Goal: Task Accomplishment & Management: Manage account settings

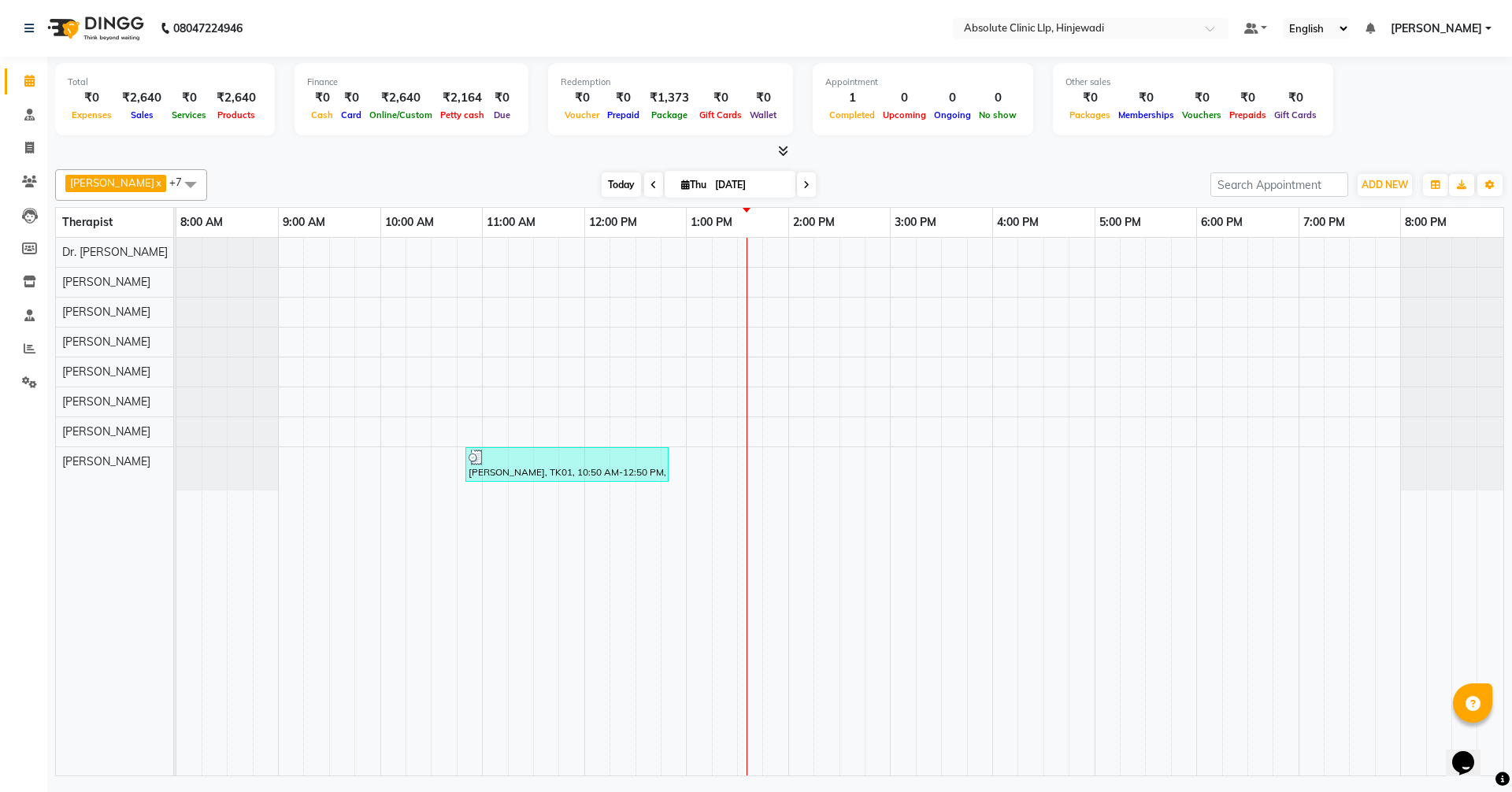
click at [641, 185] on span "Today" at bounding box center [621, 185] width 39 height 24
click at [641, 176] on span "Today" at bounding box center [621, 185] width 39 height 24
click at [641, 193] on span "Today" at bounding box center [621, 185] width 39 height 24
click at [641, 182] on span "Today" at bounding box center [621, 185] width 39 height 24
click at [641, 177] on span "Today" at bounding box center [621, 185] width 39 height 24
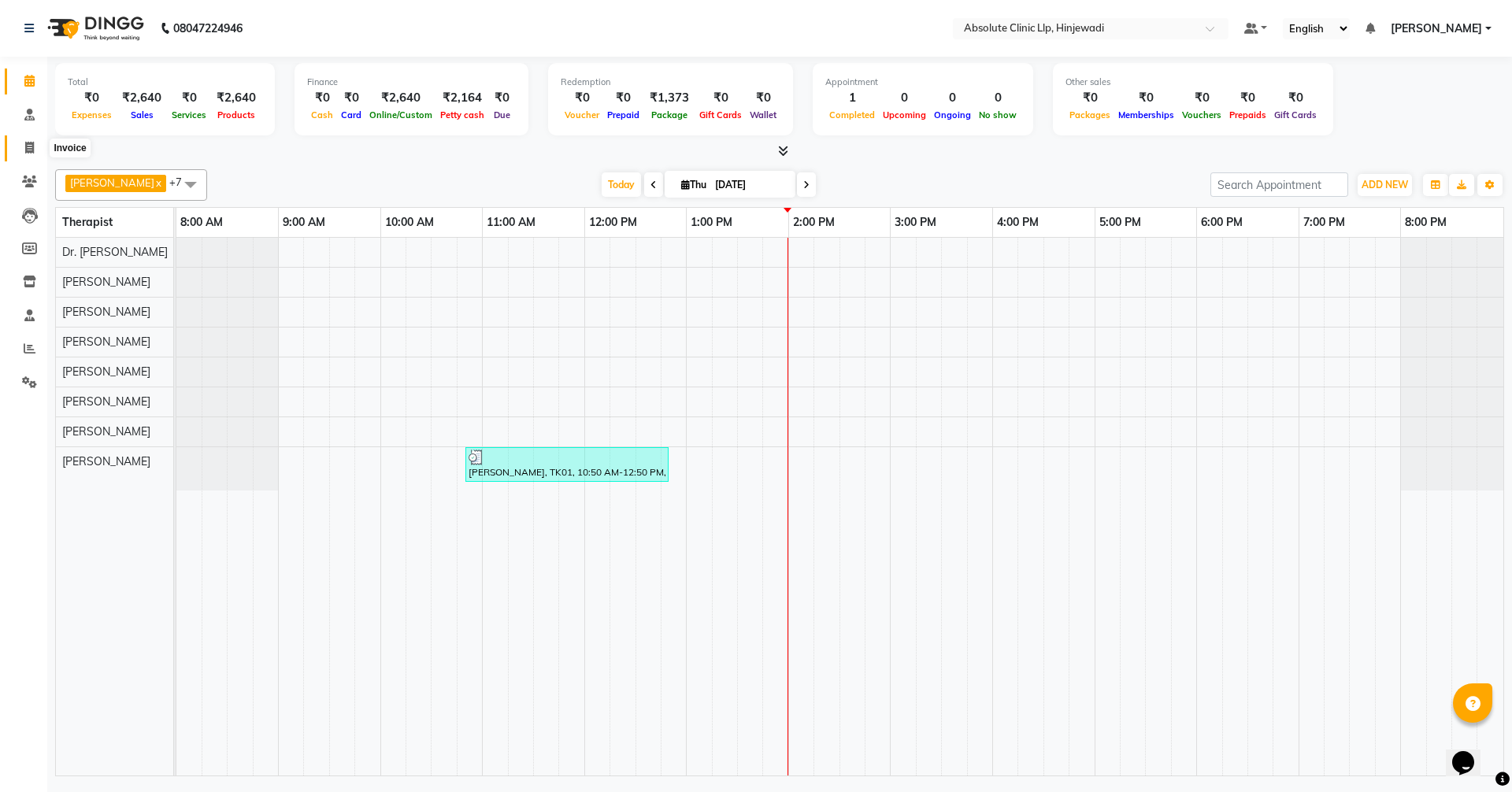
click at [31, 141] on span at bounding box center [30, 148] width 27 height 18
select select "service"
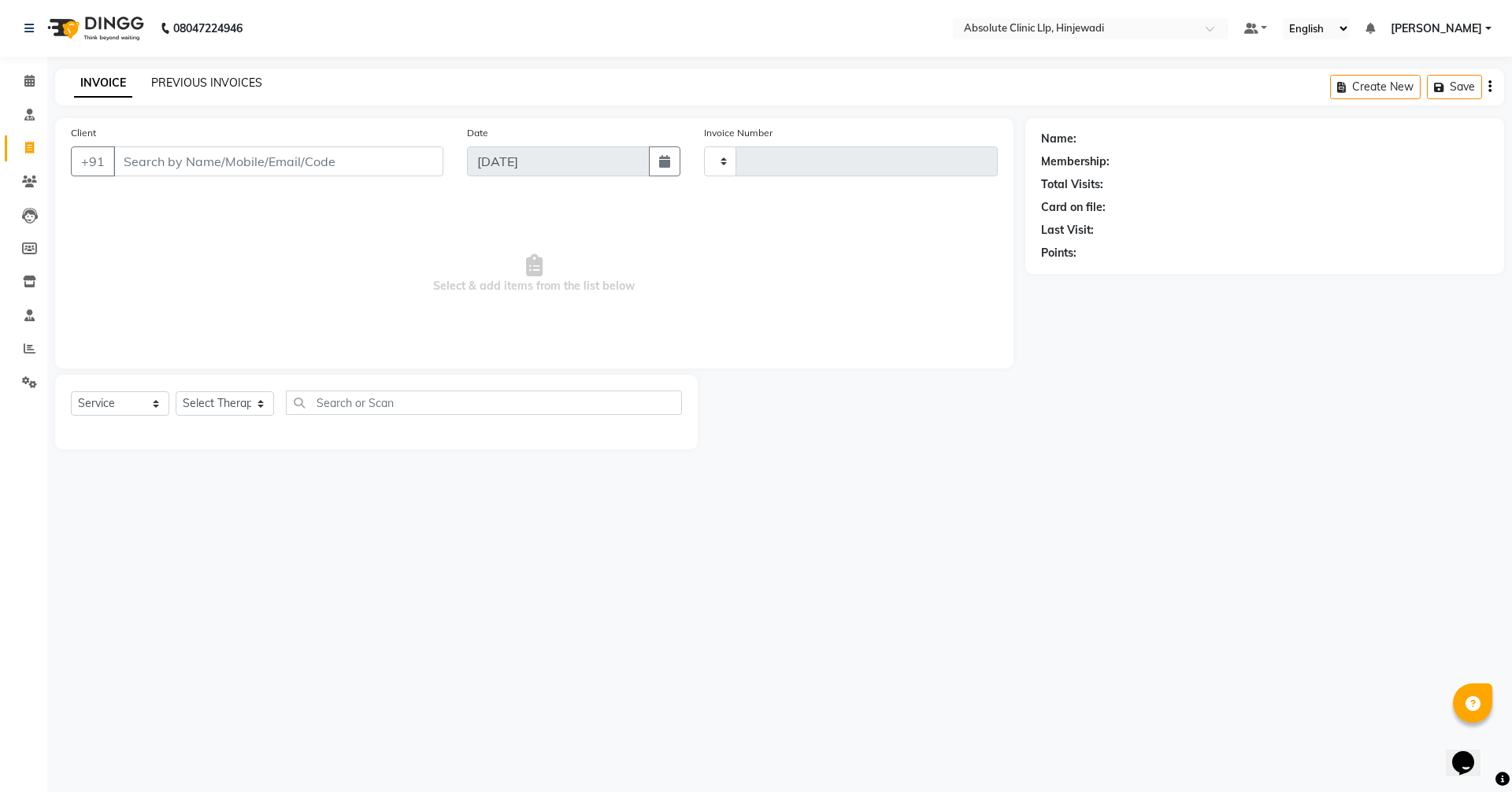
type input "2173"
select select "5113"
click at [175, 87] on link "PREVIOUS INVOICES" at bounding box center [207, 83] width 111 height 15
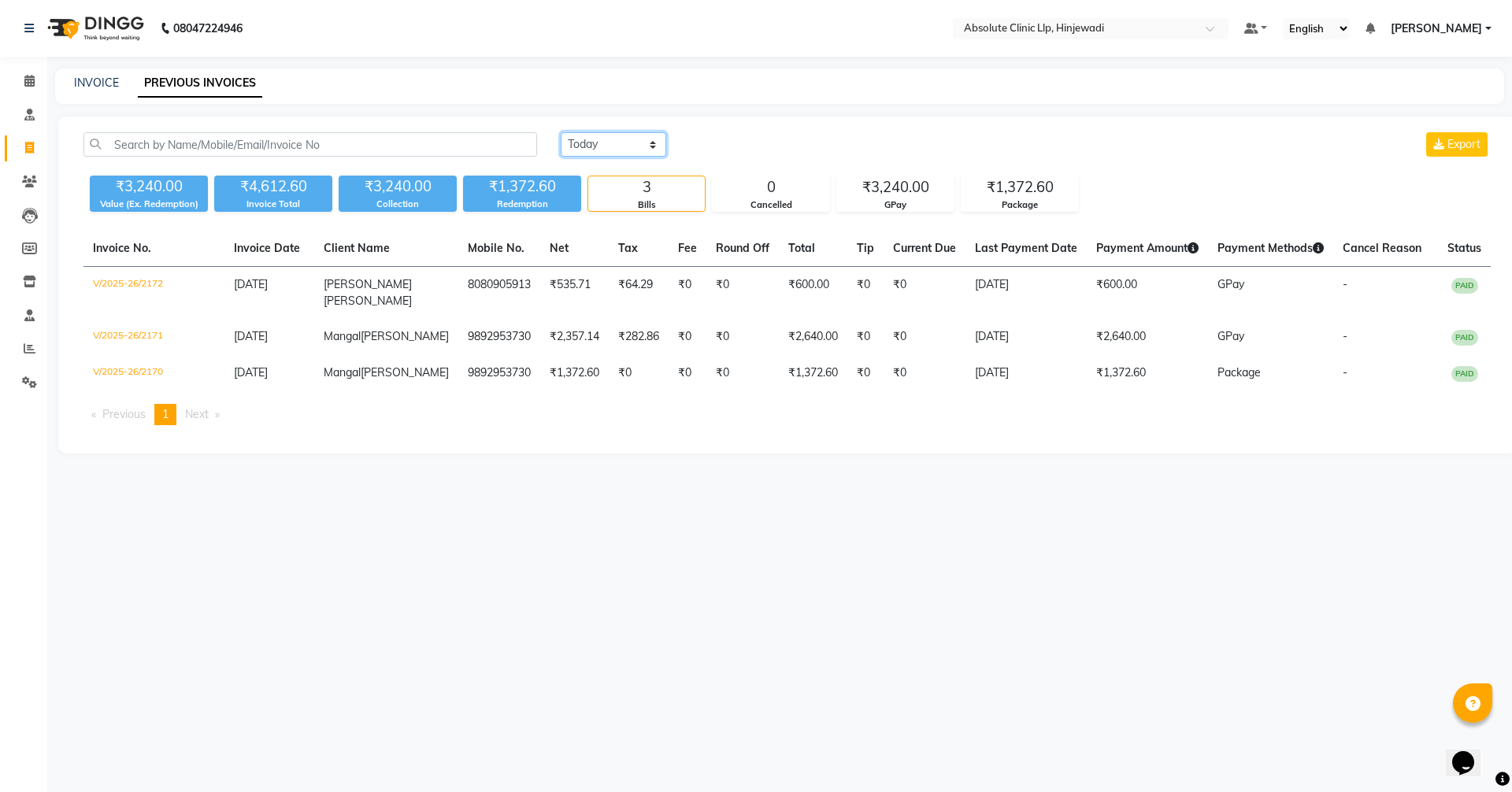
click at [649, 145] on select "[DATE] [DATE] Custom Range" at bounding box center [613, 144] width 106 height 24
select select "range"
click at [561, 132] on select "[DATE] [DATE] Custom Range" at bounding box center [613, 144] width 106 height 24
click at [745, 140] on input "[DATE]" at bounding box center [741, 144] width 110 height 22
select select "9"
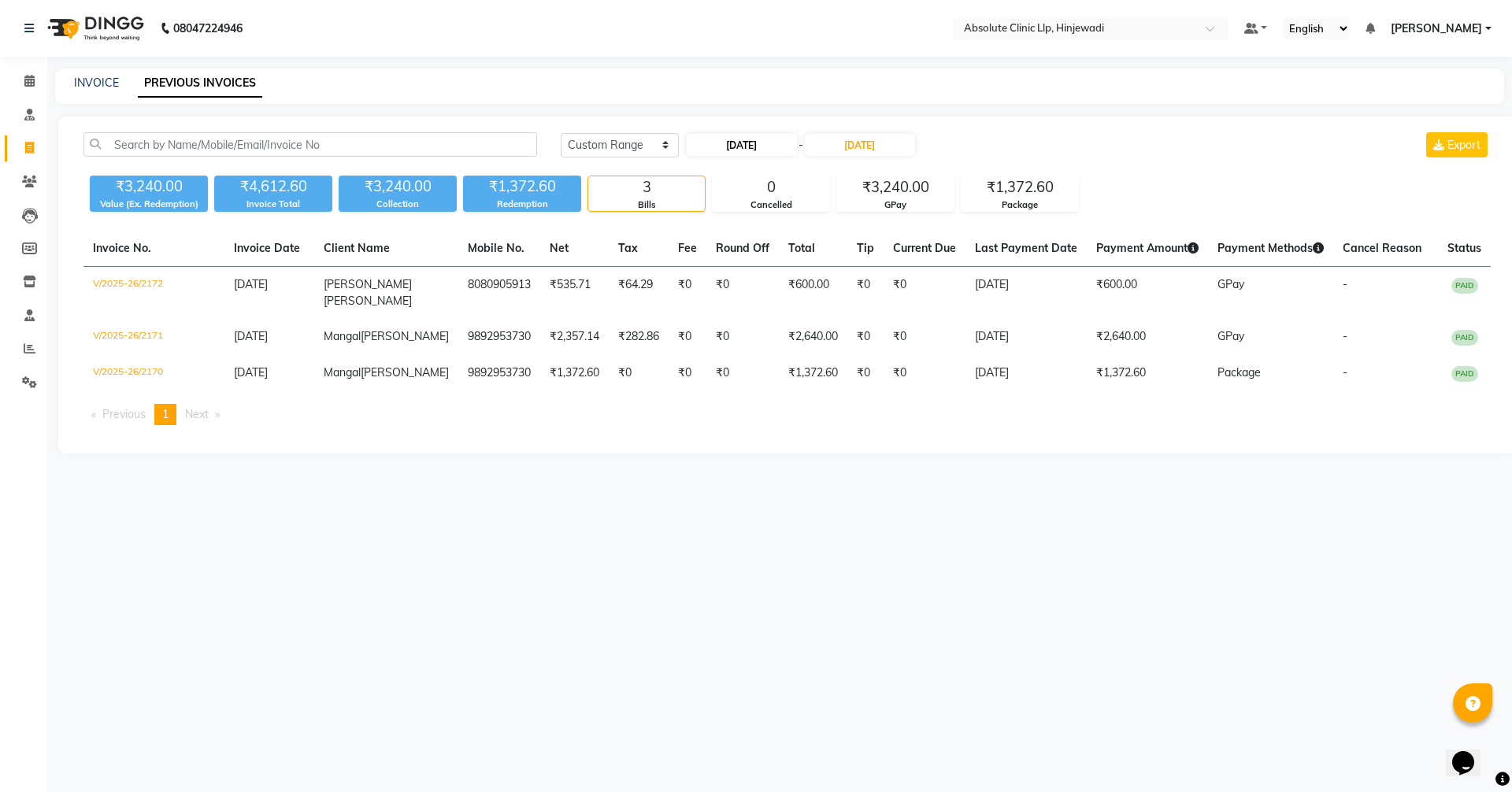
select select "2025"
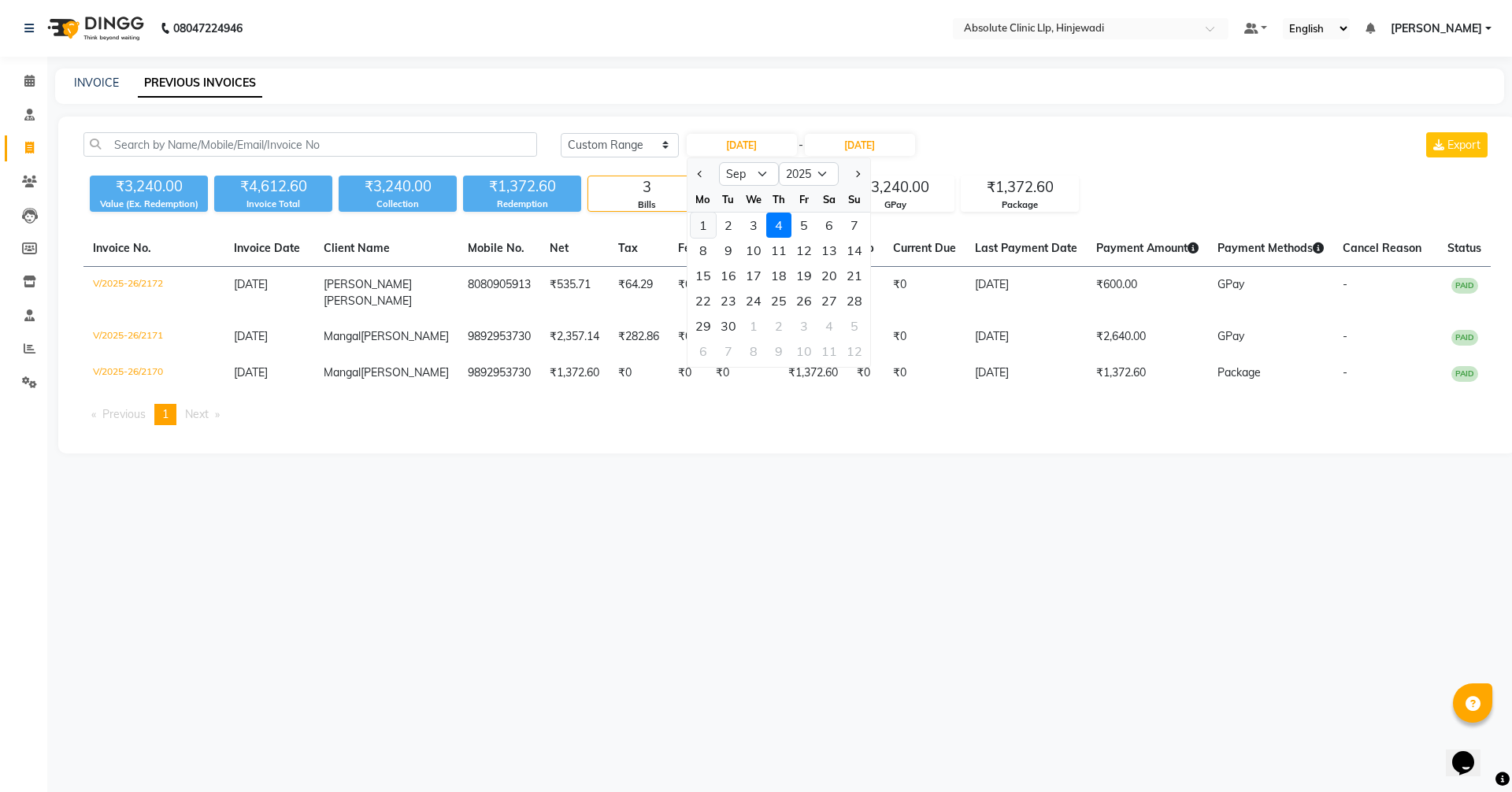
click at [706, 223] on div "1" at bounding box center [702, 225] width 25 height 25
type input "[DATE]"
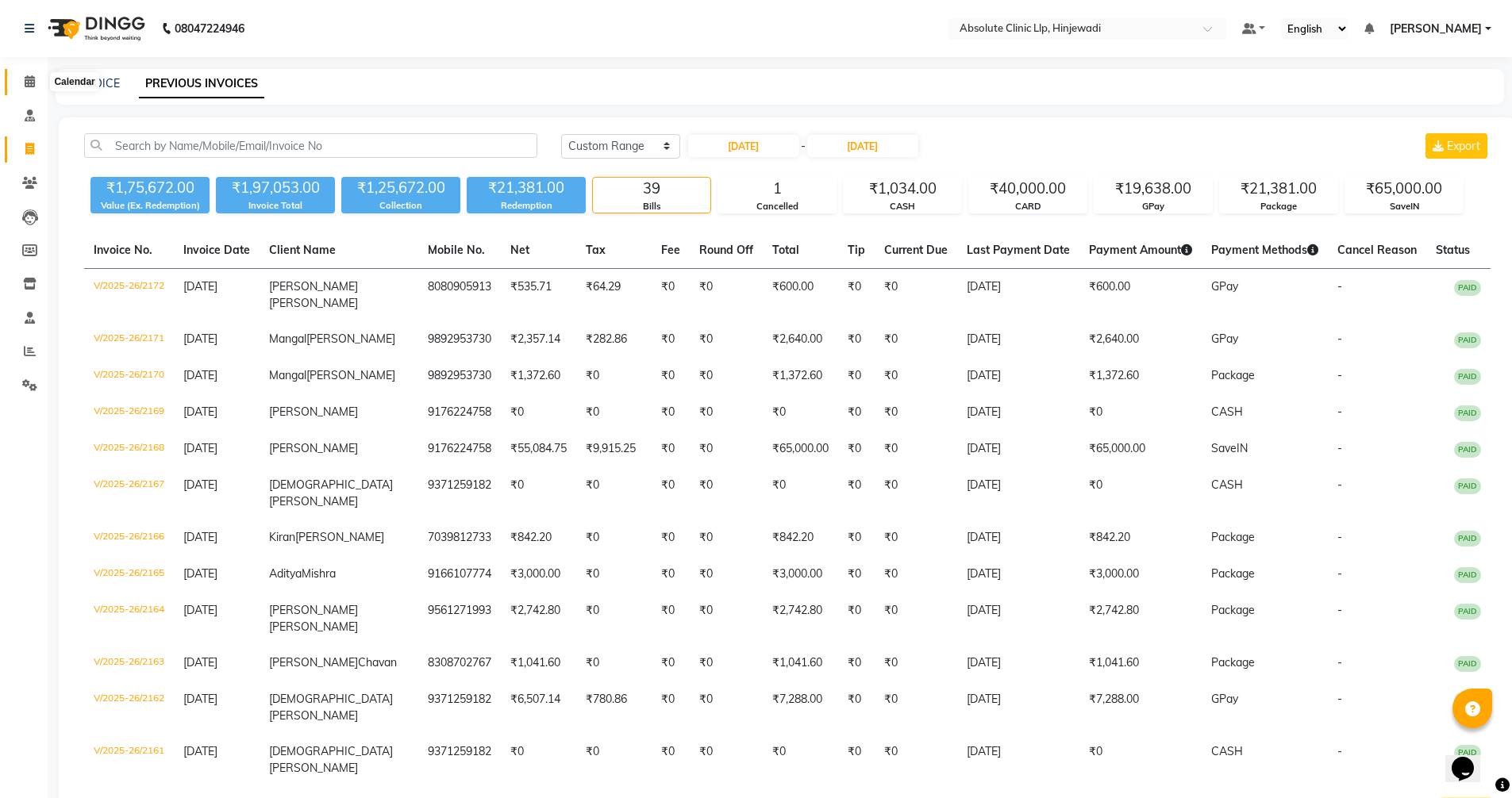
click at [30, 84] on icon at bounding box center [29, 81] width 11 height 12
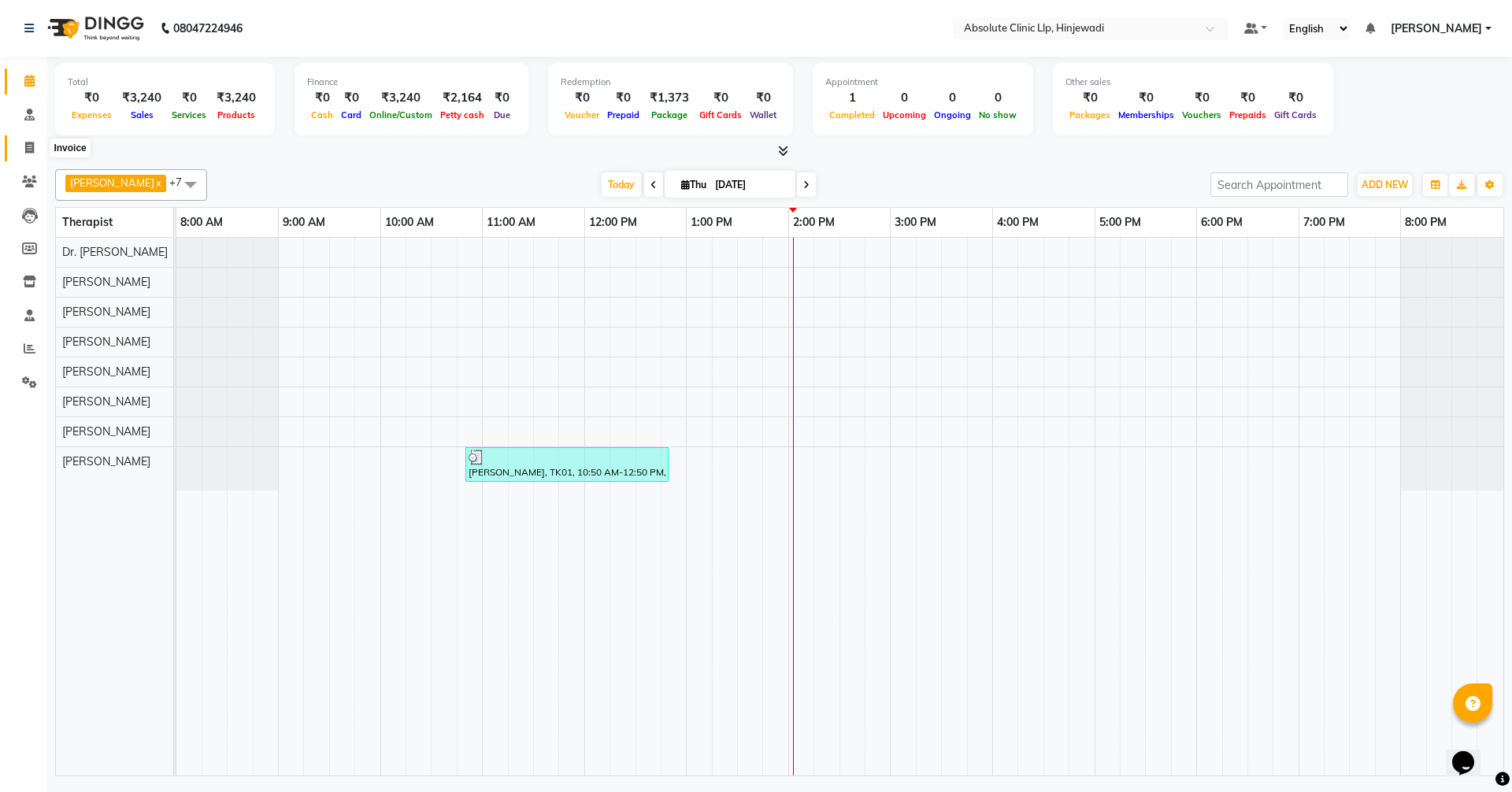
click at [26, 147] on icon at bounding box center [29, 147] width 9 height 12
select select "service"
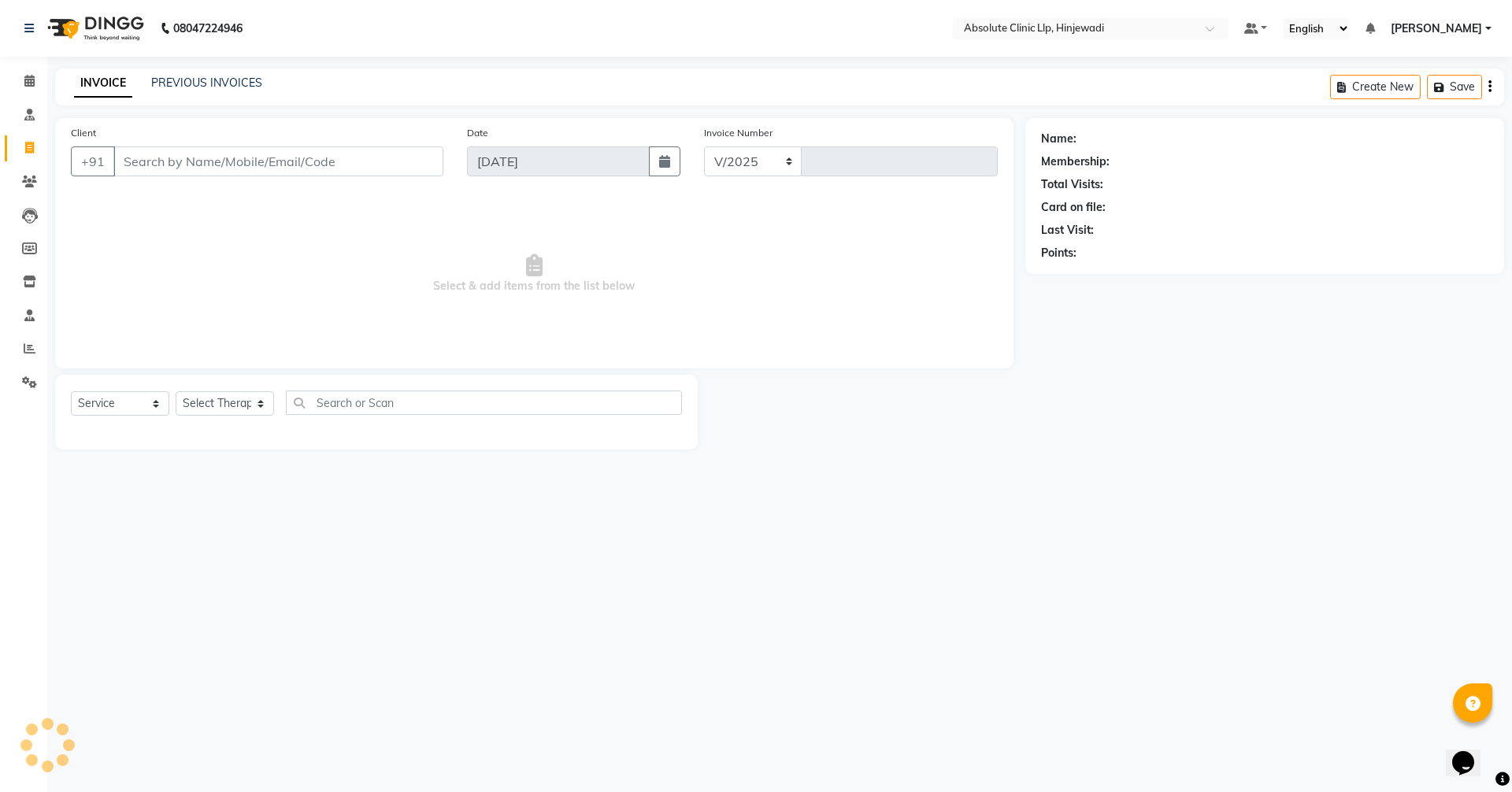
select select "5113"
type input "2173"
click at [248, 86] on link "PREVIOUS INVOICES" at bounding box center [207, 83] width 111 height 15
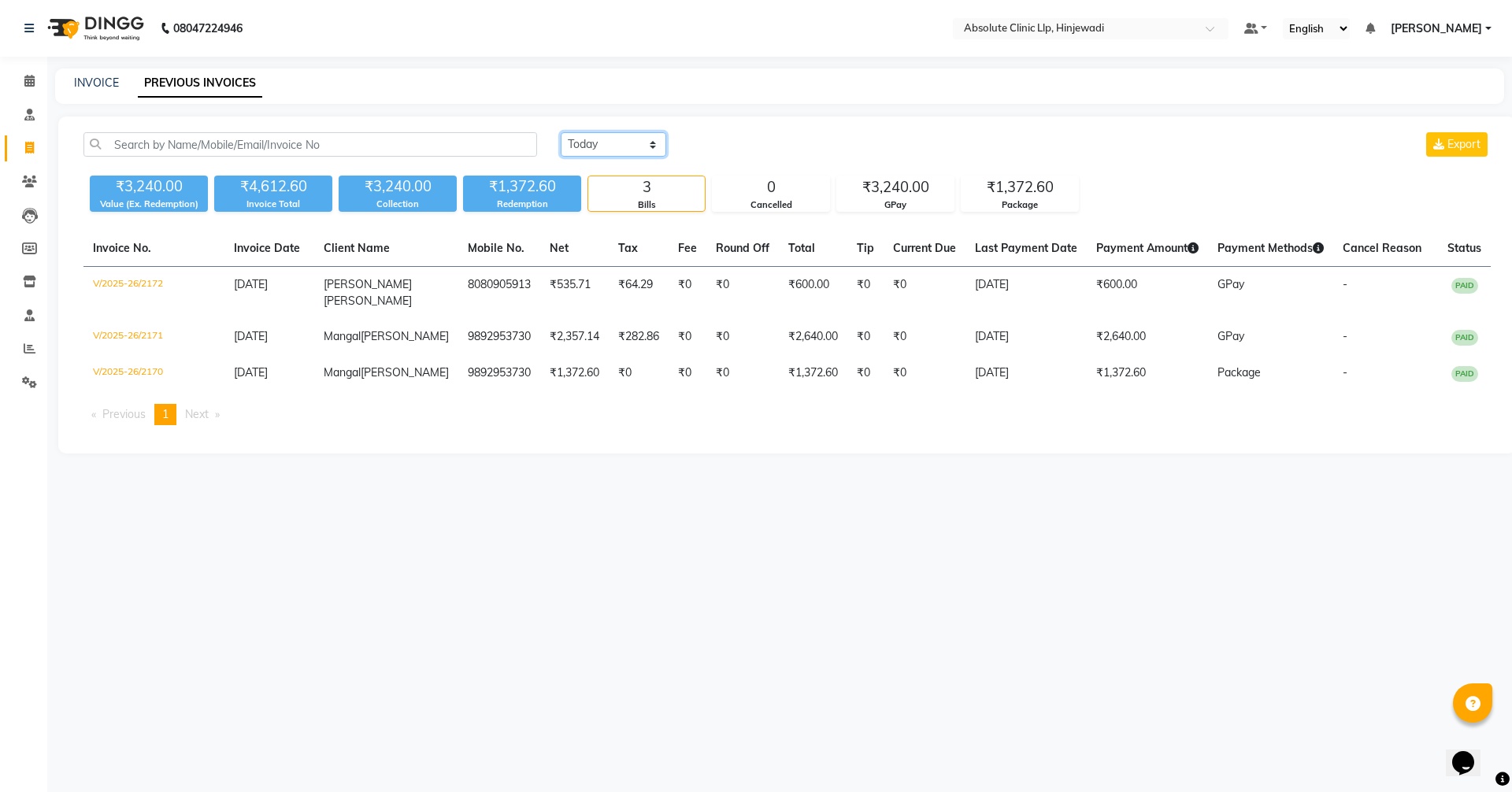
click at [586, 147] on select "[DATE] [DATE] Custom Range" at bounding box center [613, 144] width 106 height 24
select select "range"
click at [561, 132] on select "[DATE] [DATE] Custom Range" at bounding box center [613, 144] width 106 height 24
click at [744, 142] on input "[DATE]" at bounding box center [741, 144] width 110 height 22
select select "9"
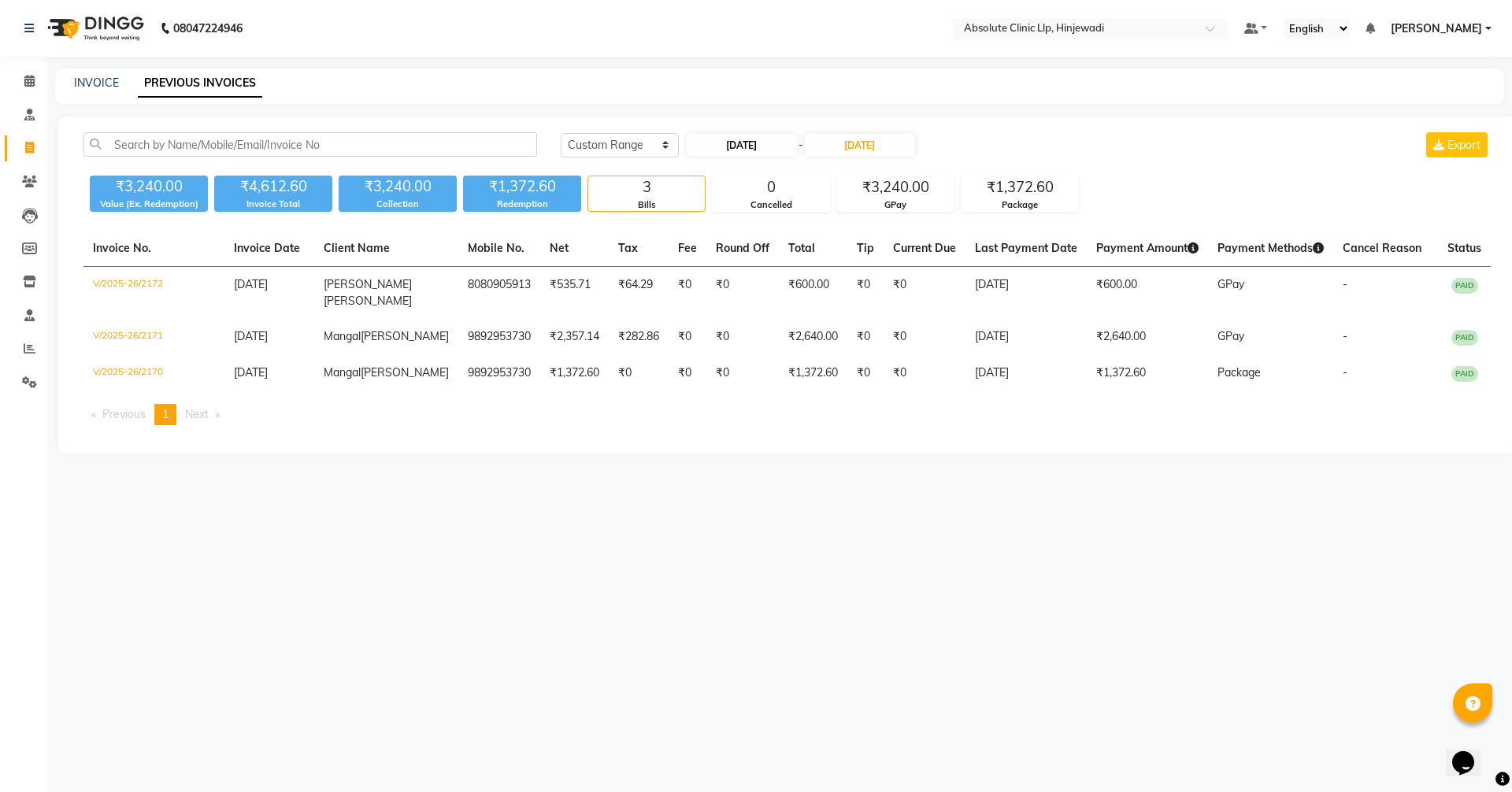
select select "2025"
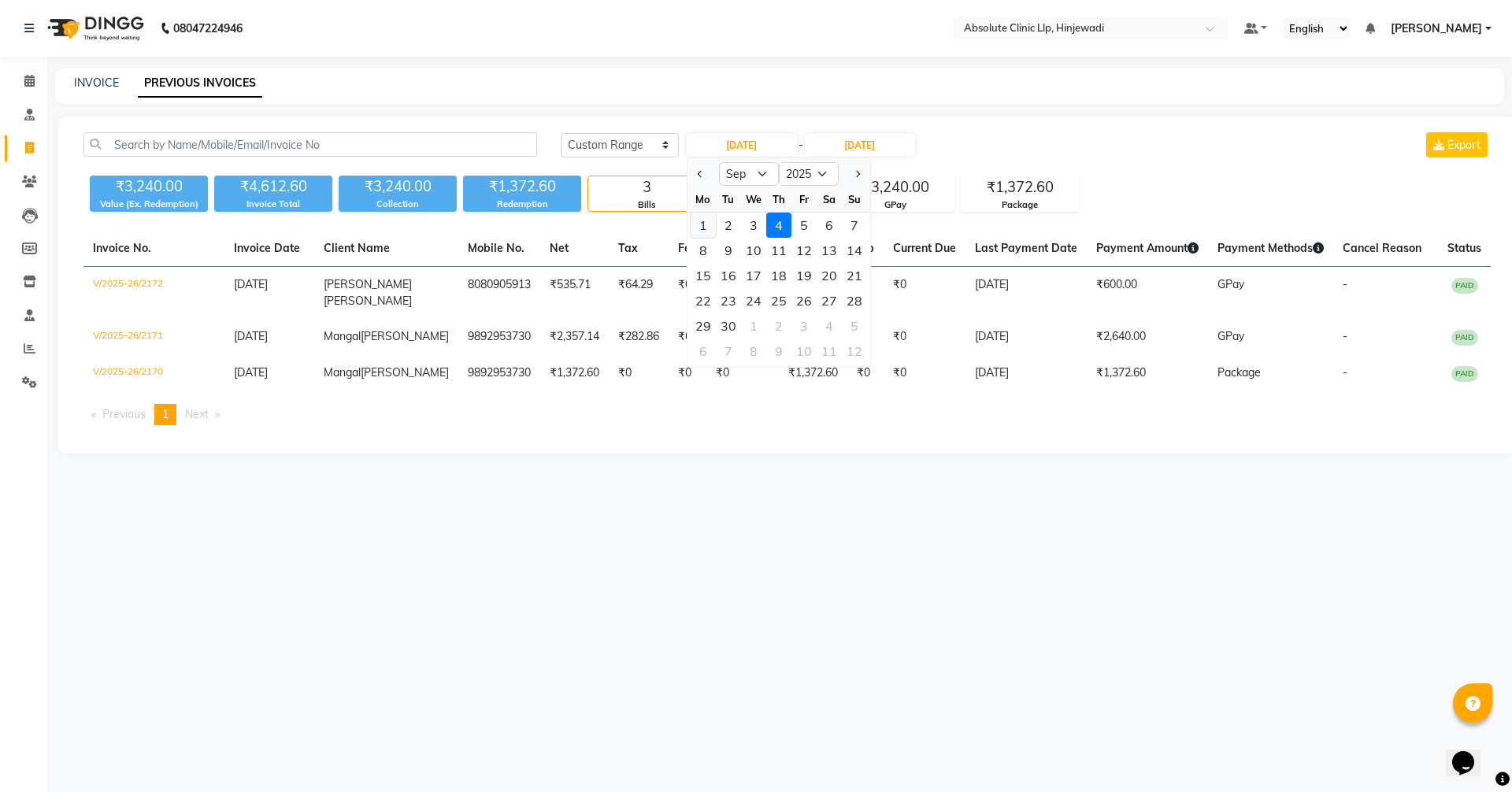
click at [704, 215] on div "1" at bounding box center [702, 225] width 25 height 25
type input "[DATE]"
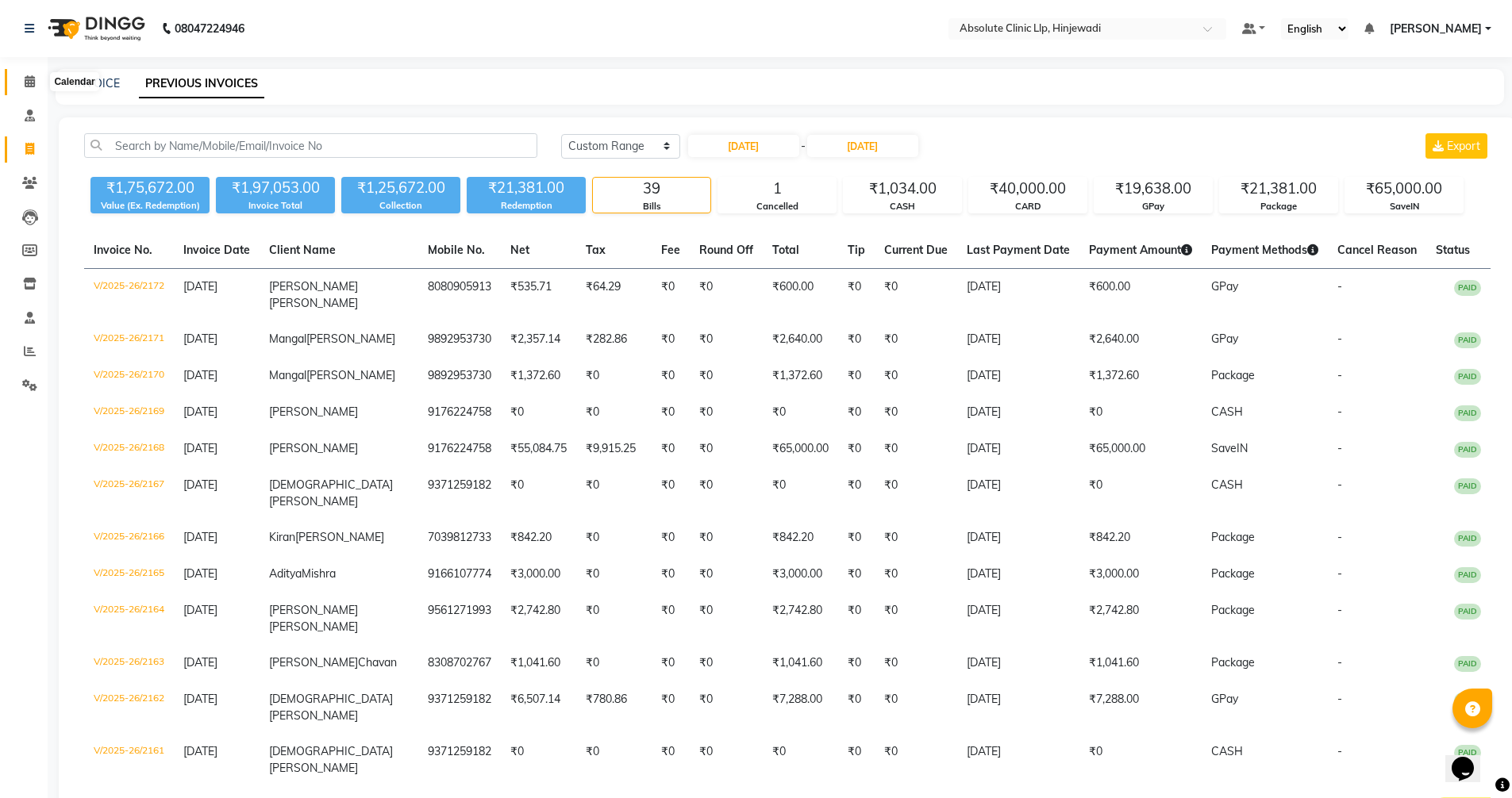
click at [32, 76] on icon at bounding box center [29, 81] width 11 height 12
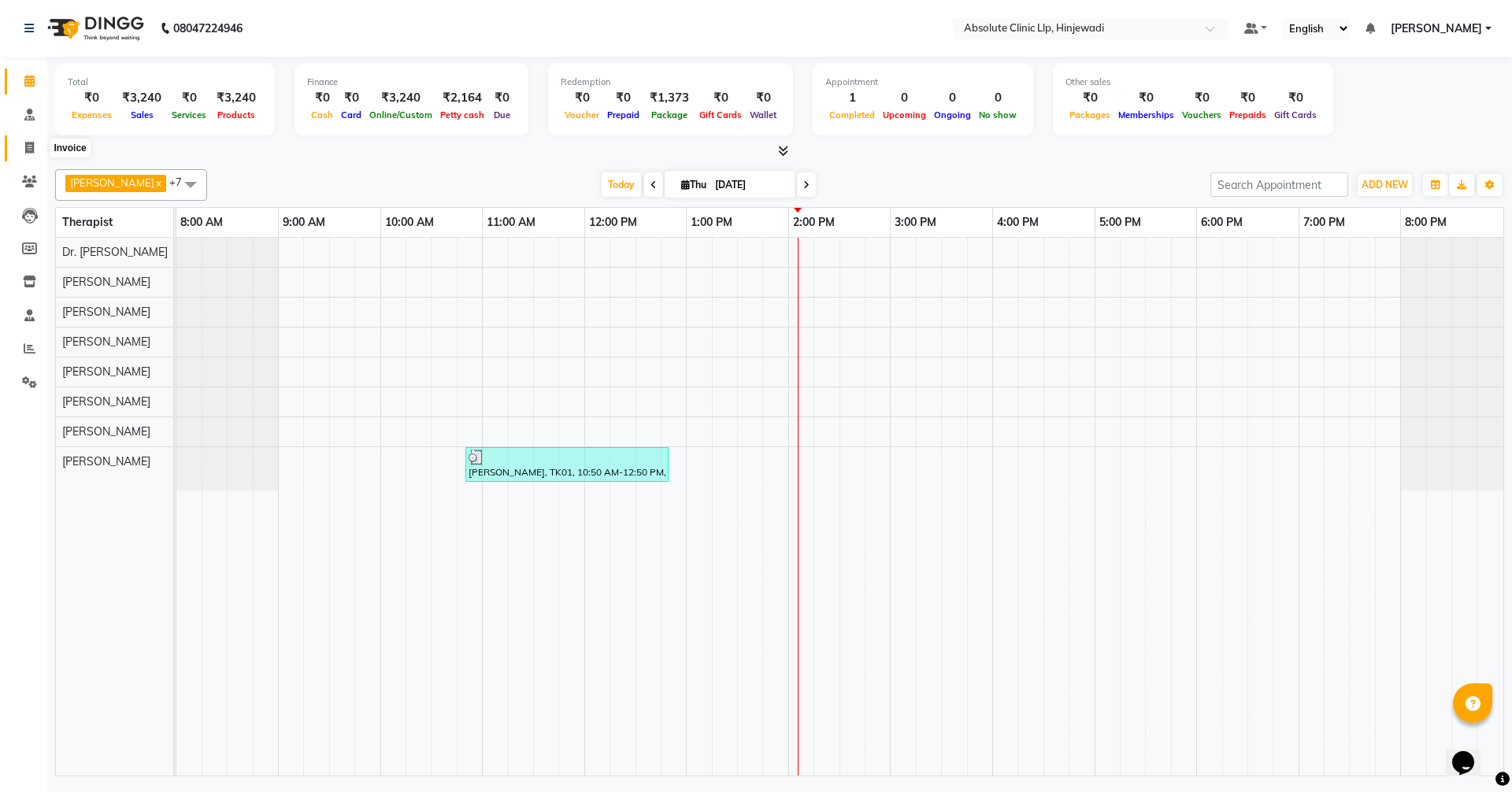
click at [31, 144] on icon at bounding box center [29, 147] width 9 height 12
select select "service"
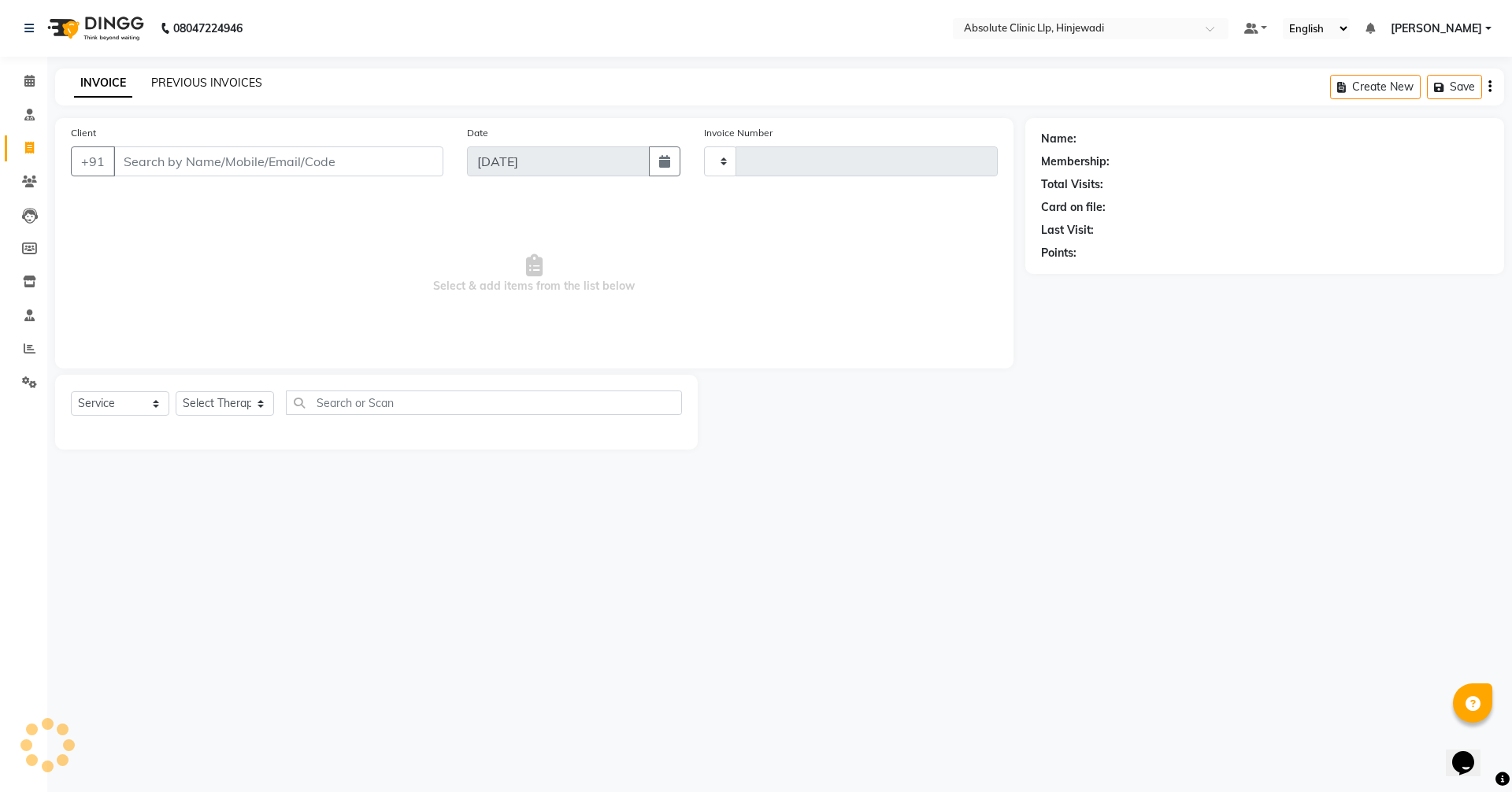
type input "2173"
select select "5113"
click at [226, 88] on link "PREVIOUS INVOICES" at bounding box center [207, 83] width 111 height 15
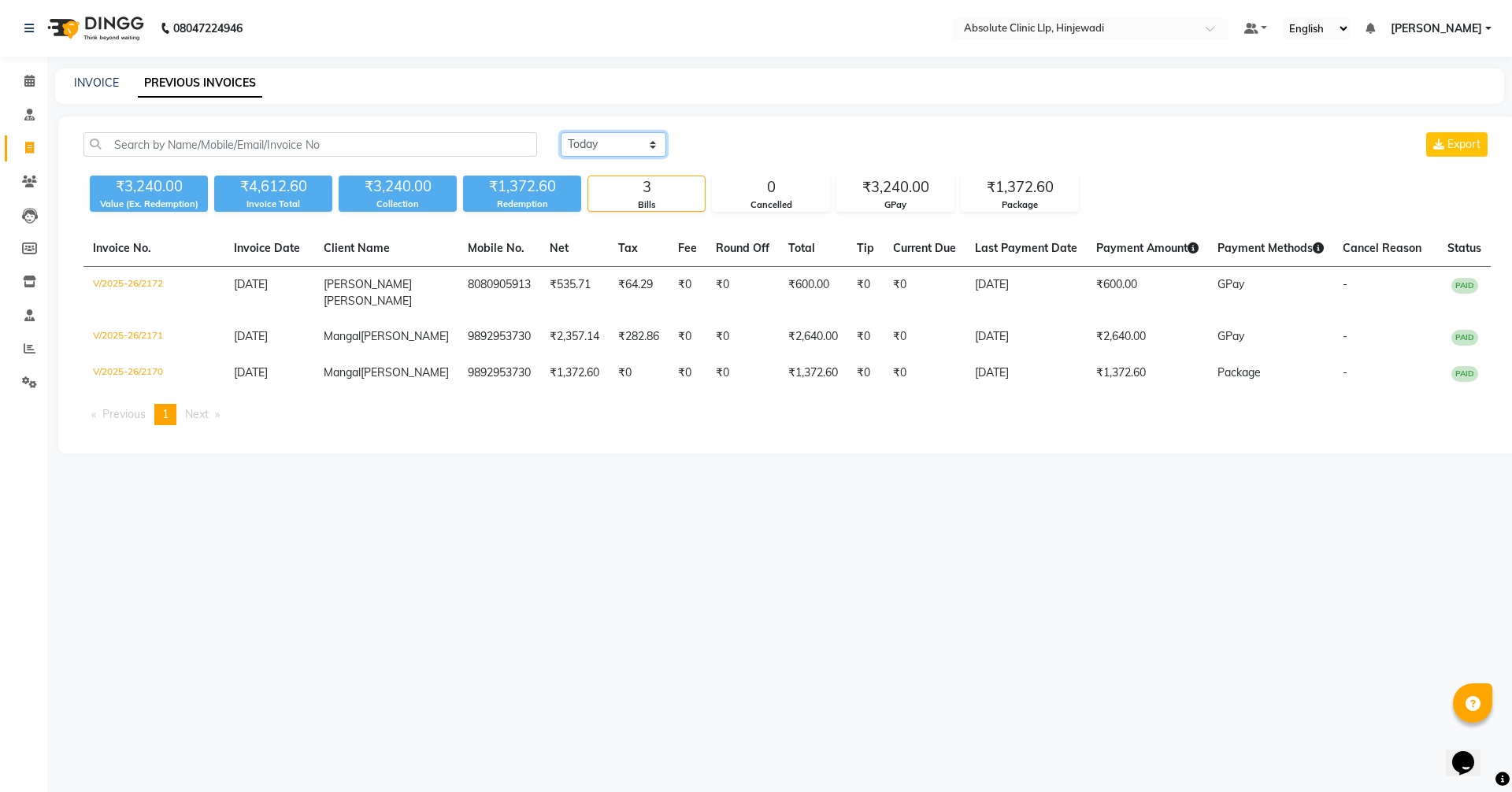
click at [622, 152] on select "[DATE] [DATE] Custom Range" at bounding box center [613, 144] width 106 height 24
select select "range"
click at [561, 132] on select "[DATE] [DATE] Custom Range" at bounding box center [613, 144] width 106 height 24
click at [751, 143] on input "[DATE]" at bounding box center [741, 144] width 110 height 22
select select "9"
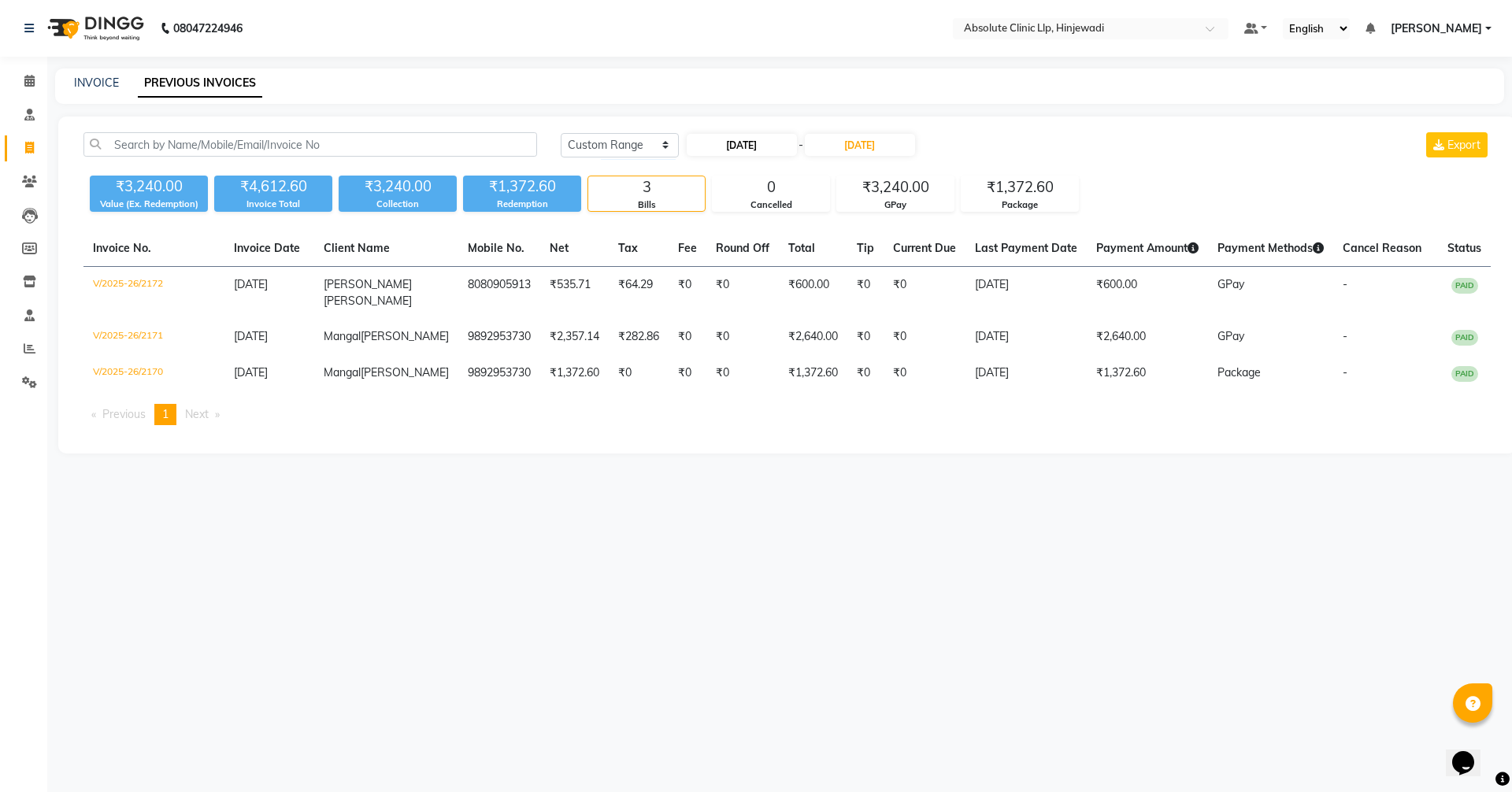
select select "2025"
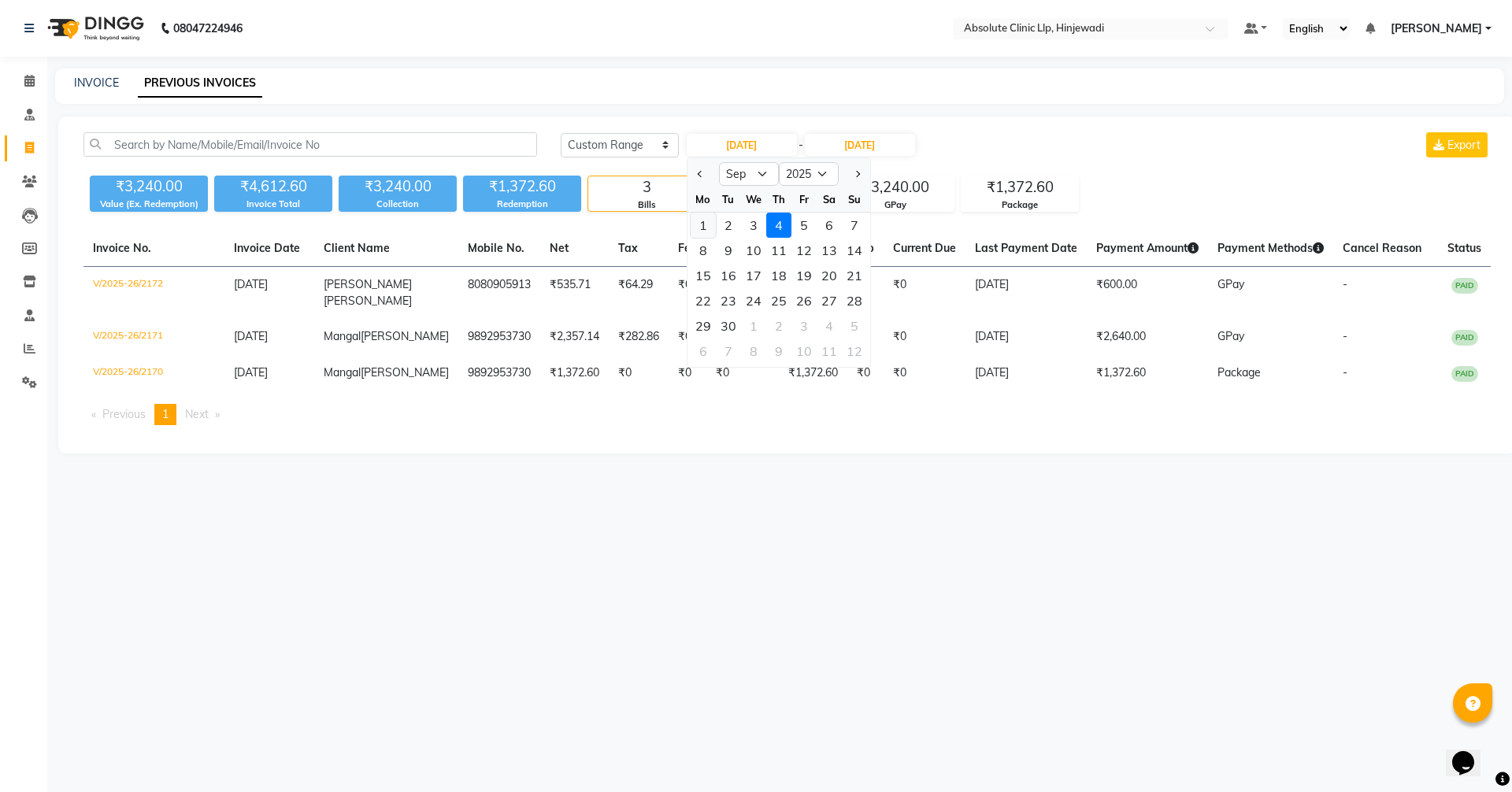
click at [697, 218] on div "1" at bounding box center [702, 225] width 25 height 25
type input "[DATE]"
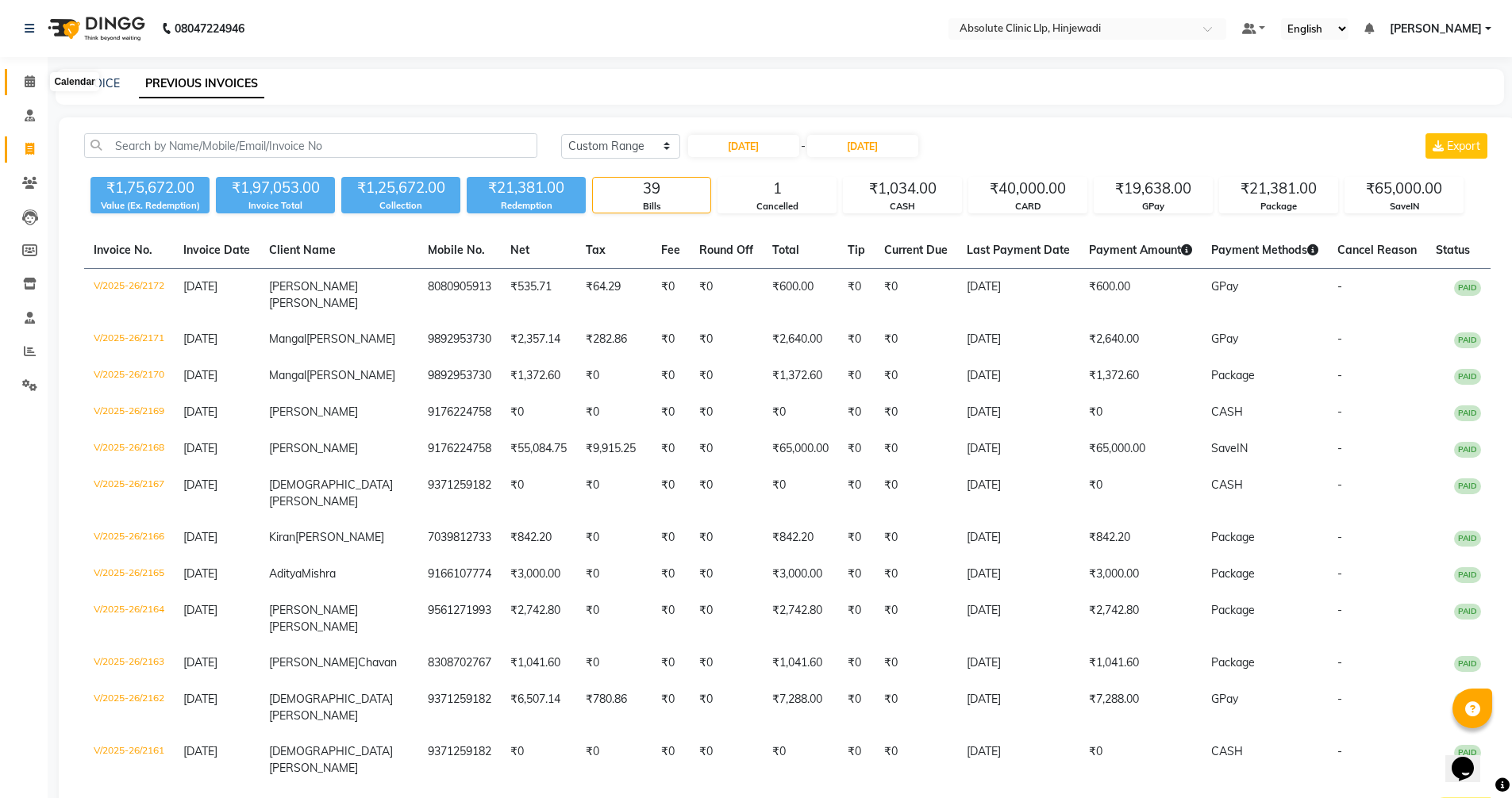
click at [33, 78] on icon at bounding box center [29, 81] width 11 height 12
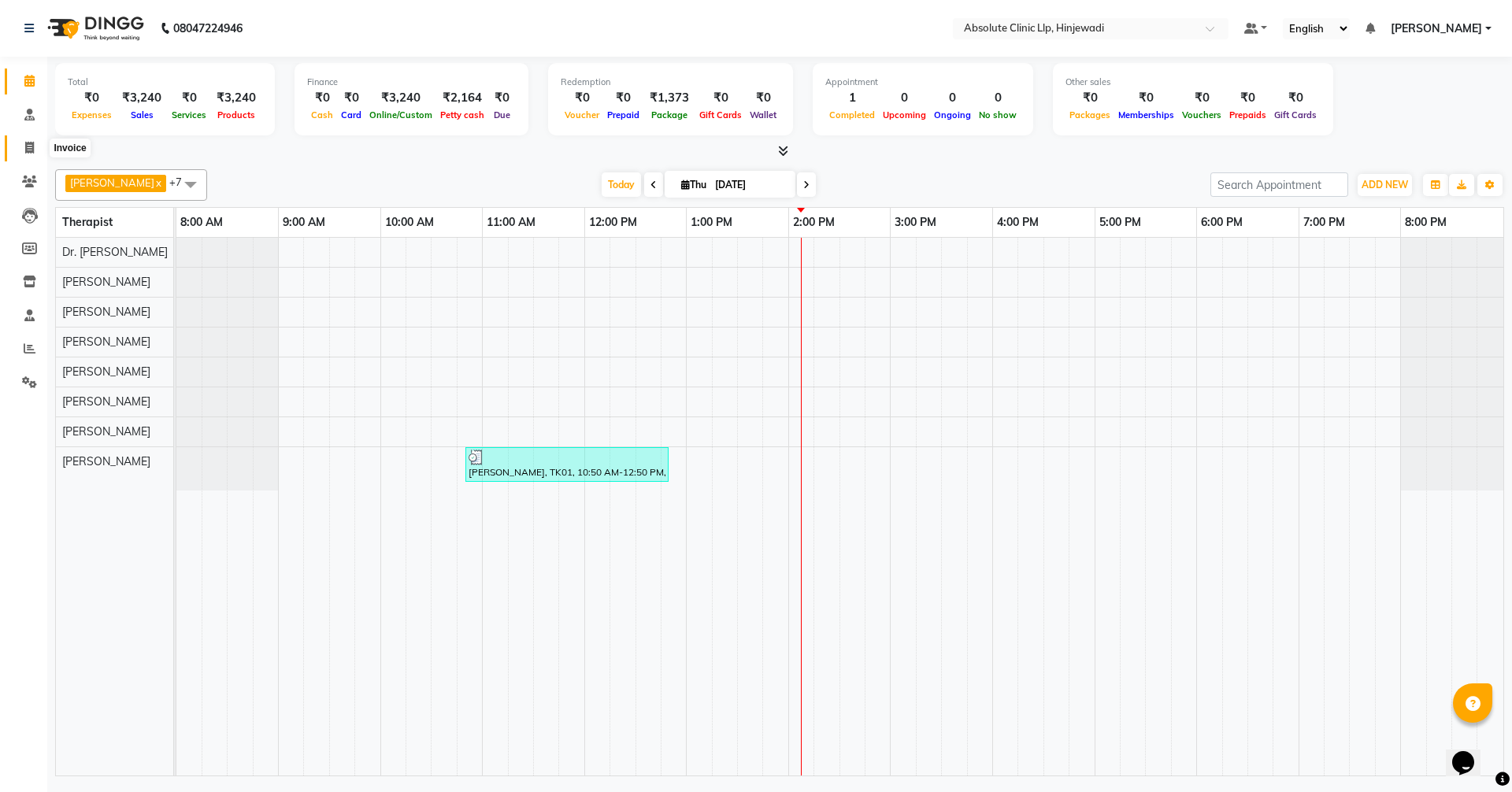
click at [26, 154] on span at bounding box center [30, 148] width 27 height 18
select select "service"
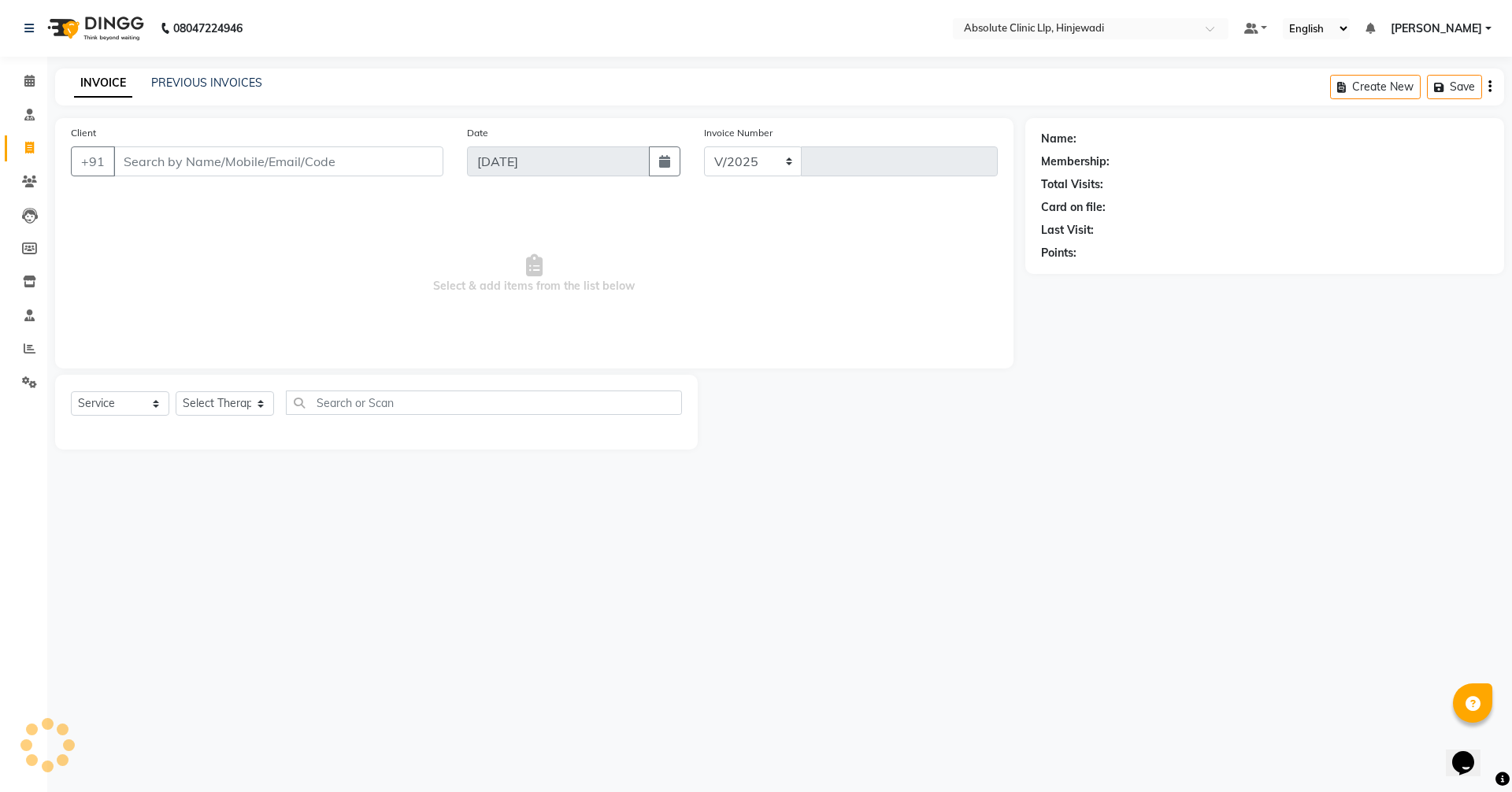
select select "5113"
type input "2173"
click at [181, 86] on link "PREVIOUS INVOICES" at bounding box center [207, 83] width 111 height 15
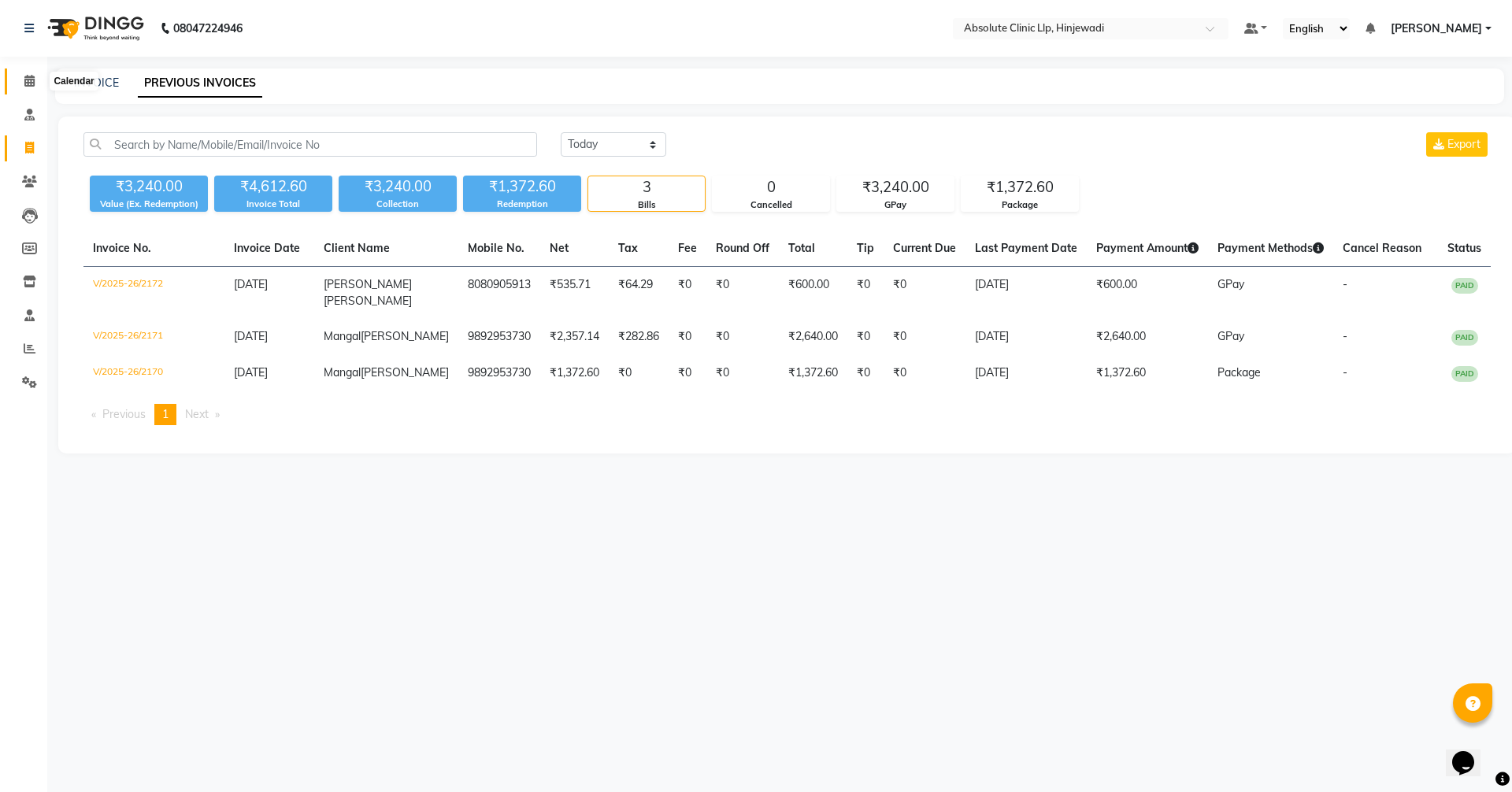
click at [27, 79] on icon at bounding box center [29, 81] width 10 height 12
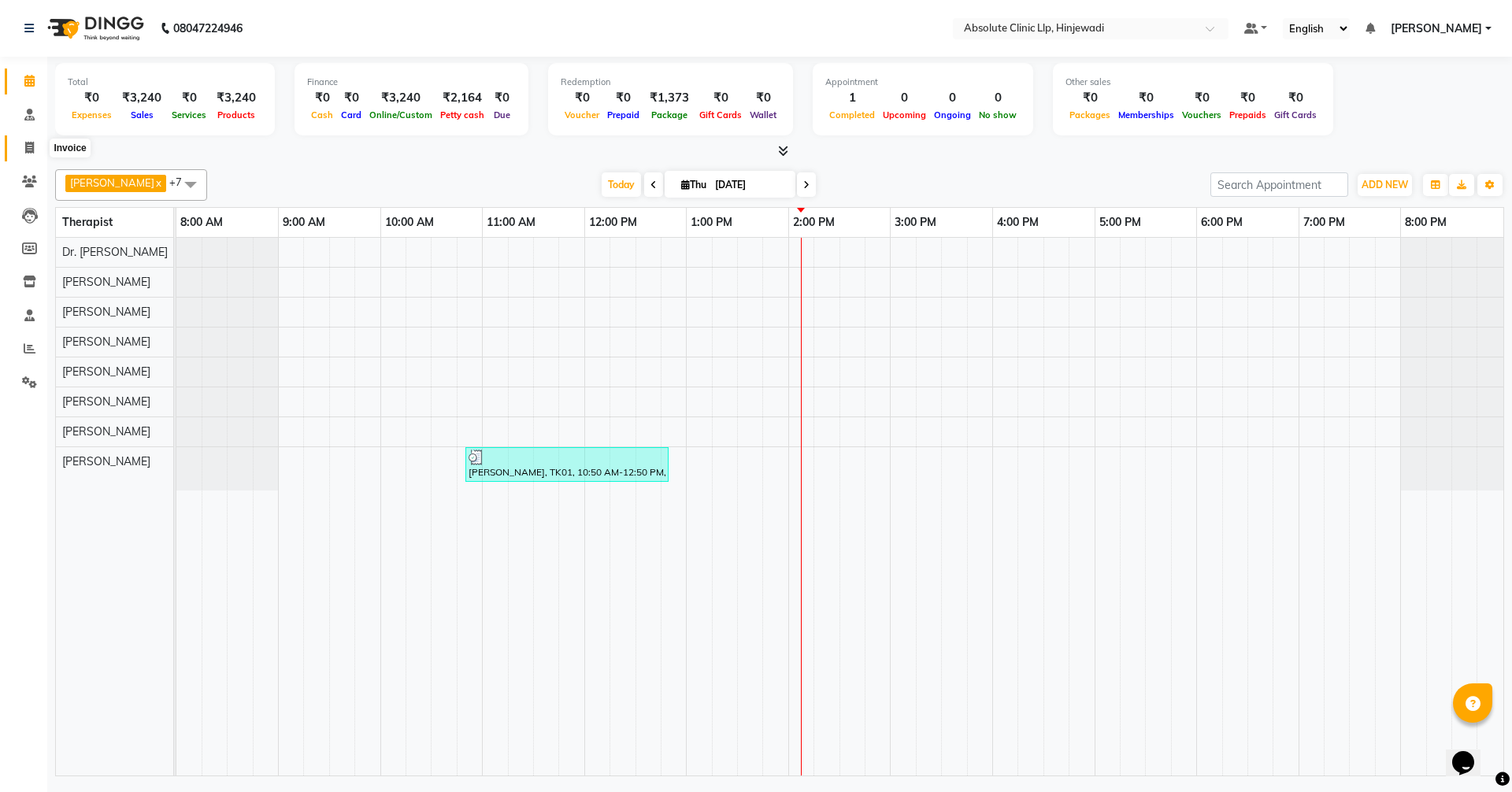
click at [32, 146] on icon at bounding box center [29, 147] width 9 height 12
select select "5113"
select select "service"
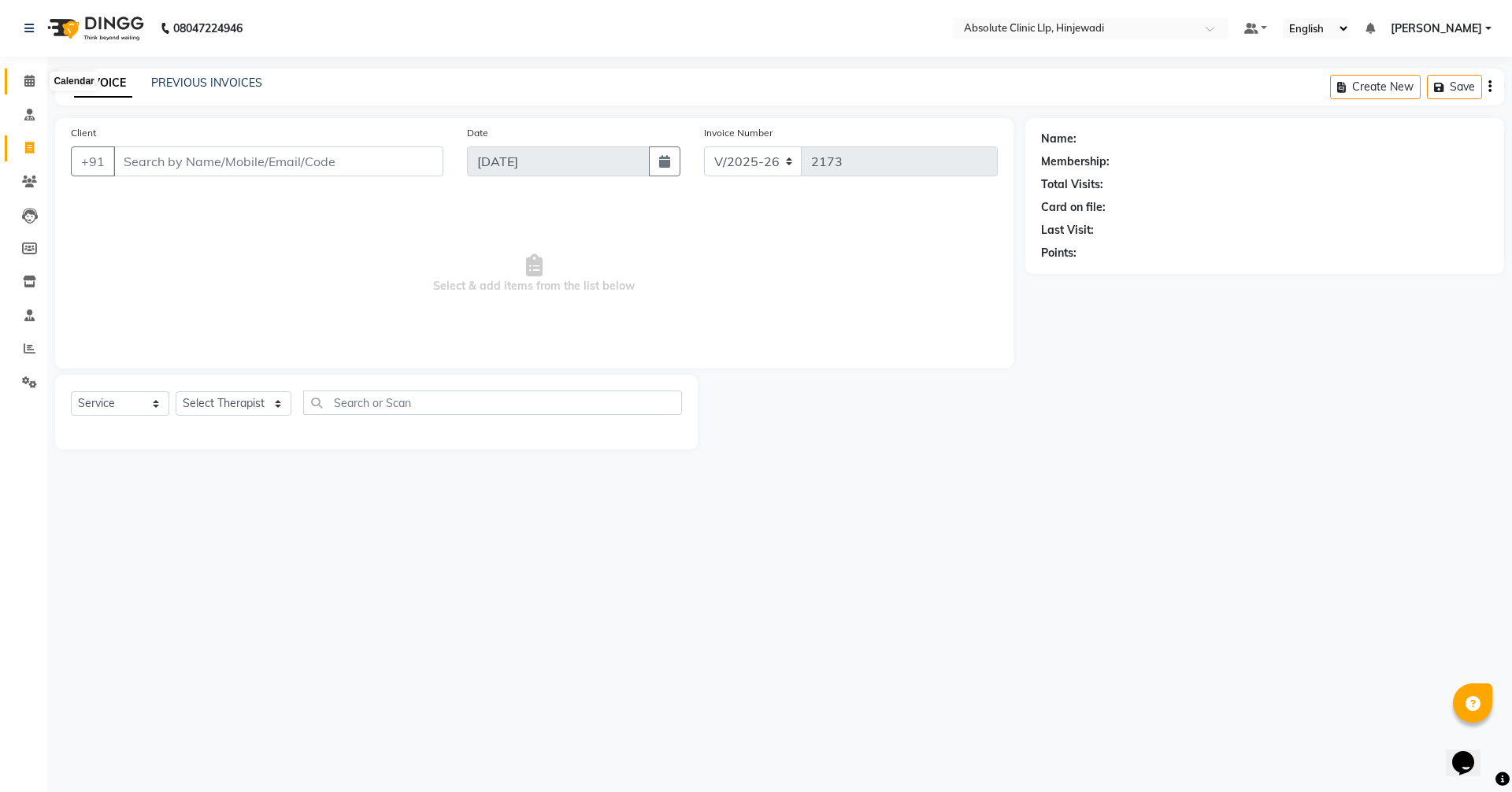
click at [33, 75] on icon at bounding box center [29, 81] width 10 height 12
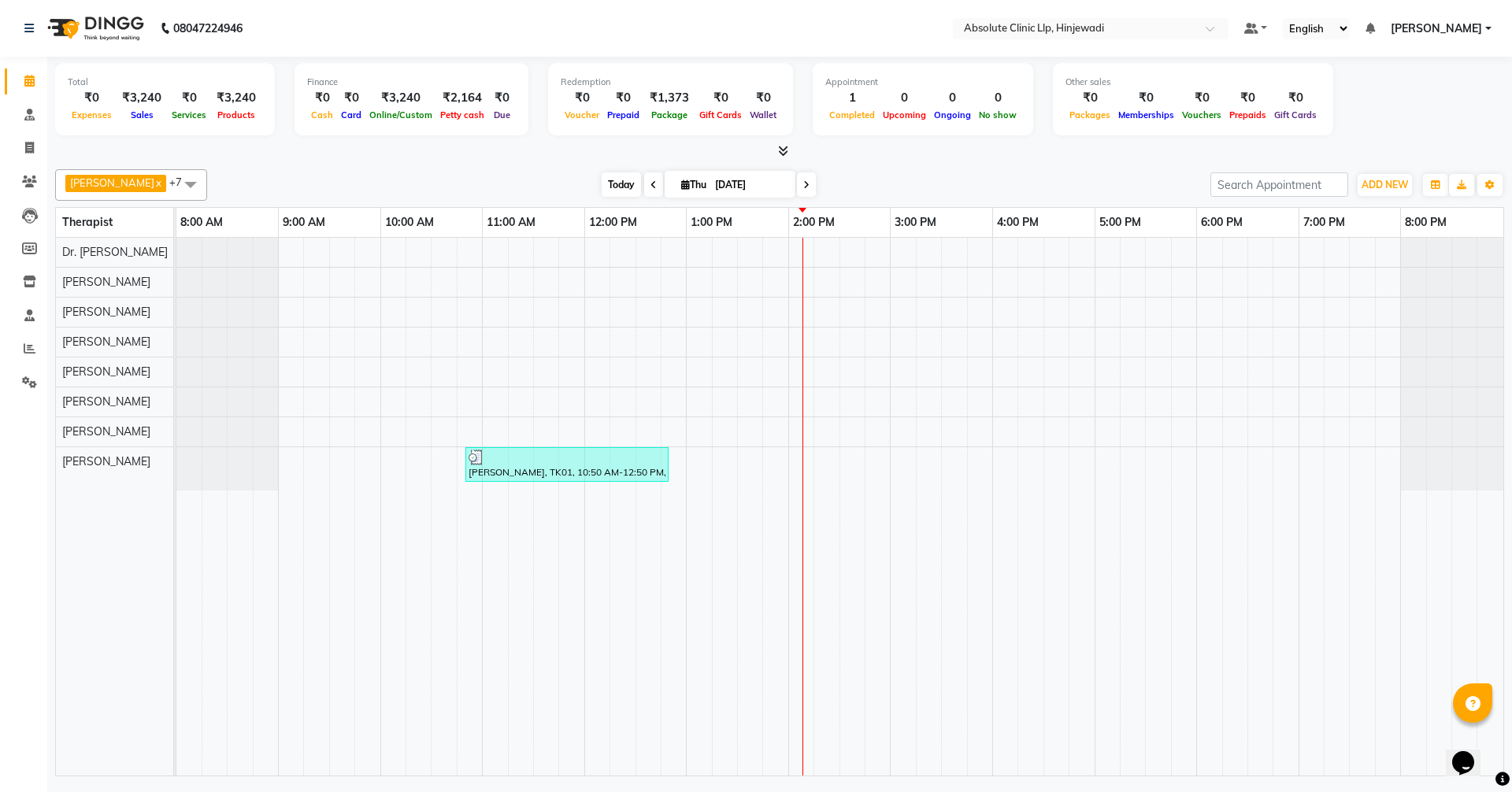
click at [641, 189] on span "Today" at bounding box center [621, 185] width 39 height 24
click at [641, 190] on span "Today" at bounding box center [621, 185] width 39 height 24
click at [641, 189] on span "Today" at bounding box center [621, 185] width 39 height 24
click at [641, 172] on span "Today" at bounding box center [621, 185] width 39 height 24
click at [641, 188] on span "Today" at bounding box center [621, 185] width 39 height 24
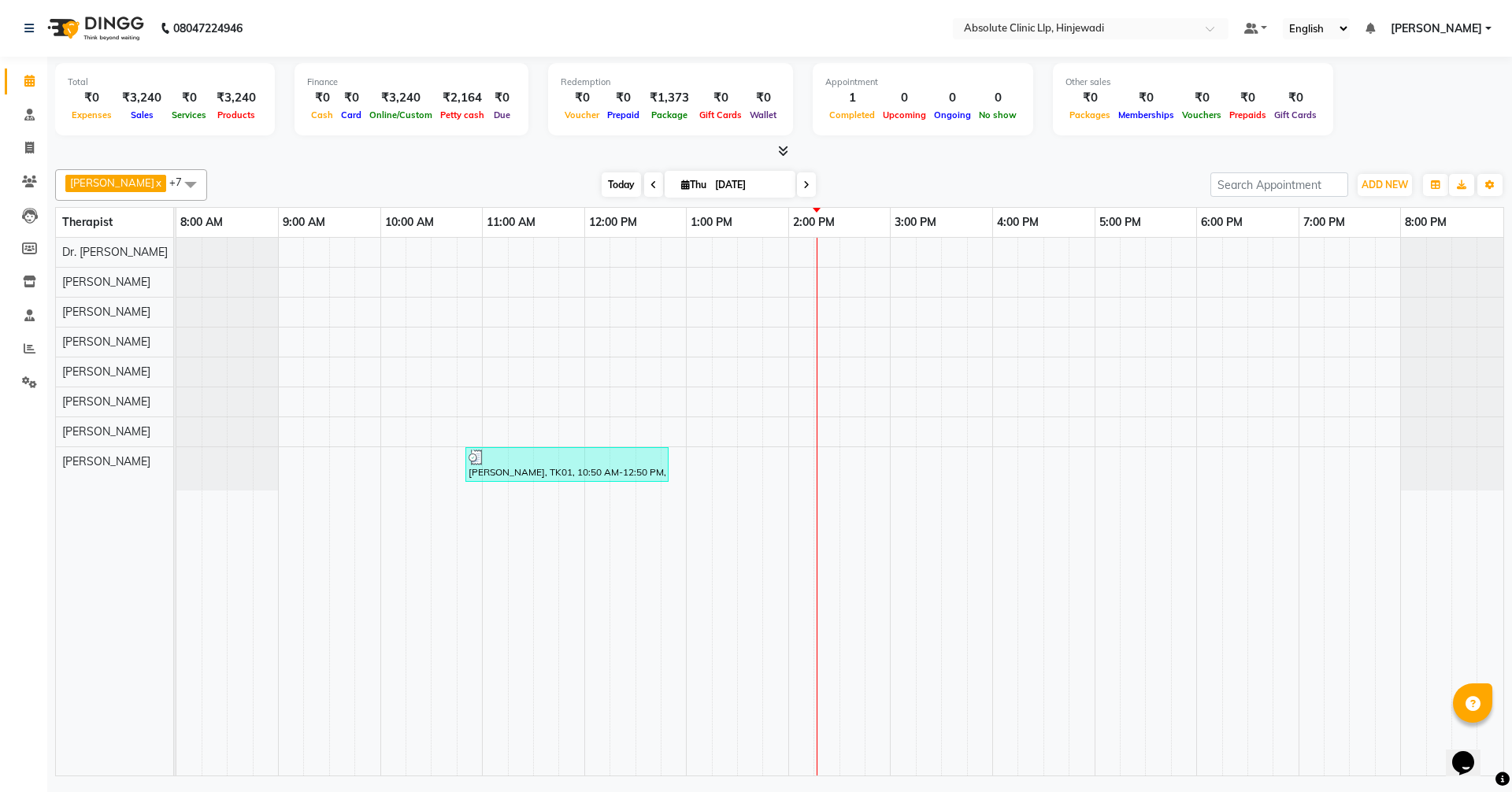
click at [641, 180] on span "Today" at bounding box center [621, 185] width 39 height 24
click at [641, 186] on span "Today" at bounding box center [621, 185] width 39 height 24
click at [641, 188] on span "Today" at bounding box center [621, 185] width 39 height 24
drag, startPoint x: 25, startPoint y: 77, endPoint x: 798, endPoint y: 112, distance: 773.8
click at [25, 77] on icon at bounding box center [29, 81] width 10 height 12
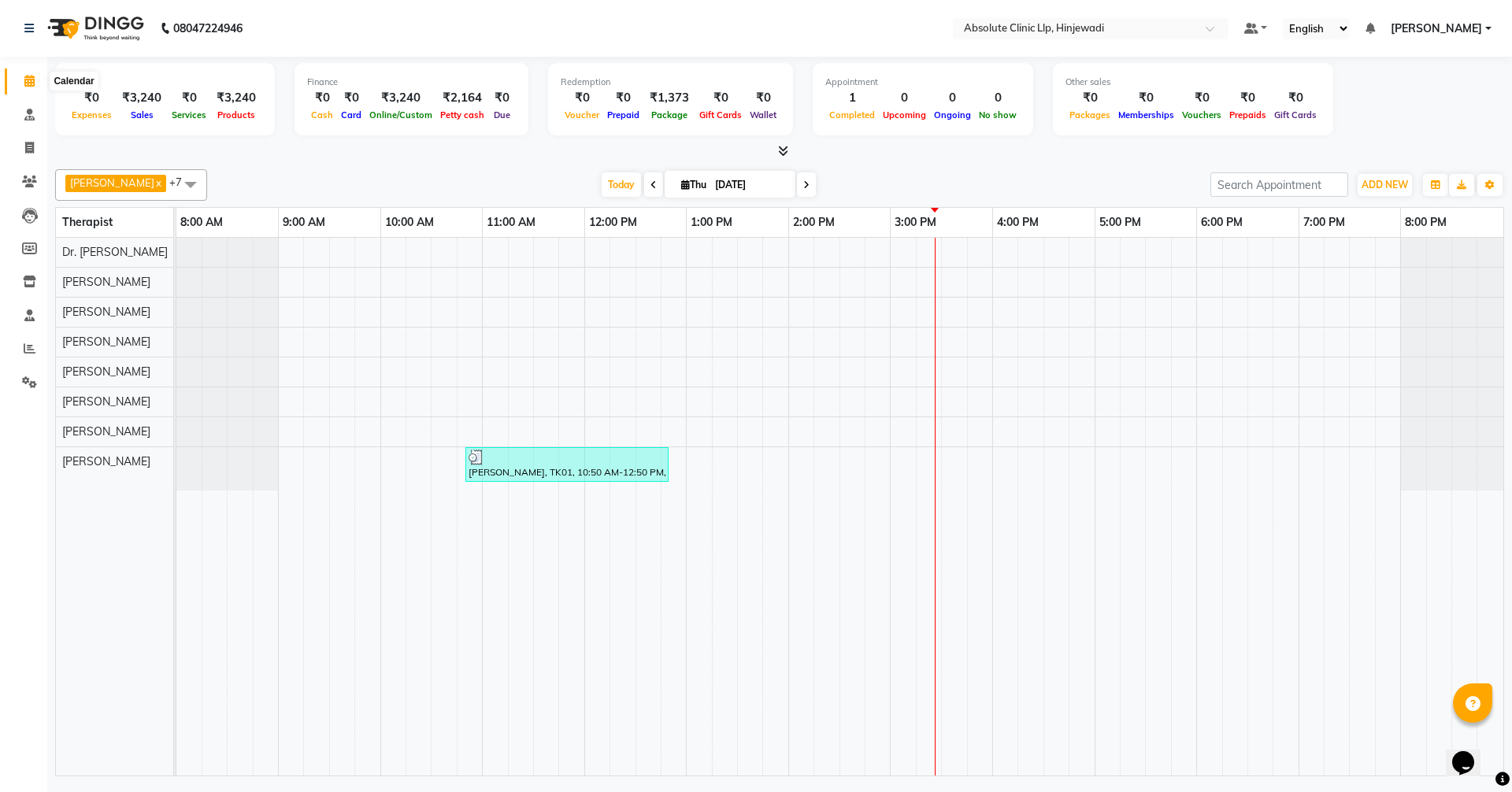
click at [33, 78] on icon at bounding box center [29, 81] width 10 height 12
click at [27, 147] on icon at bounding box center [29, 147] width 9 height 12
select select "service"
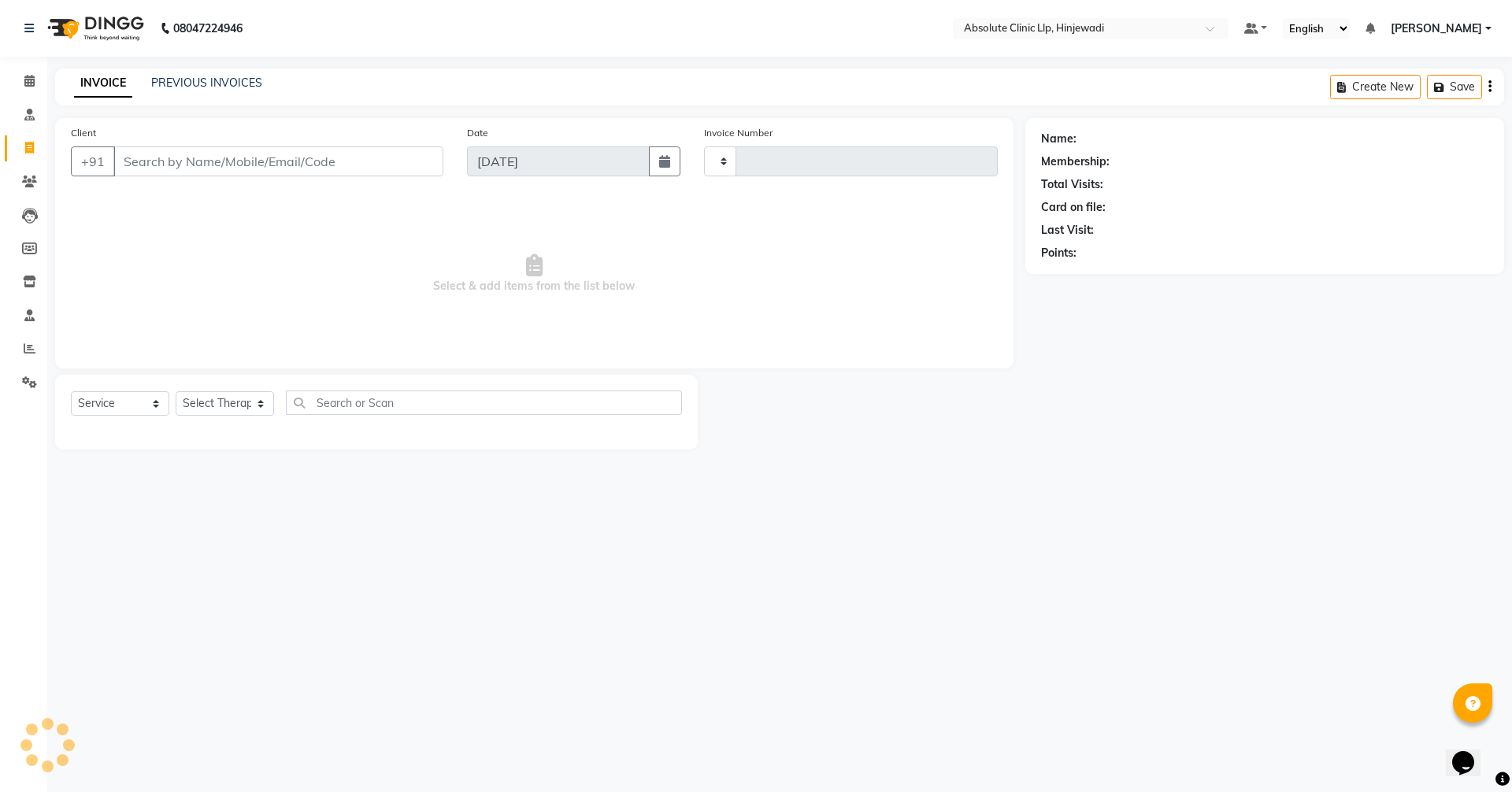
type input "2174"
select select "5113"
click at [193, 88] on link "PREVIOUS INVOICES" at bounding box center [207, 83] width 111 height 15
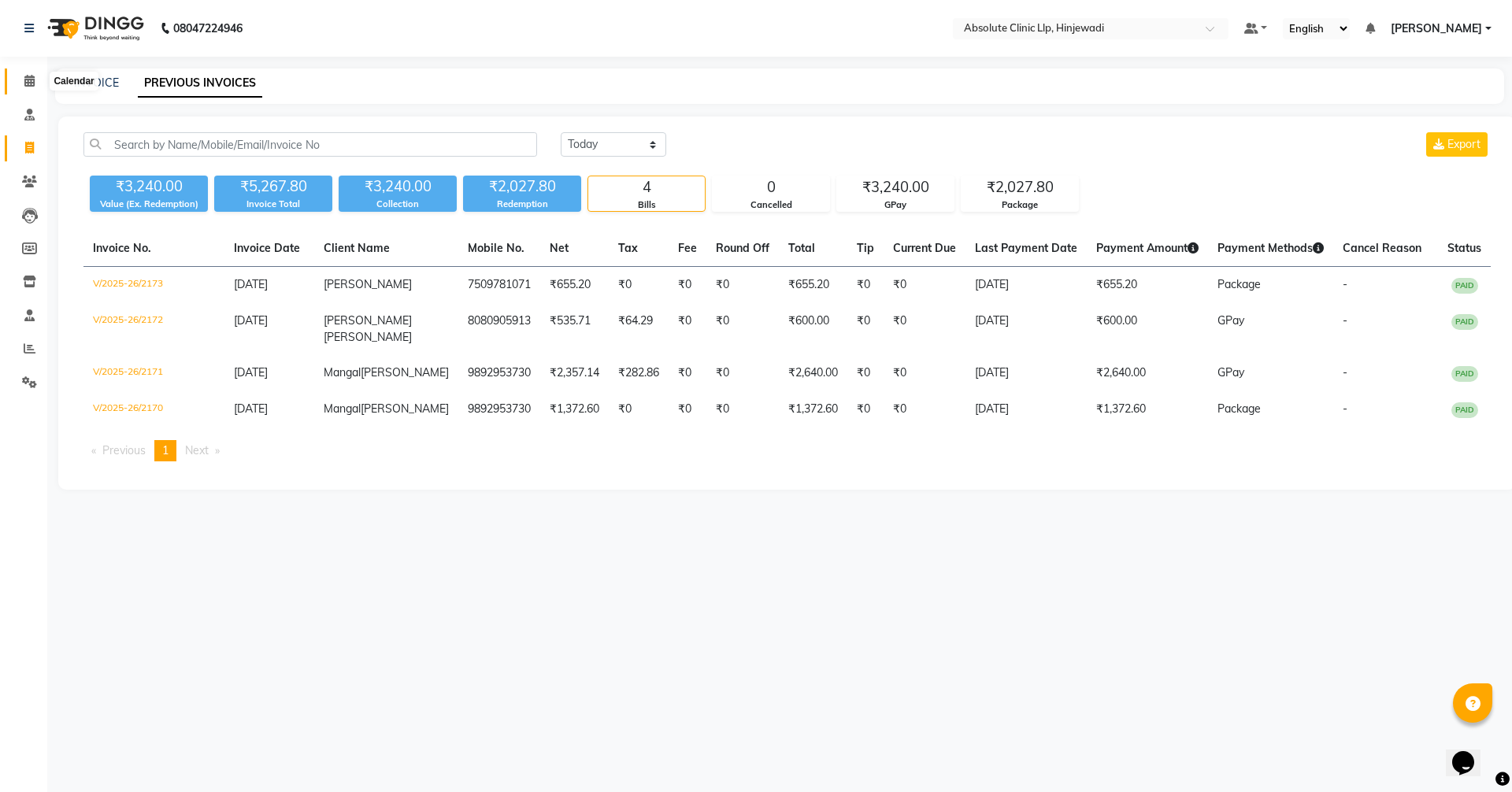
click at [25, 80] on icon at bounding box center [29, 81] width 10 height 12
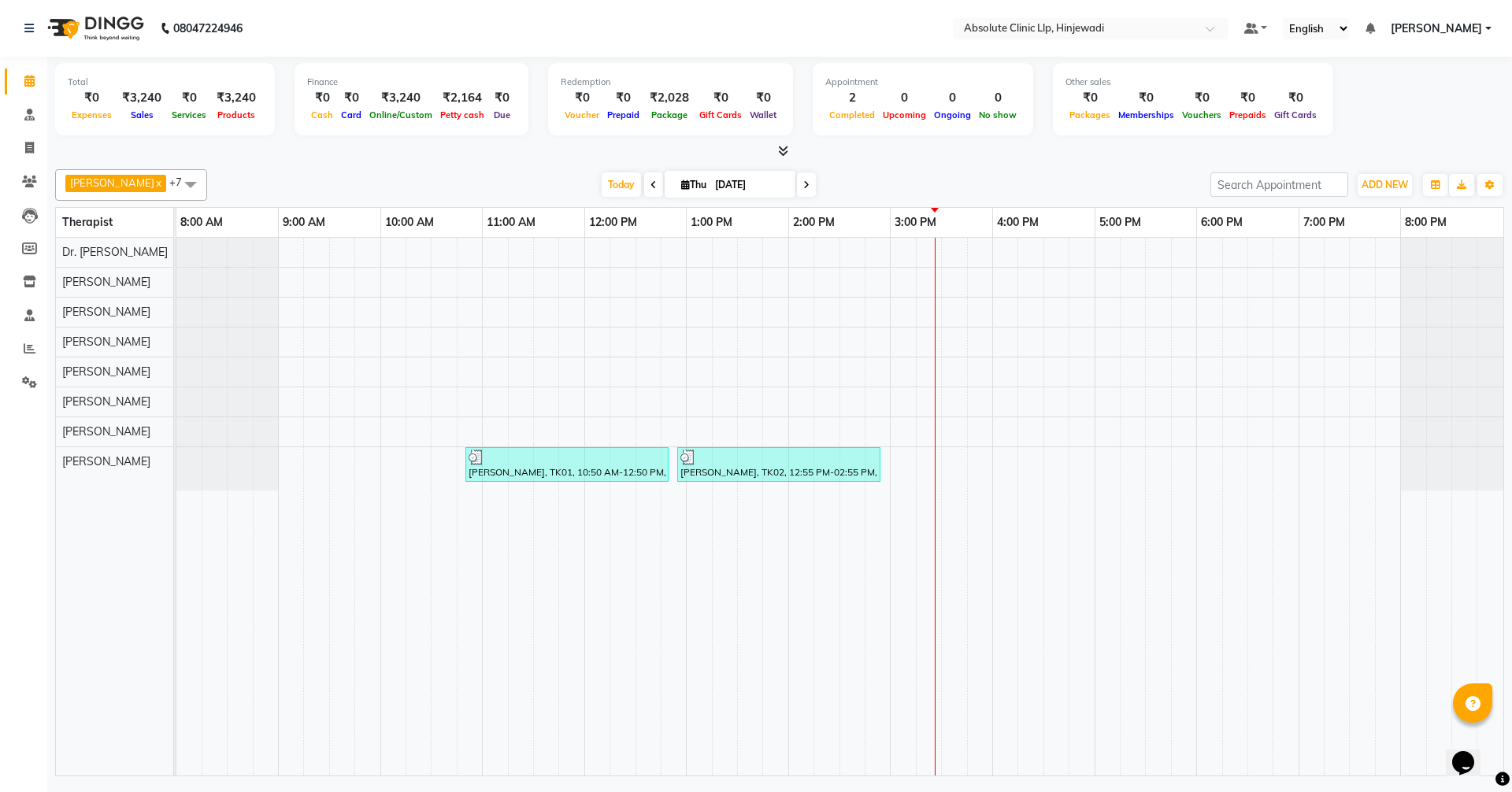
click at [936, 171] on div "[PERSON_NAME] x Dr. [PERSON_NAME] x [PERSON_NAME] x [PERSON_NAME] x [PERSON_NAM…" at bounding box center [779, 185] width 1449 height 31
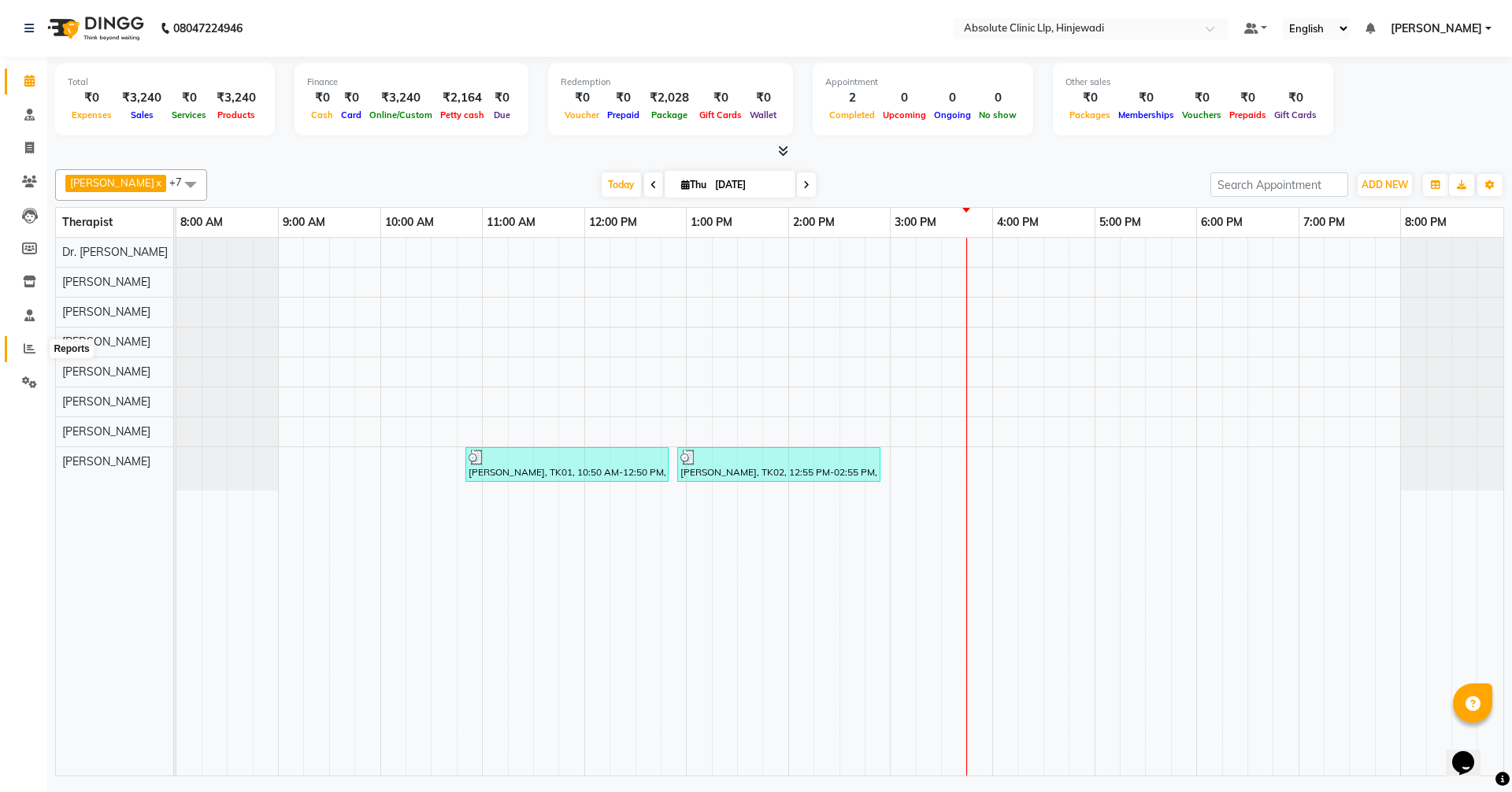
click at [26, 343] on icon at bounding box center [29, 348] width 12 height 12
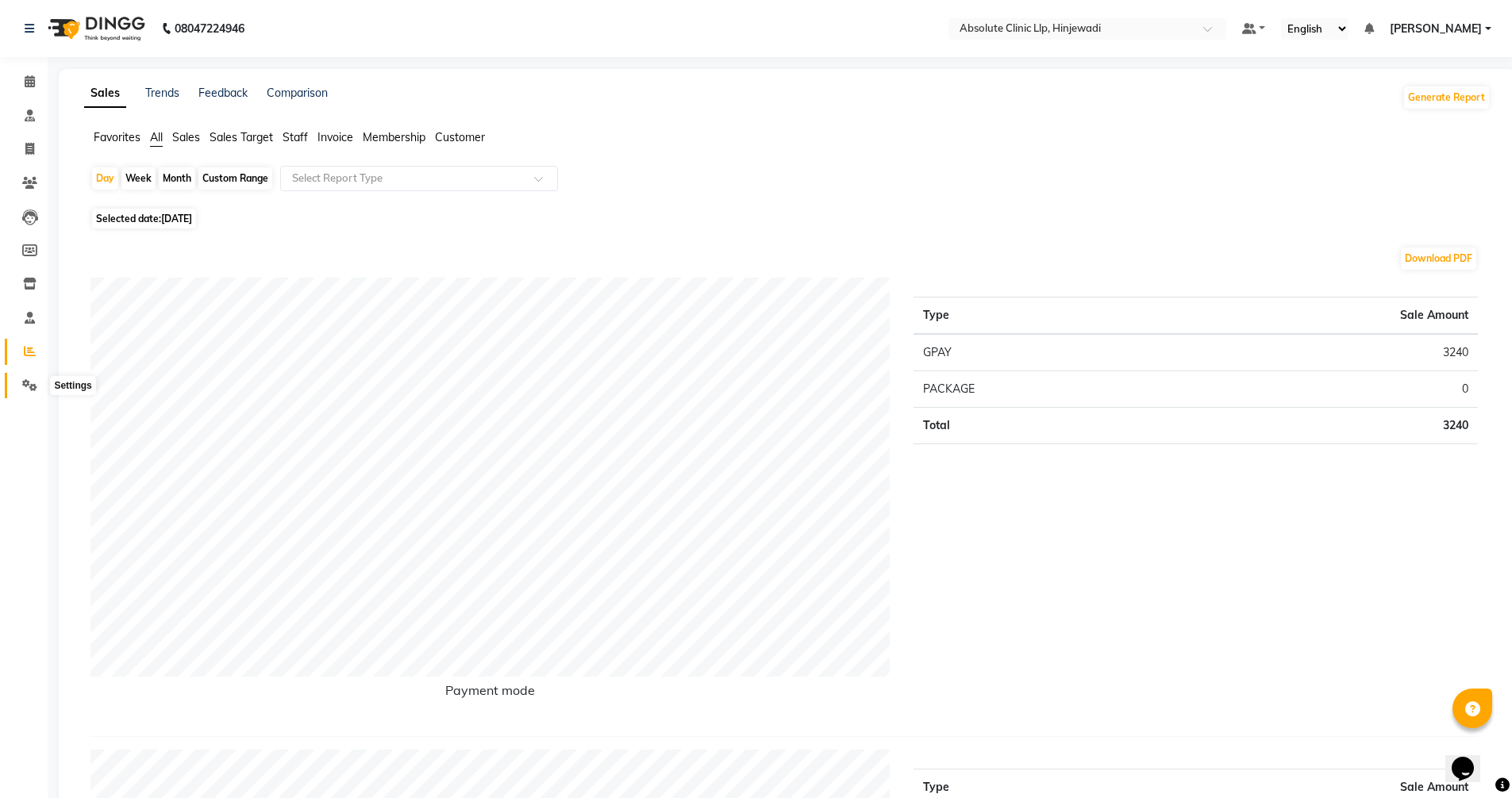
click at [26, 380] on icon at bounding box center [29, 385] width 15 height 12
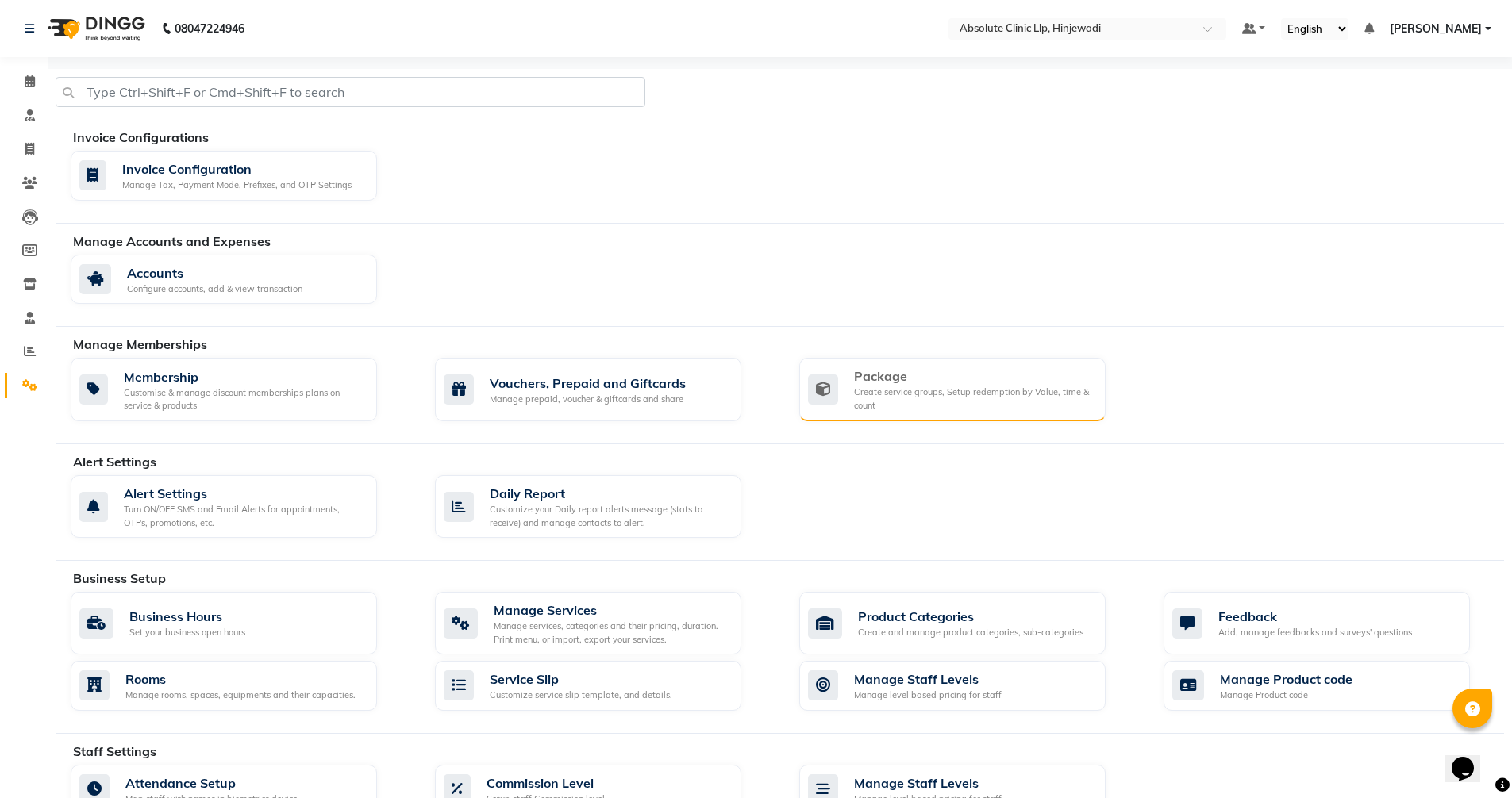
click at [914, 390] on div "Create service groups, Setup redemption by Value, time & count" at bounding box center [974, 399] width 239 height 26
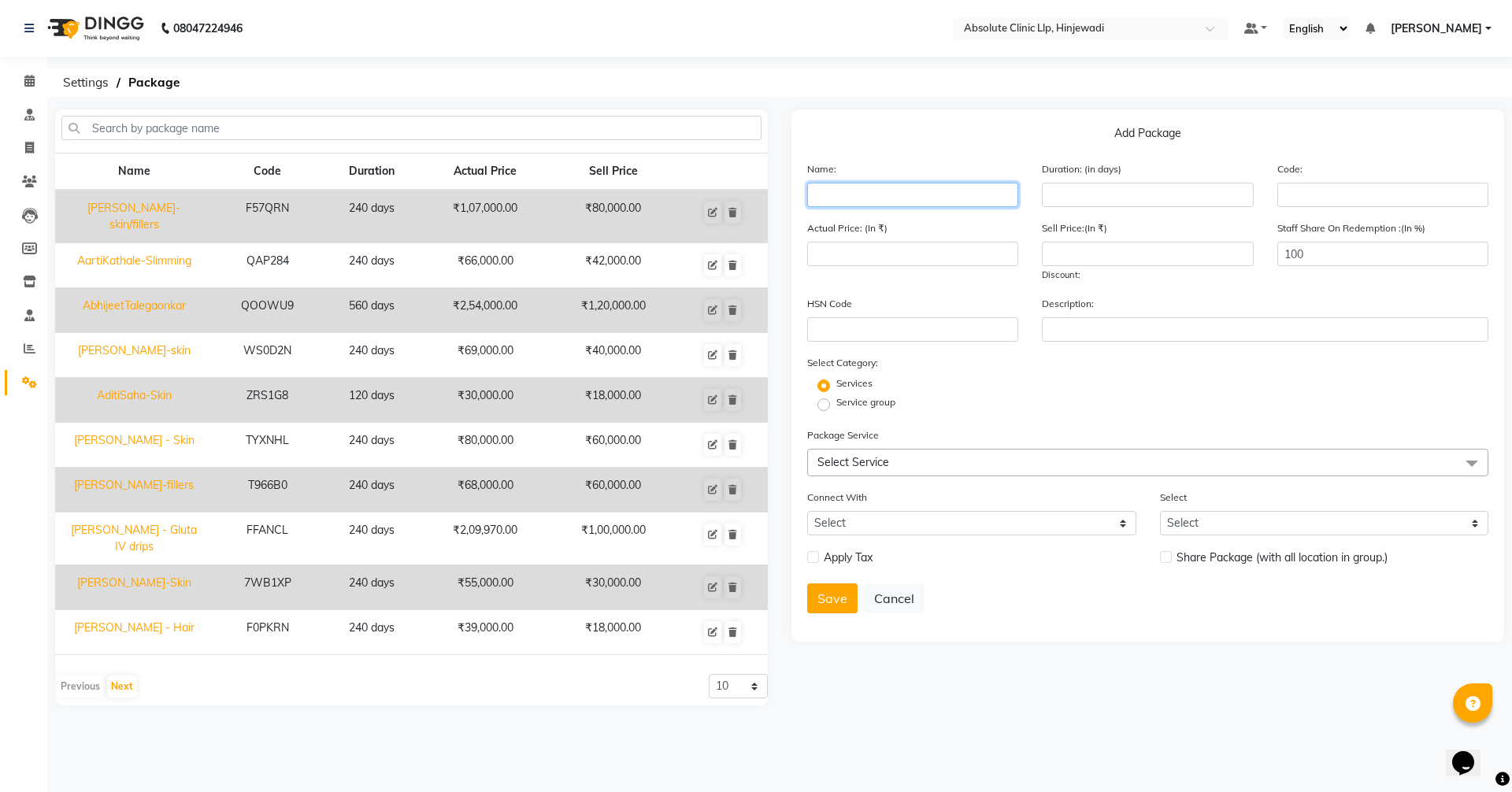
click at [946, 192] on input "text" at bounding box center [913, 195] width 211 height 24
type input "[PERSON_NAME] - GFC"
click at [1066, 189] on input "number" at bounding box center [1147, 195] width 211 height 24
type input "240"
click at [1034, 471] on span "Select Service" at bounding box center [1148, 462] width 681 height 27
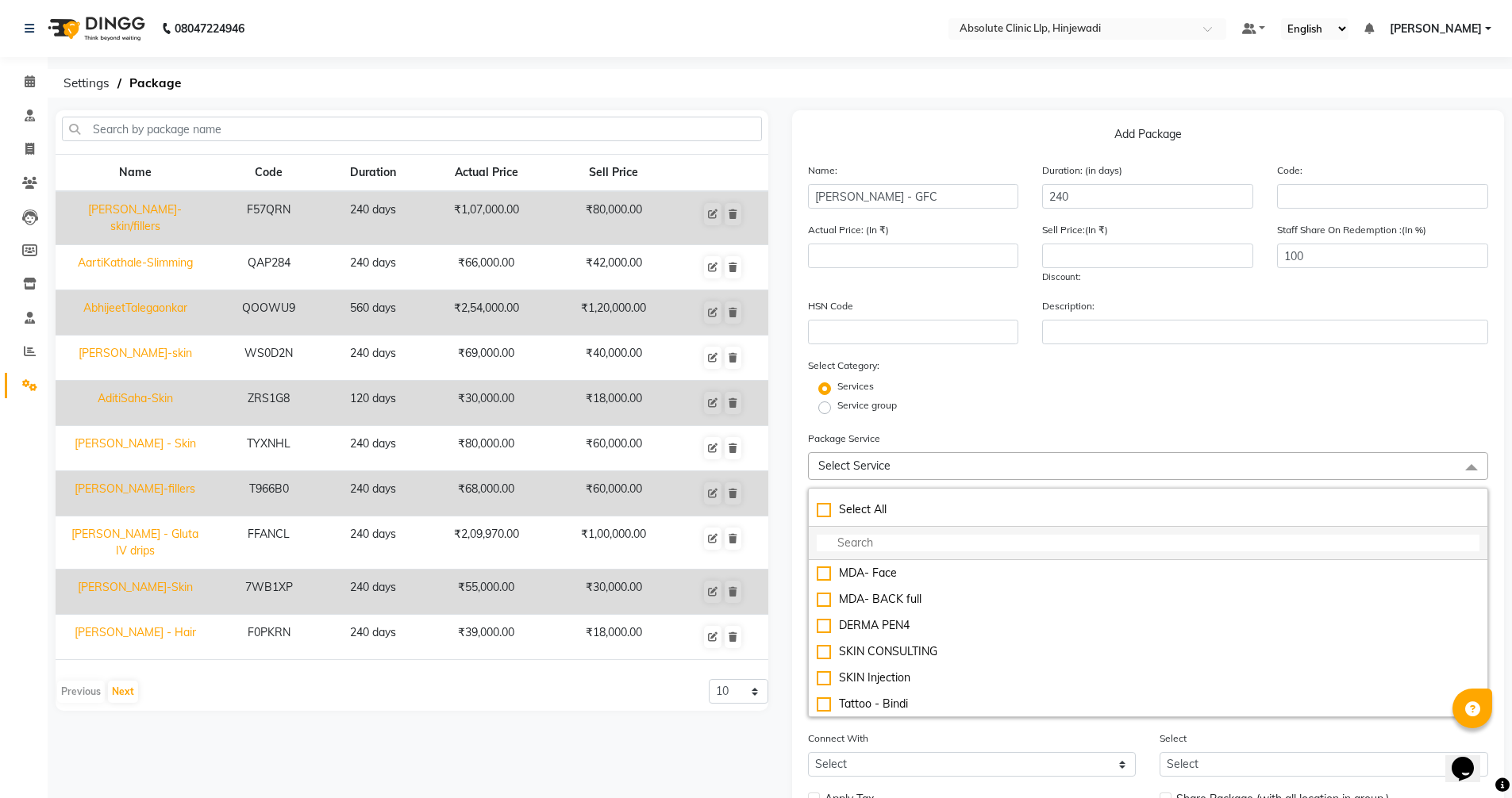
click at [969, 538] on input "multiselect-search" at bounding box center [1148, 543] width 663 height 17
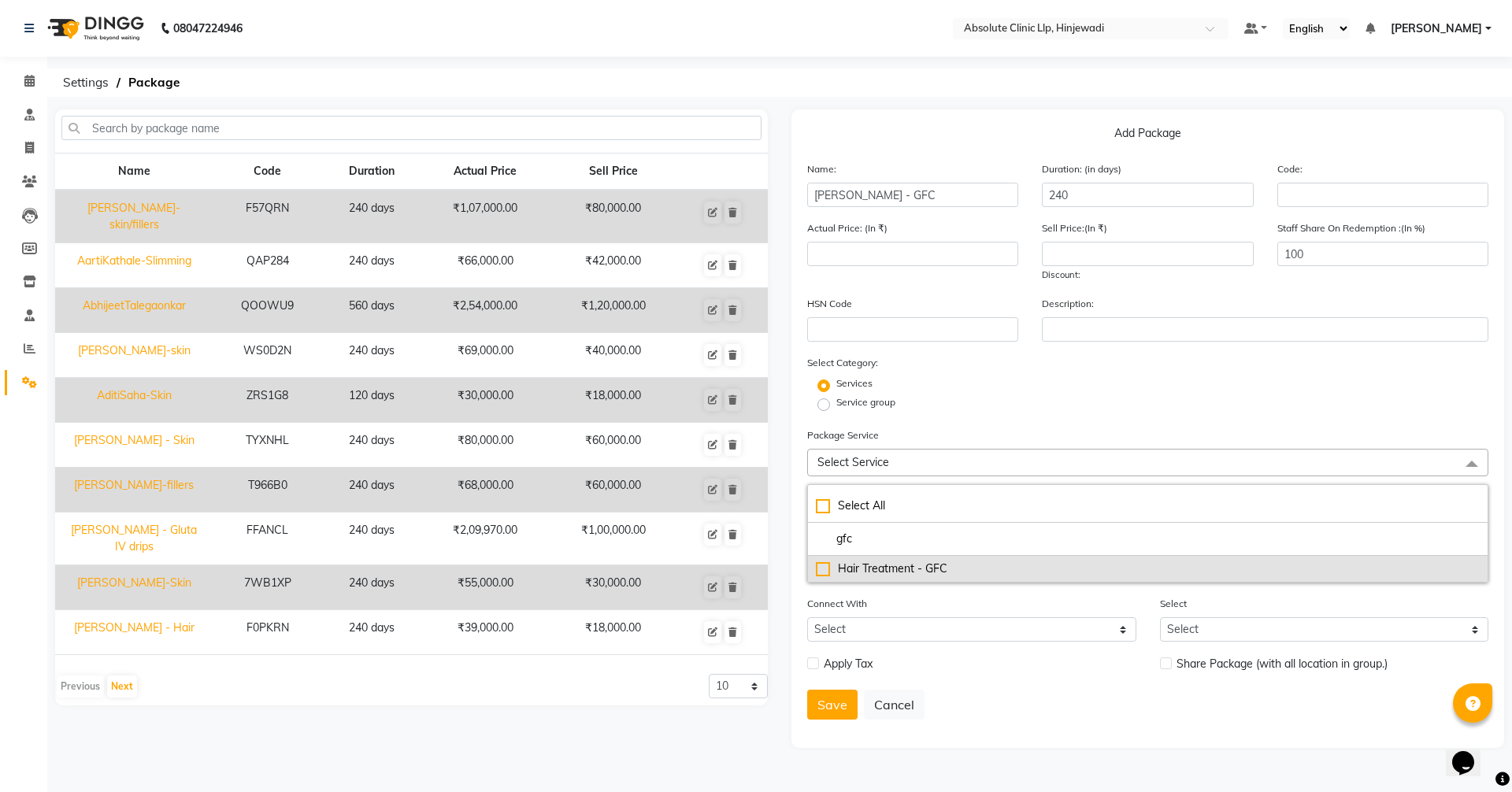
type input "gfc"
click at [939, 566] on div "Hair Treatment - GFC" at bounding box center [1148, 569] width 664 height 17
type input "9000"
checkbox input "true"
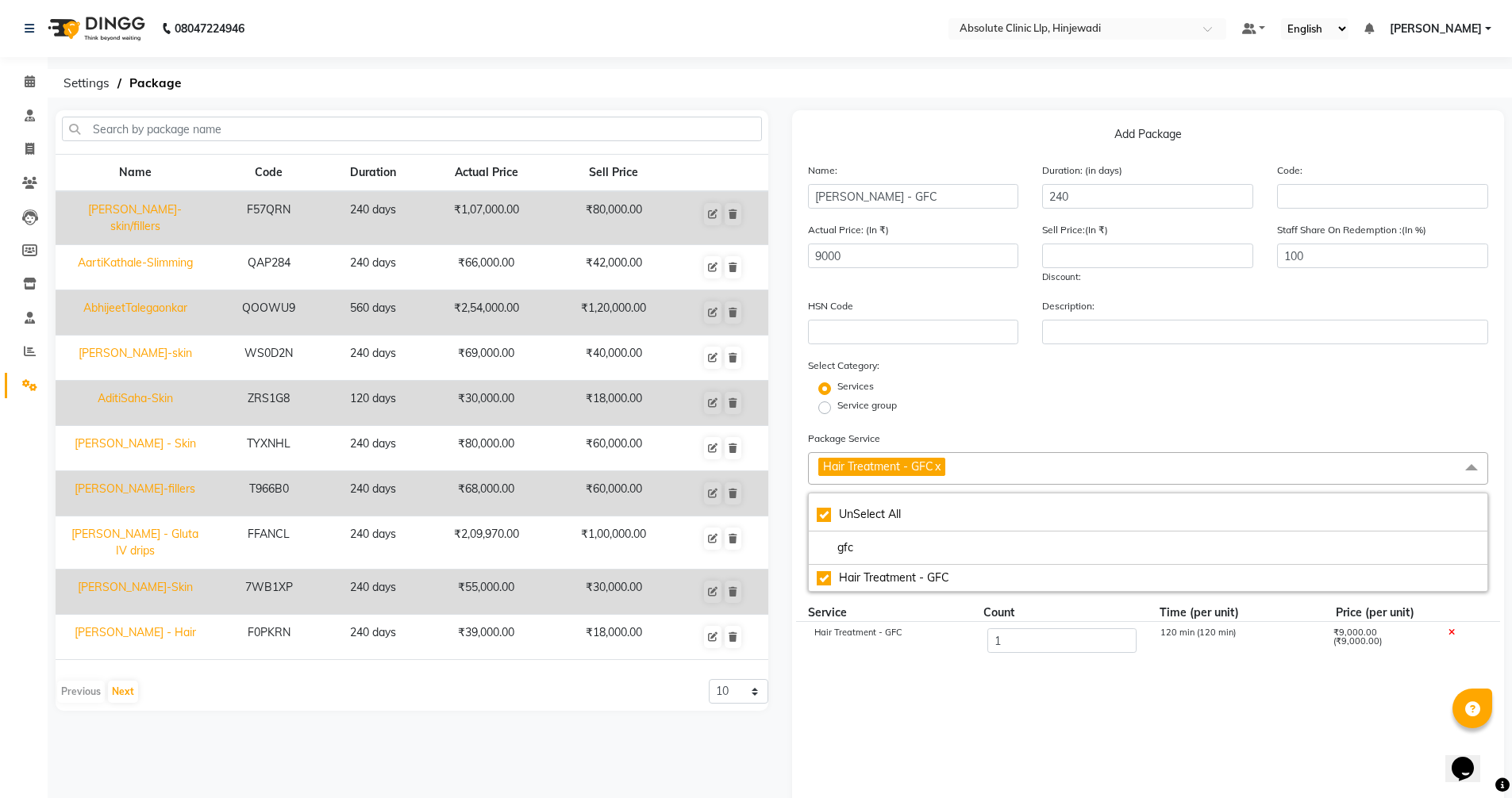
click at [1017, 411] on div "Service group" at bounding box center [1148, 408] width 705 height 19
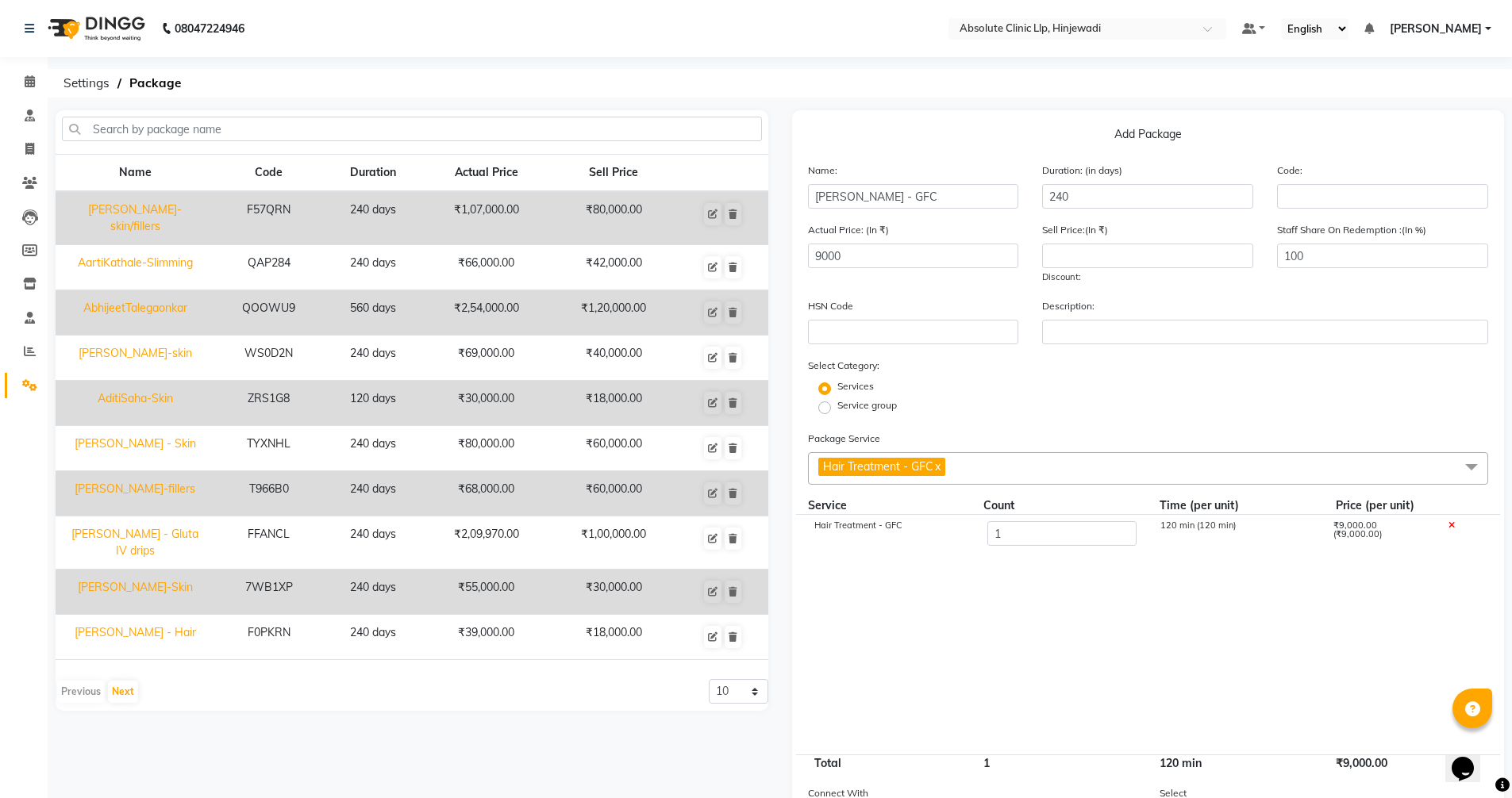
click at [992, 470] on span "Hair Treatment - GFC x" at bounding box center [1148, 468] width 681 height 32
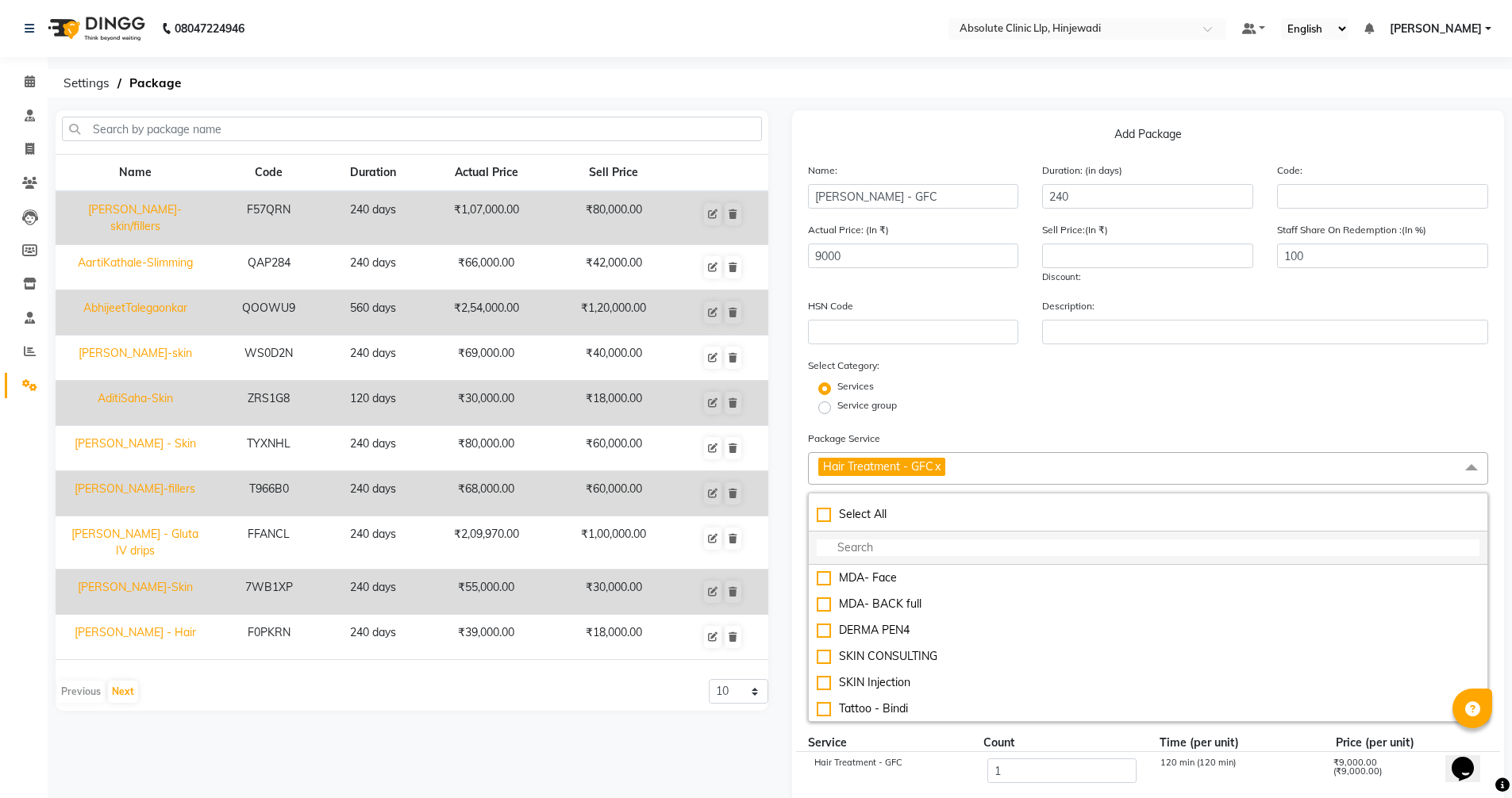
click at [948, 547] on input "multiselect-search" at bounding box center [1148, 548] width 663 height 17
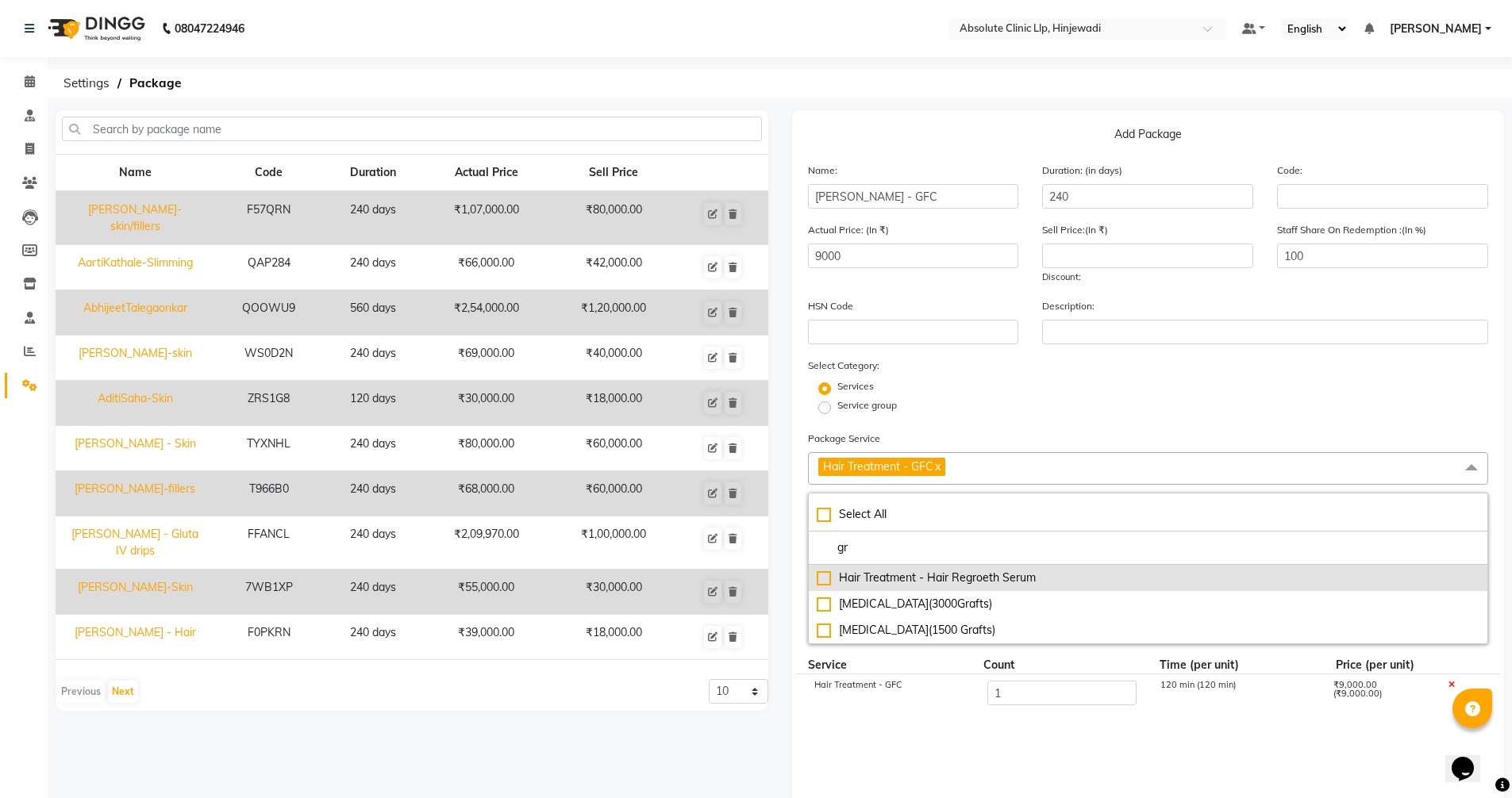
type input "gr"
click at [963, 567] on li "Hair Treatment - Hair Regroeth Serum" at bounding box center [1148, 578] width 680 height 26
type input "11000"
checkbox input "true"
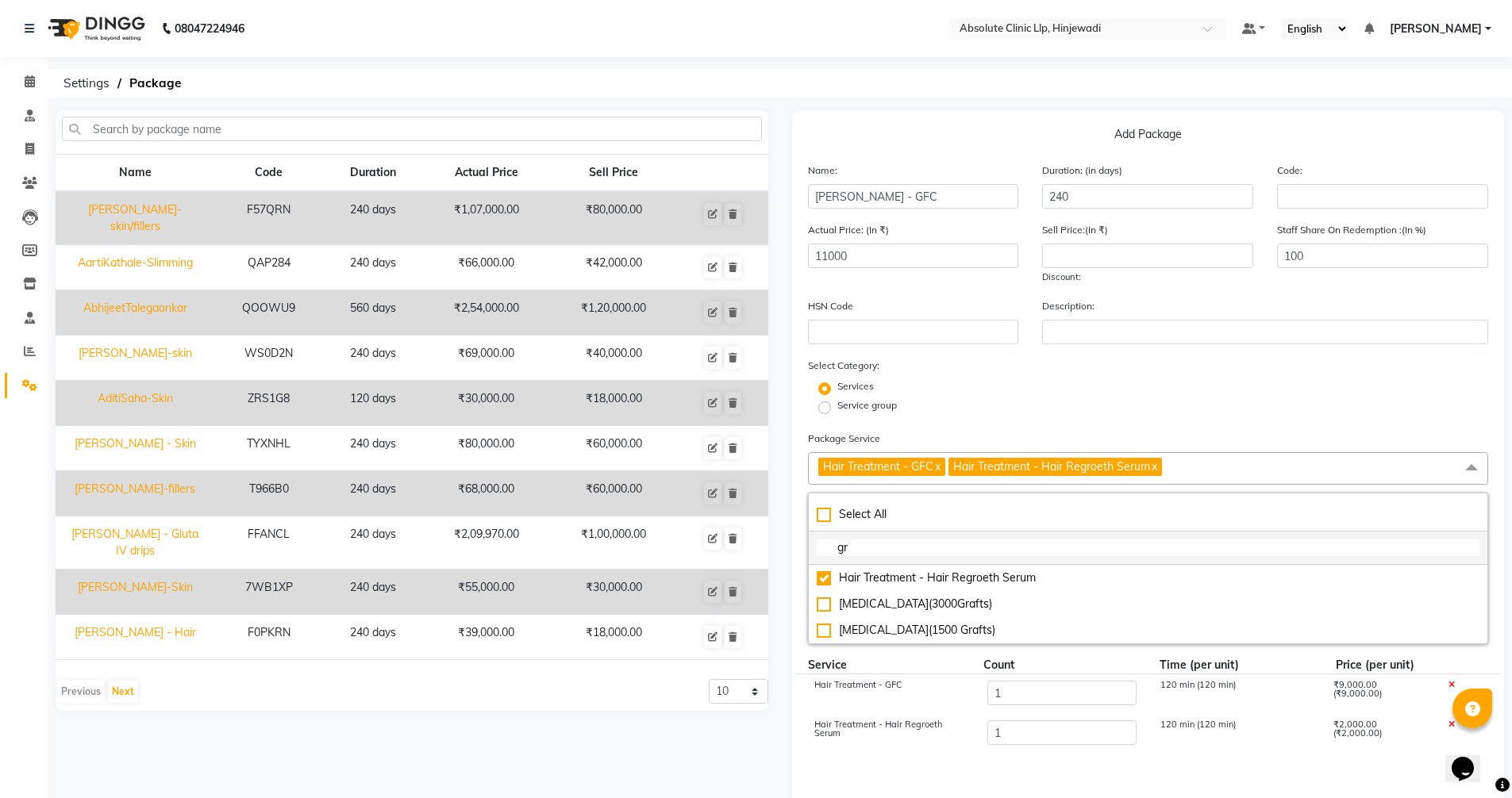
drag, startPoint x: 888, startPoint y: 548, endPoint x: 821, endPoint y: 544, distance: 67.1
click at [821, 544] on input "gr" at bounding box center [1148, 548] width 663 height 17
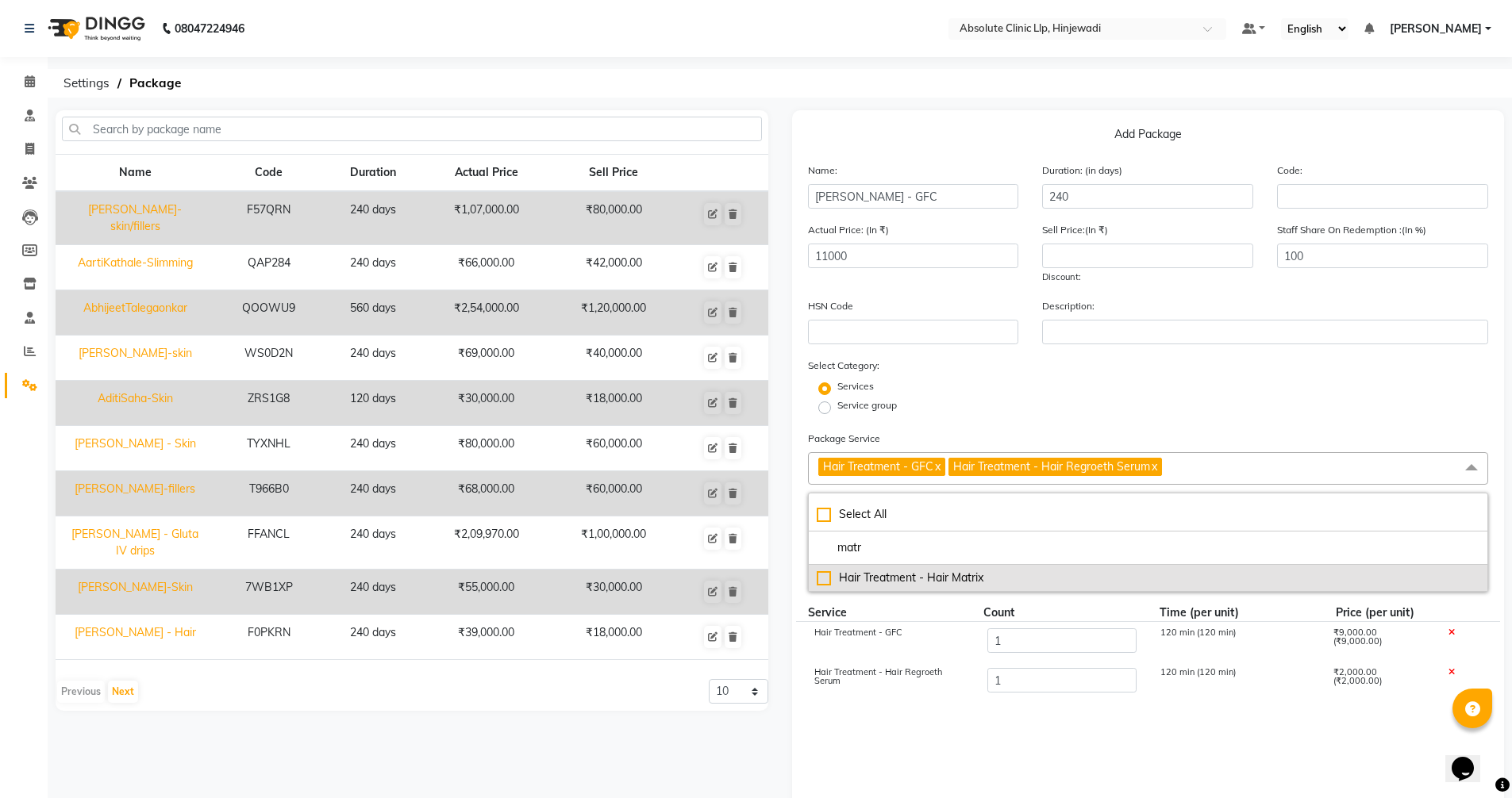
type input "matr"
click at [869, 572] on div "Hair Treatment - Hair Matrix" at bounding box center [1148, 578] width 663 height 17
type input "14000"
checkbox input "true"
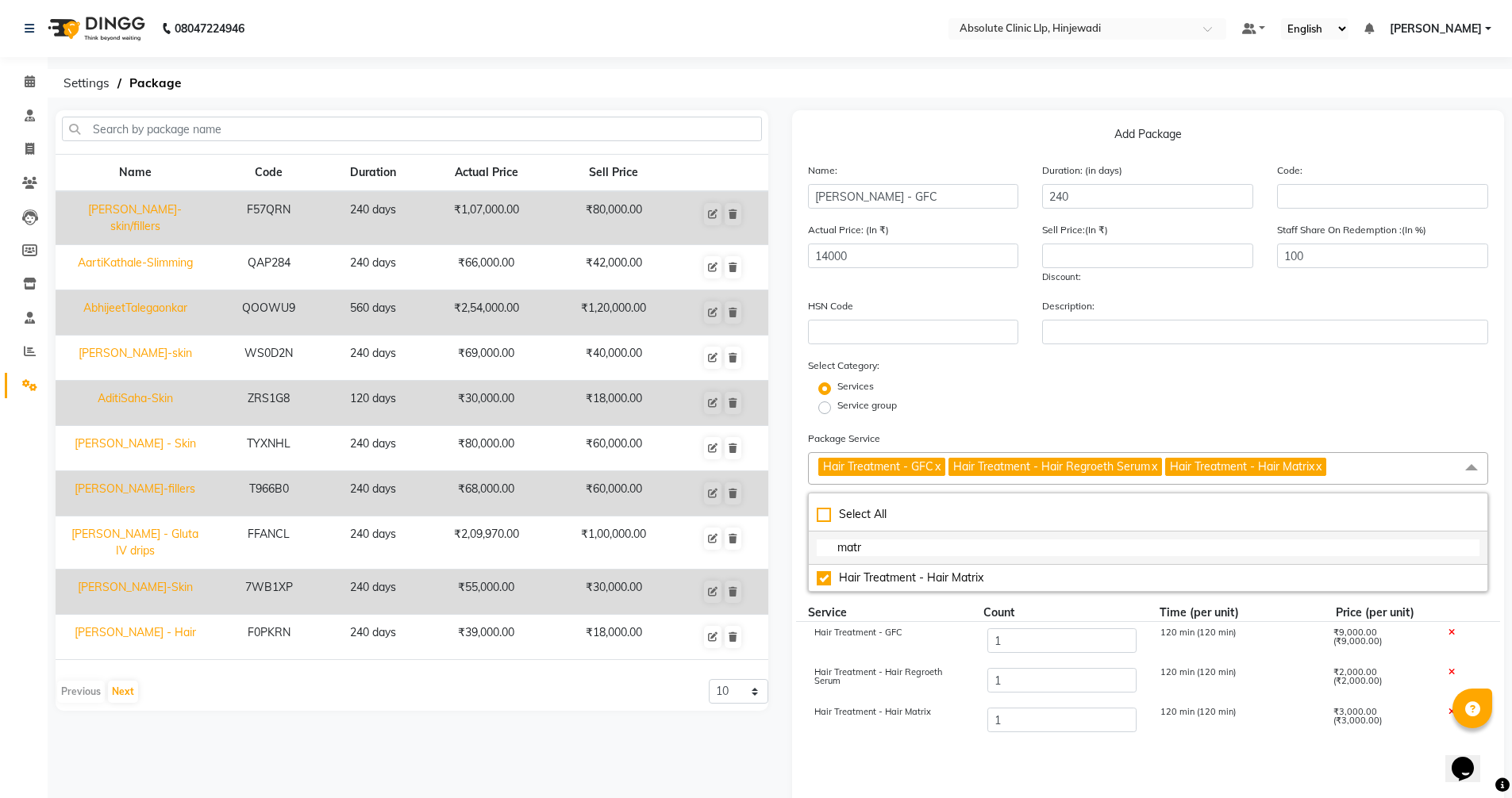
drag, startPoint x: 870, startPoint y: 548, endPoint x: 828, endPoint y: 547, distance: 42.0
click at [828, 547] on input "matr" at bounding box center [1148, 548] width 663 height 17
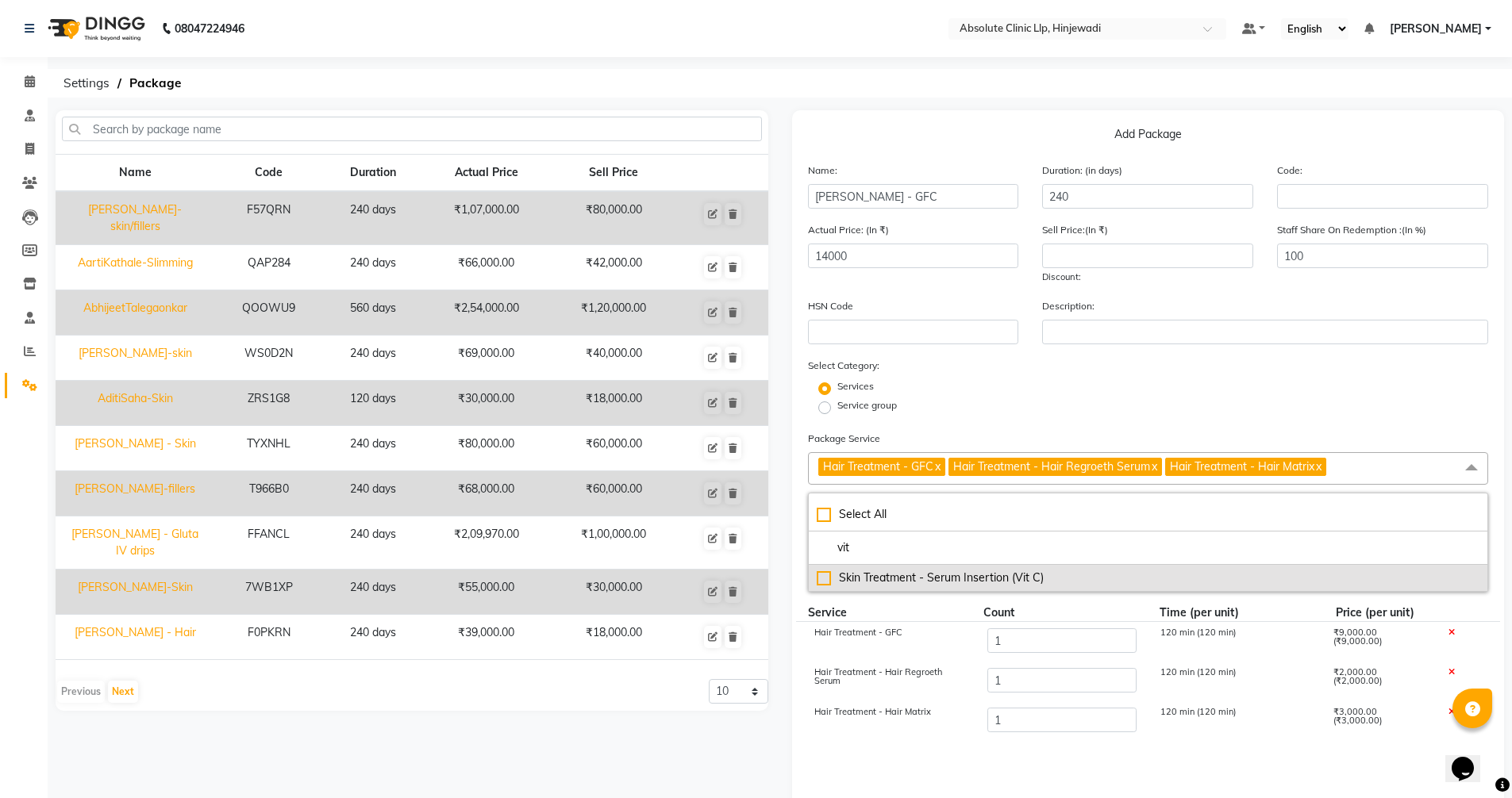
type input "vit"
click at [974, 576] on div "Skin Treatment - Serum Insertion (Vit C)" at bounding box center [1148, 578] width 663 height 17
type input "15000"
checkbox input "true"
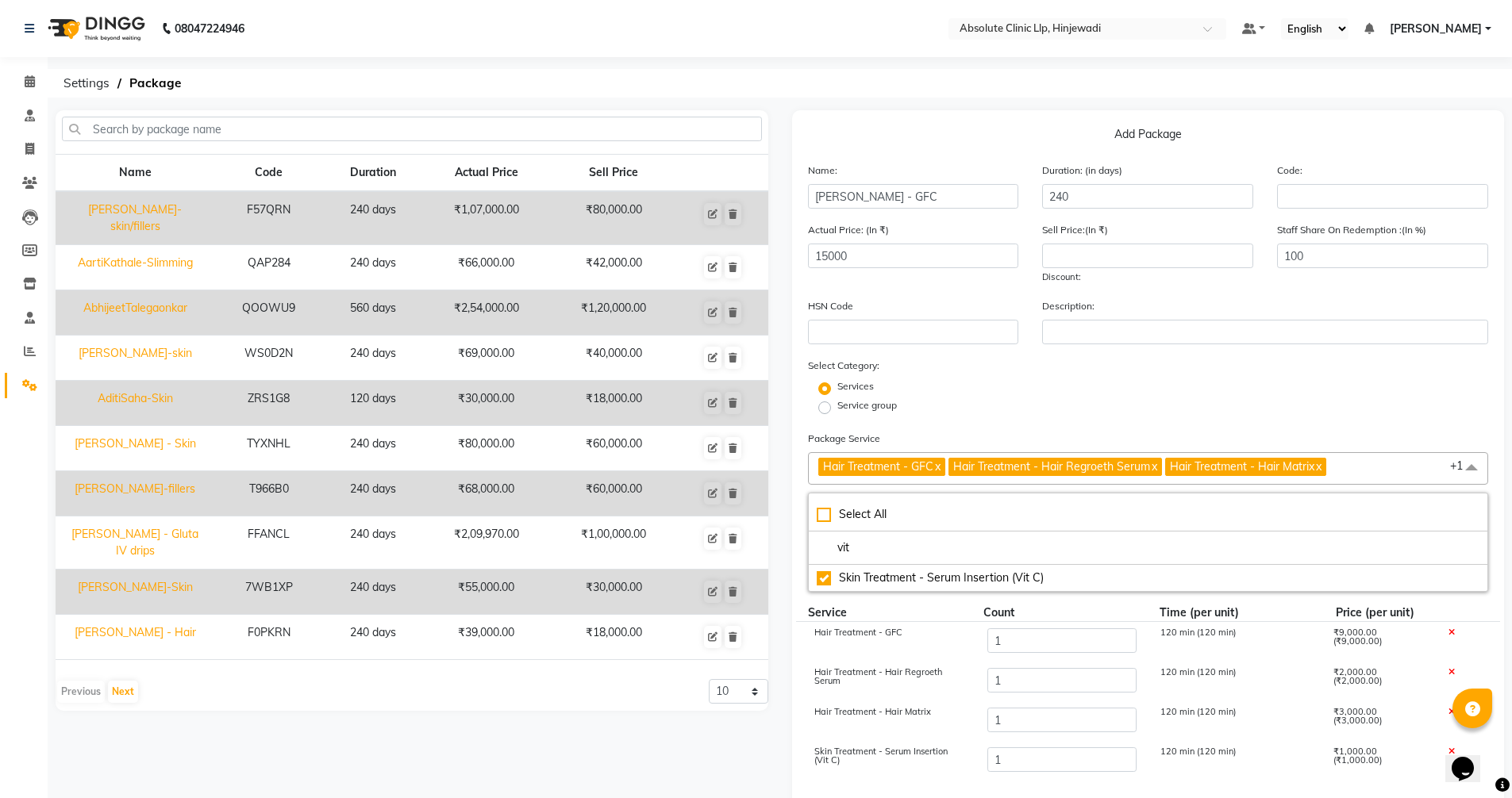
click at [1078, 432] on div "Package Service Hair Treatment - GFC x Hair Treatment - Hair Regroeth Serum x H…" at bounding box center [1148, 511] width 681 height 162
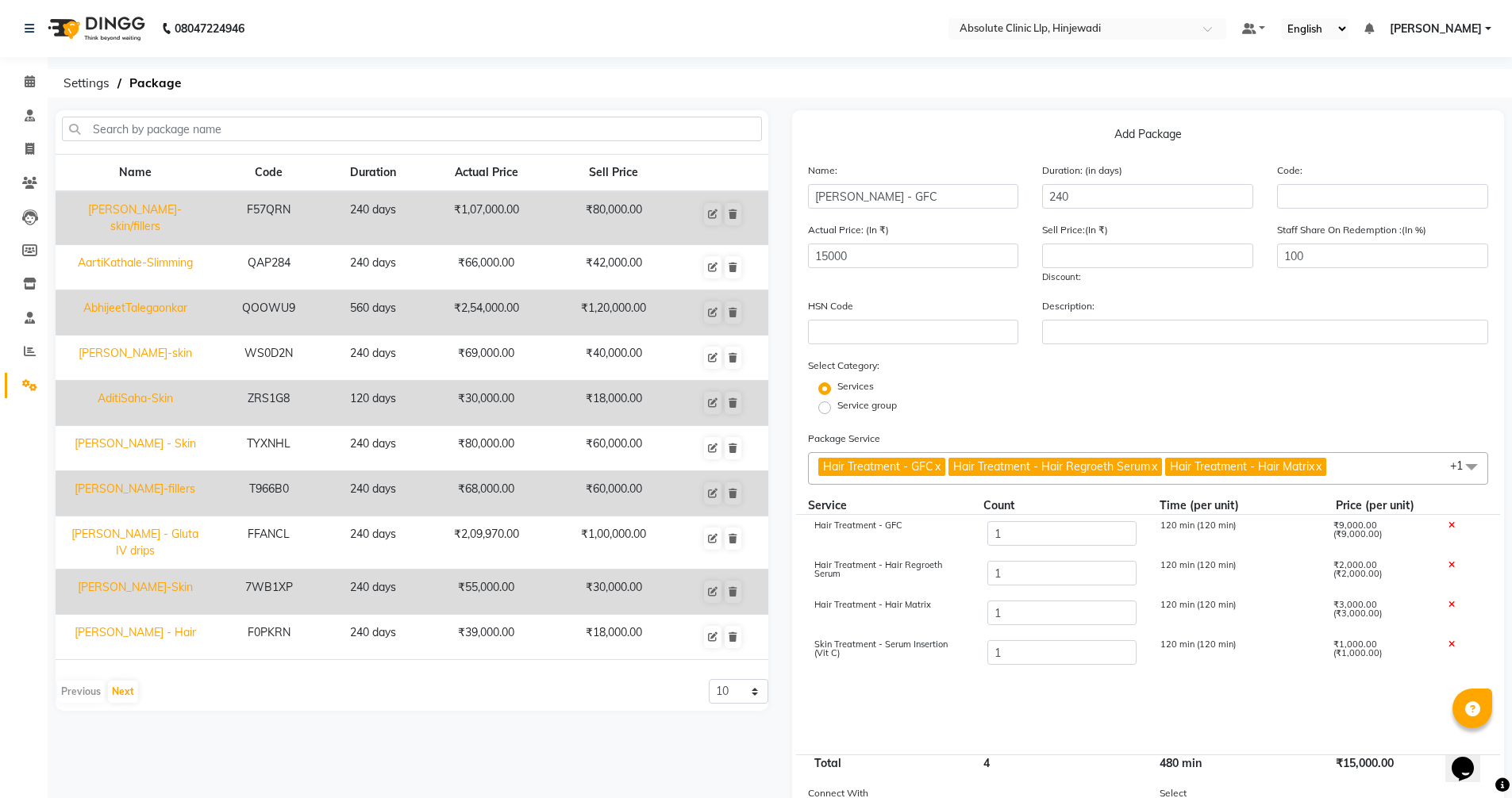
click at [1454, 643] on icon at bounding box center [1451, 645] width 6 height 9
type input "14000"
click at [1400, 468] on span "Hair Treatment - GFC x Hair Treatment - Hair Regroeth Serum x Hair Treatment - …" at bounding box center [1148, 468] width 681 height 32
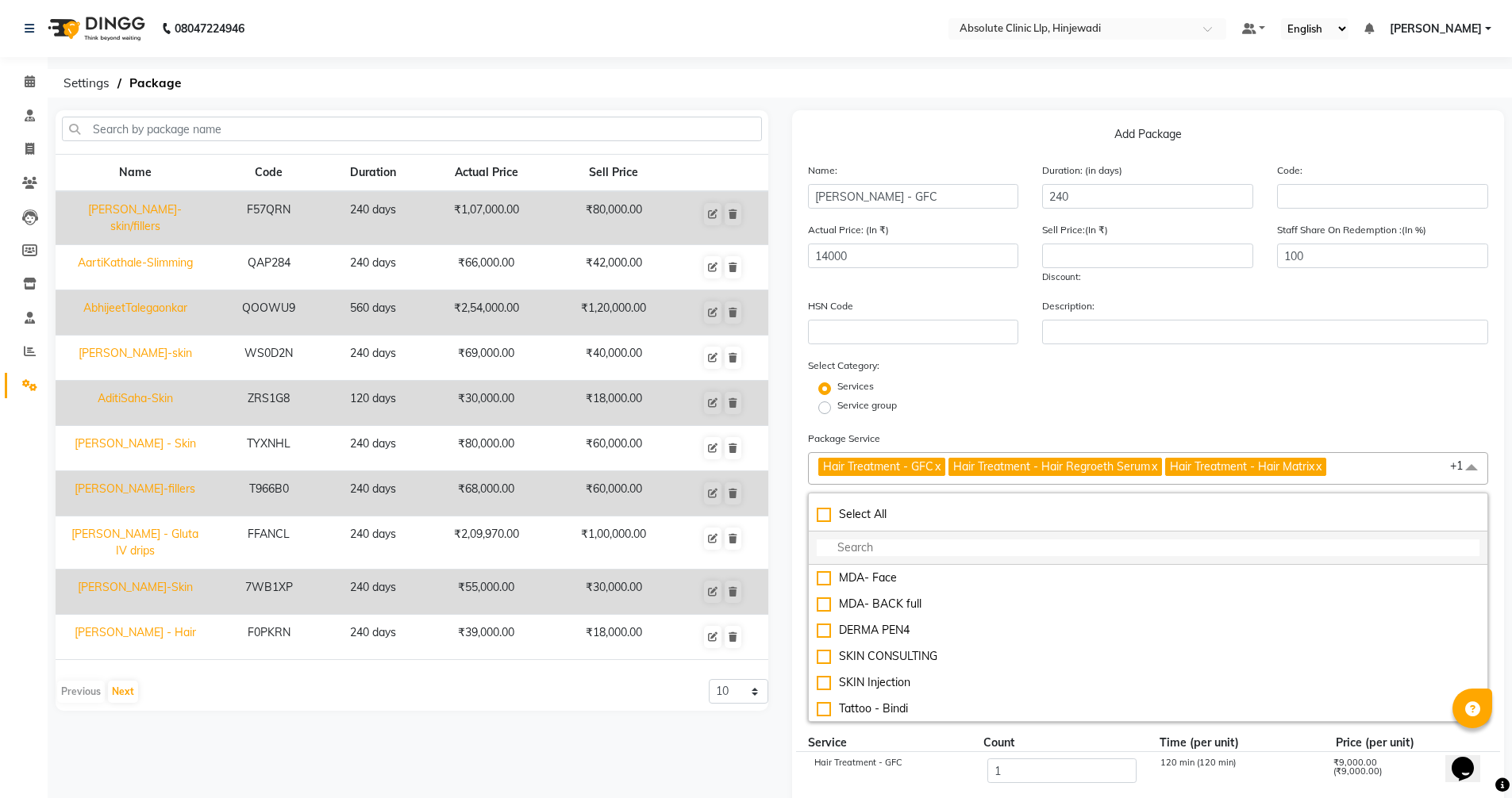
click at [881, 550] on input "multiselect-search" at bounding box center [1148, 548] width 663 height 17
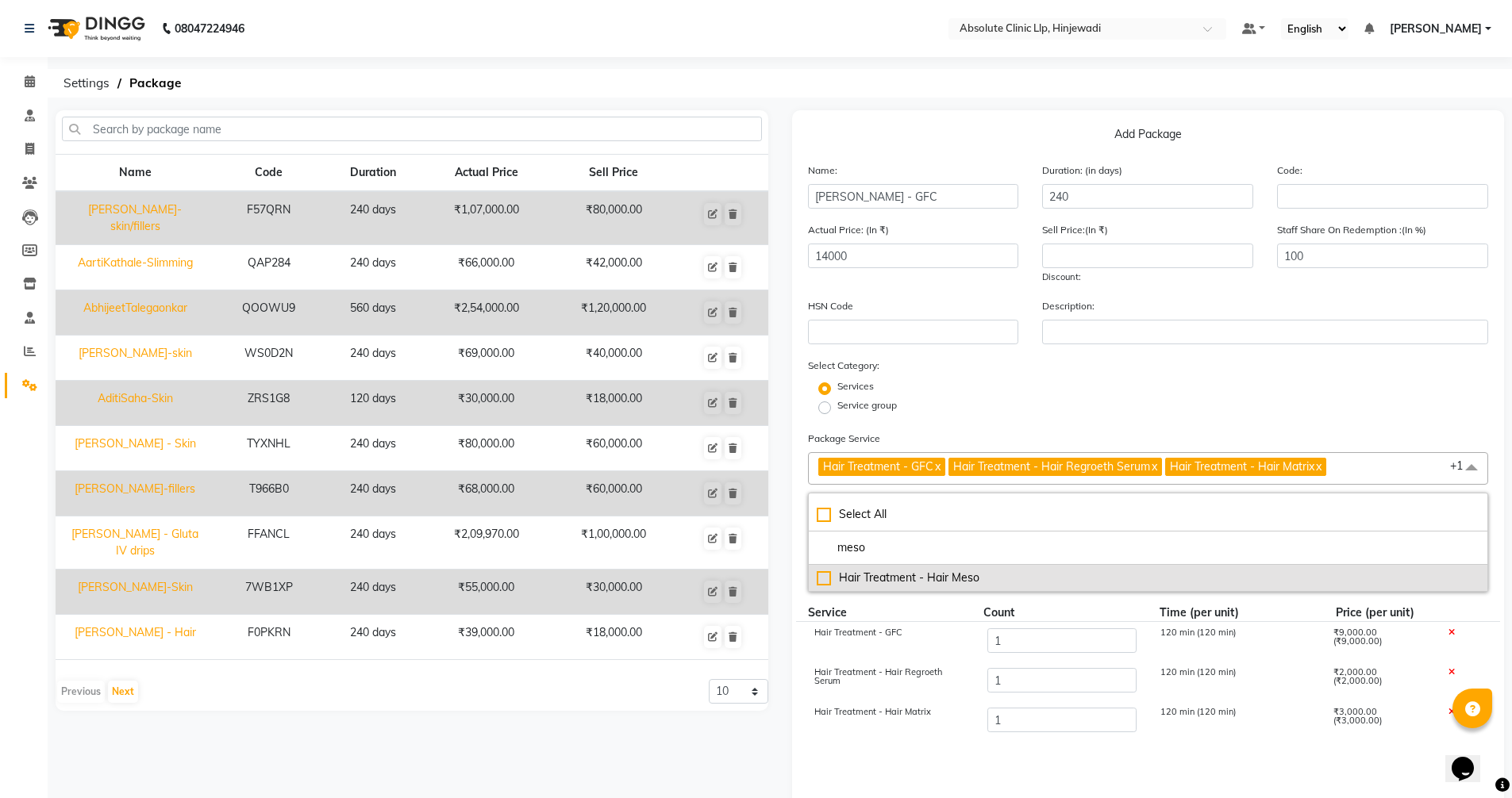
type input "meso"
click at [935, 590] on li "Hair Treatment - Hair Meso" at bounding box center [1148, 578] width 680 height 26
type input "16000"
checkbox input "true"
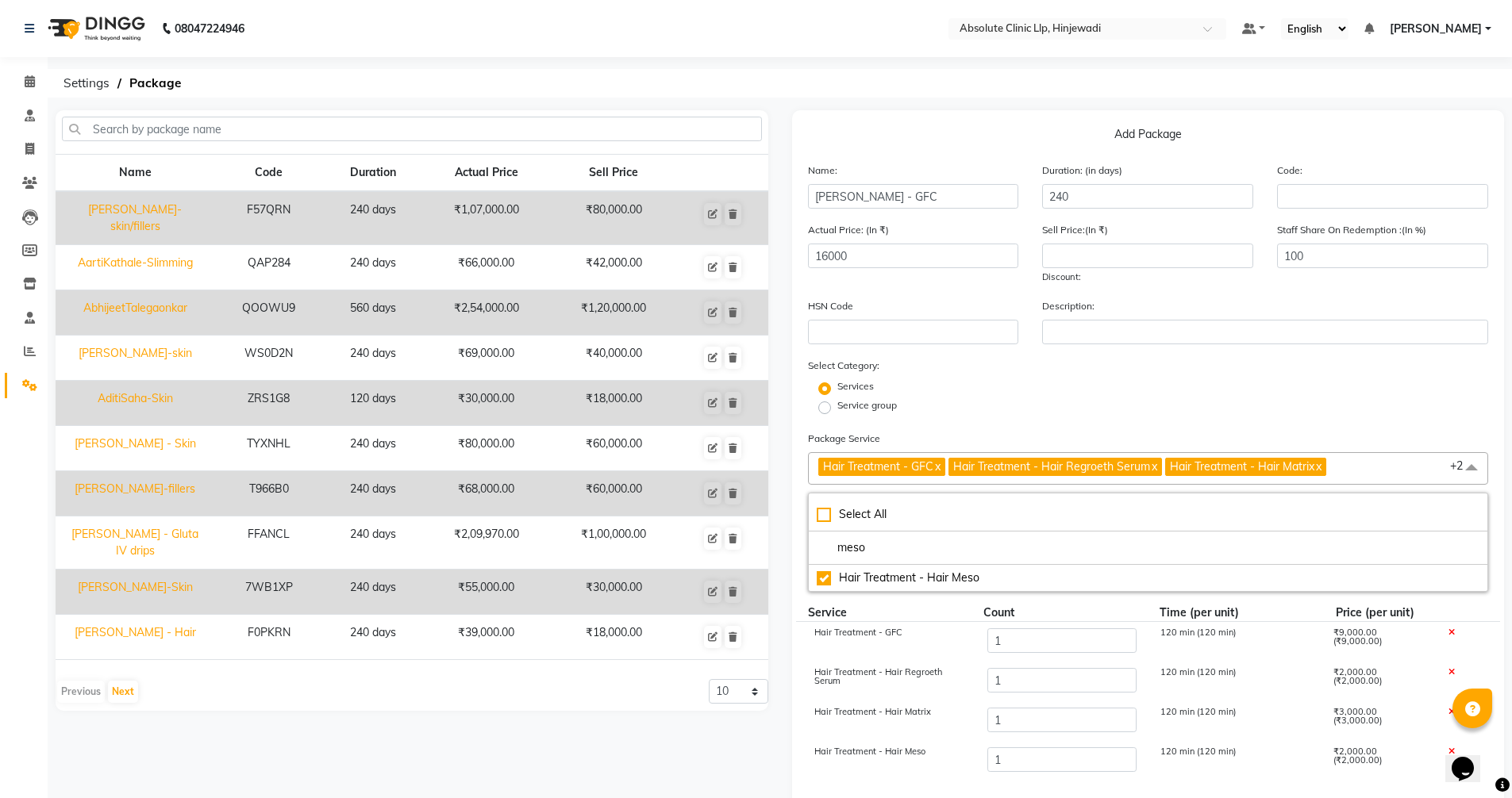
click at [1033, 407] on div "Service group" at bounding box center [1148, 408] width 705 height 19
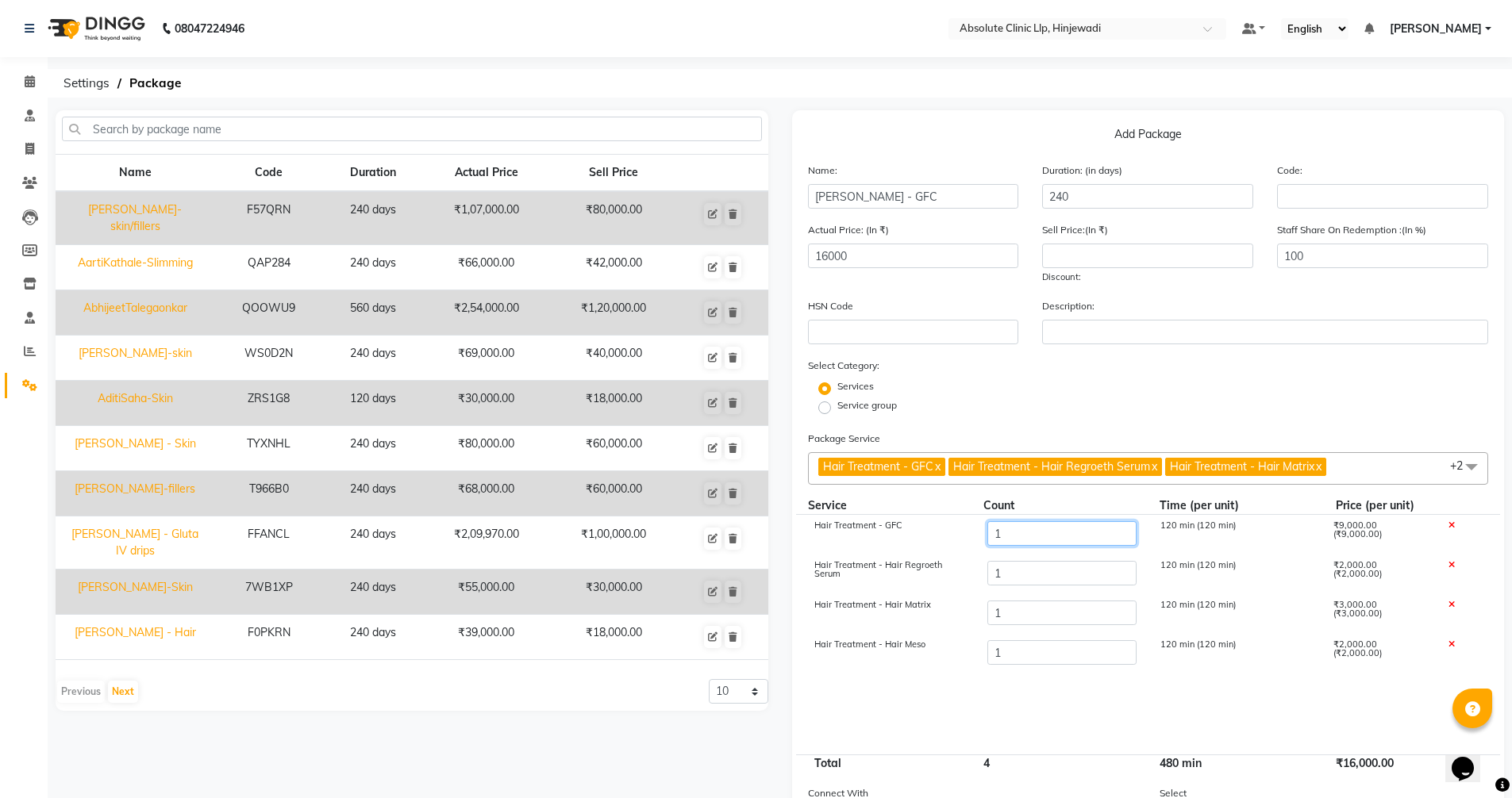
drag, startPoint x: 1024, startPoint y: 533, endPoint x: 981, endPoint y: 526, distance: 43.6
click at [981, 526] on div "1" at bounding box center [1061, 534] width 173 height 27
type input "2"
type input "25000"
drag, startPoint x: 1017, startPoint y: 572, endPoint x: 943, endPoint y: 559, distance: 75.1
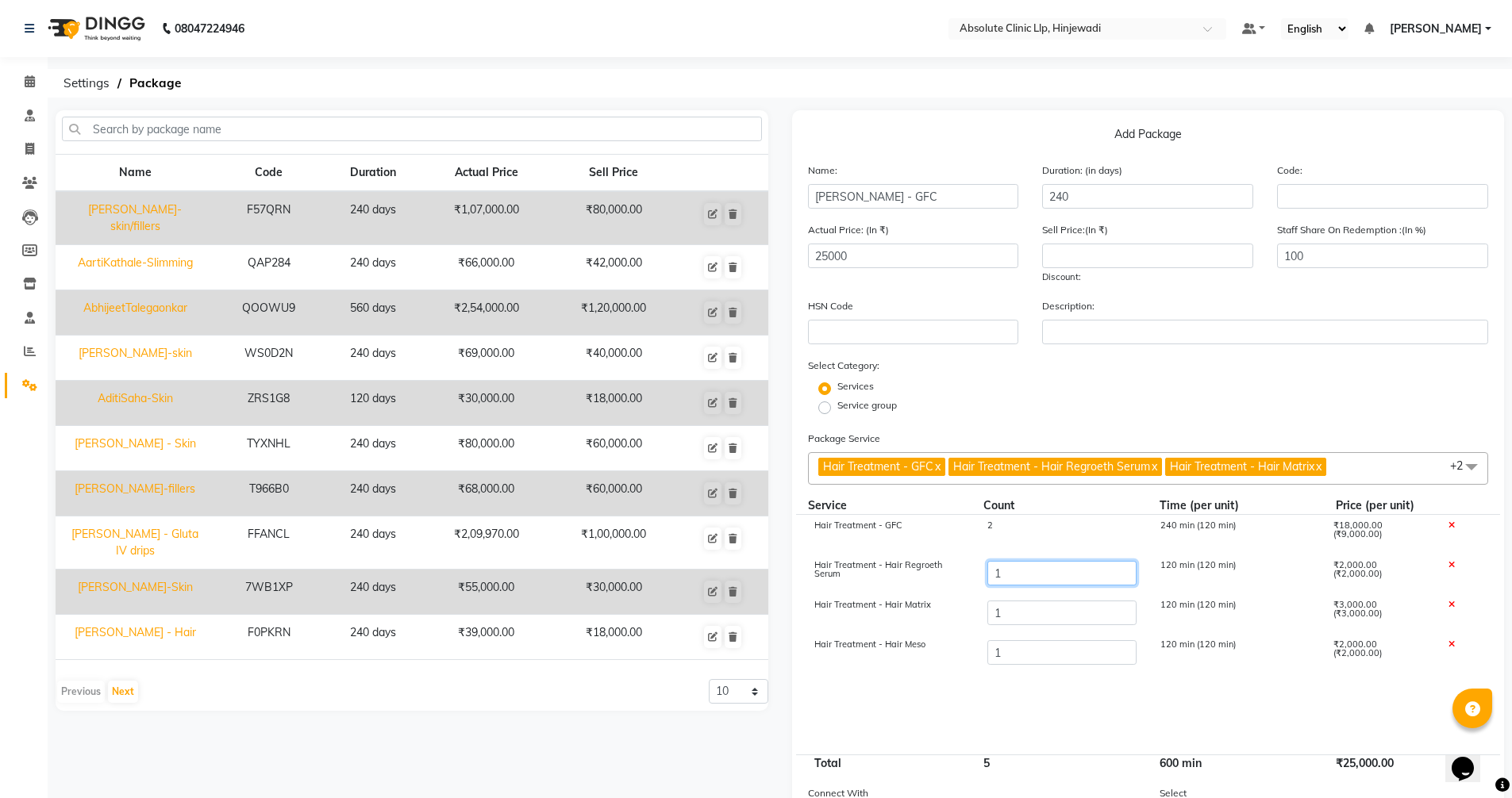
click at [943, 559] on div "Hair Treatment - Hair Regroeth Serum 1 120 min (120 min) ₹2,000.00 (₹2,000.00)" at bounding box center [1148, 574] width 705 height 40
type input "2"
type input "27000"
drag, startPoint x: 1018, startPoint y: 619, endPoint x: 943, endPoint y: 607, distance: 76.0
click at [943, 607] on div "Hair Treatment - Hair Matrix 1 120 min (120 min) ₹3,000.00 (₹3,000.00)" at bounding box center [1148, 614] width 705 height 40
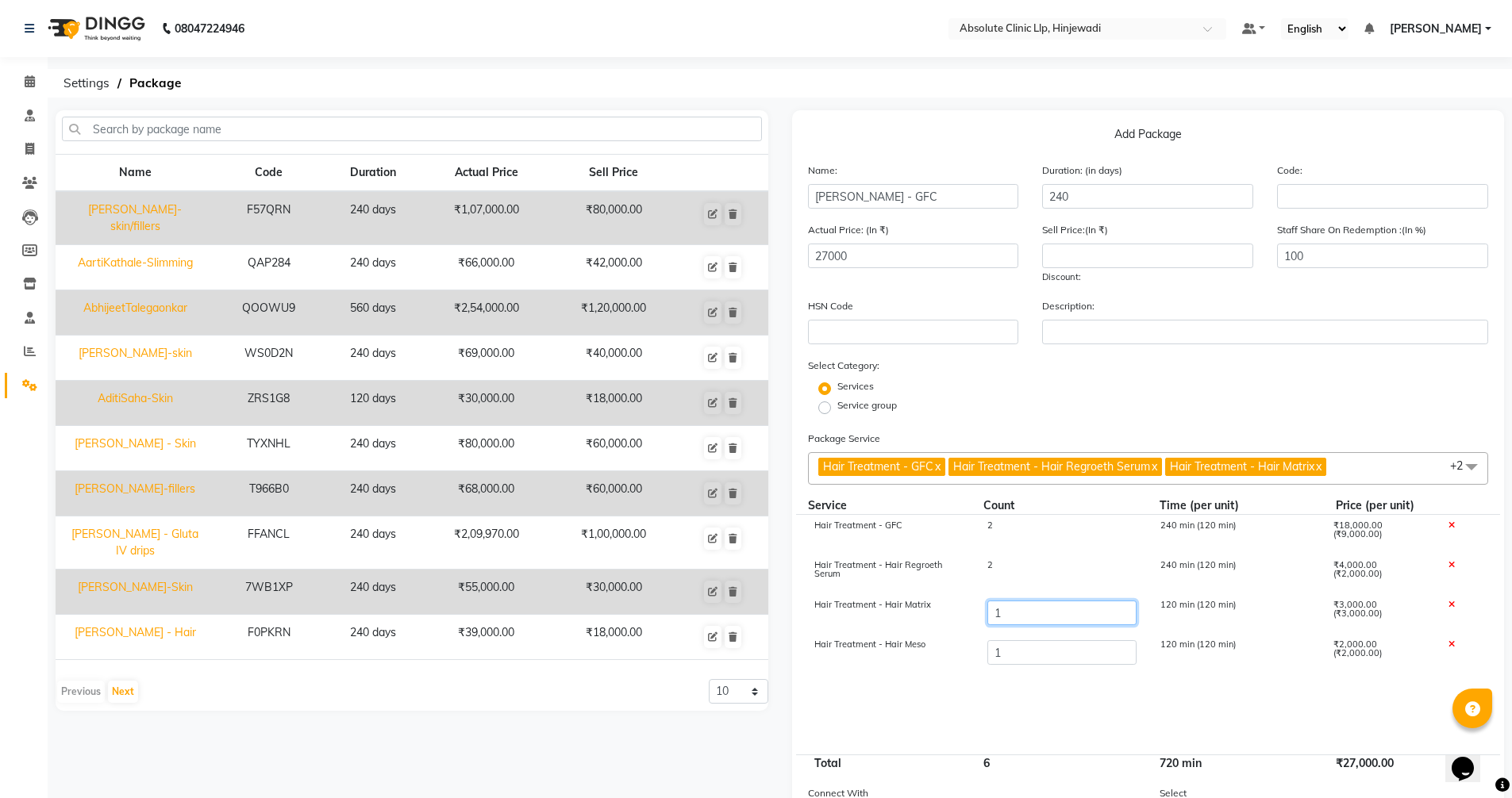
type input "2"
type input "30000"
drag, startPoint x: 1007, startPoint y: 657, endPoint x: 938, endPoint y: 649, distance: 69.5
click at [938, 649] on div "Hair Treatment - Hair Meso 1 120 min (120 min) ₹2,000.00 (₹2,000.00)" at bounding box center [1148, 653] width 705 height 40
type input "2"
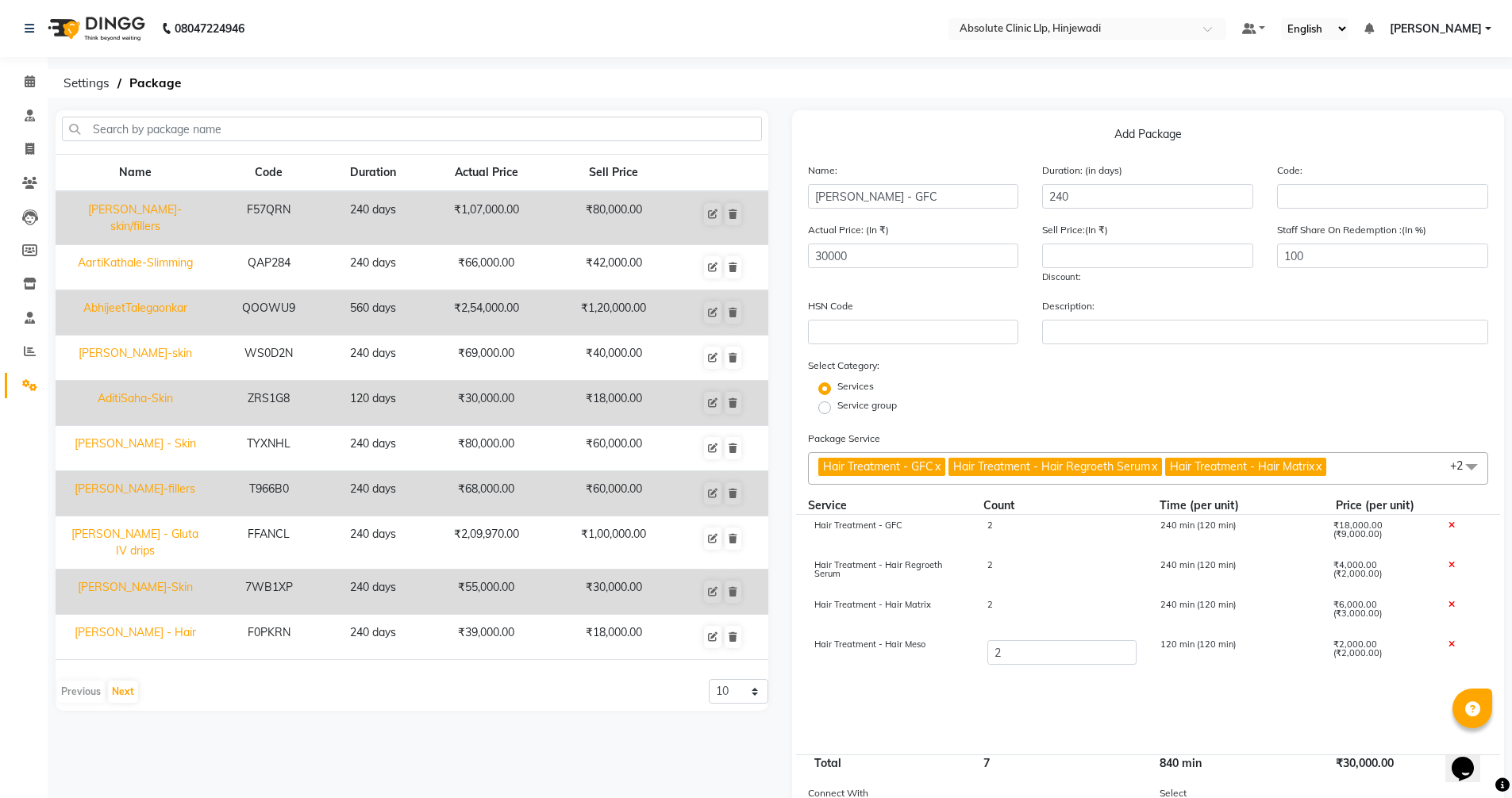
type input "32000"
click at [1079, 378] on div "Select Category: Services Service group" at bounding box center [1148, 387] width 681 height 60
click at [1169, 264] on input "number" at bounding box center [1148, 256] width 211 height 24
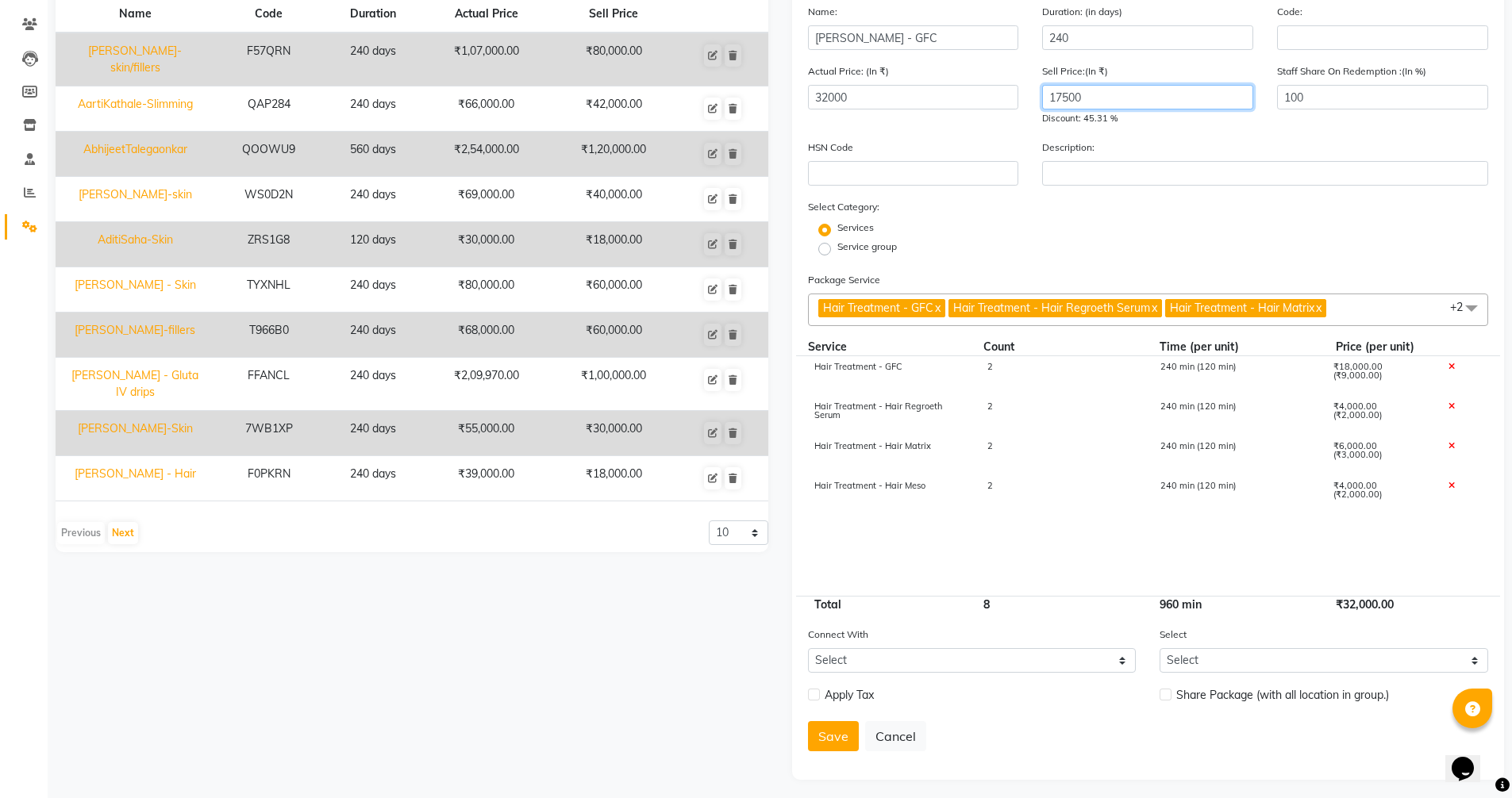
scroll to position [164, 0]
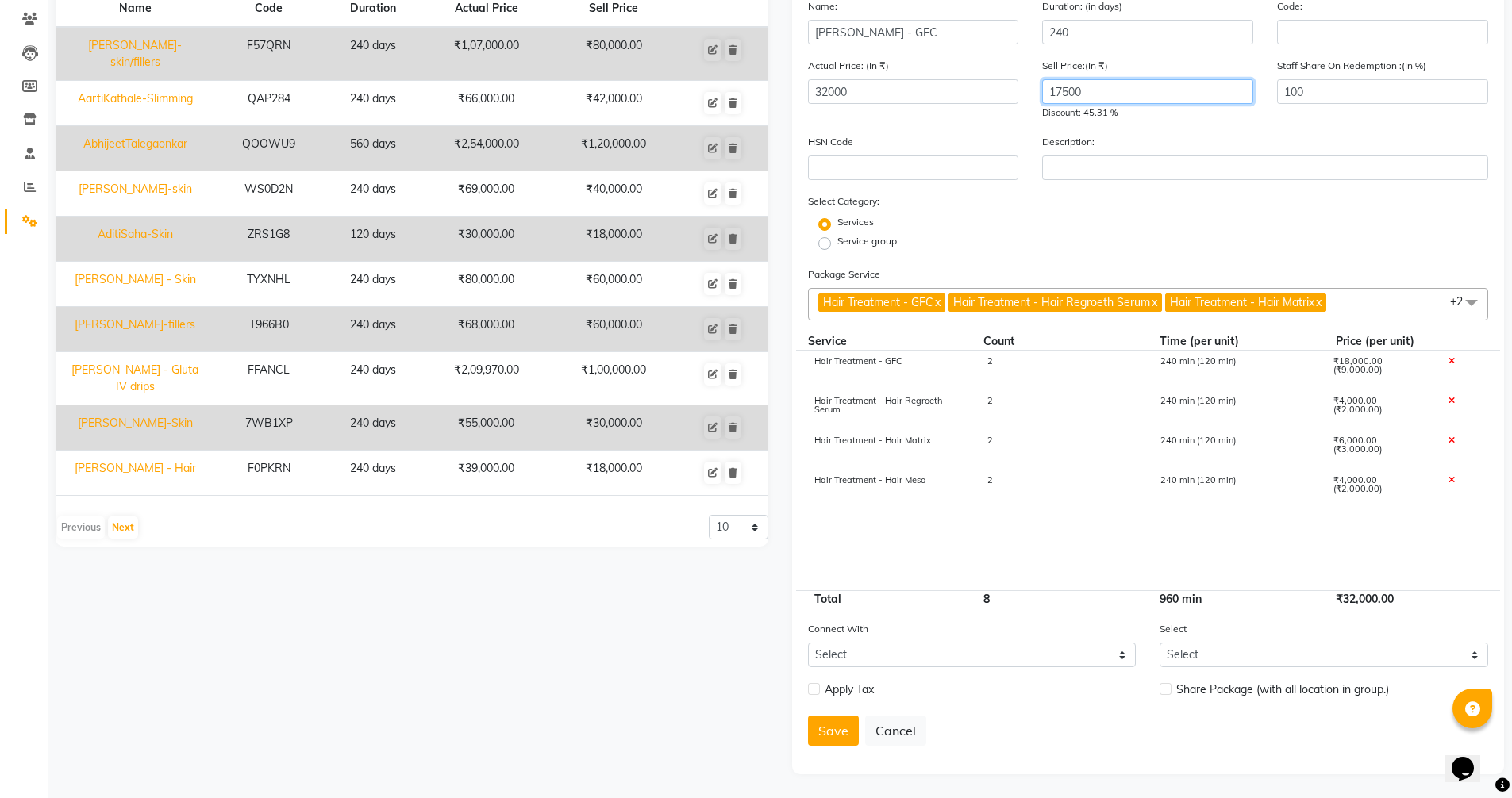
type input "17500"
click at [817, 692] on label at bounding box center [814, 689] width 12 height 12
click at [817, 692] on input "checkbox" at bounding box center [813, 690] width 11 height 11
checkbox input "true"
click at [825, 772] on button "Save" at bounding box center [833, 772] width 51 height 30
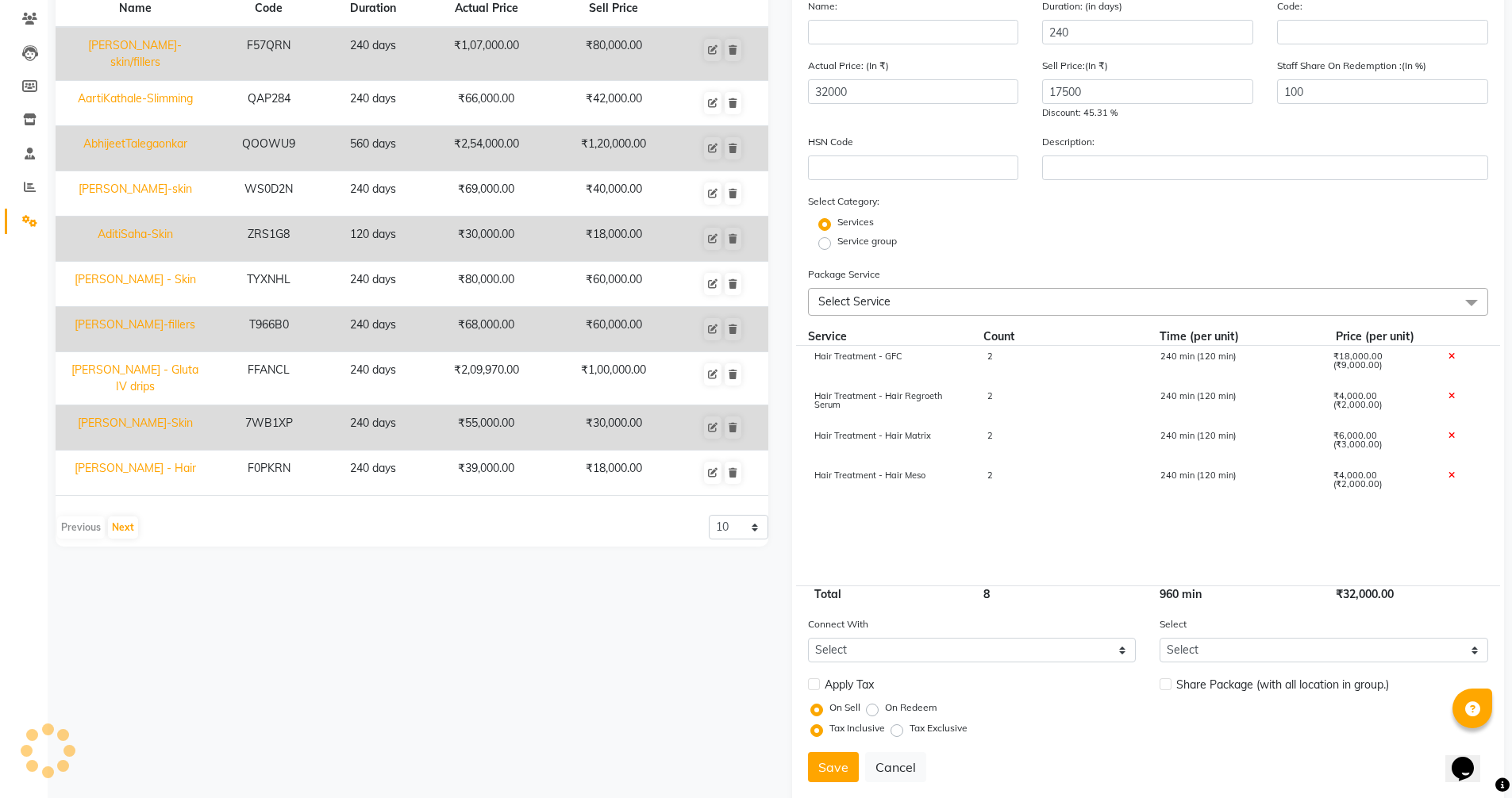
select select
checkbox input "false"
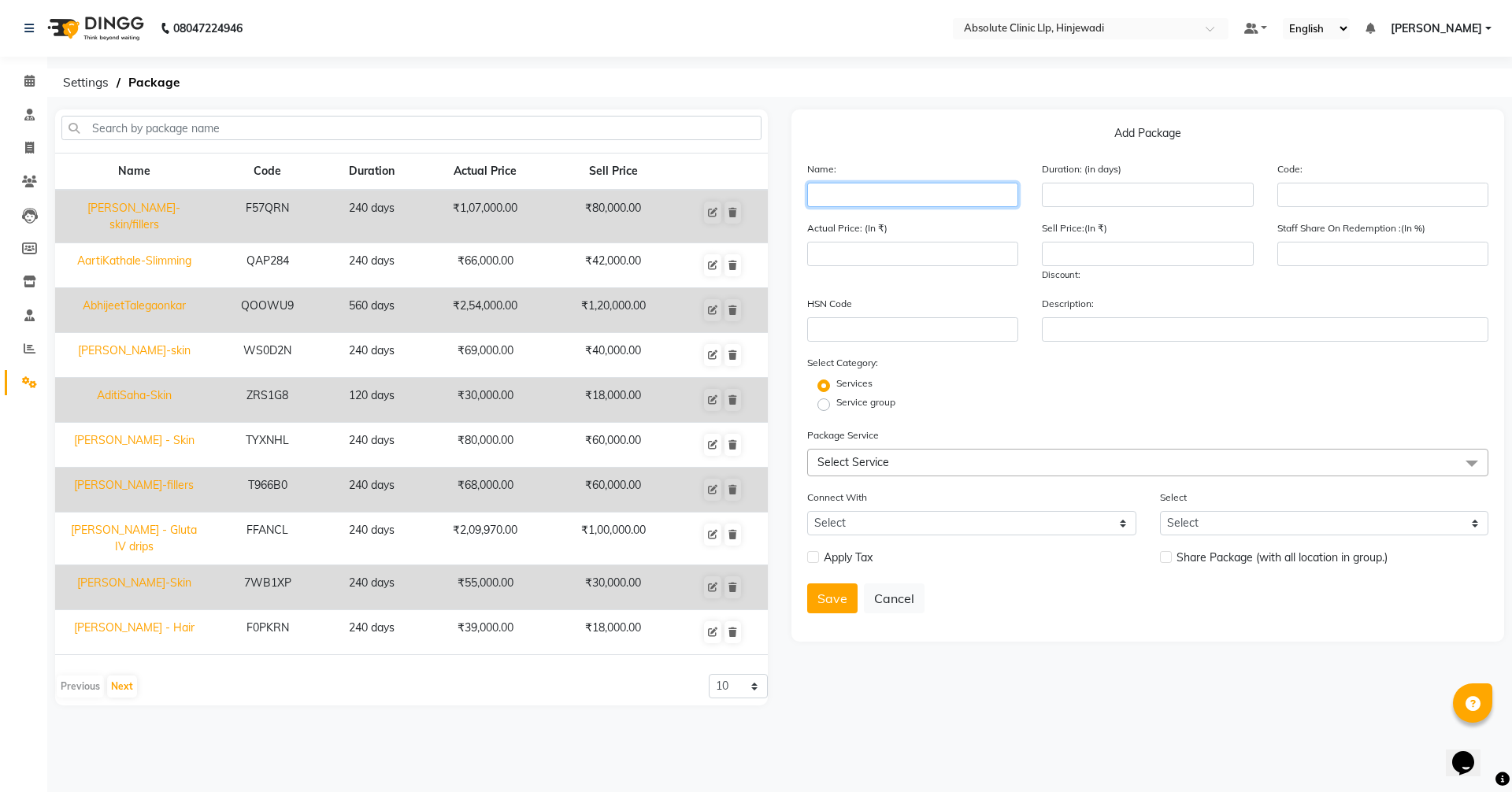
click at [1005, 201] on input "text" at bounding box center [913, 195] width 211 height 24
type input "[PERSON_NAME] - GFC"
click at [1079, 205] on input "number" at bounding box center [1147, 195] width 211 height 24
type input "240"
click at [1117, 262] on input "number" at bounding box center [1147, 254] width 211 height 24
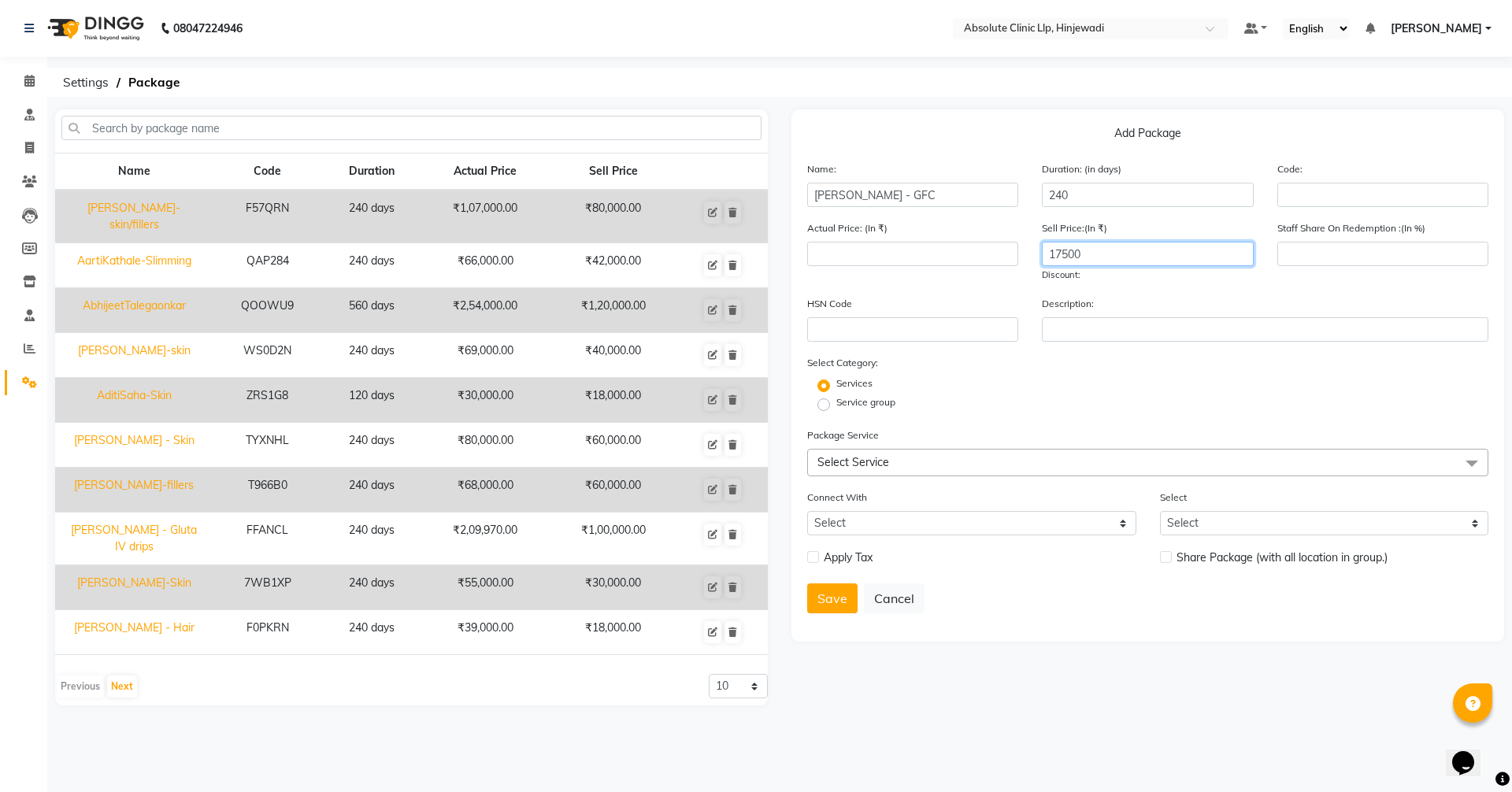
type input "17500"
click at [932, 465] on span "Select Service" at bounding box center [1148, 462] width 681 height 27
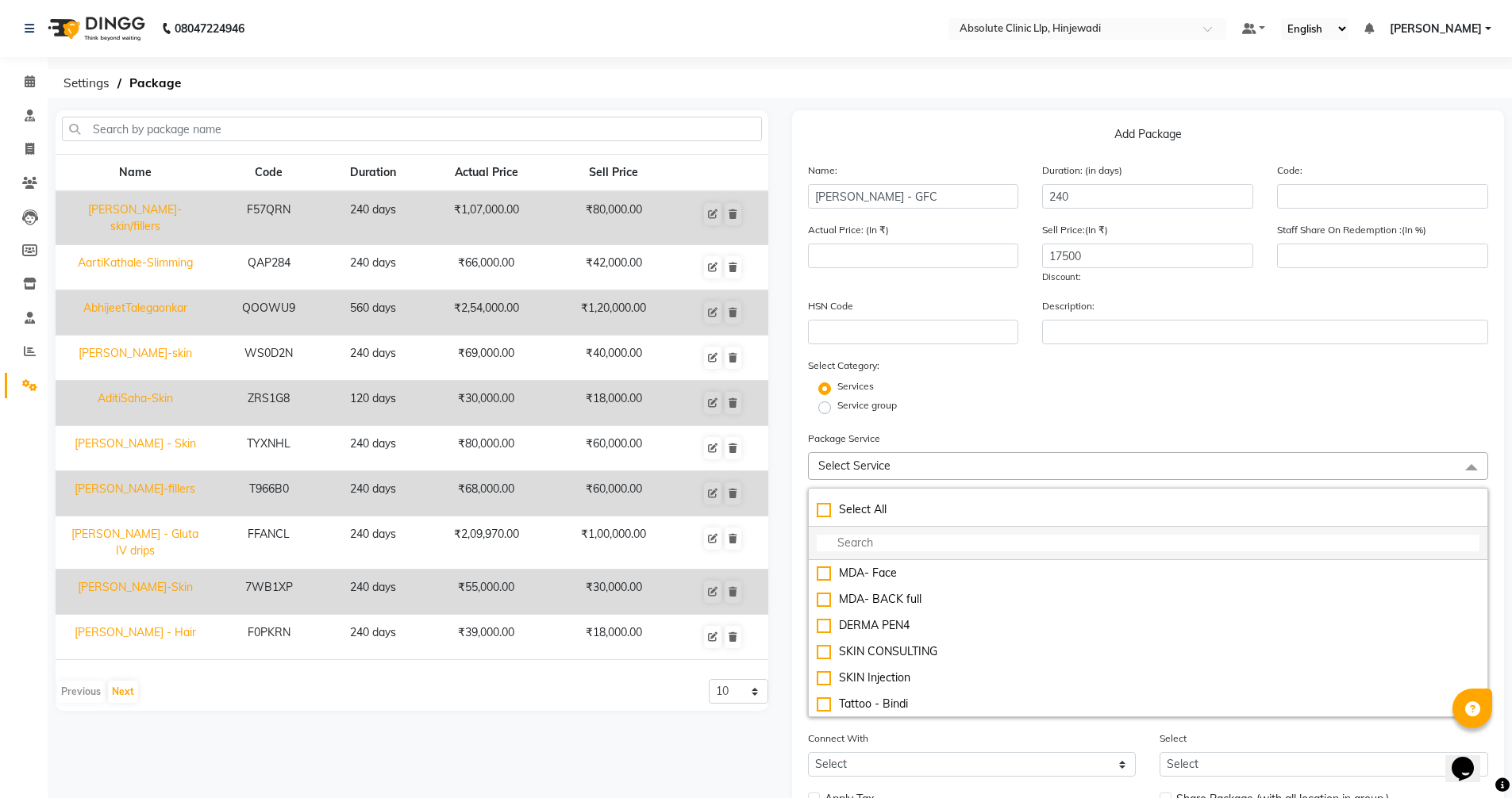
click at [905, 534] on li at bounding box center [1148, 543] width 680 height 33
click at [901, 543] on input "multiselect-search" at bounding box center [1148, 543] width 663 height 17
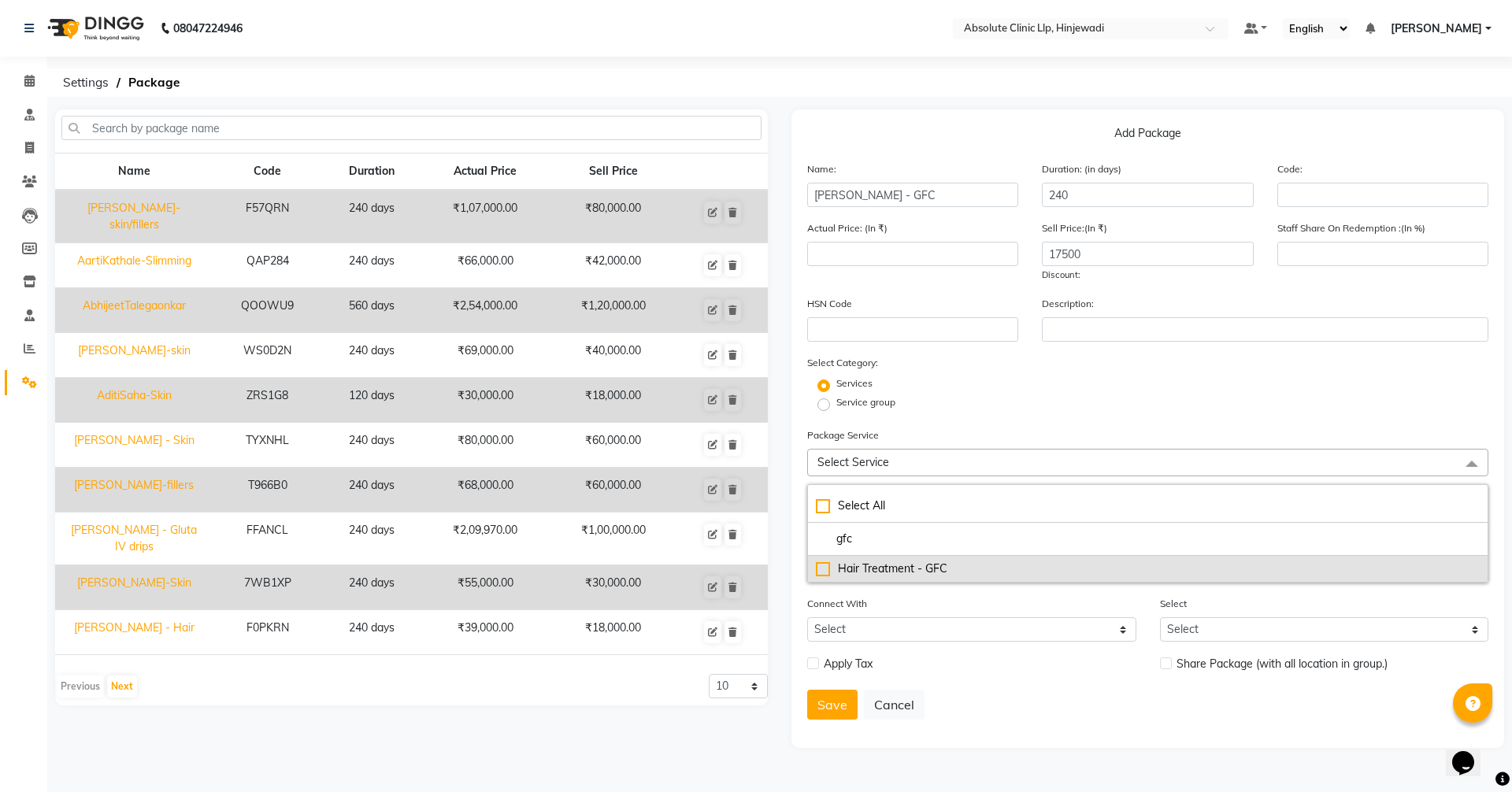
type input "gfc"
click at [944, 572] on div "Hair Treatment - GFC" at bounding box center [1148, 569] width 664 height 17
type input "9000"
checkbox input "true"
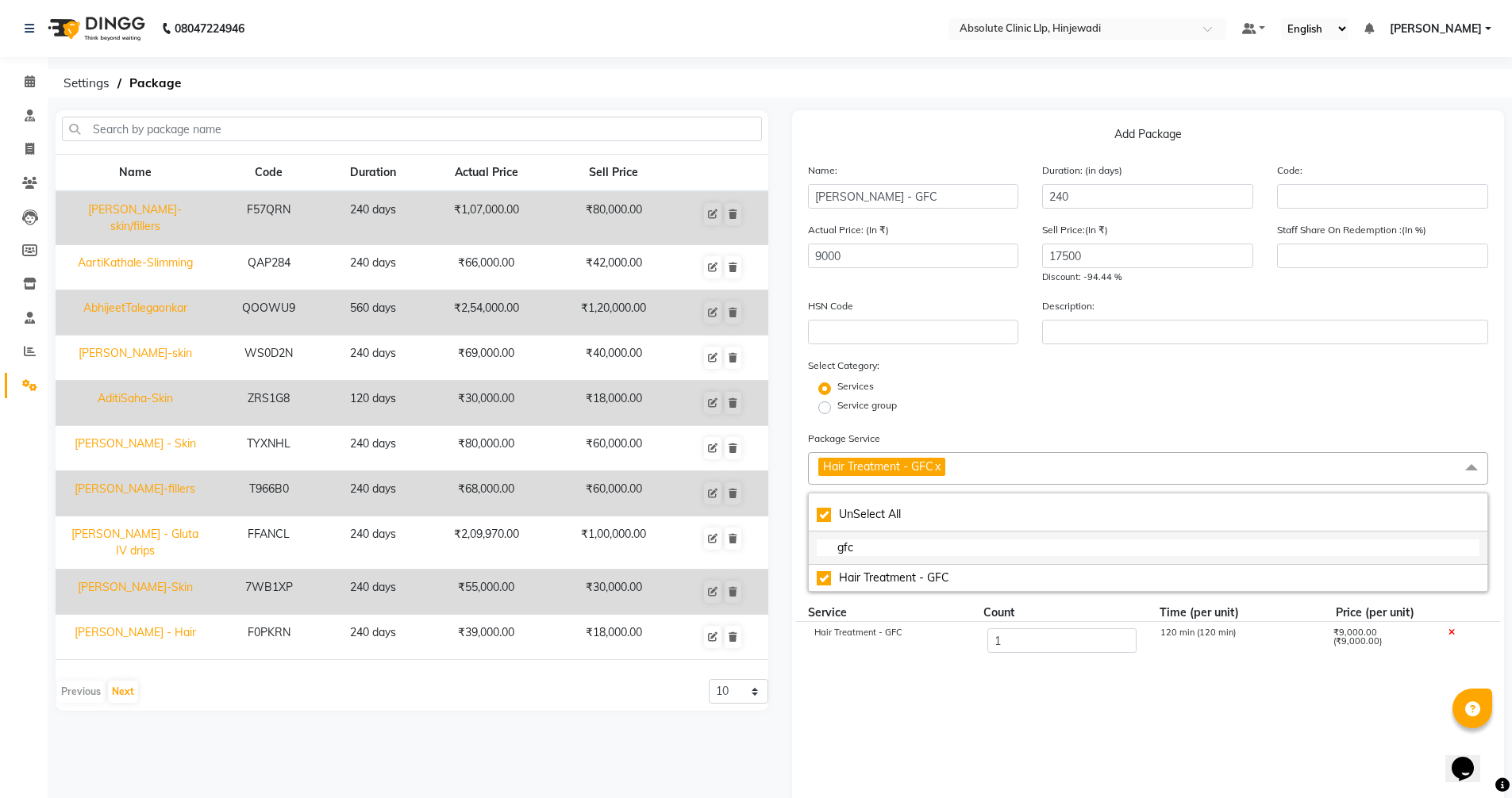
drag, startPoint x: 879, startPoint y: 545, endPoint x: 838, endPoint y: 545, distance: 41.0
click at [838, 545] on input "gfc" at bounding box center [1148, 548] width 663 height 17
checkbox input "false"
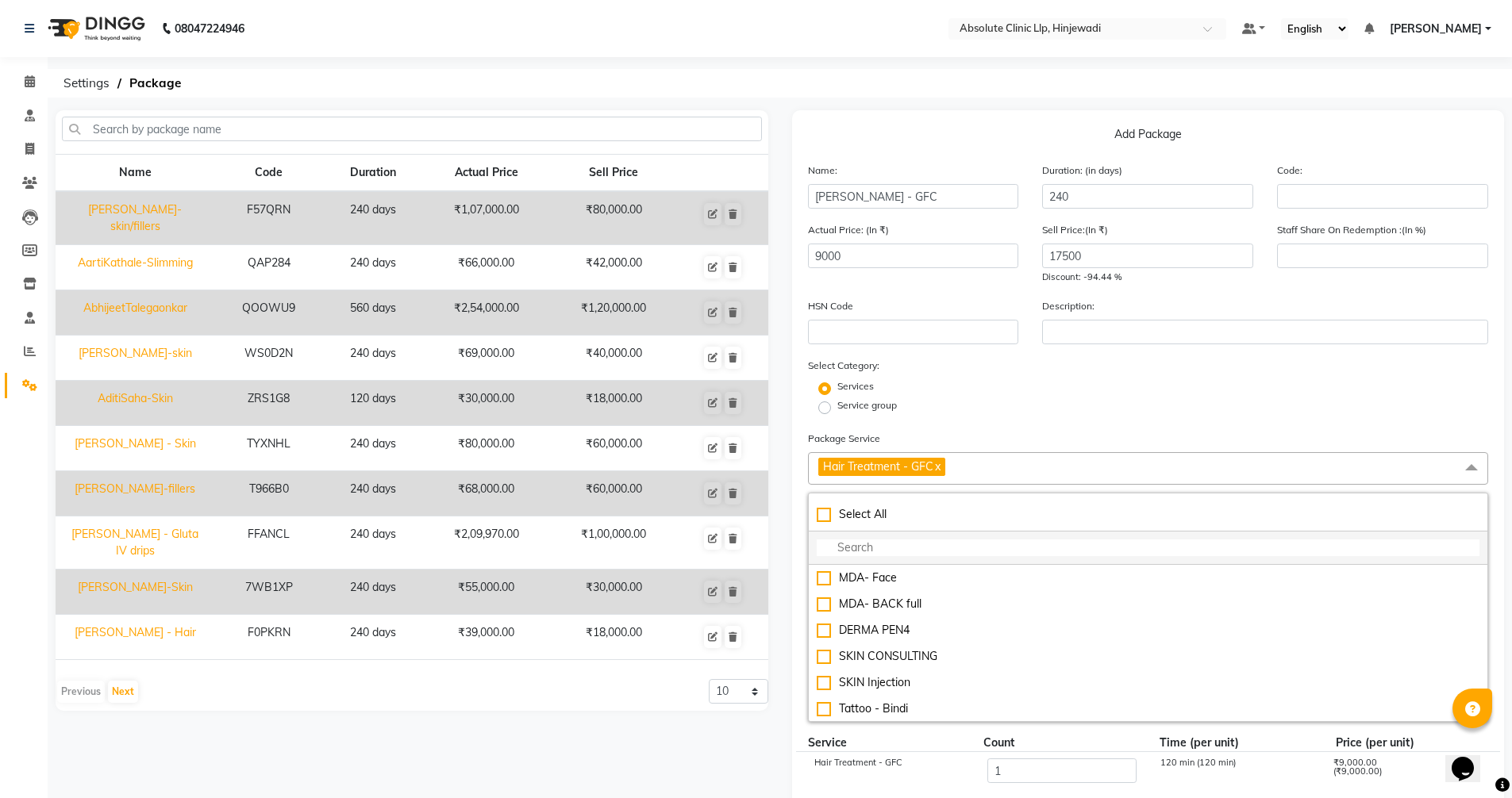
click at [923, 549] on input "multiselect-search" at bounding box center [1148, 548] width 663 height 17
type input "gr"
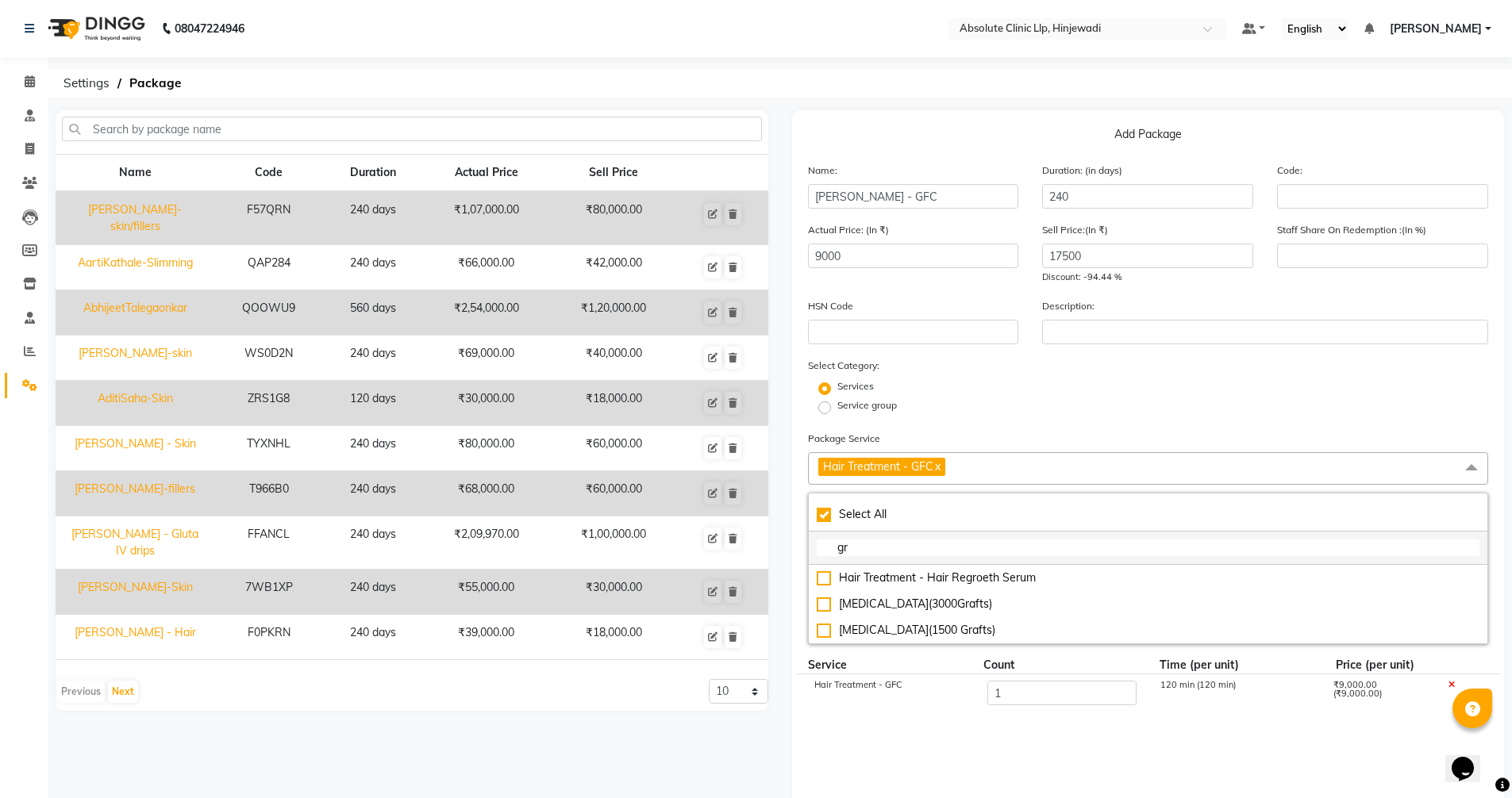
checkbox input "true"
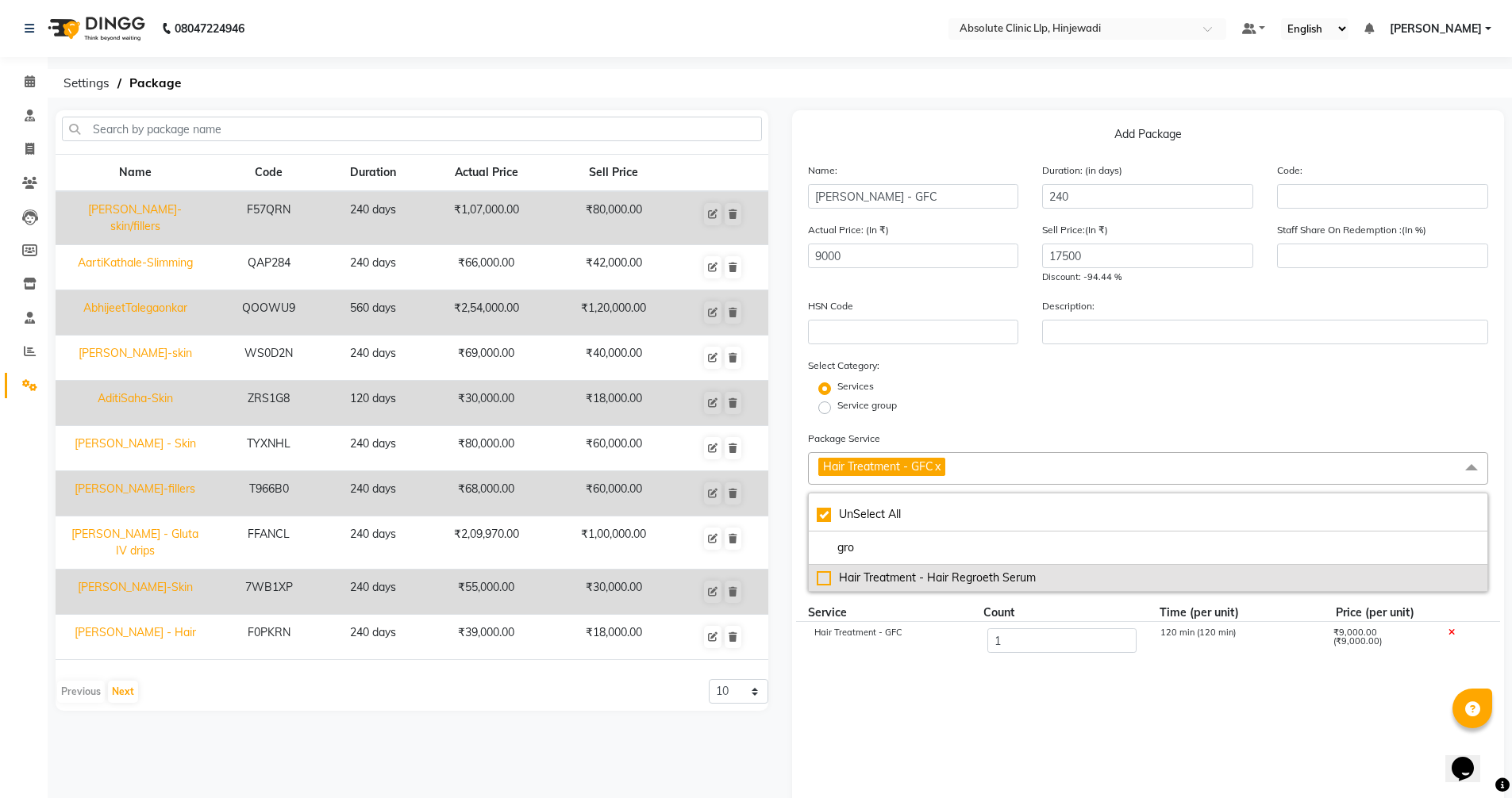
type input "gro"
click at [975, 580] on div "Hair Treatment - Hair Regroeth Serum" at bounding box center [1148, 578] width 663 height 17
type input "11000"
checkbox input "false"
checkbox input "true"
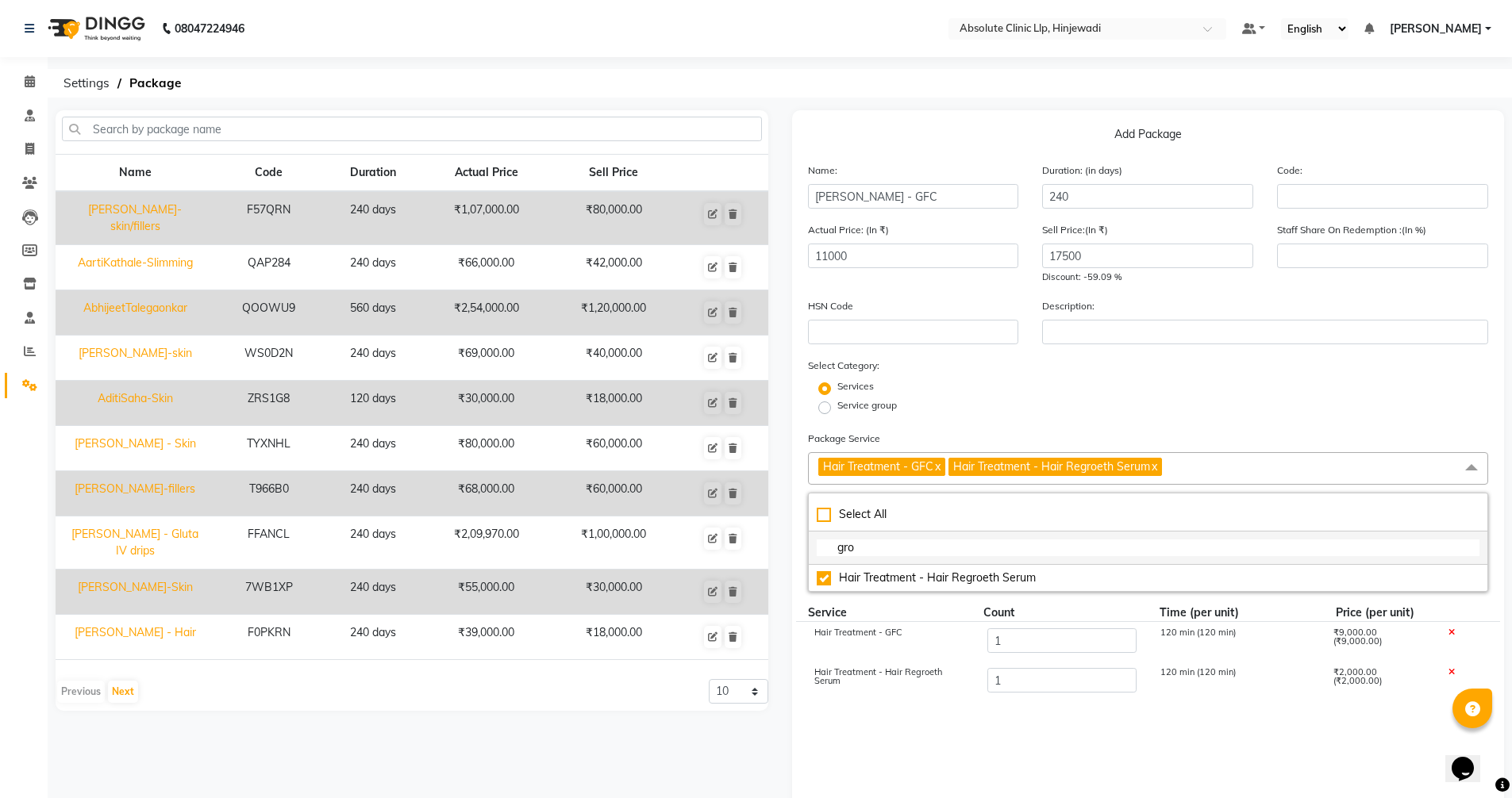
drag, startPoint x: 873, startPoint y: 545, endPoint x: 836, endPoint y: 546, distance: 37.0
click at [836, 546] on input "gro" at bounding box center [1148, 548] width 663 height 17
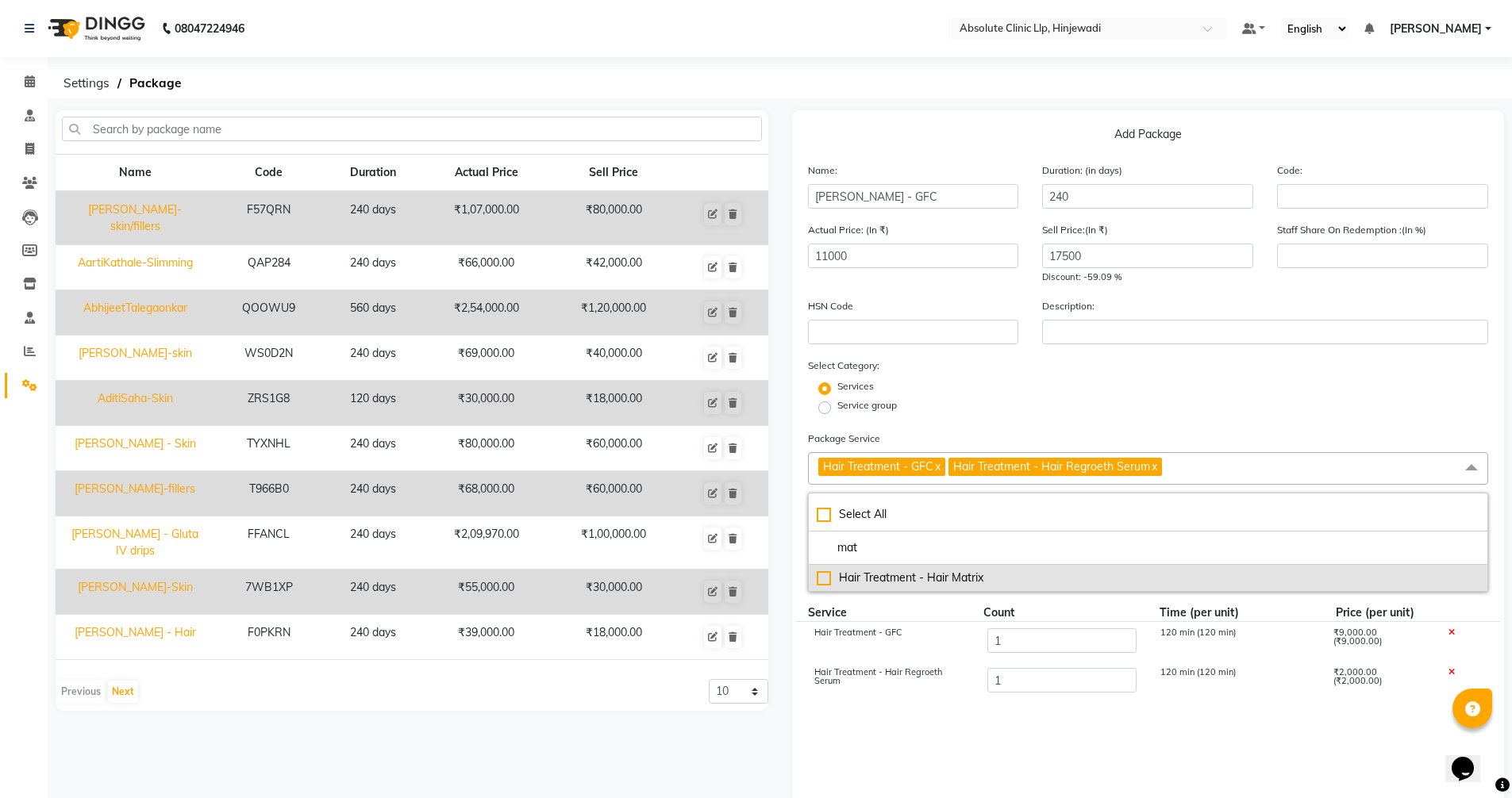
type input "mat"
click at [924, 571] on div "Hair Treatment - Hair Matrix" at bounding box center [1148, 578] width 663 height 17
type input "14000"
checkbox input "true"
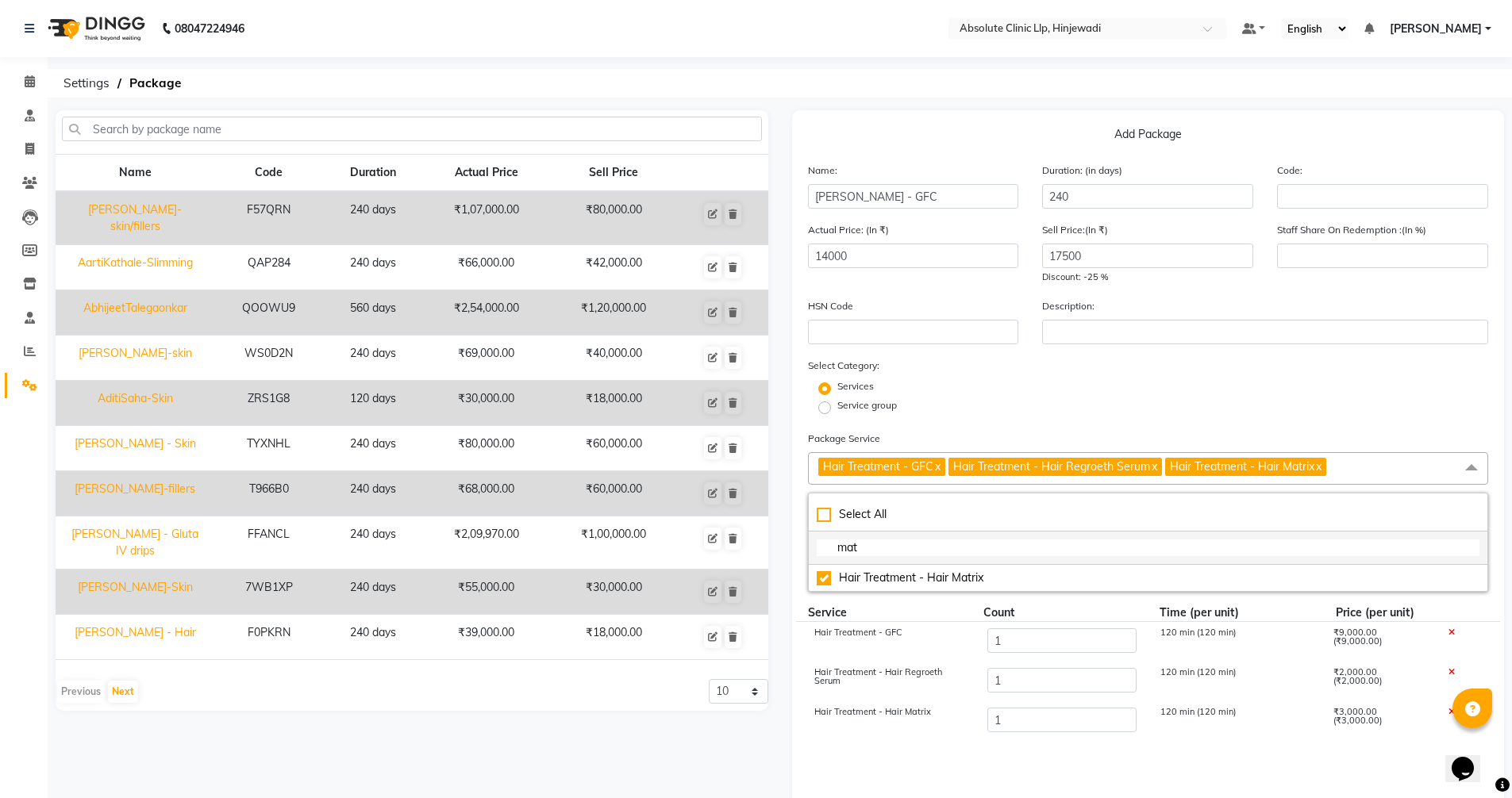
drag, startPoint x: 867, startPoint y: 552, endPoint x: 816, endPoint y: 549, distance: 51.1
click at [817, 549] on input "mat" at bounding box center [1148, 548] width 663 height 17
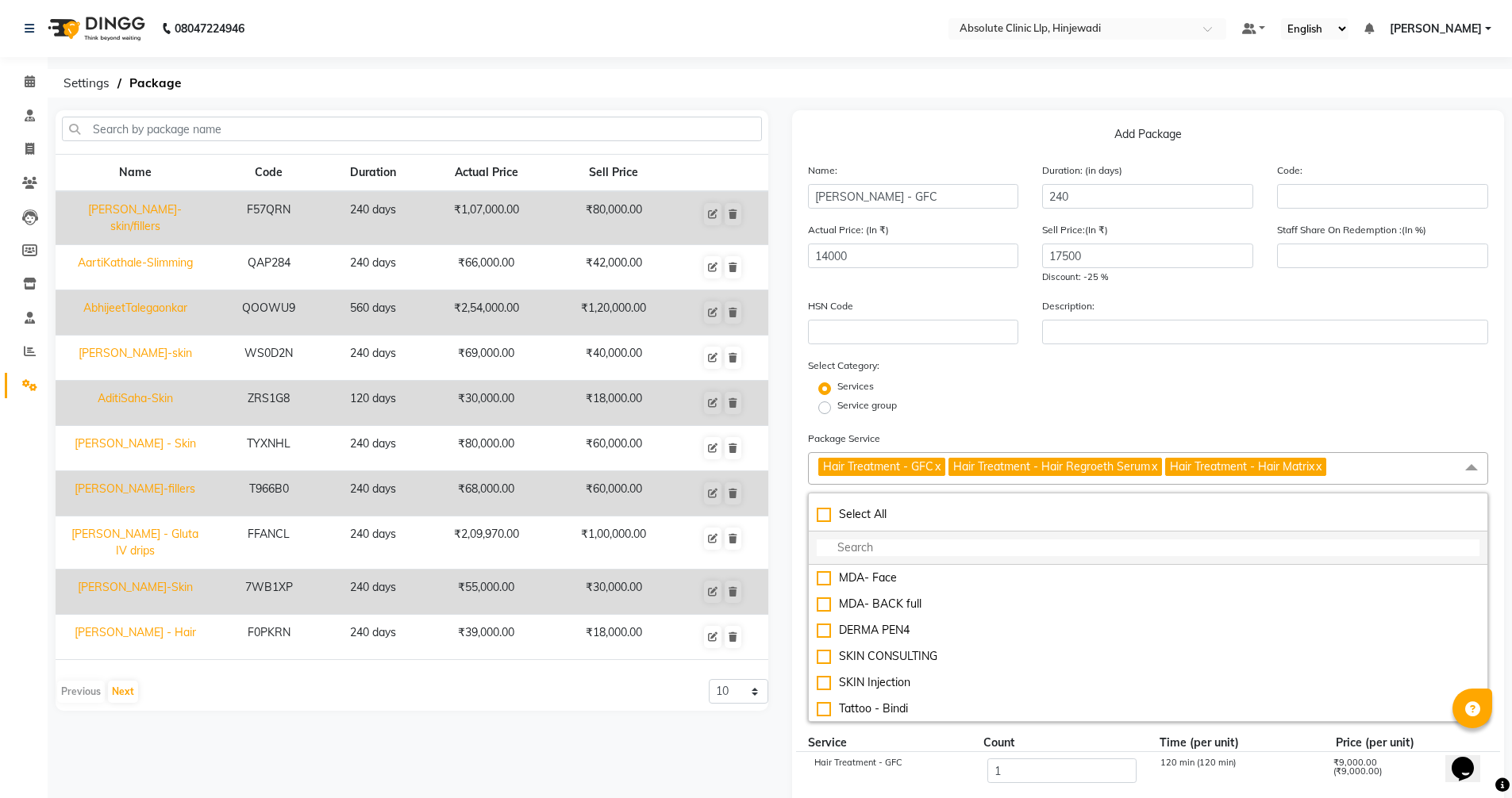
click at [970, 551] on input "multiselect-search" at bounding box center [1148, 548] width 663 height 17
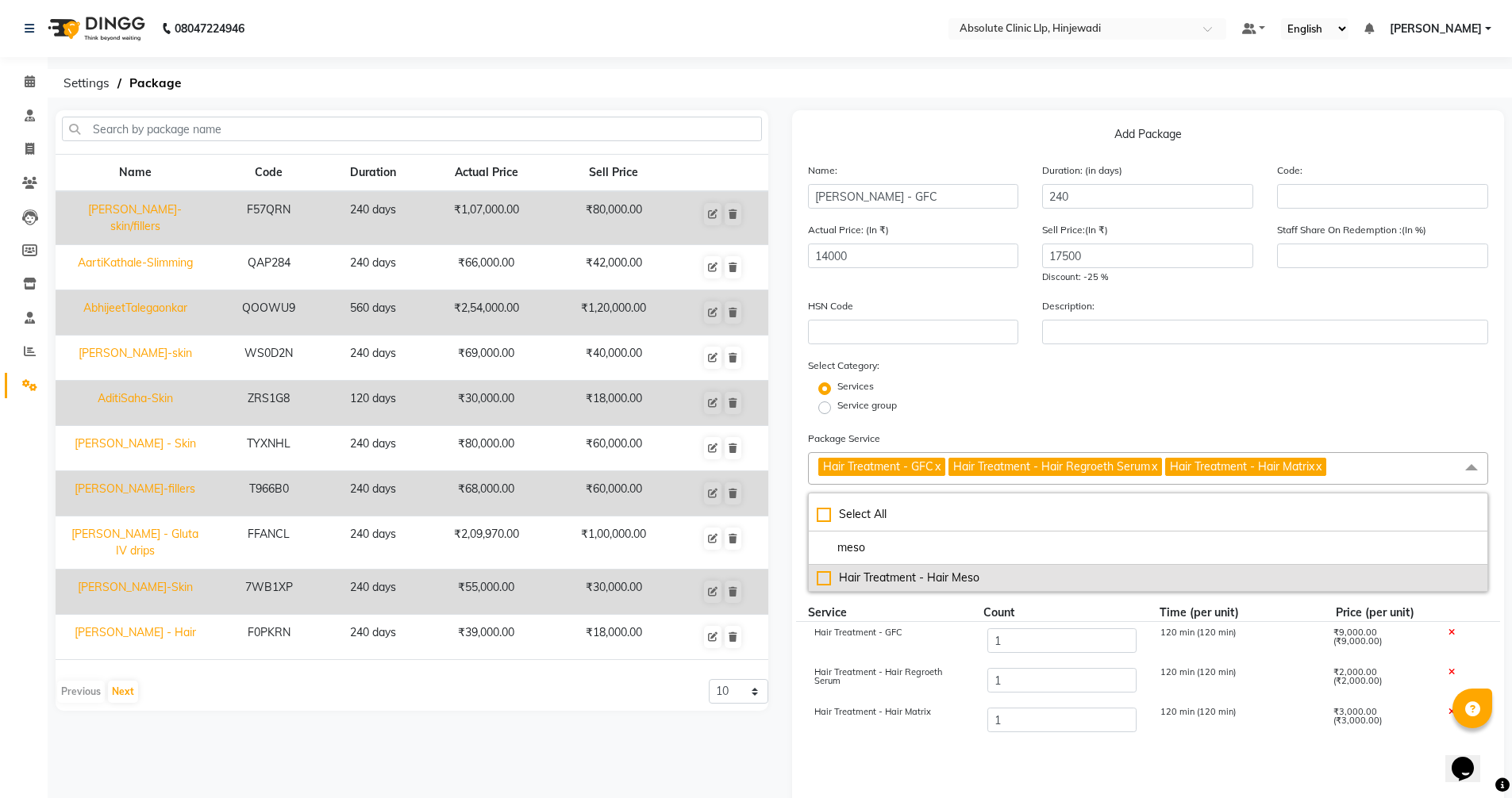
type input "meso"
click at [966, 580] on div "Hair Treatment - Hair Meso" at bounding box center [1148, 578] width 663 height 17
type input "16000"
checkbox input "true"
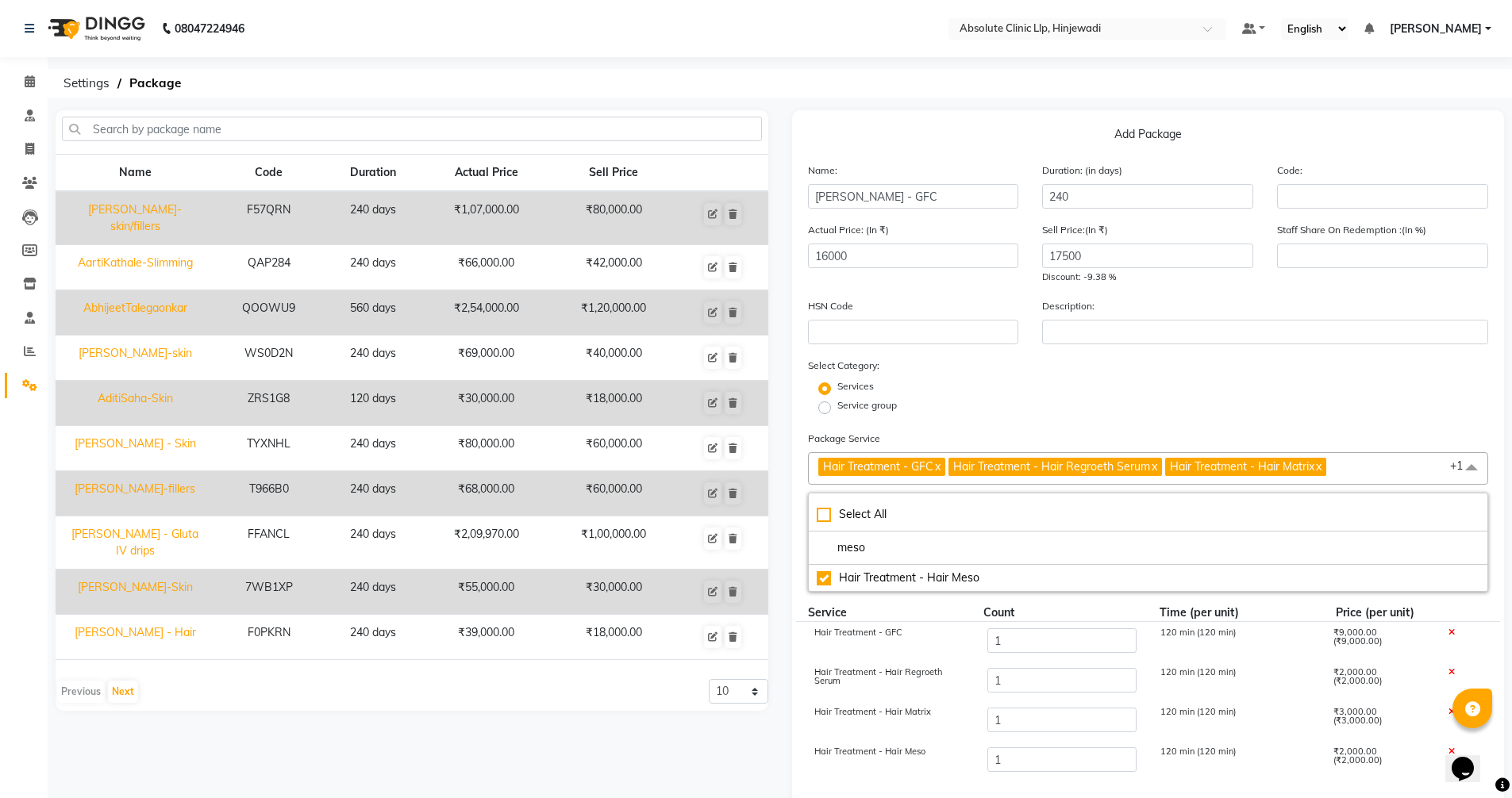
click at [1086, 395] on div "Services" at bounding box center [1148, 388] width 705 height 19
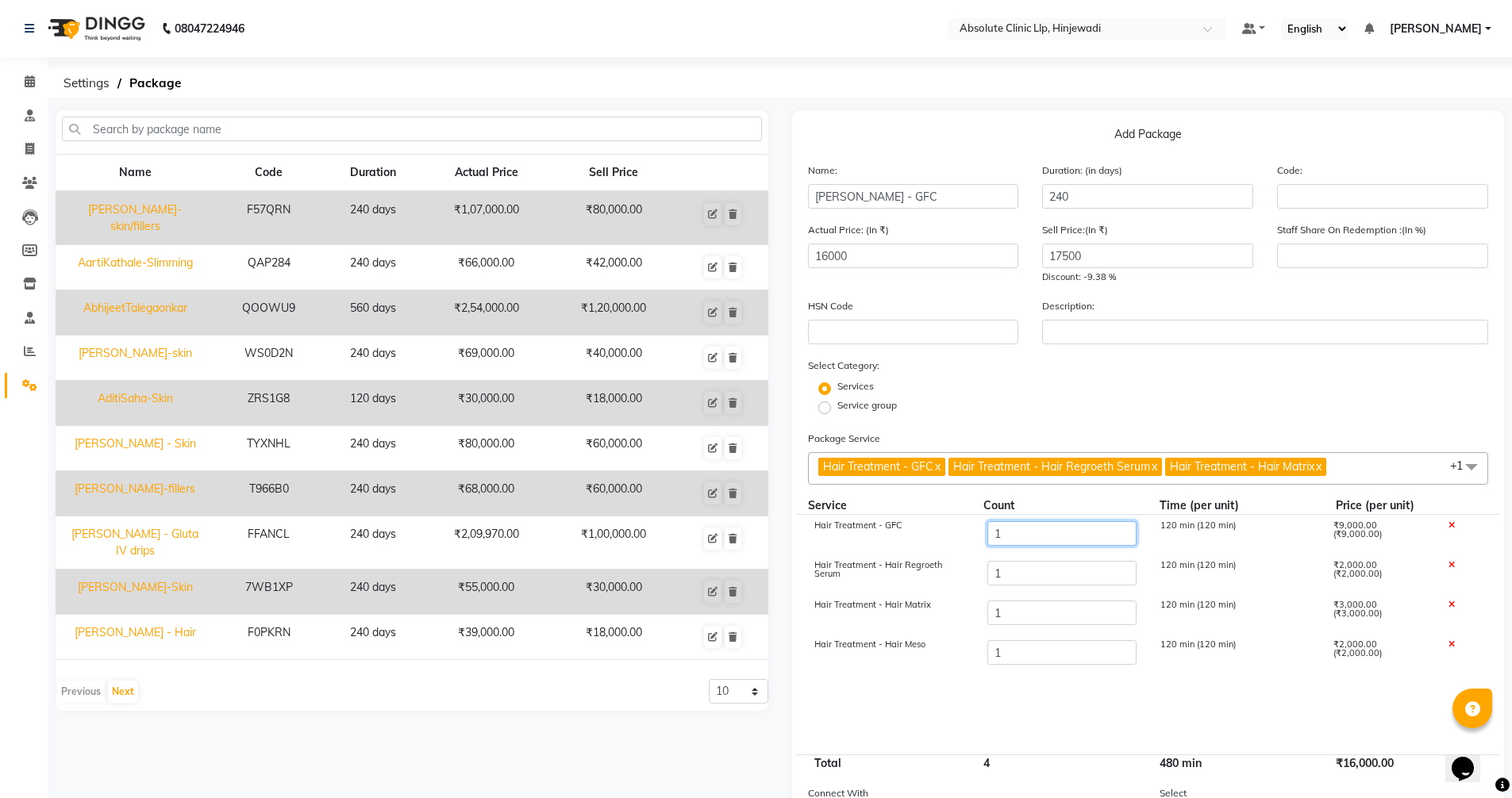
drag, startPoint x: 1013, startPoint y: 539, endPoint x: 989, endPoint y: 533, distance: 24.7
click at [989, 533] on input "1" at bounding box center [1061, 533] width 149 height 24
type input "2"
type input "25000"
drag, startPoint x: 1013, startPoint y: 571, endPoint x: 966, endPoint y: 574, distance: 47.1
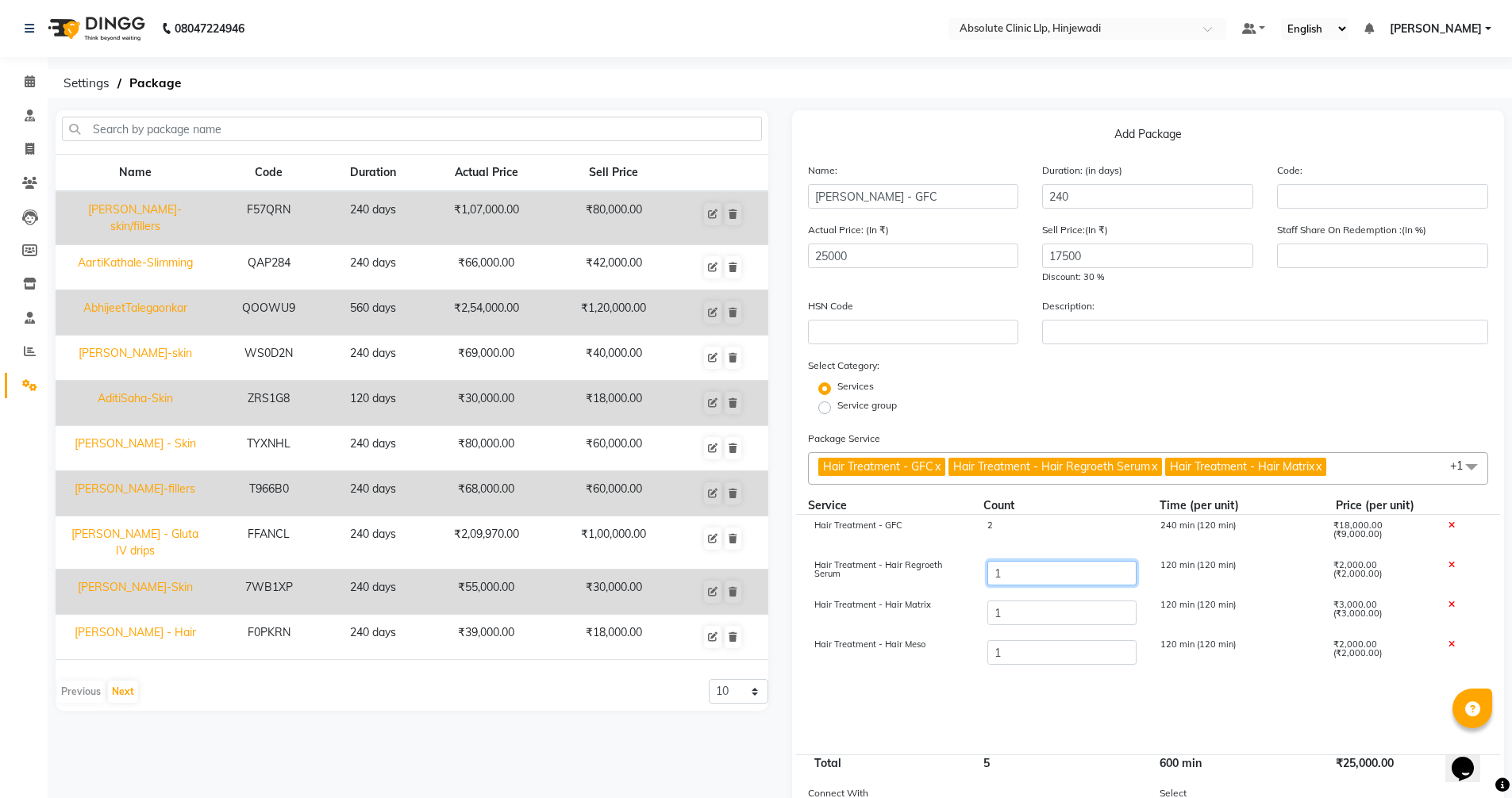
click at [966, 574] on div "Hair Treatment - Hair Regroeth Serum 1 120 min (120 min) ₹2,000.00 (₹2,000.00)" at bounding box center [1148, 574] width 705 height 40
type input "2"
type input "27000"
drag, startPoint x: 1007, startPoint y: 615, endPoint x: 982, endPoint y: 611, distance: 25.3
click at [982, 611] on div "1" at bounding box center [1061, 614] width 173 height 27
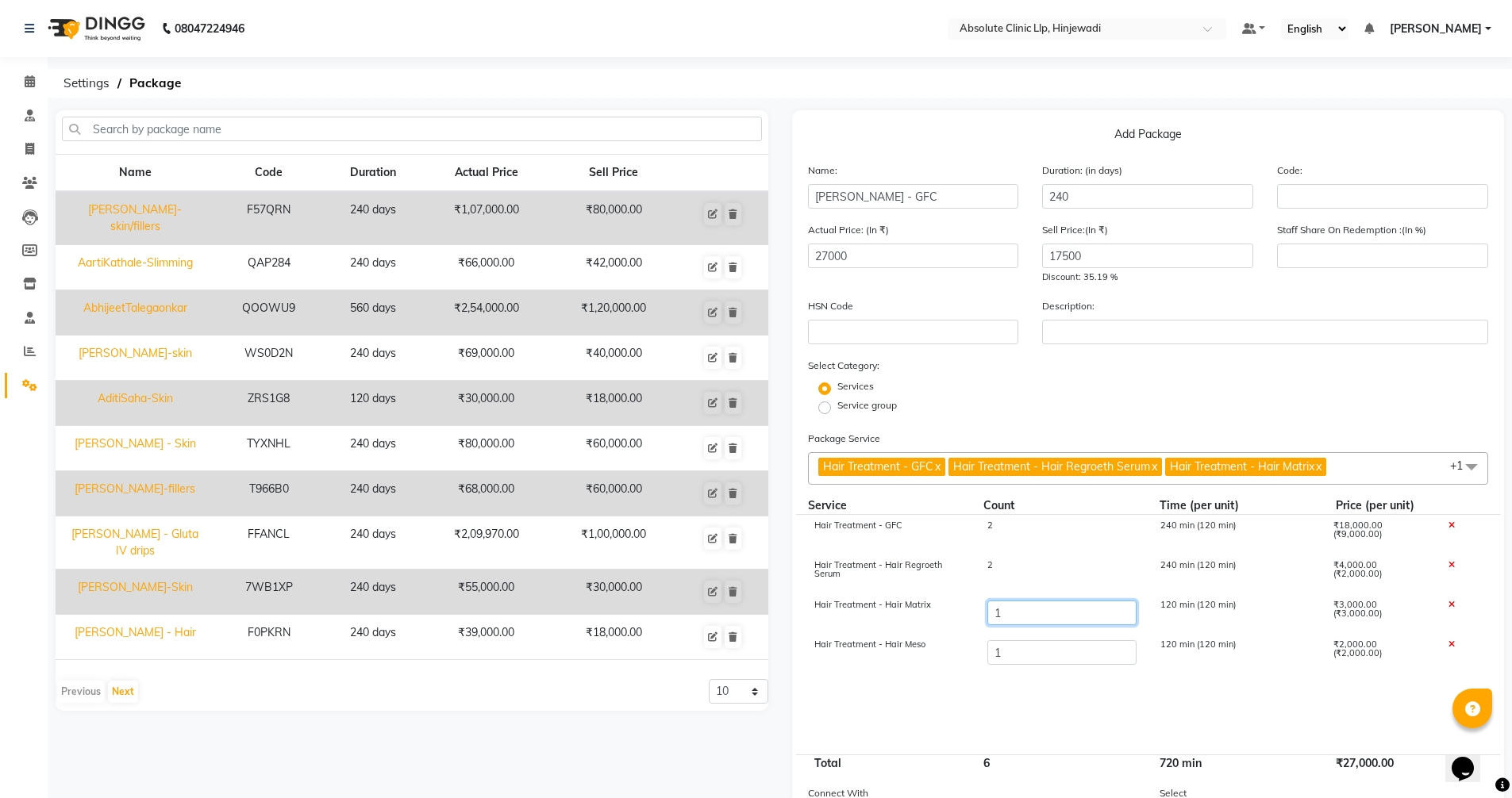
type input "2"
type input "30000"
drag, startPoint x: 1015, startPoint y: 658, endPoint x: 964, endPoint y: 652, distance: 51.4
click at [964, 652] on div "Hair Treatment - Hair Meso 1 120 min (120 min) ₹2,000.00 (₹2,000.00)" at bounding box center [1148, 653] width 705 height 40
type input "2"
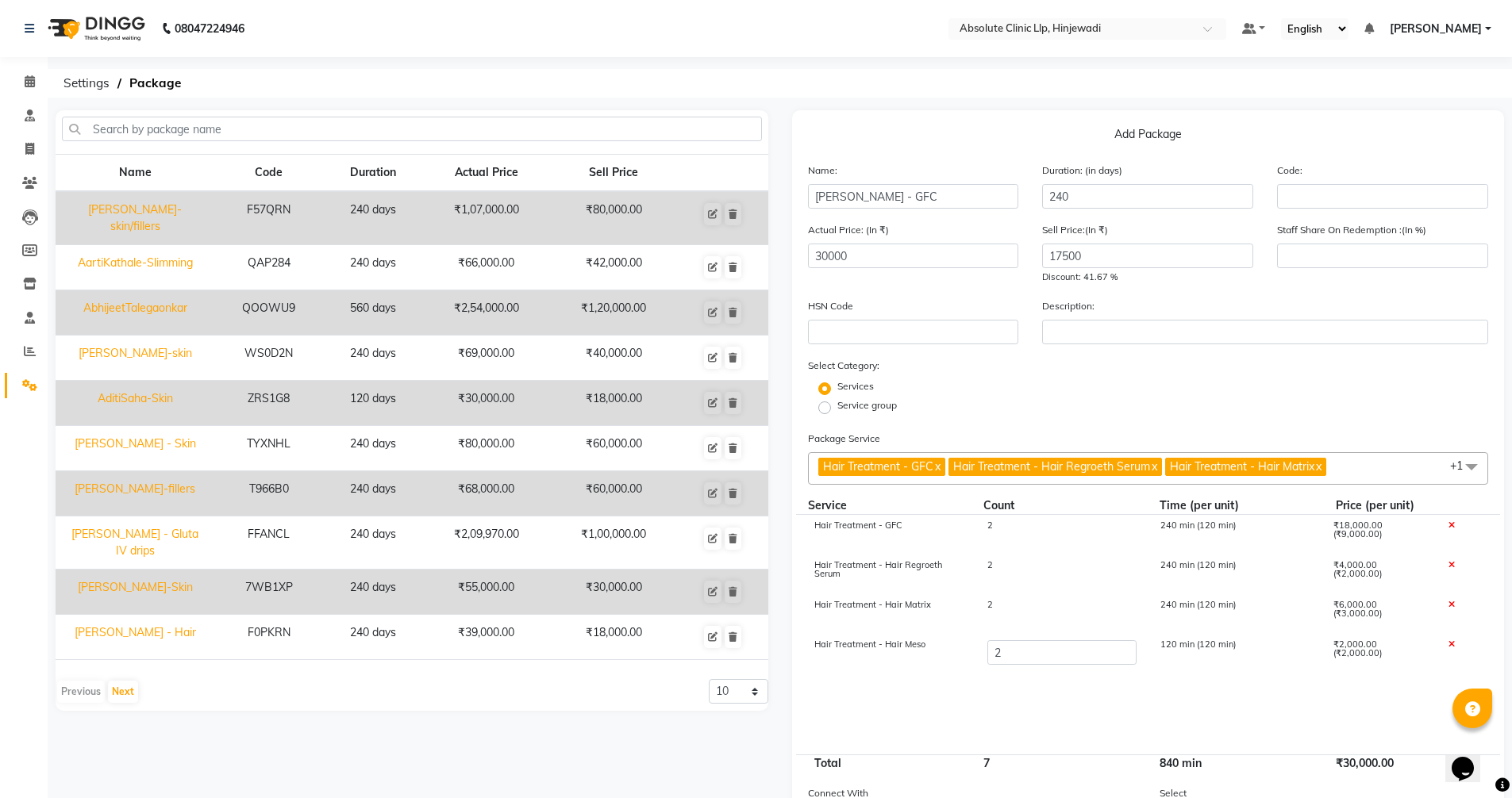
type input "32000"
click at [1096, 375] on div "Select Category: Services Service group" at bounding box center [1148, 387] width 681 height 60
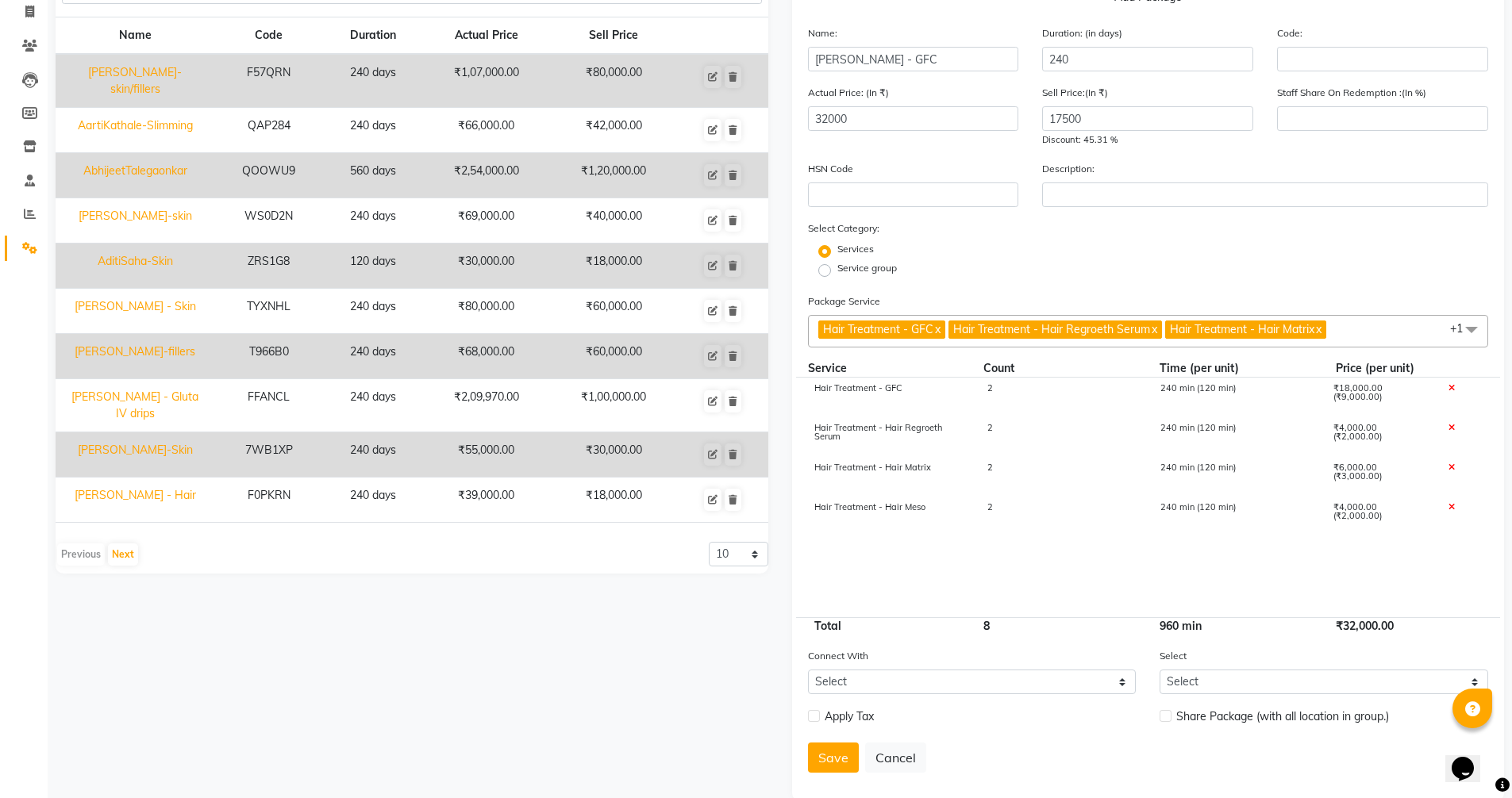
scroll to position [164, 0]
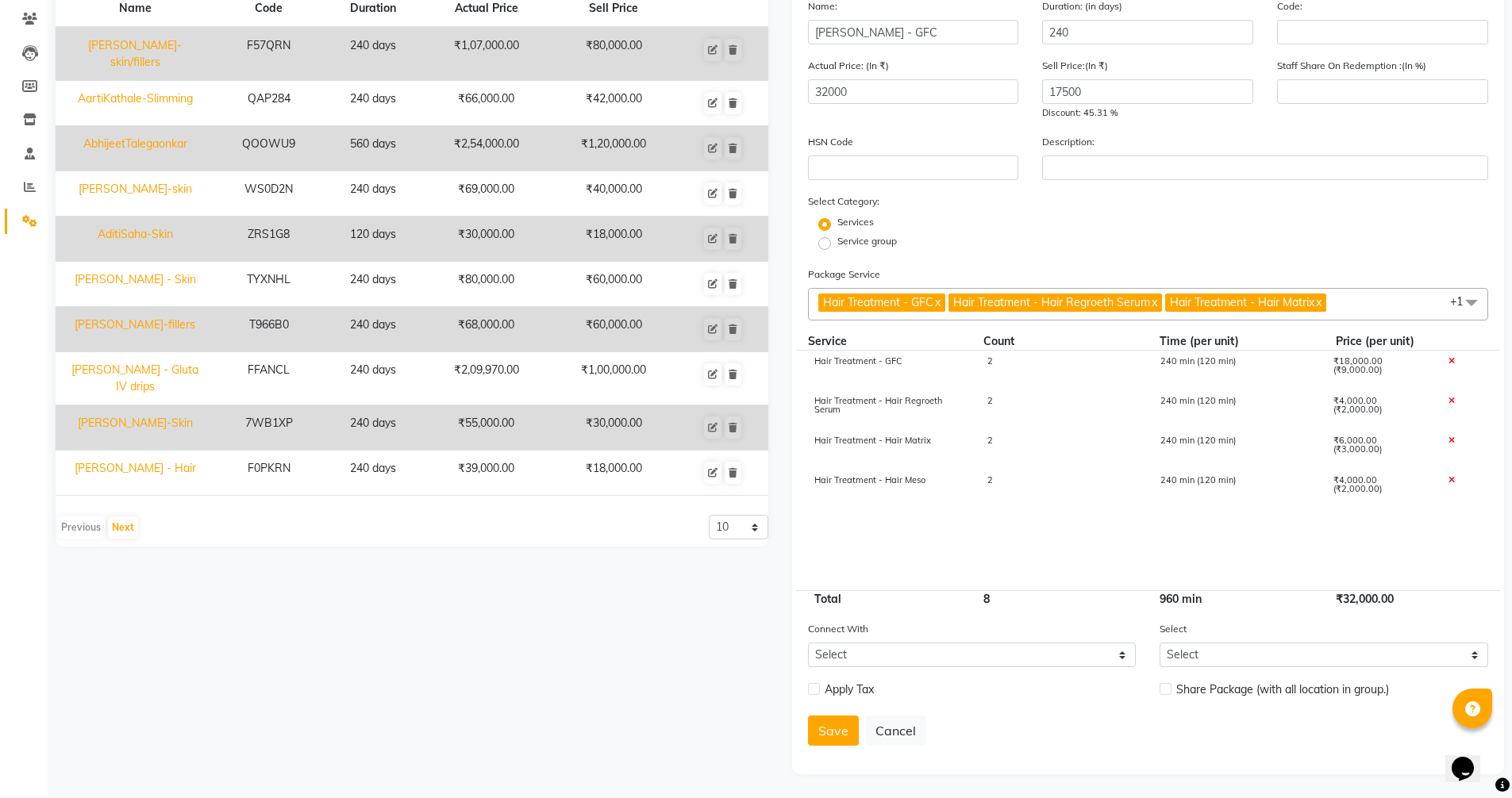
click at [812, 684] on label at bounding box center [814, 689] width 12 height 12
click at [812, 685] on input "checkbox" at bounding box center [813, 690] width 11 height 11
checkbox input "true"
click at [829, 766] on button "Save" at bounding box center [833, 772] width 51 height 30
click at [1423, 96] on input "number" at bounding box center [1383, 92] width 211 height 24
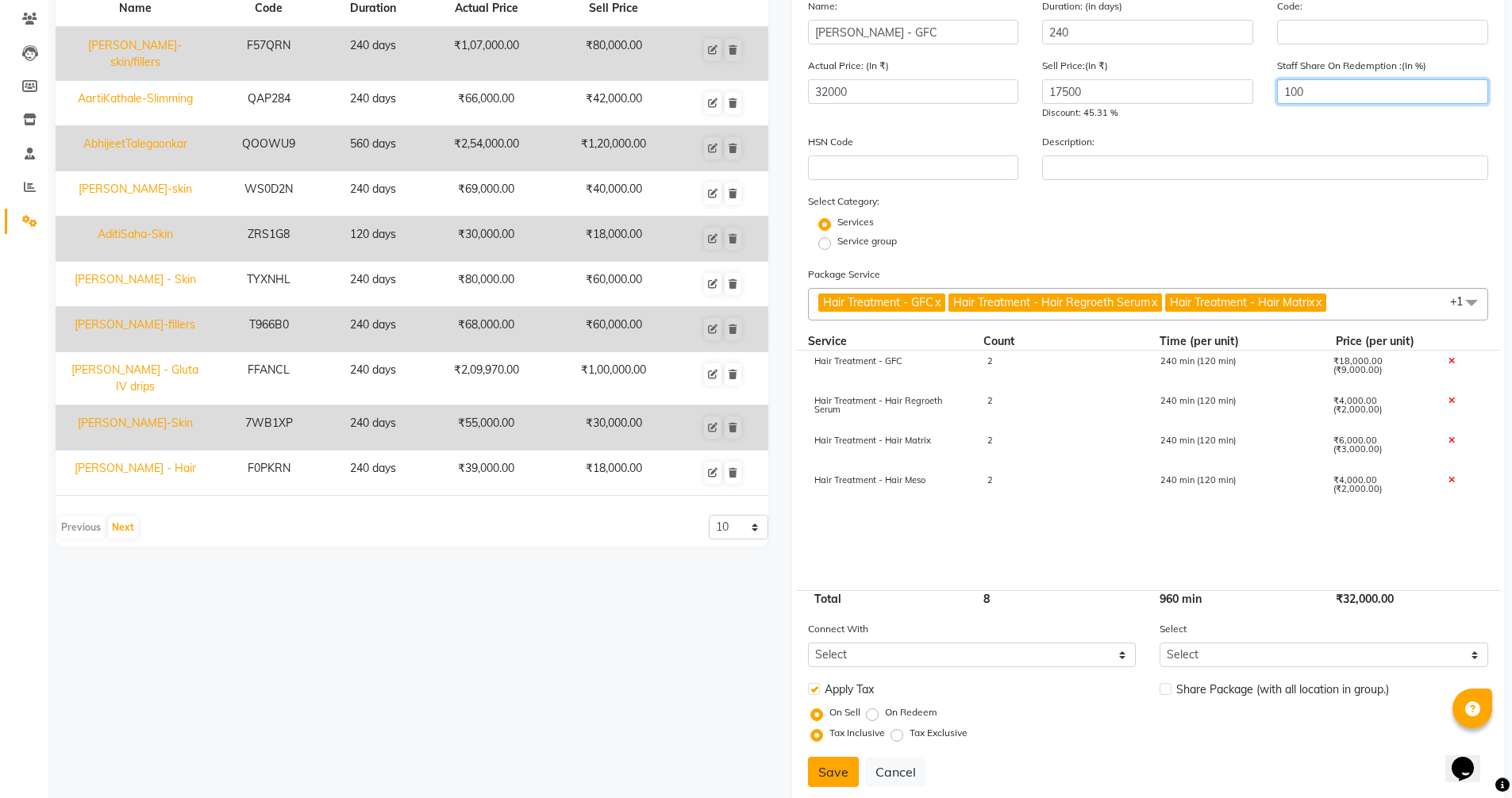
type input "100"
click at [840, 782] on button "Save" at bounding box center [833, 772] width 51 height 30
select select
checkbox input "false"
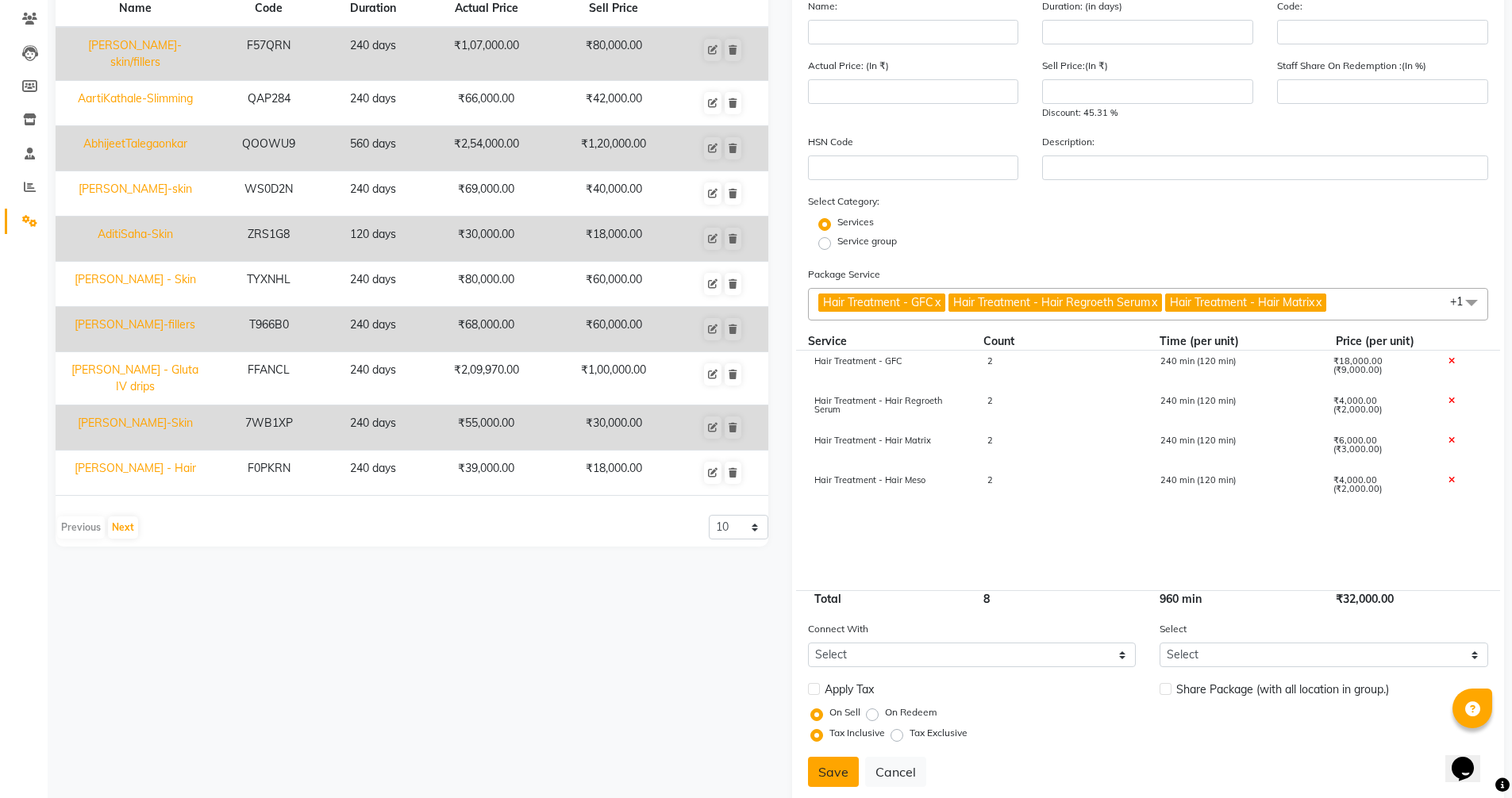
checkbox input "false"
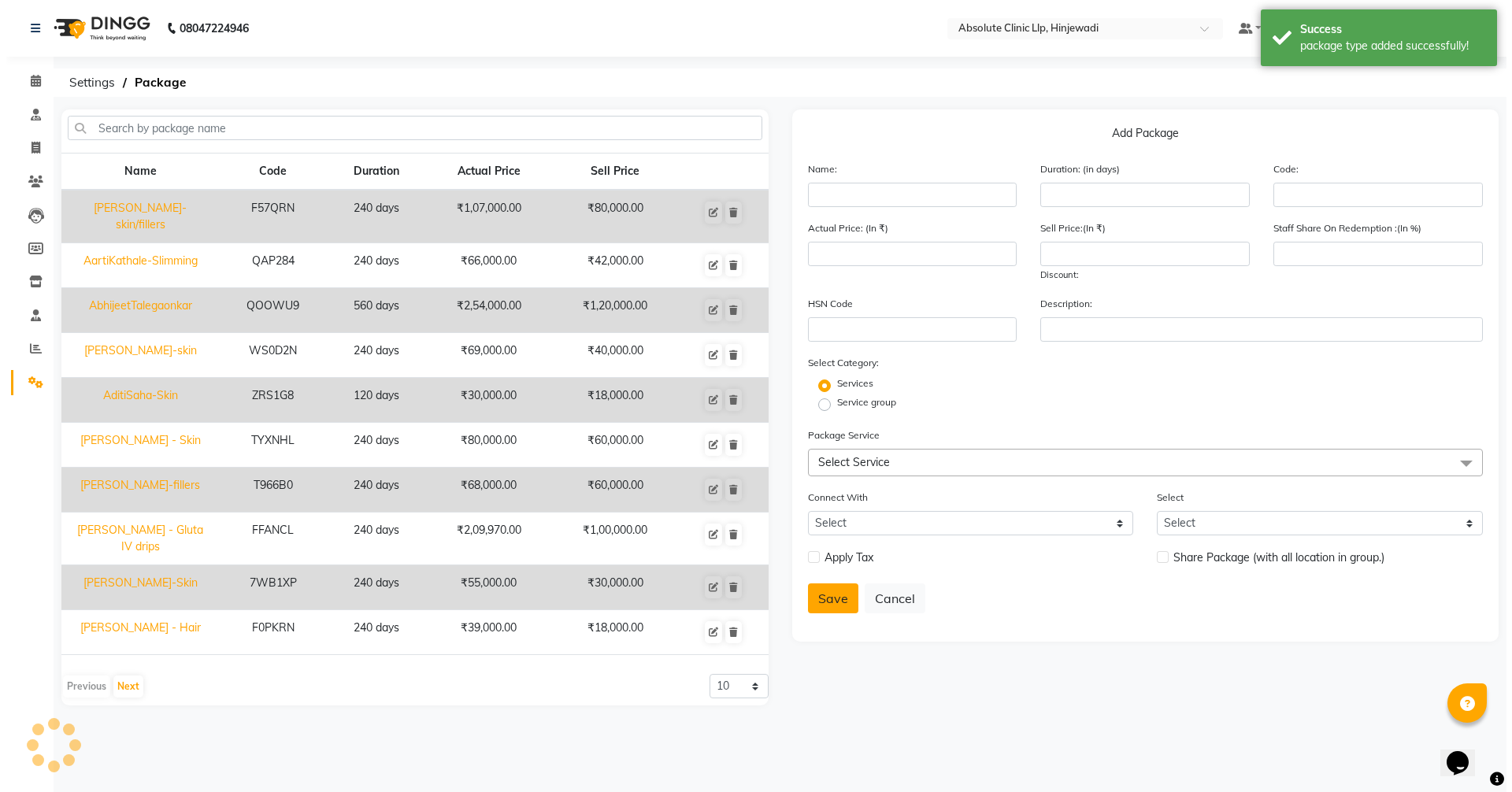
scroll to position [0, 0]
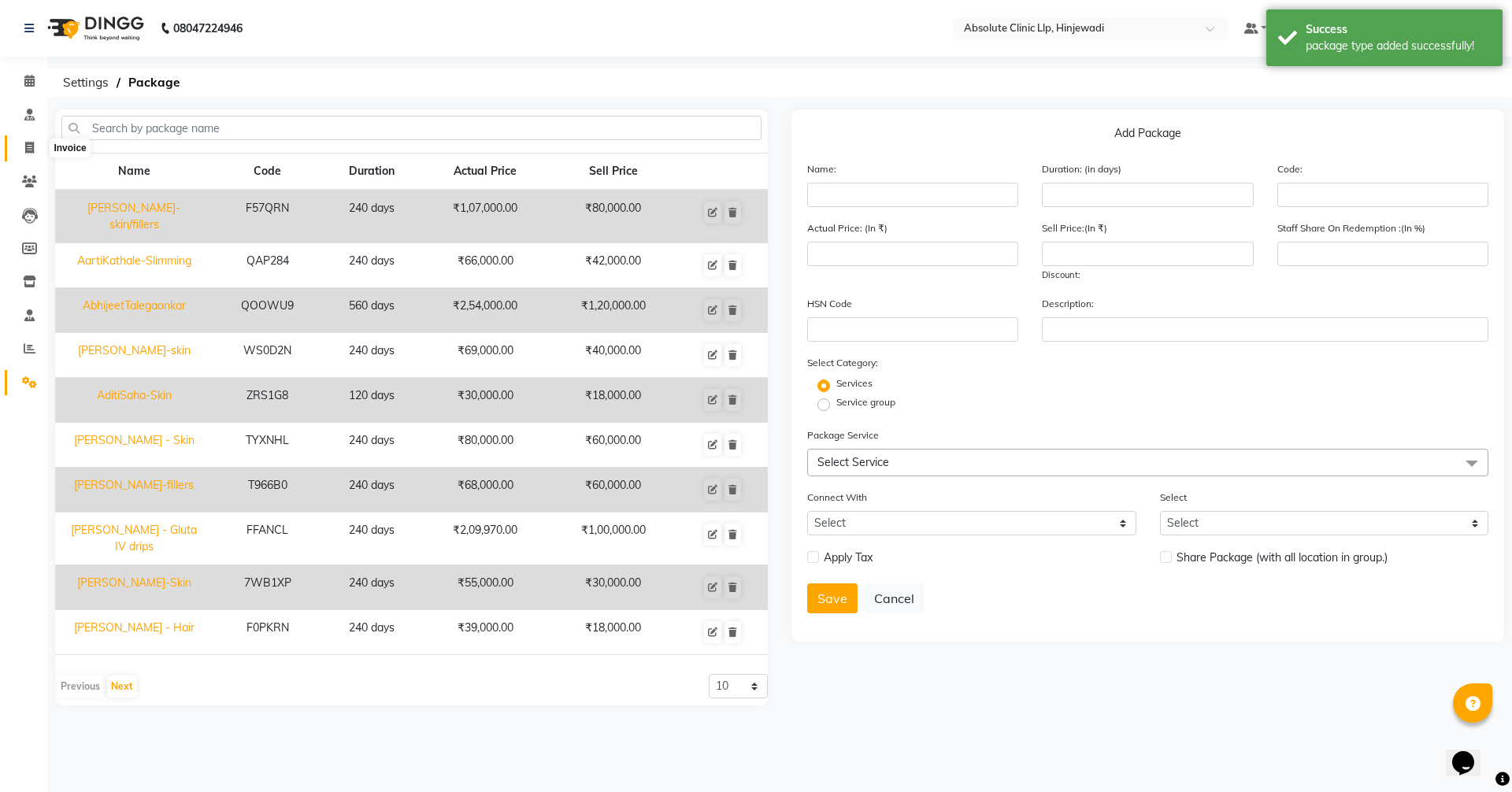
click at [29, 147] on icon at bounding box center [29, 147] width 9 height 12
select select "service"
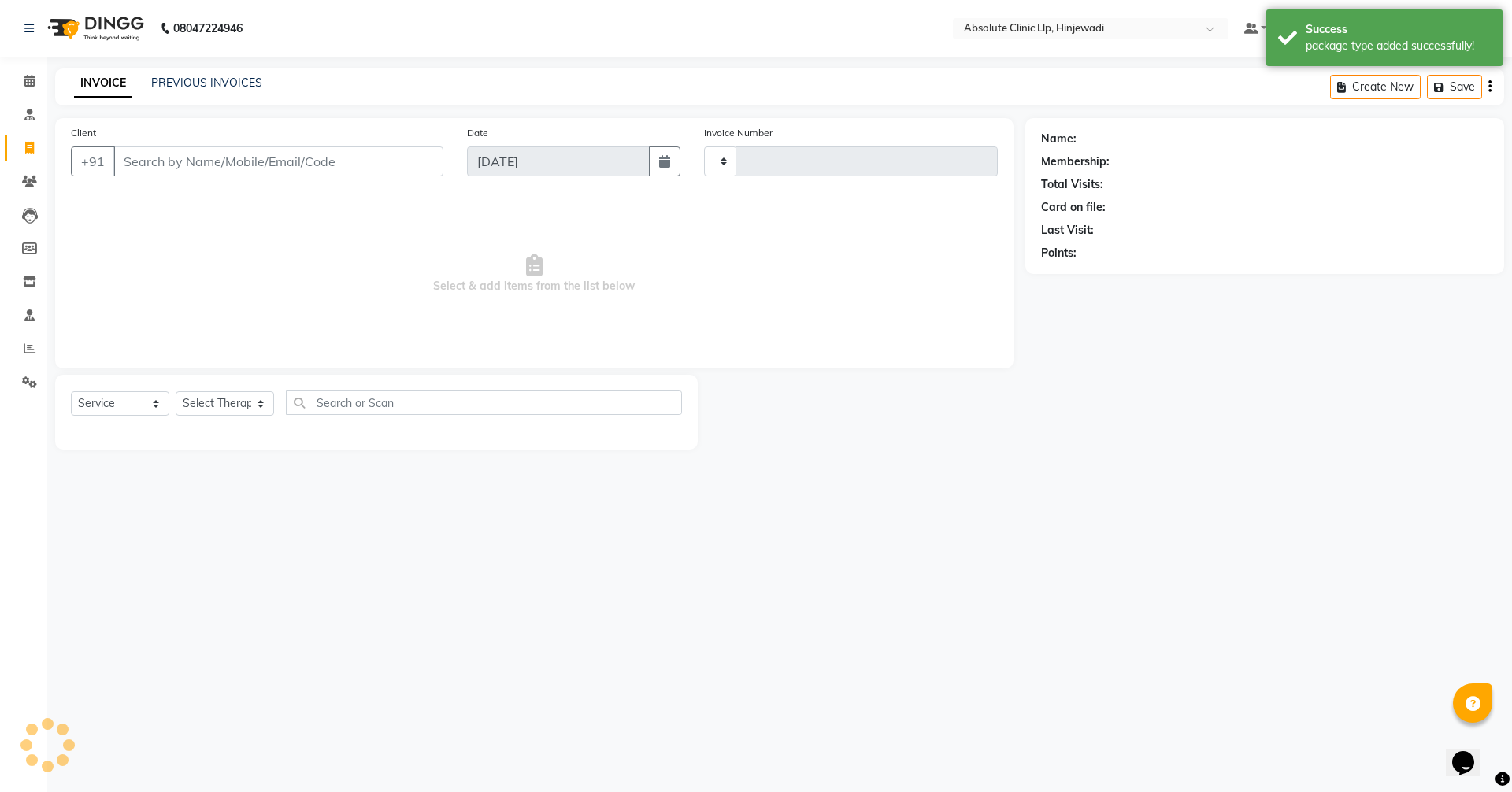
type input "2174"
select select "5113"
click at [241, 163] on input "Client" at bounding box center [279, 161] width 330 height 30
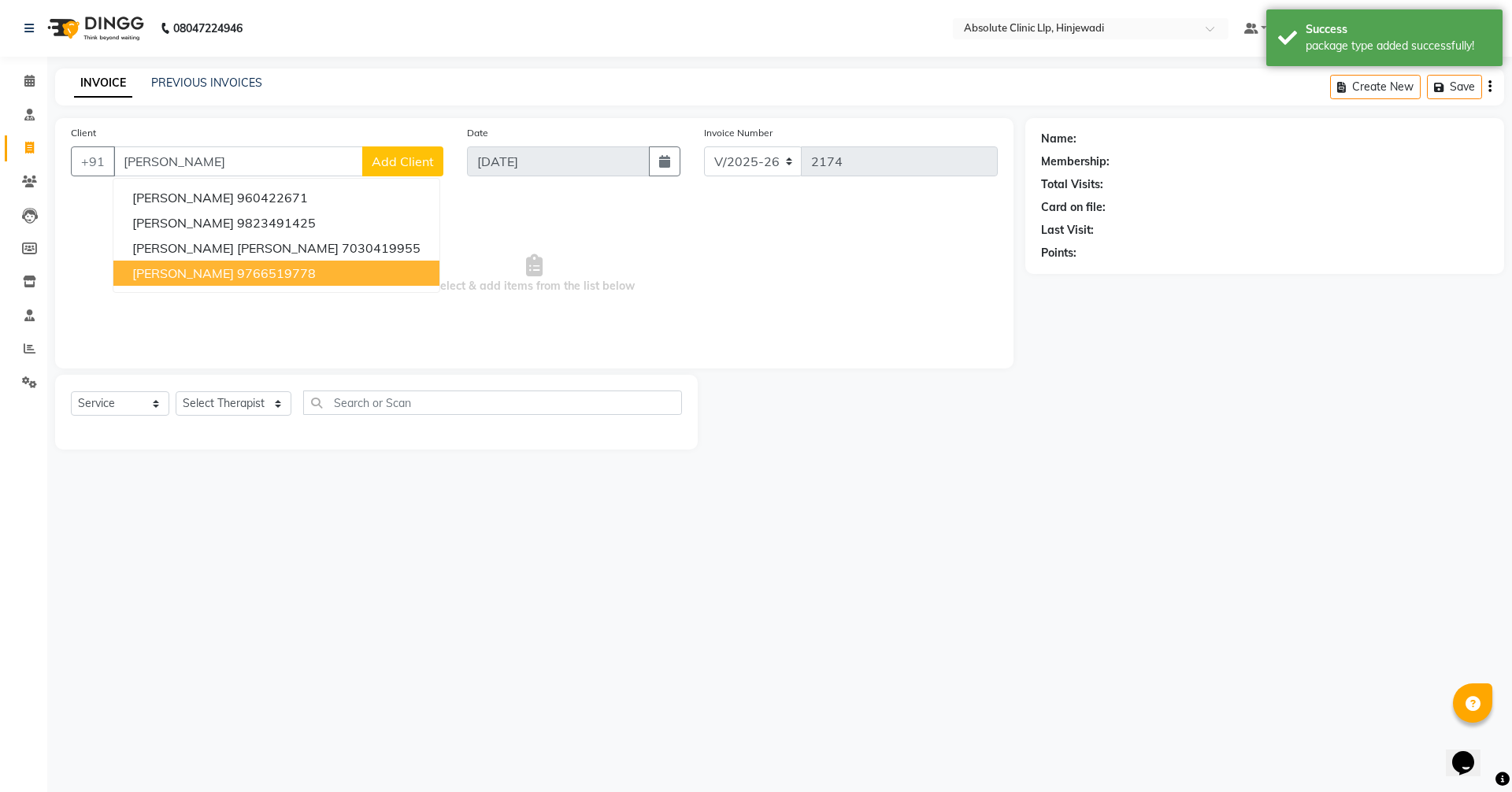
click at [185, 272] on span "[PERSON_NAME]" at bounding box center [183, 273] width 101 height 16
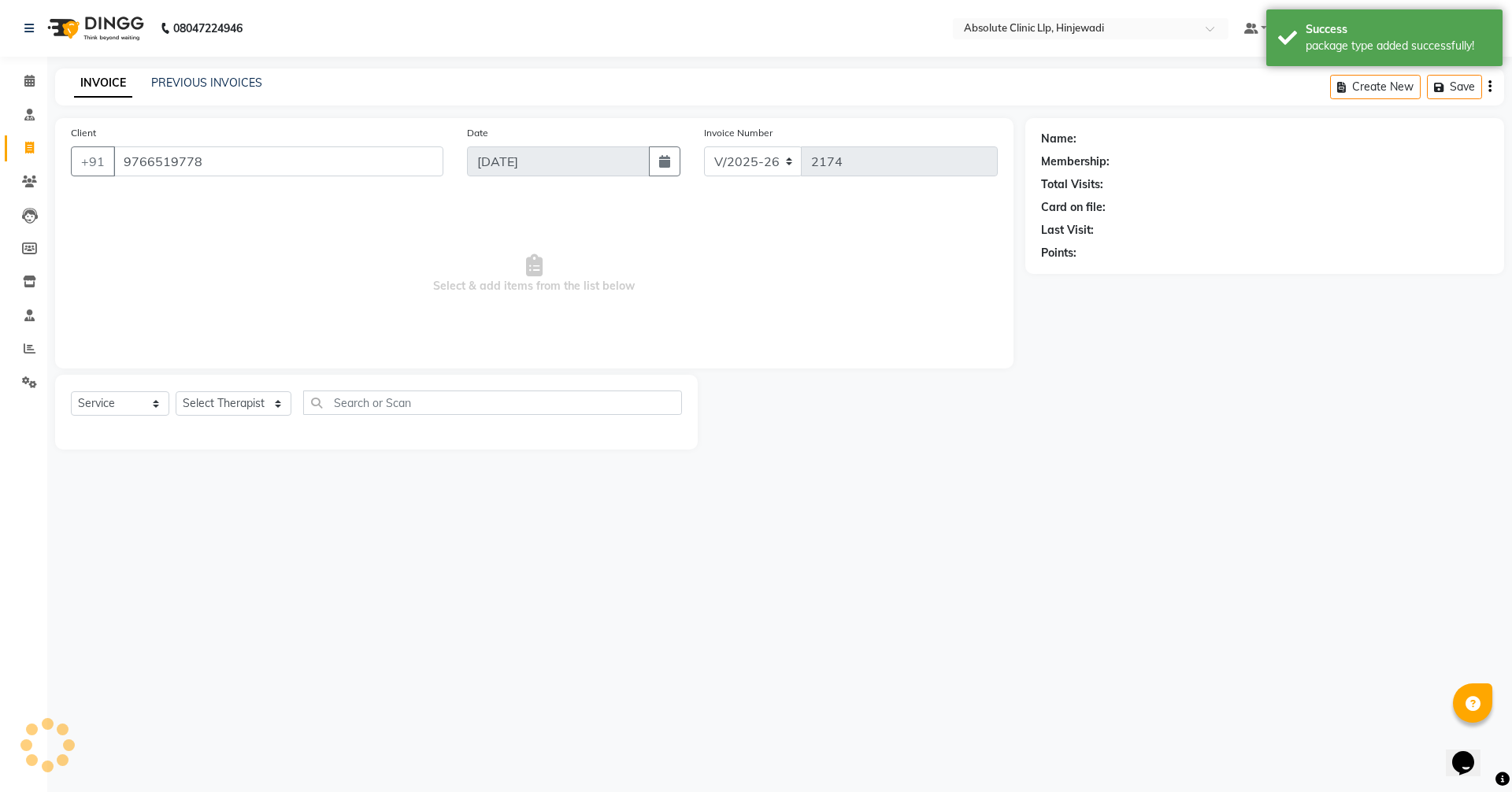
type input "9766519778"
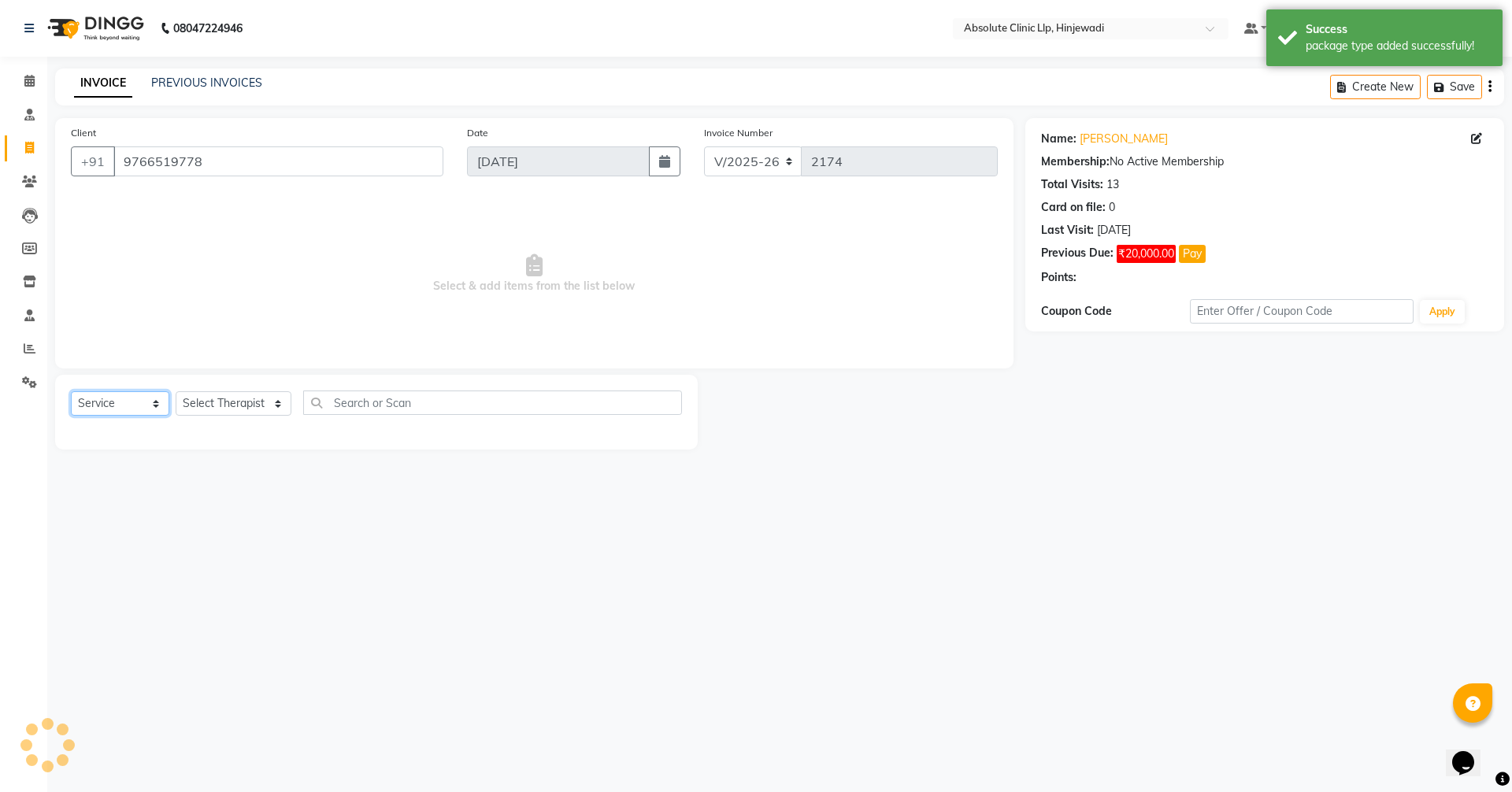
click at [139, 401] on select "Select Service Product Membership Package Voucher Prepaid Gift Card" at bounding box center [120, 404] width 98 height 24
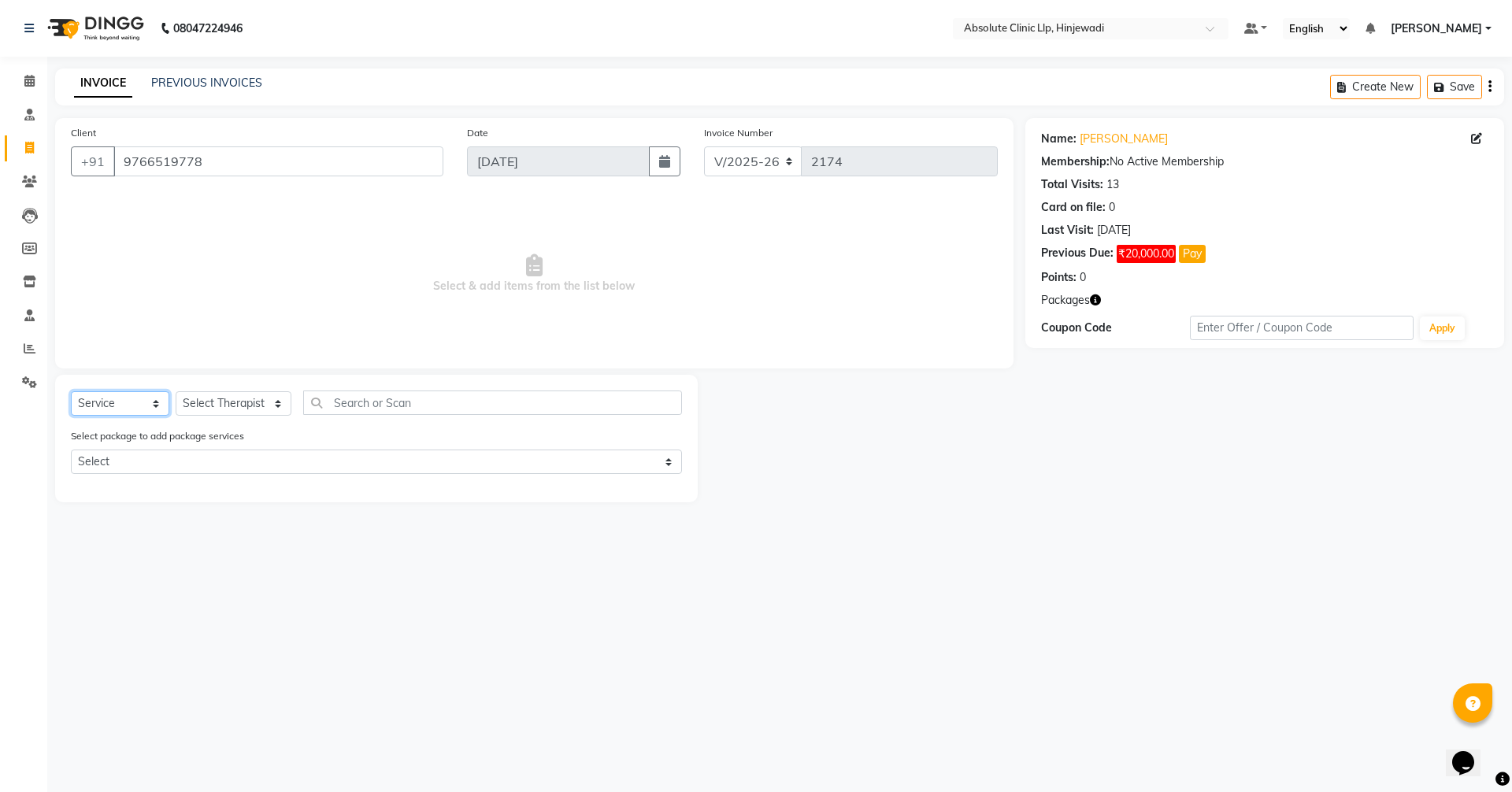
select select "package"
click at [71, 392] on select "Select Service Product Membership Package Voucher Prepaid Gift Card" at bounding box center [120, 404] width 98 height 24
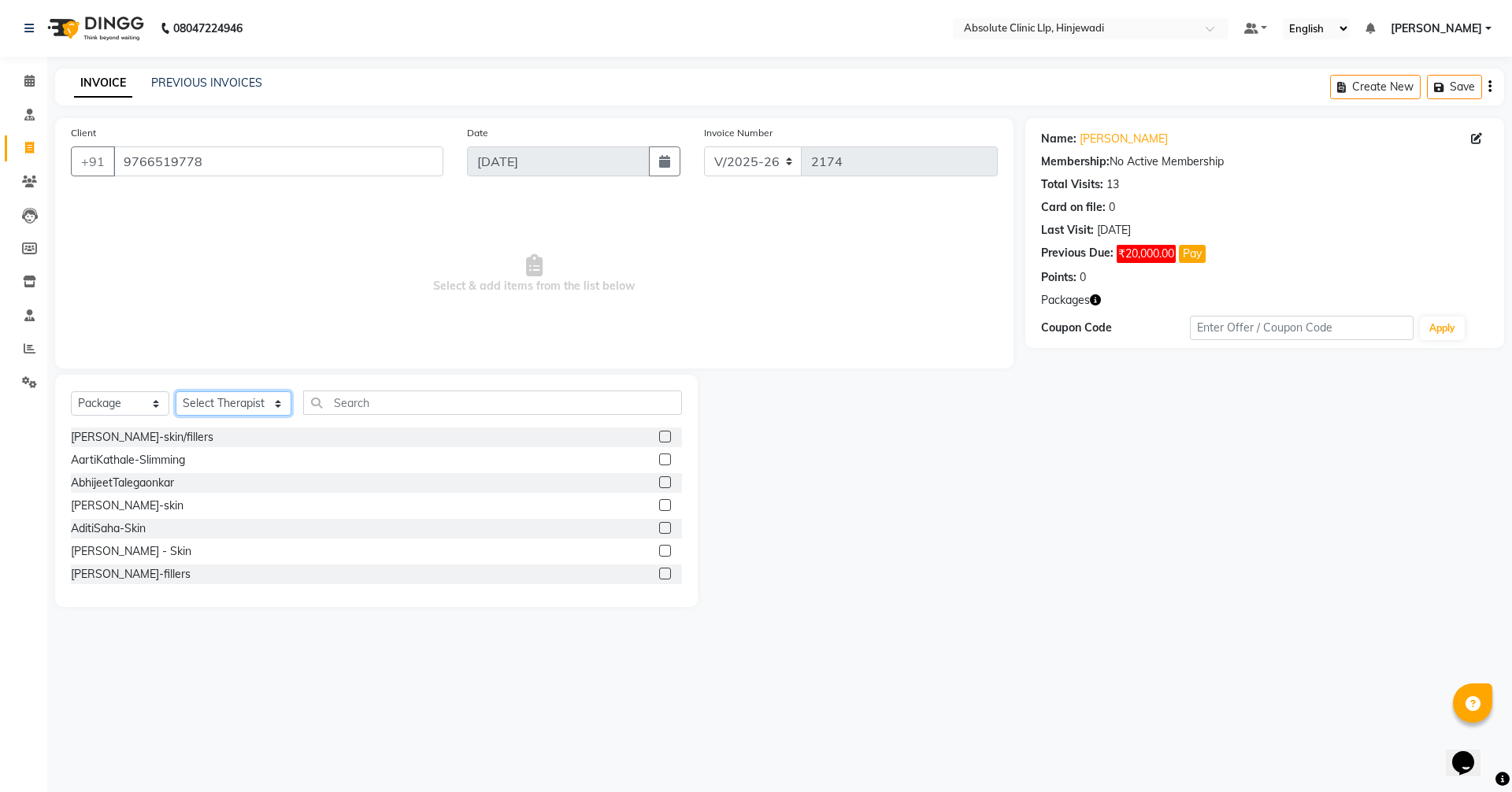
click at [255, 412] on select "Select Therapist [PERSON_NAME] DHANANJAY [PERSON_NAME] Dr. [PERSON_NAME] [PERSO…" at bounding box center [234, 404] width 116 height 24
select select "77023"
click at [176, 392] on select "Select Therapist [PERSON_NAME] DHANANJAY [PERSON_NAME] Dr. [PERSON_NAME] [PERSO…" at bounding box center [234, 404] width 116 height 24
click at [360, 400] on input "text" at bounding box center [492, 403] width 379 height 24
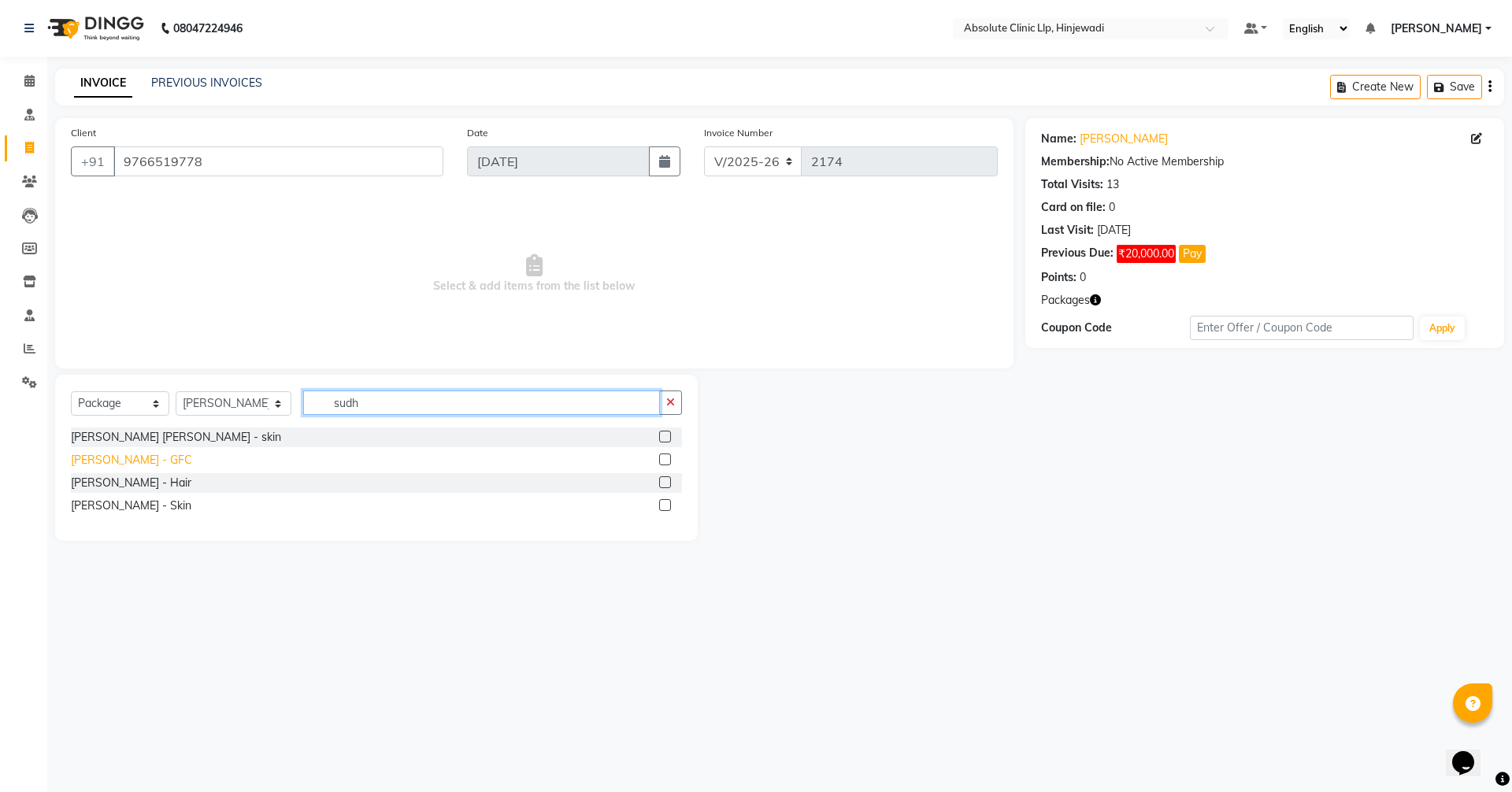
type input "sudh"
click at [125, 459] on div "[PERSON_NAME] - GFC" at bounding box center [131, 460] width 122 height 17
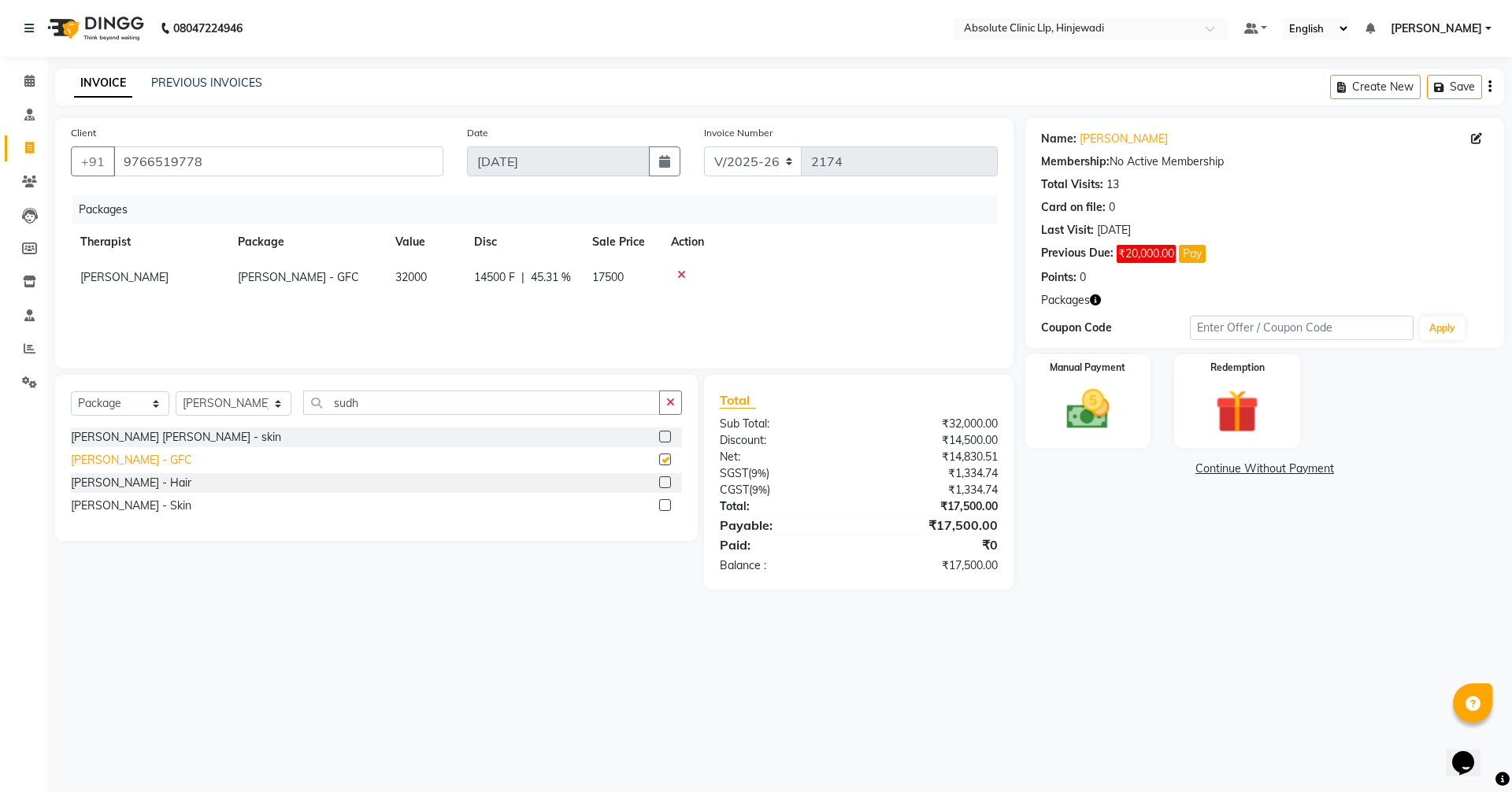
checkbox input "false"
click at [255, 411] on select "Select Therapist [PERSON_NAME] DHANANJAY [PERSON_NAME] Dr. [PERSON_NAME] [PERSO…" at bounding box center [234, 404] width 116 height 24
select select "44044"
click at [176, 392] on select "Select Therapist [PERSON_NAME] DHANANJAY [PERSON_NAME] Dr. [PERSON_NAME] [PERSO…" at bounding box center [234, 404] width 116 height 24
click at [1098, 393] on img at bounding box center [1087, 409] width 73 height 52
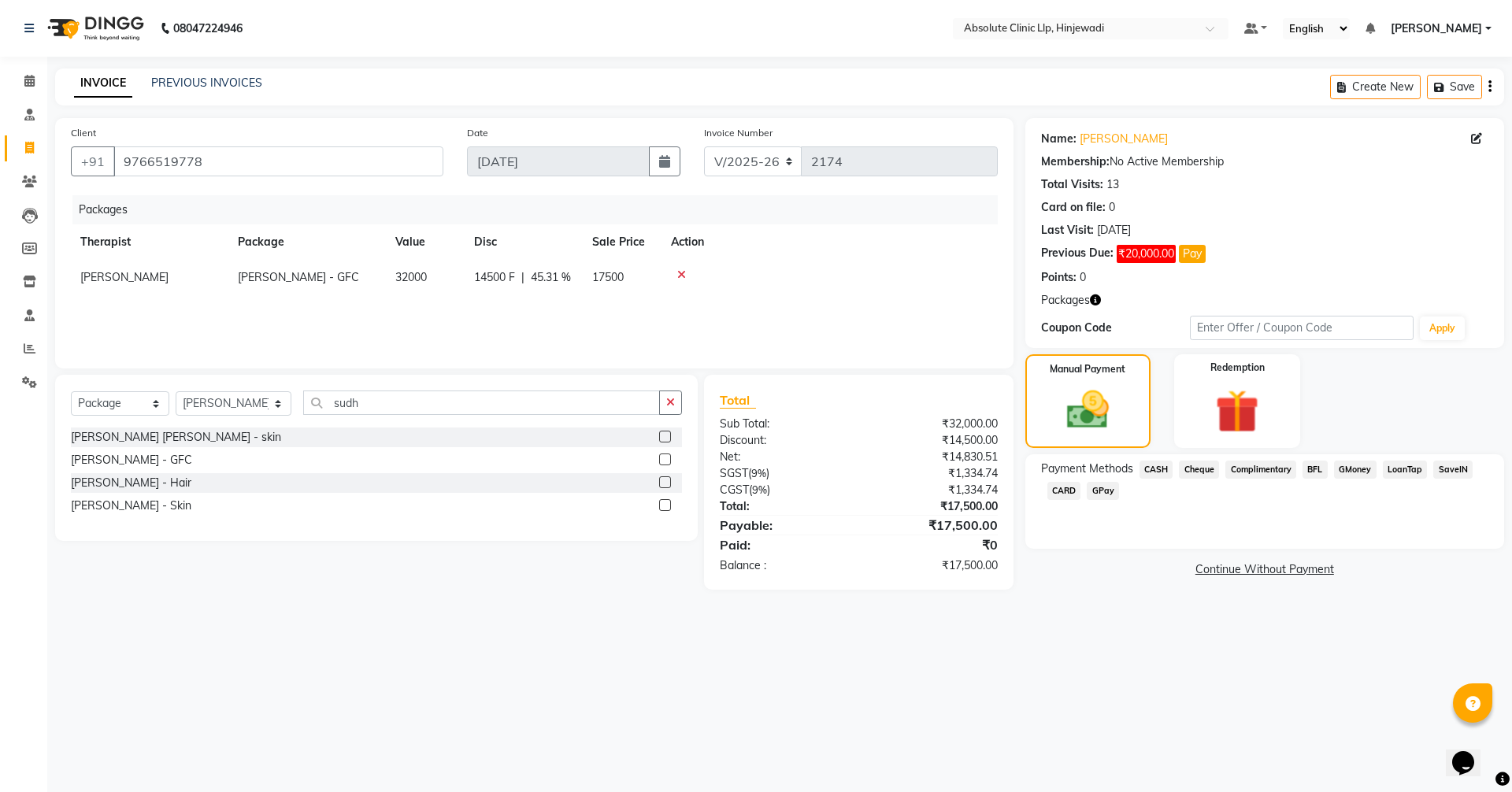
click at [1103, 488] on span "GPay" at bounding box center [1103, 491] width 32 height 18
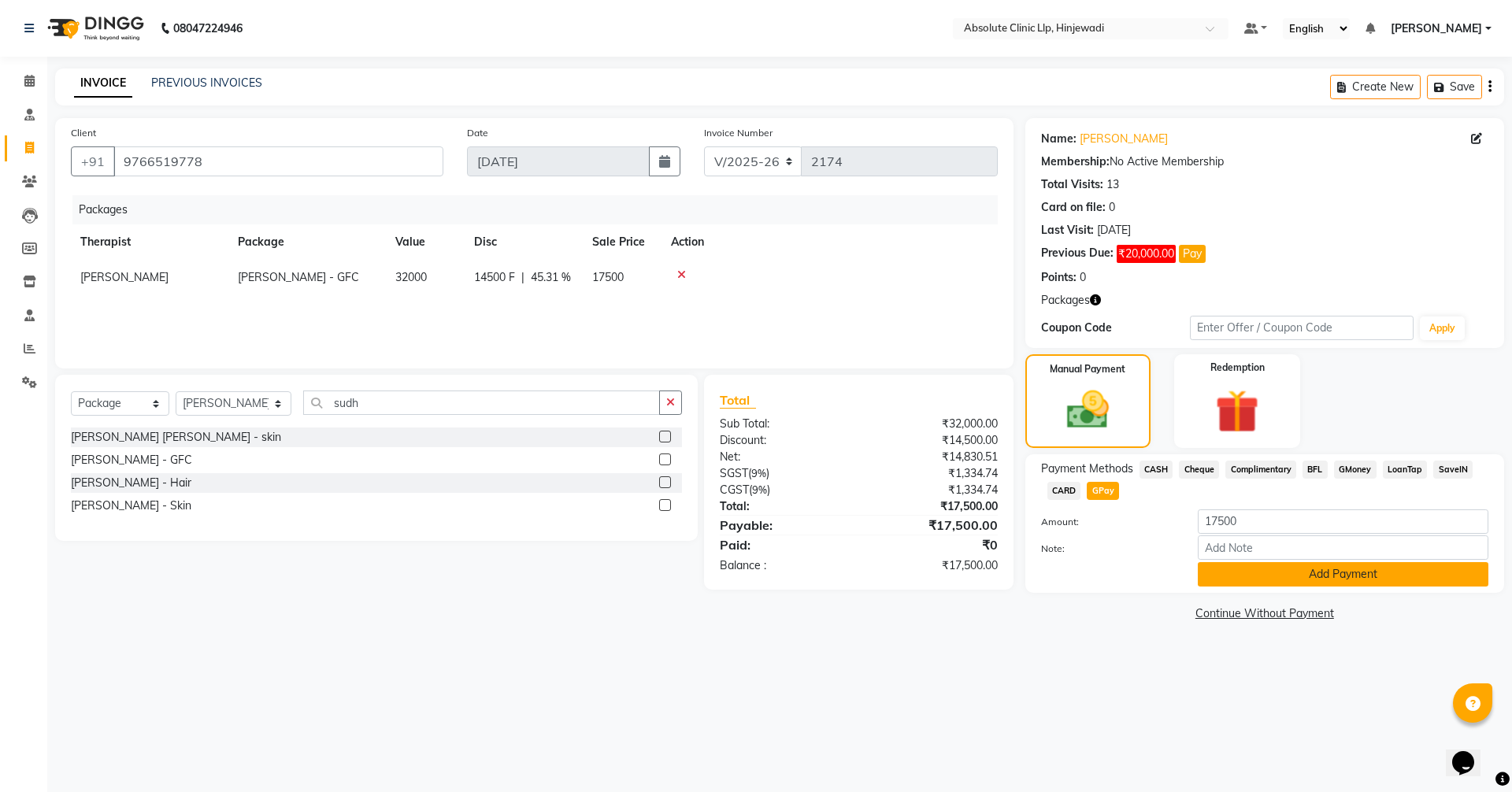
click at [1348, 578] on button "Add Payment" at bounding box center [1343, 574] width 291 height 24
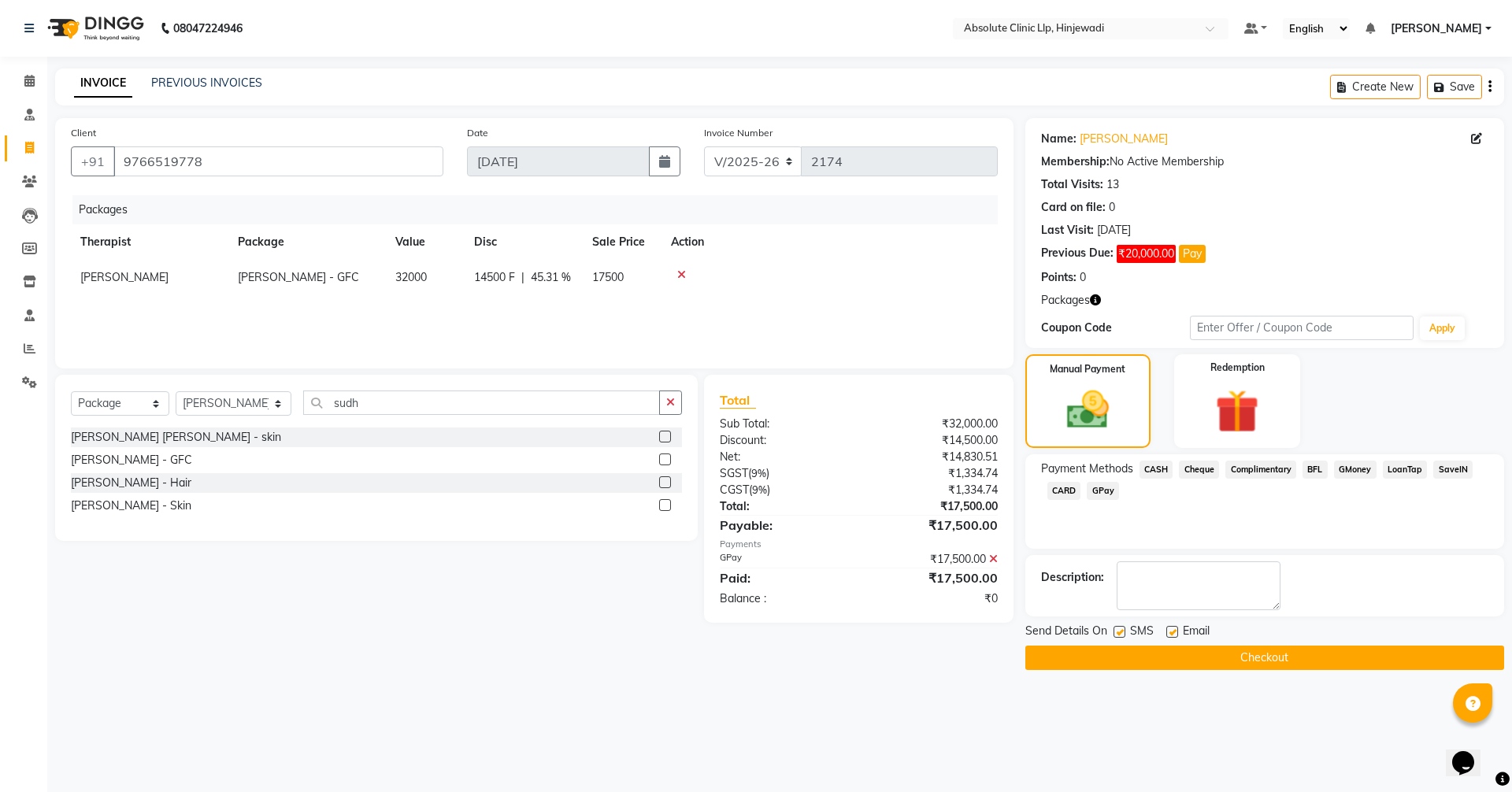
click at [1295, 660] on button "Checkout" at bounding box center [1265, 658] width 478 height 24
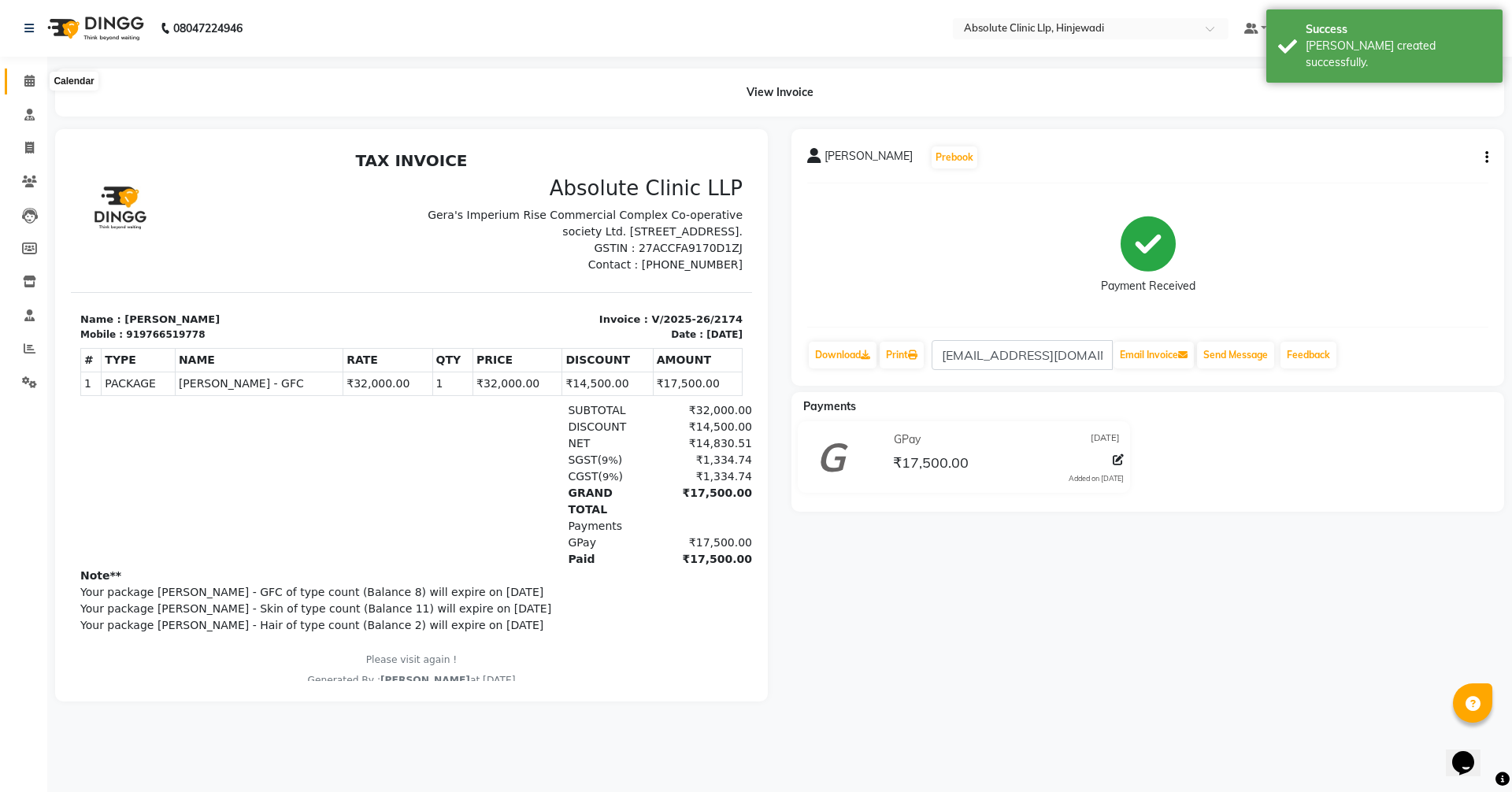
click at [29, 74] on span at bounding box center [30, 81] width 27 height 18
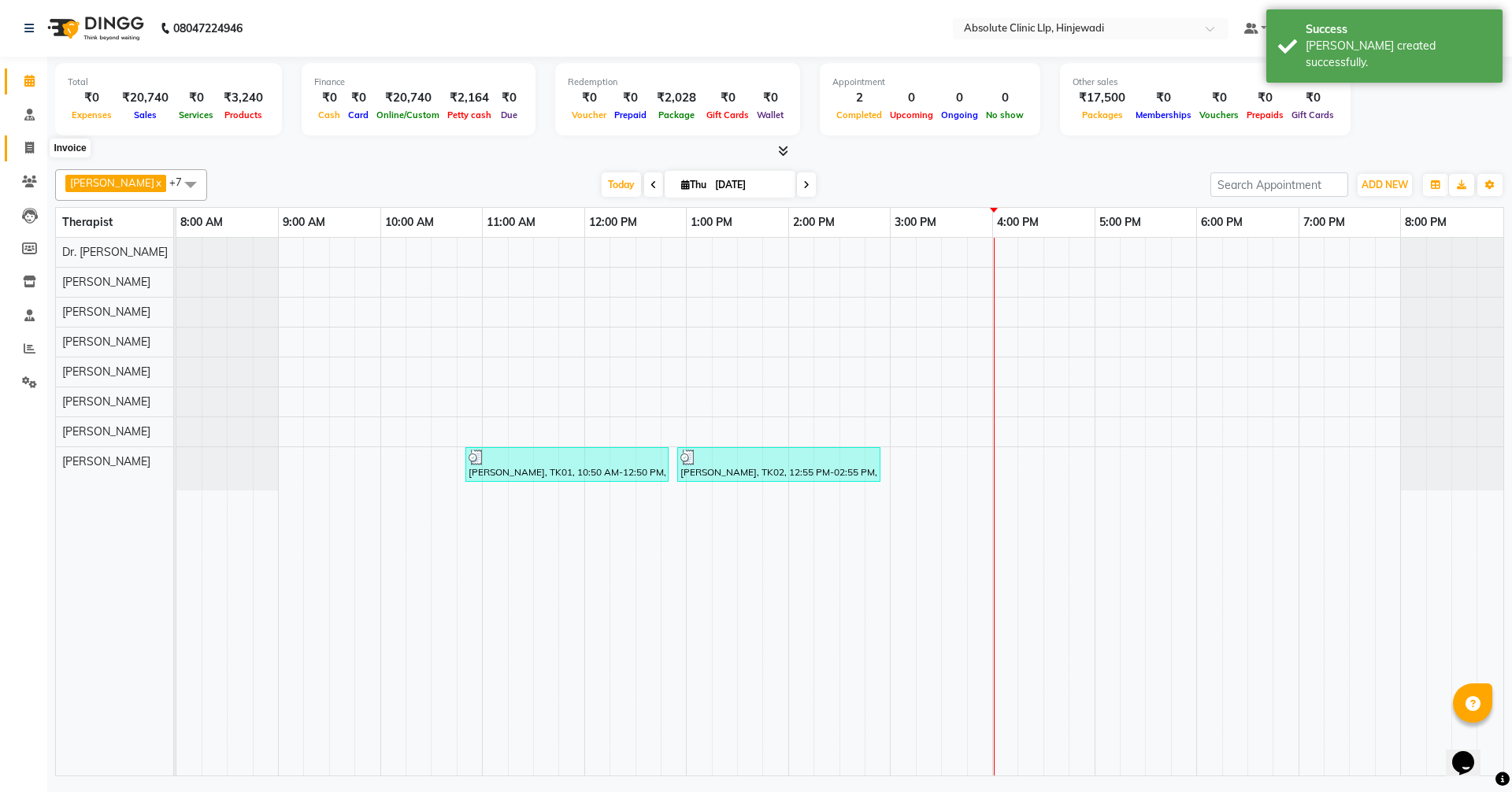
click at [29, 148] on icon at bounding box center [29, 147] width 9 height 12
select select "service"
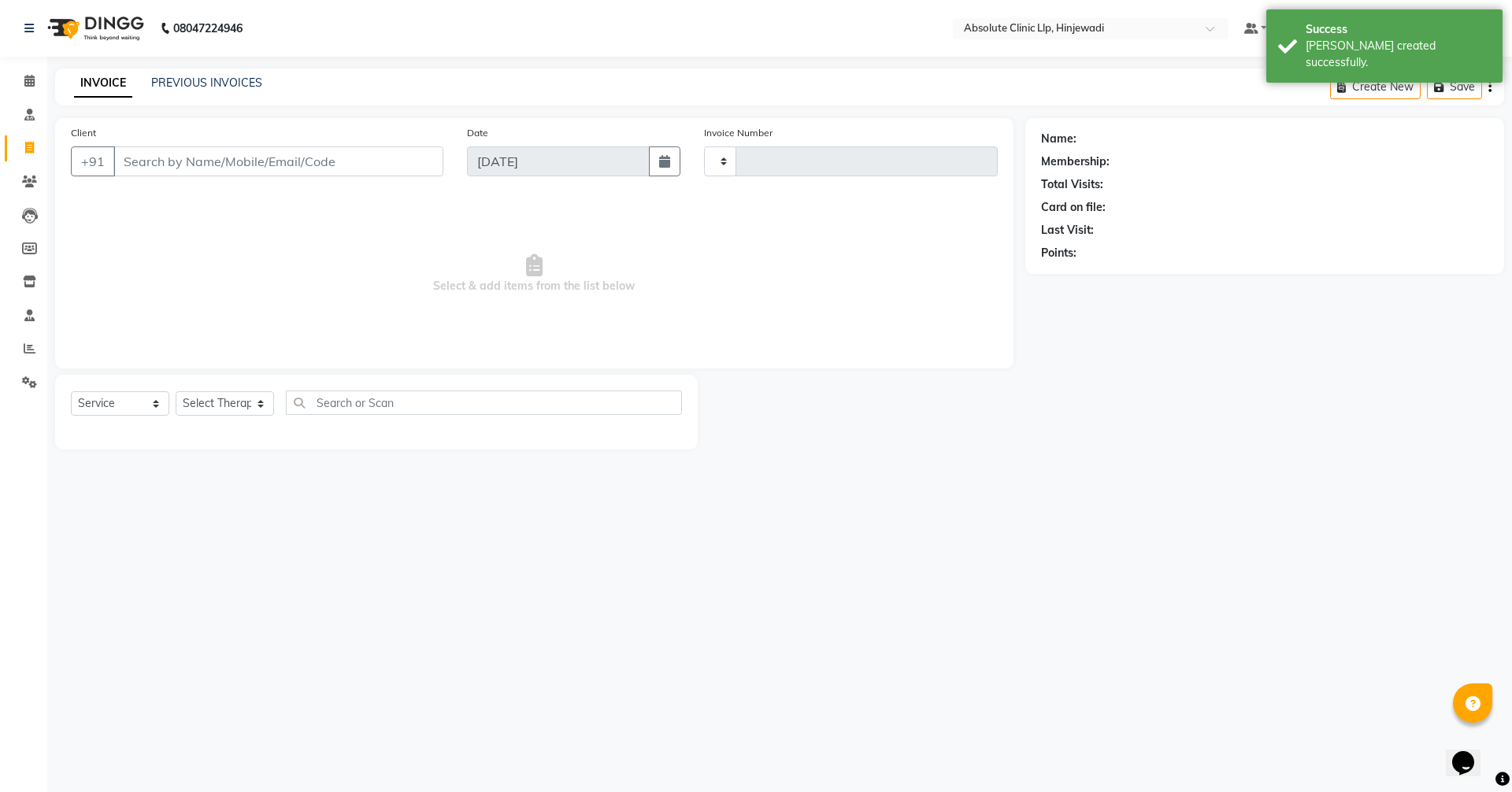
type input "2175"
select select "5113"
click at [161, 169] on input "Client" at bounding box center [279, 161] width 330 height 30
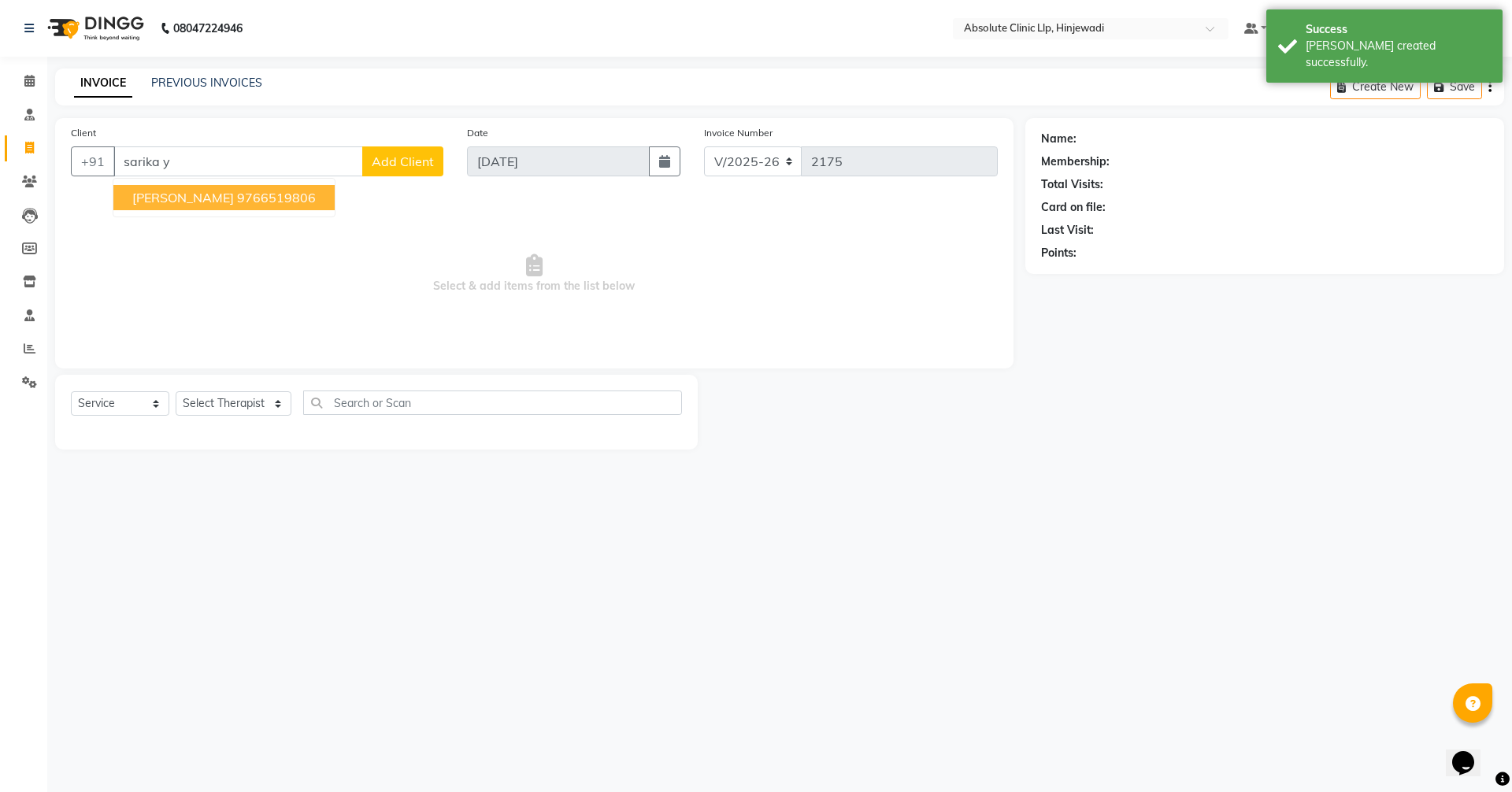
click at [185, 189] on button "[PERSON_NAME] 9766519806" at bounding box center [224, 197] width 222 height 25
type input "9766519806"
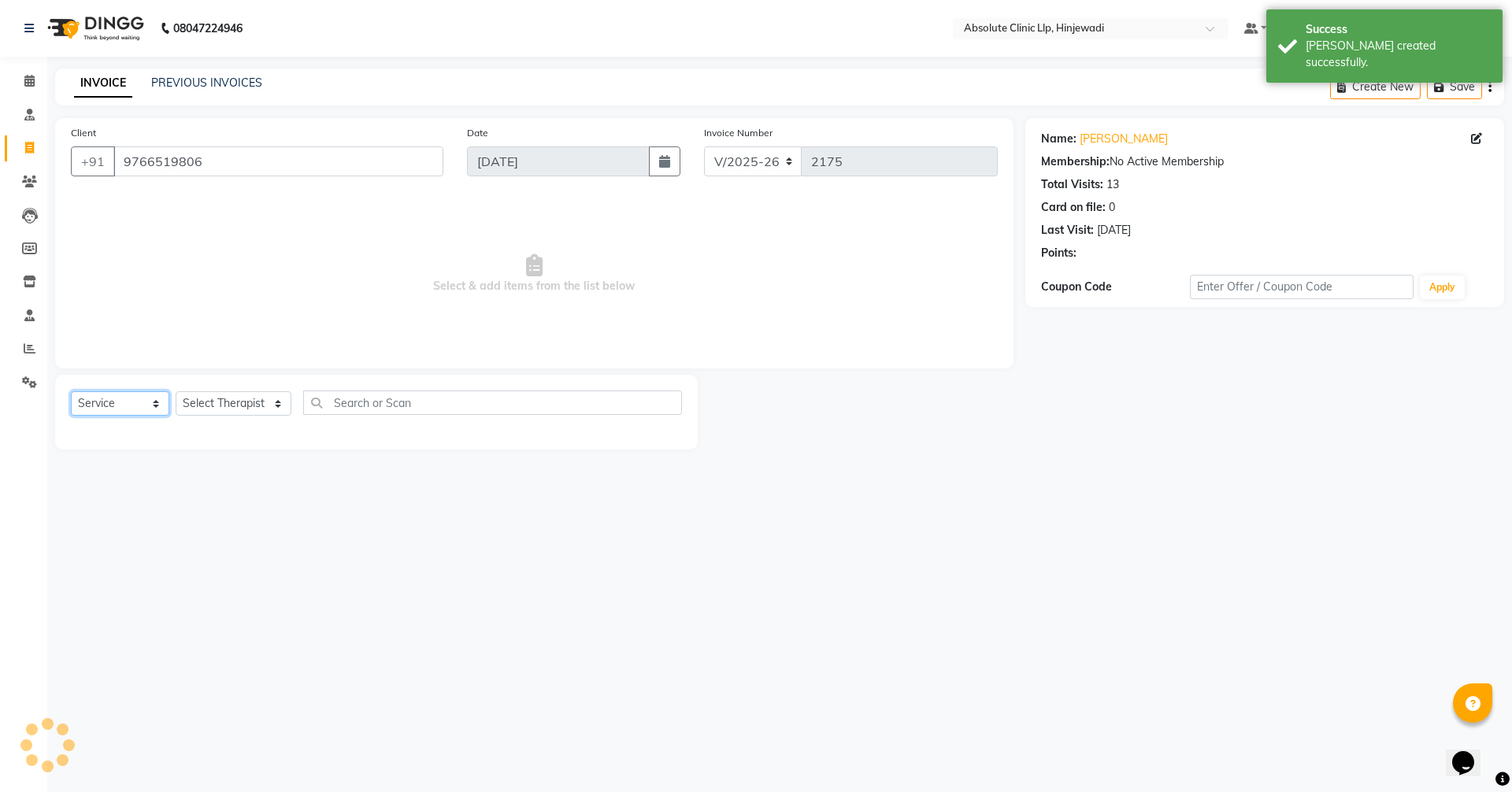
click at [127, 413] on select "Select Service Product Membership Package Voucher Prepaid Gift Card" at bounding box center [120, 404] width 98 height 24
select select "package"
click at [71, 392] on select "Select Service Product Membership Package Voucher Prepaid Gift Card" at bounding box center [120, 404] width 98 height 24
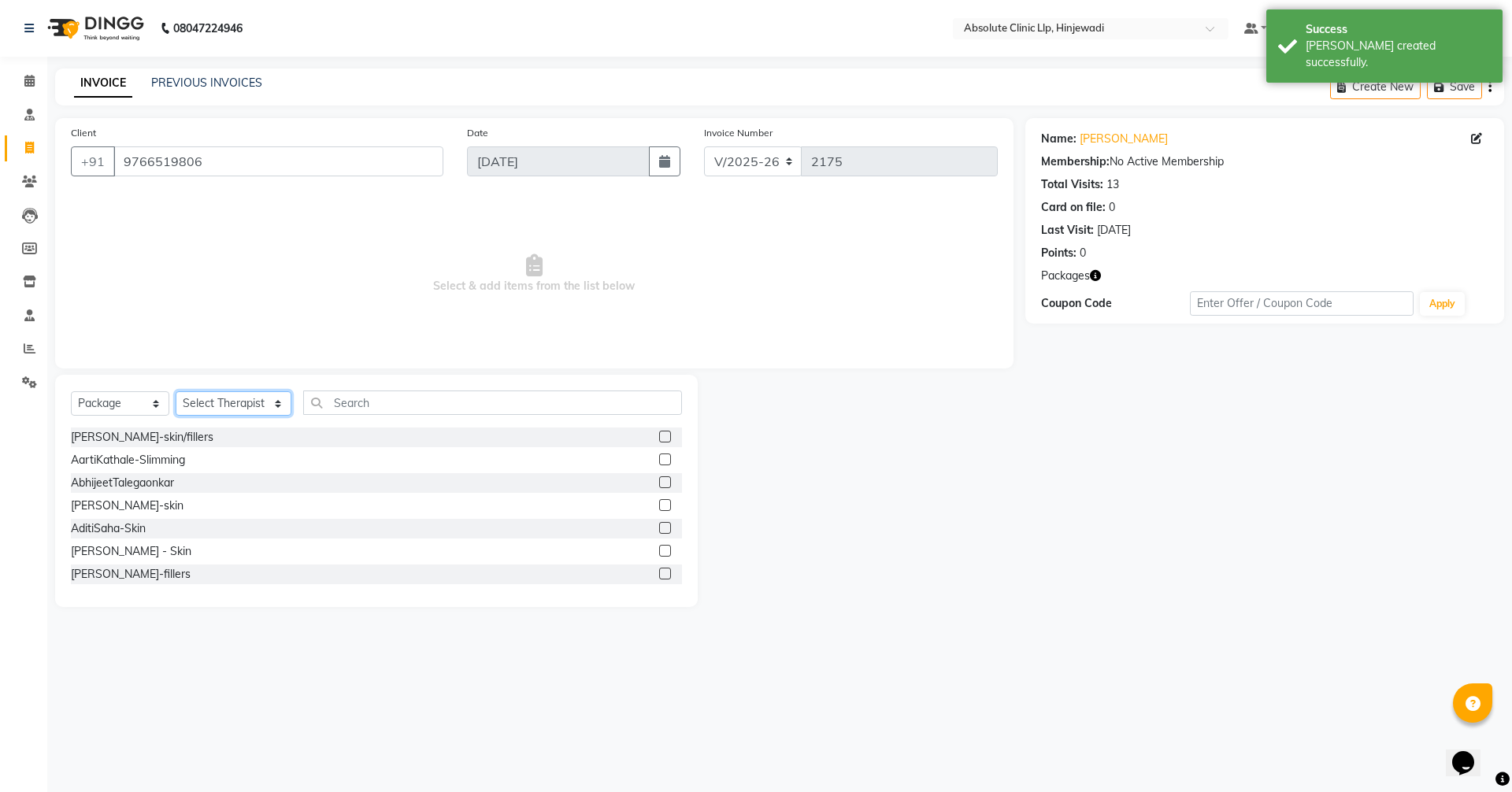
click at [236, 399] on select "Select Therapist [PERSON_NAME] DHANANJAY [PERSON_NAME] Dr. [PERSON_NAME] [PERSO…" at bounding box center [234, 404] width 116 height 24
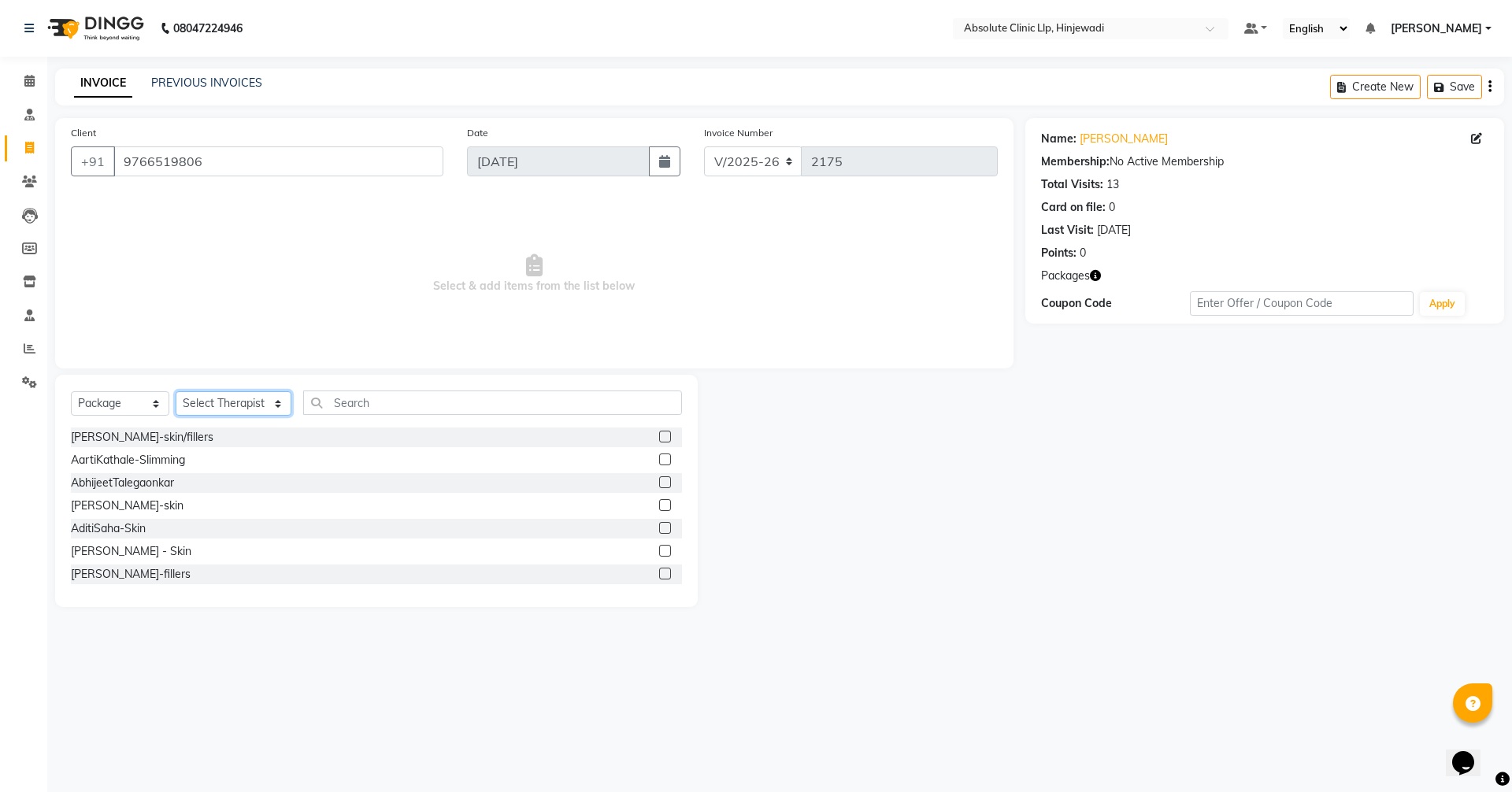
select select "44044"
click at [176, 392] on select "Select Therapist [PERSON_NAME] DHANANJAY [PERSON_NAME] Dr. [PERSON_NAME] [PERSO…" at bounding box center [234, 404] width 116 height 24
click at [379, 407] on input "text" at bounding box center [492, 403] width 379 height 24
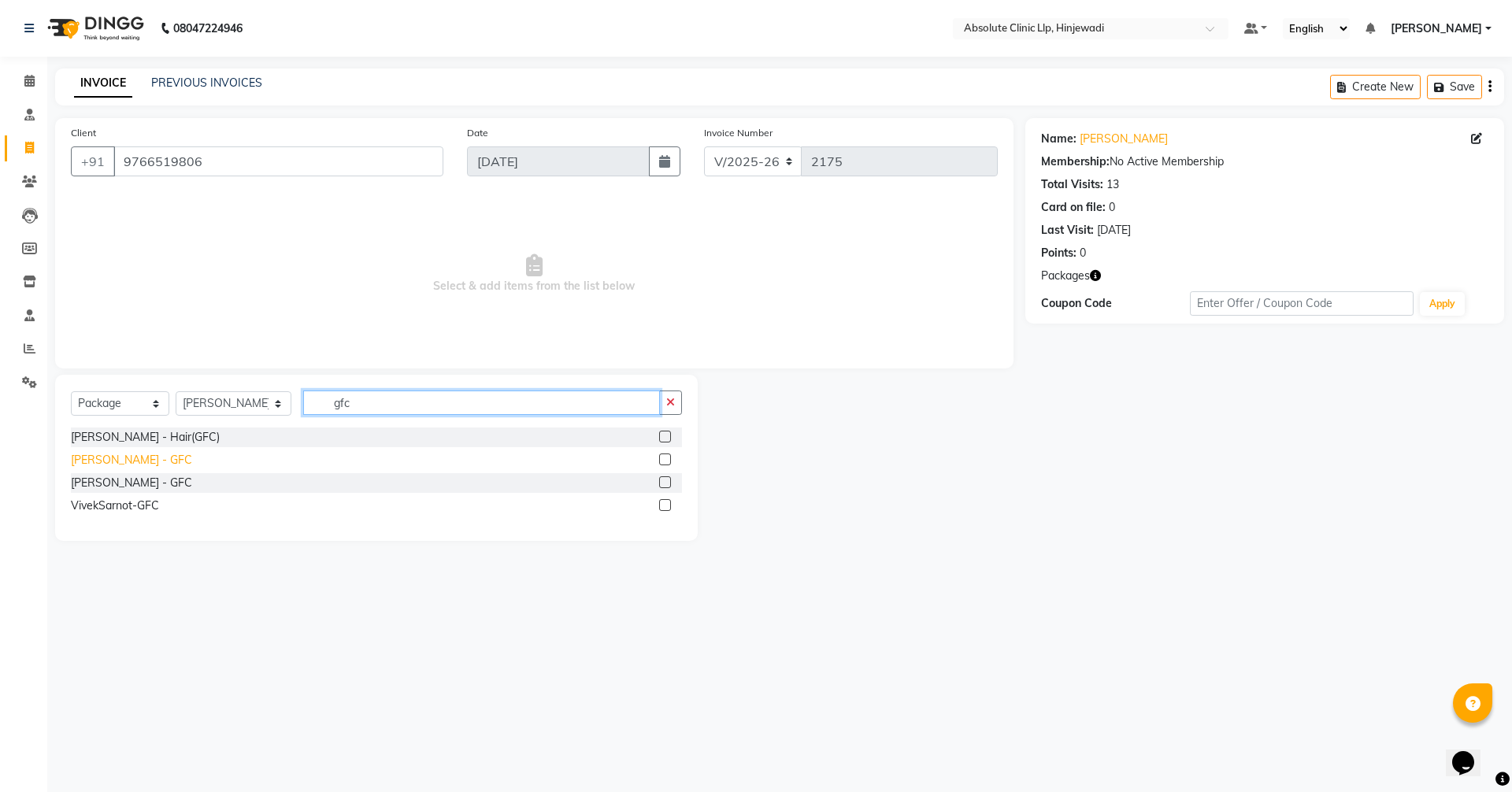
type input "gfc"
click at [150, 465] on div "[PERSON_NAME] - GFC" at bounding box center [131, 460] width 122 height 17
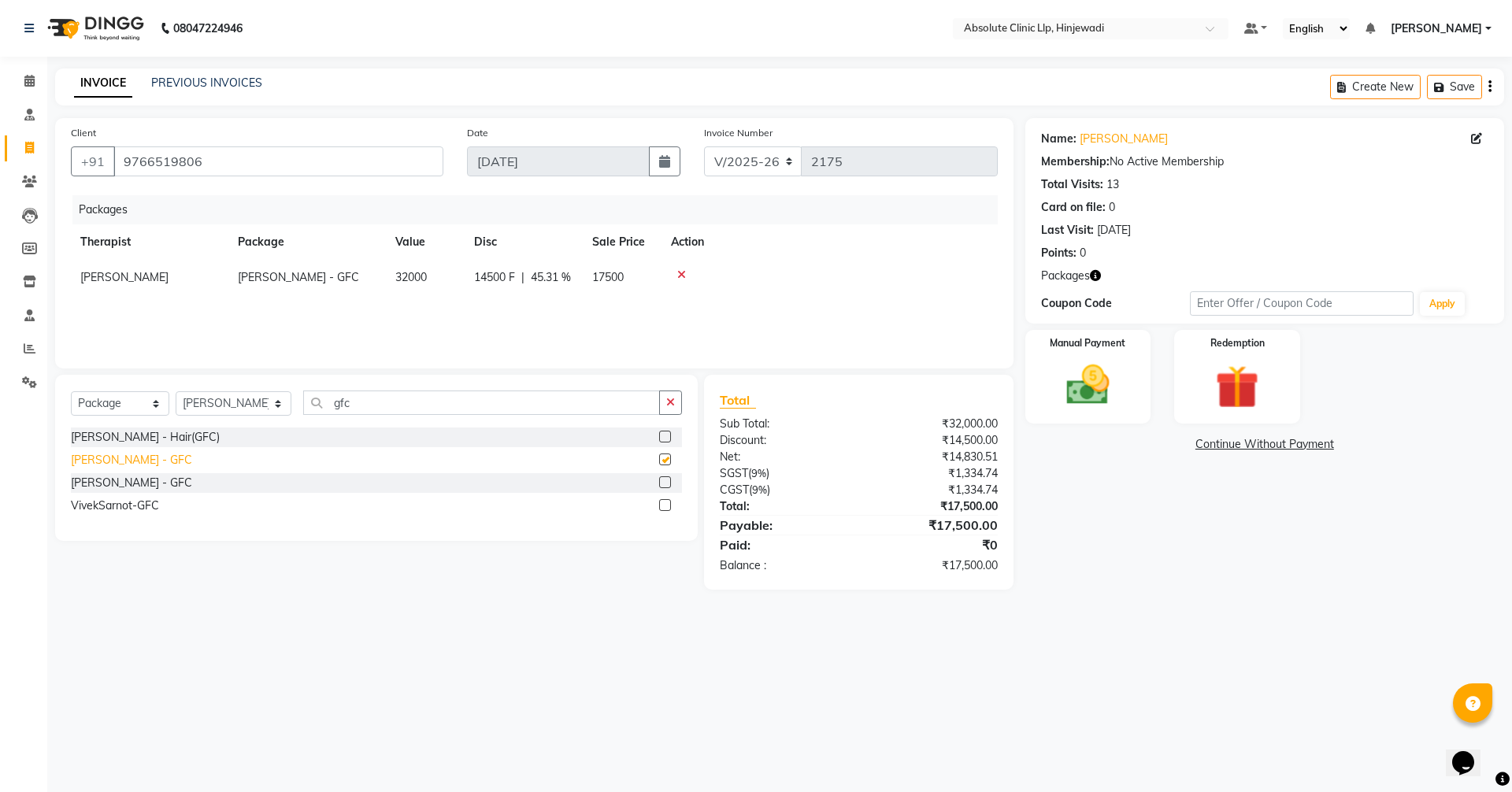
checkbox input "false"
click at [1086, 373] on img at bounding box center [1087, 385] width 73 height 52
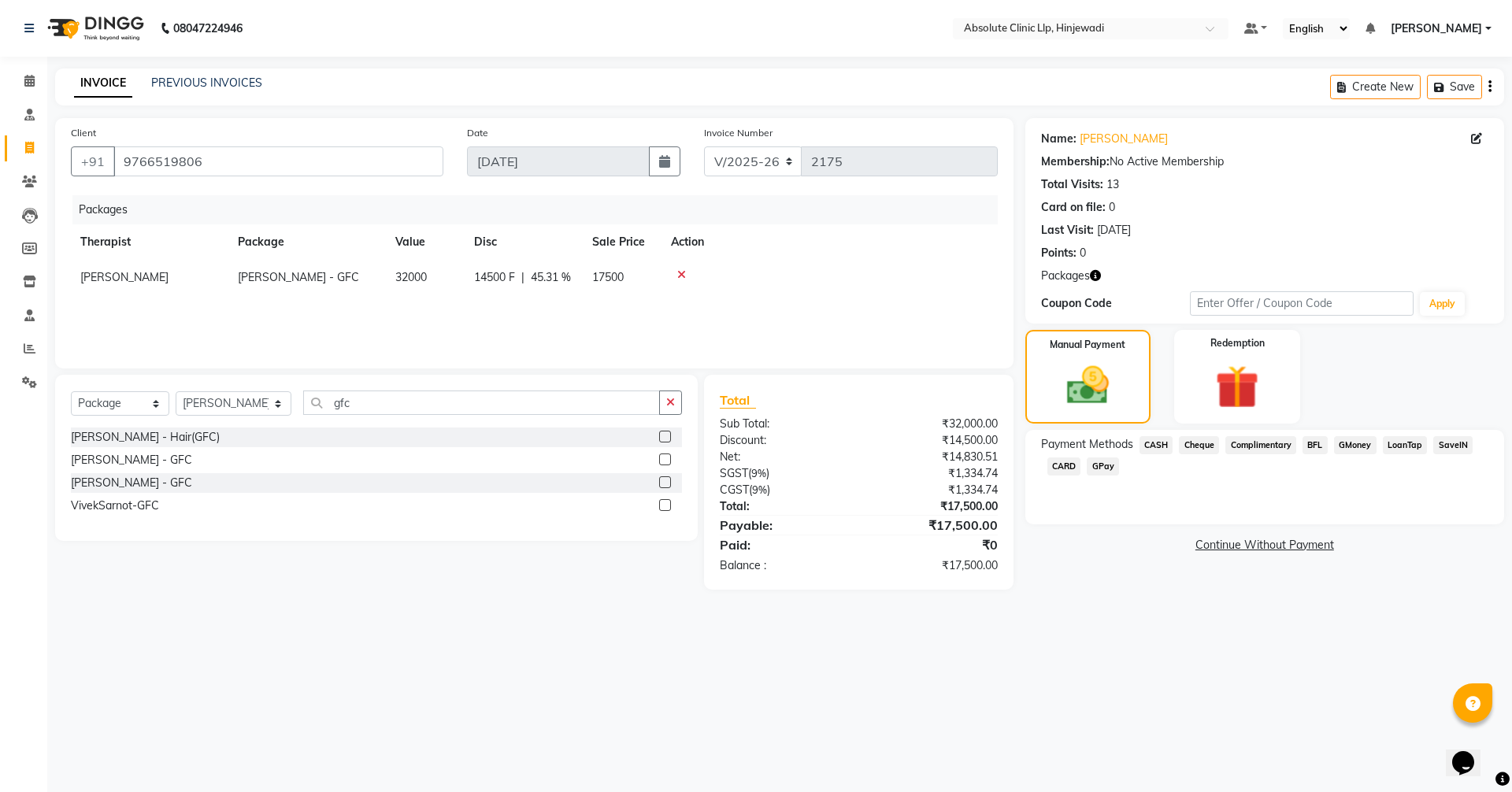
click at [1102, 466] on span "GPay" at bounding box center [1103, 466] width 32 height 18
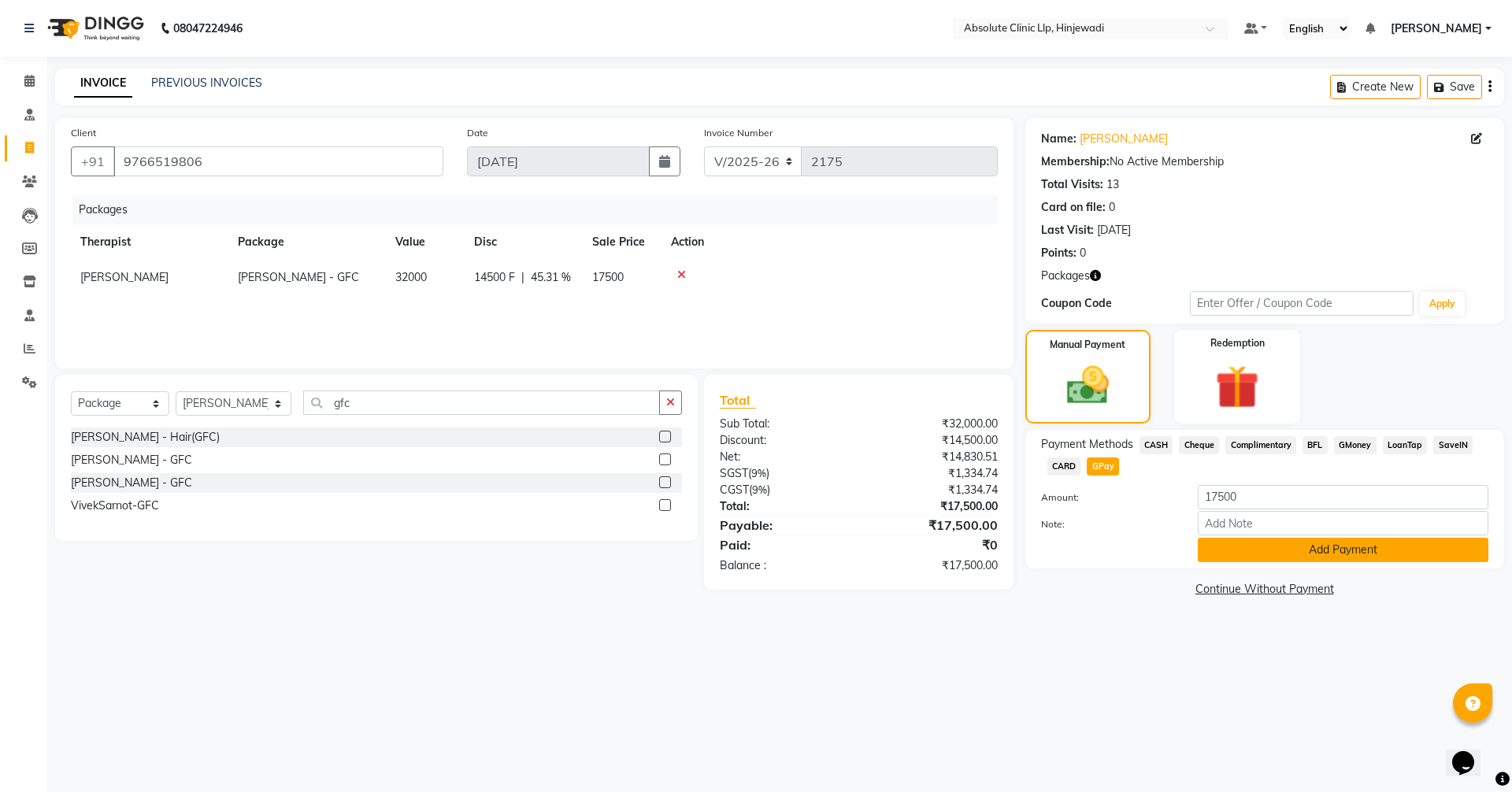
click at [1370, 549] on button "Add Payment" at bounding box center [1343, 550] width 291 height 24
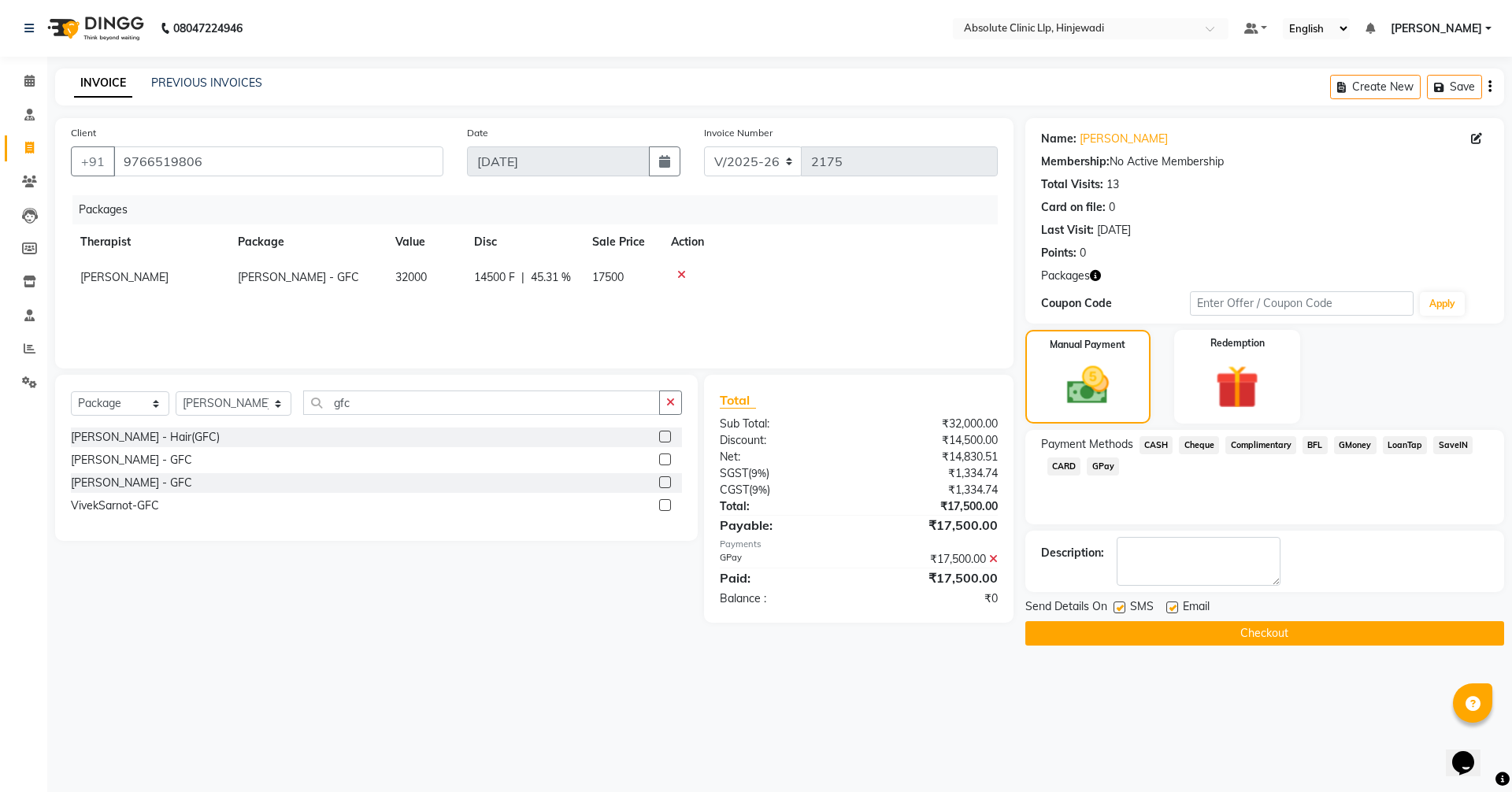
click at [1275, 635] on button "Checkout" at bounding box center [1265, 633] width 478 height 24
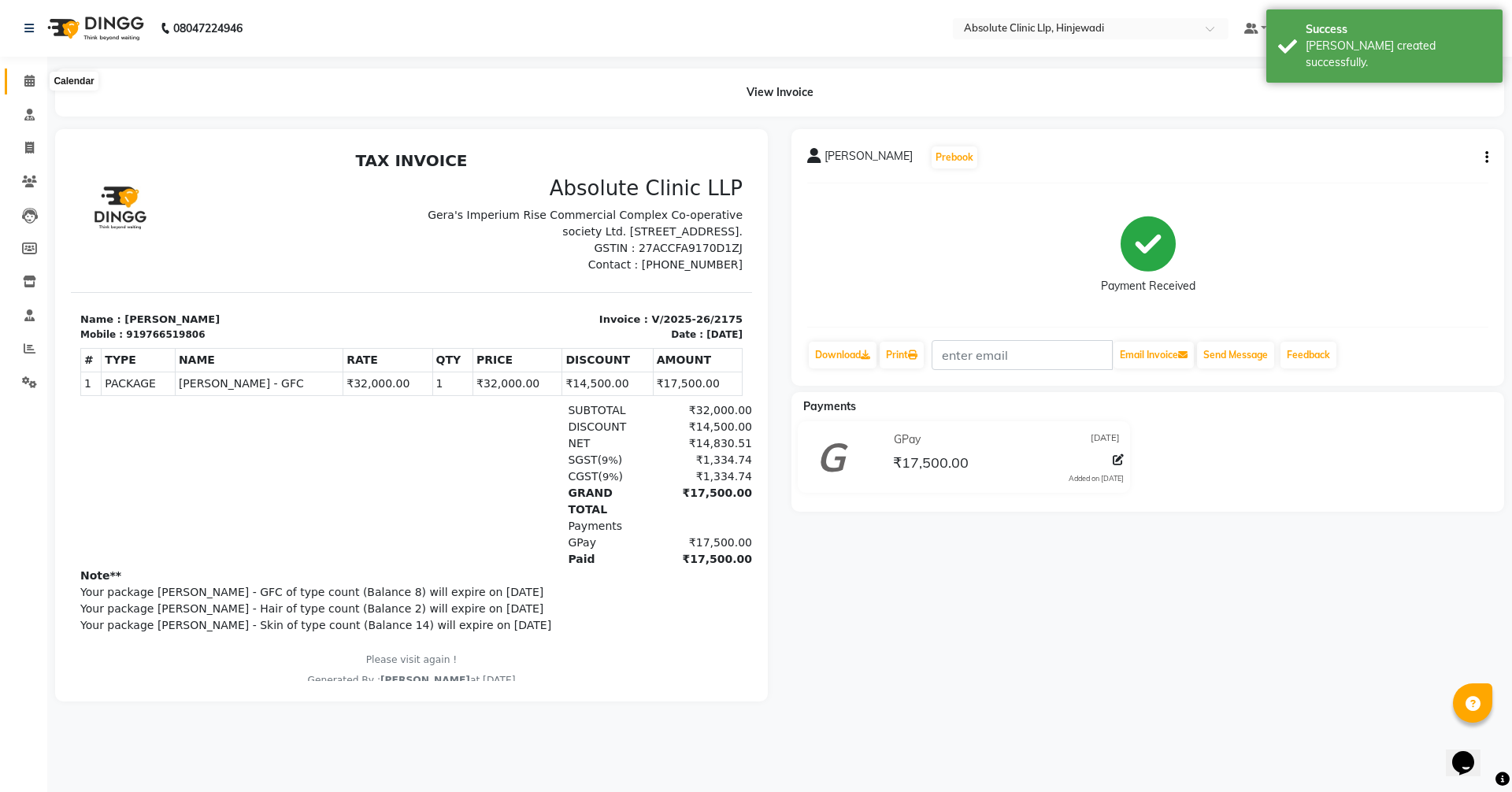
click at [34, 77] on icon at bounding box center [29, 81] width 10 height 12
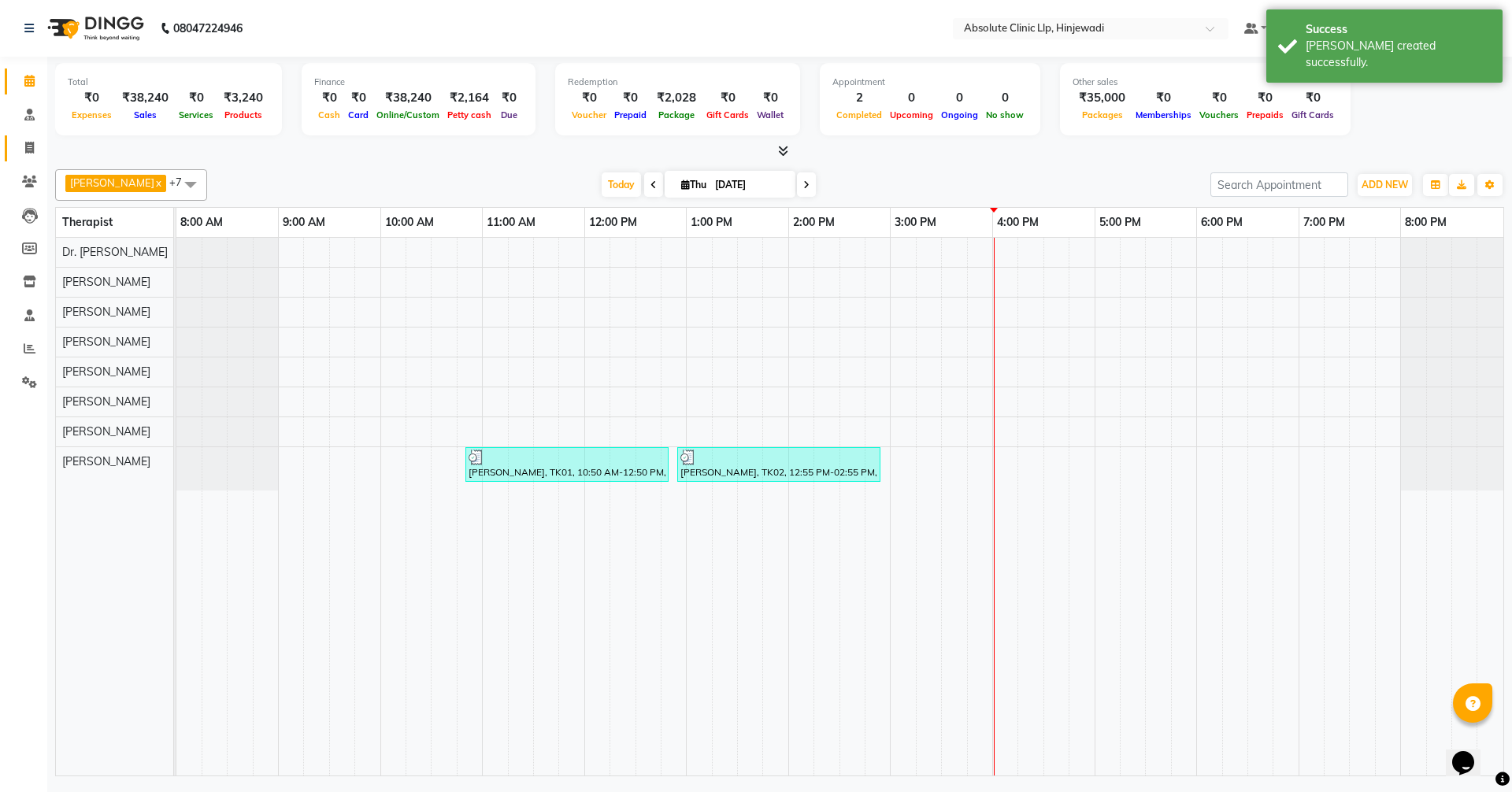
click at [28, 151] on icon at bounding box center [29, 147] width 9 height 12
select select "service"
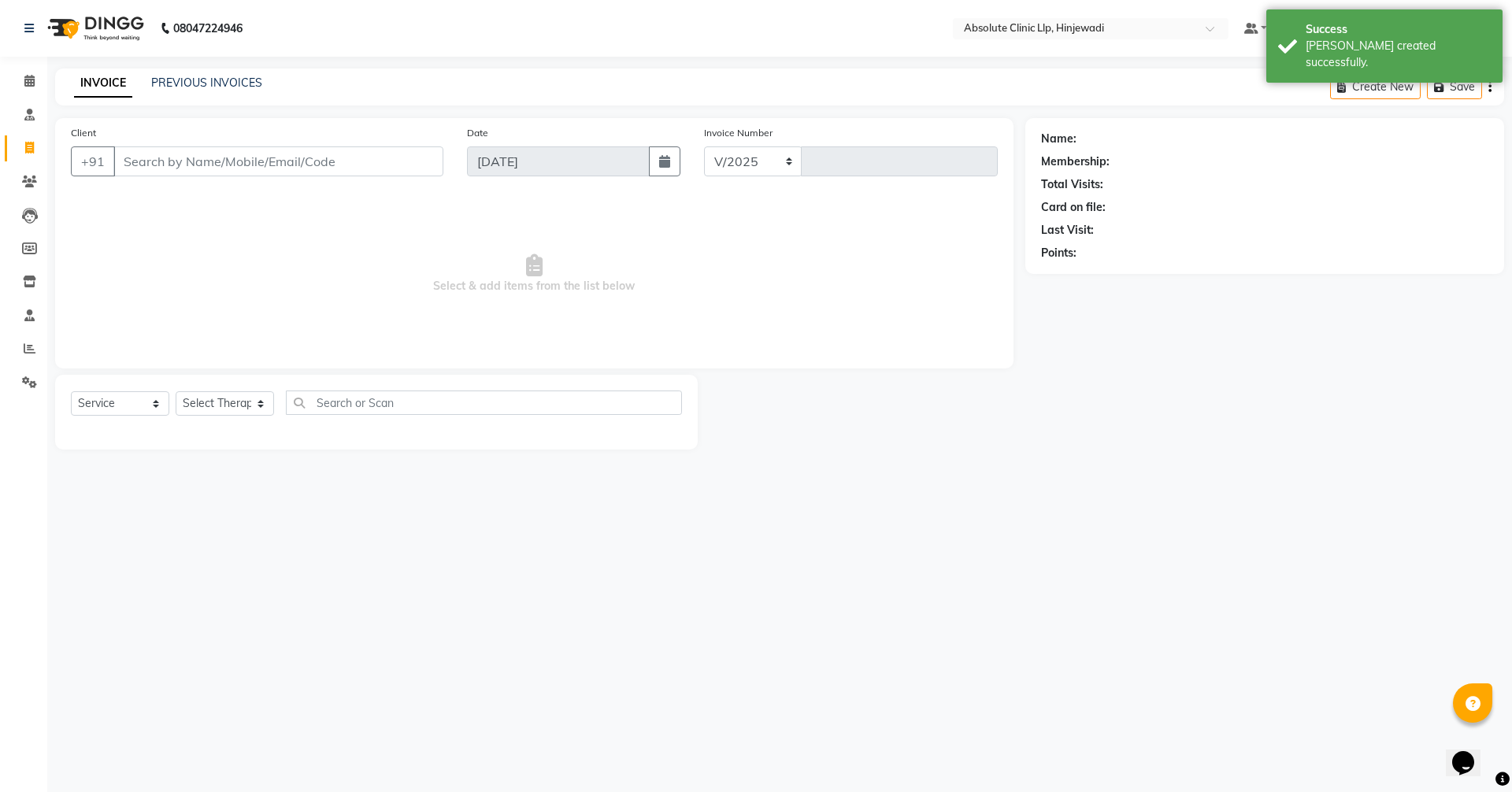
select select "5113"
type input "2176"
click at [191, 73] on div "INVOICE PREVIOUS INVOICES Create New Save" at bounding box center [779, 87] width 1449 height 37
click at [192, 74] on div "INVOICE PREVIOUS INVOICES Create New Save" at bounding box center [779, 87] width 1449 height 37
click at [187, 86] on link "PREVIOUS INVOICES" at bounding box center [207, 83] width 111 height 15
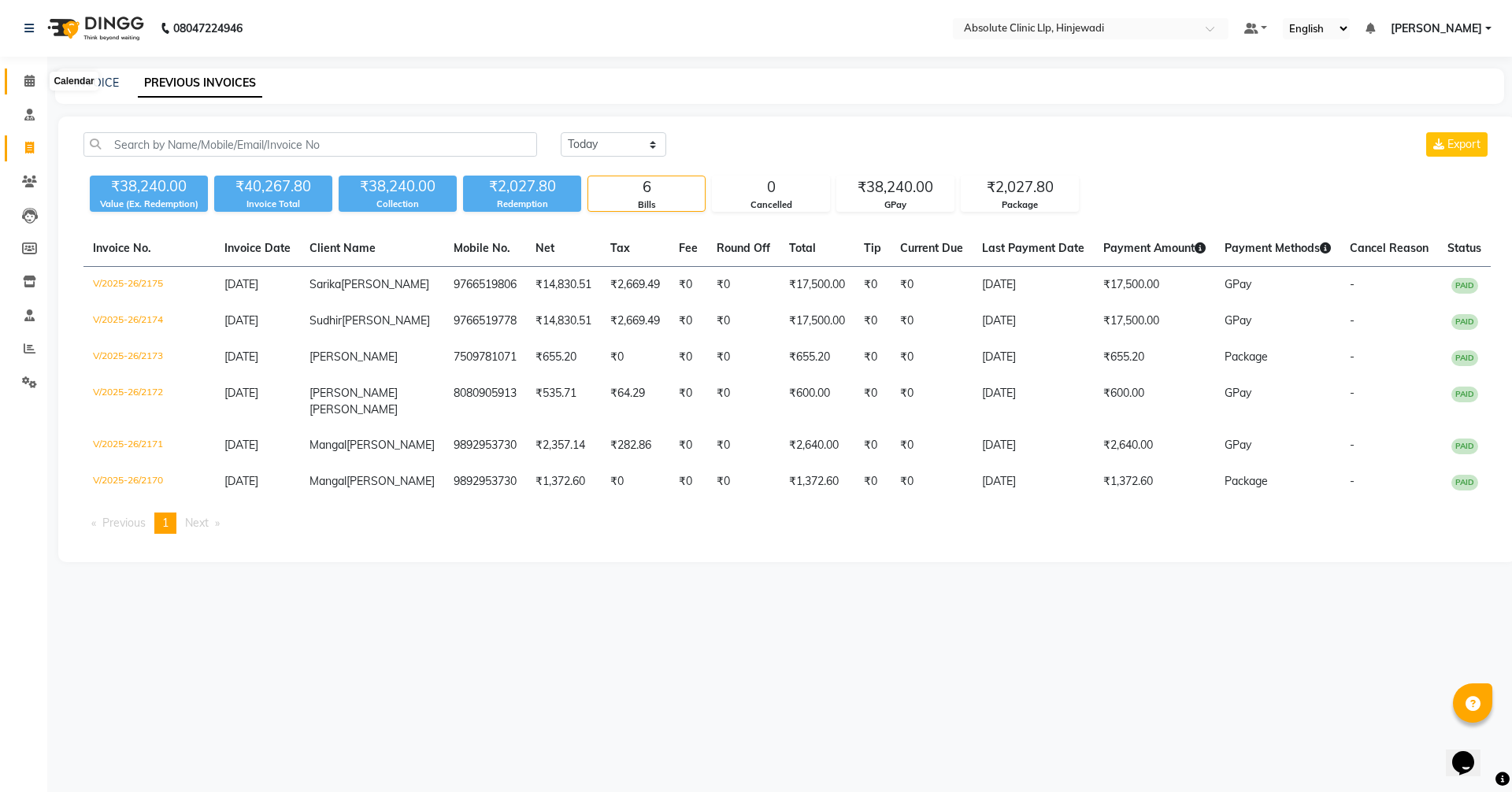
click at [29, 77] on icon at bounding box center [29, 81] width 10 height 12
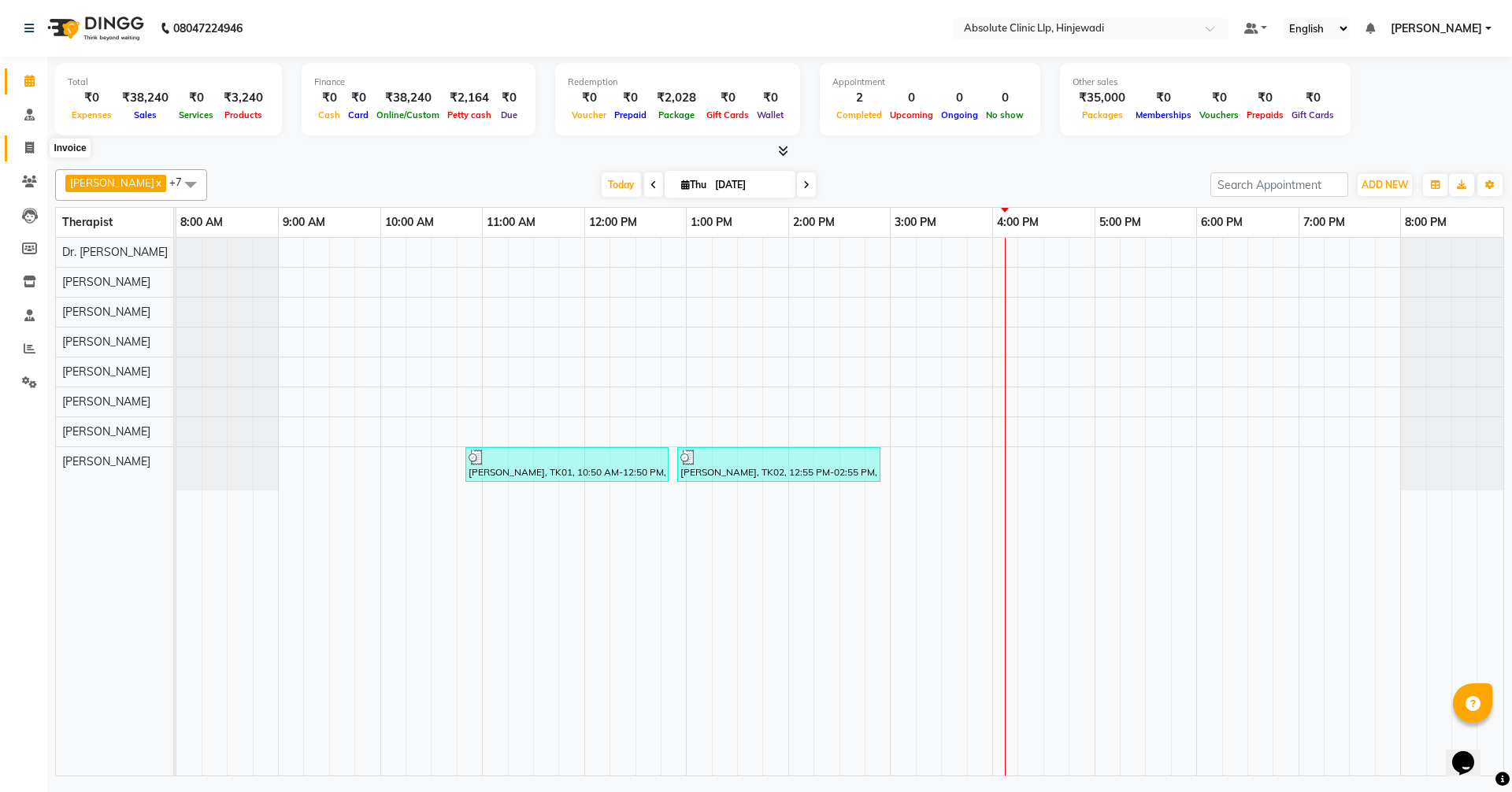
drag, startPoint x: 30, startPoint y: 143, endPoint x: 39, endPoint y: 152, distance: 12.7
click at [30, 143] on icon at bounding box center [29, 147] width 9 height 12
select select "service"
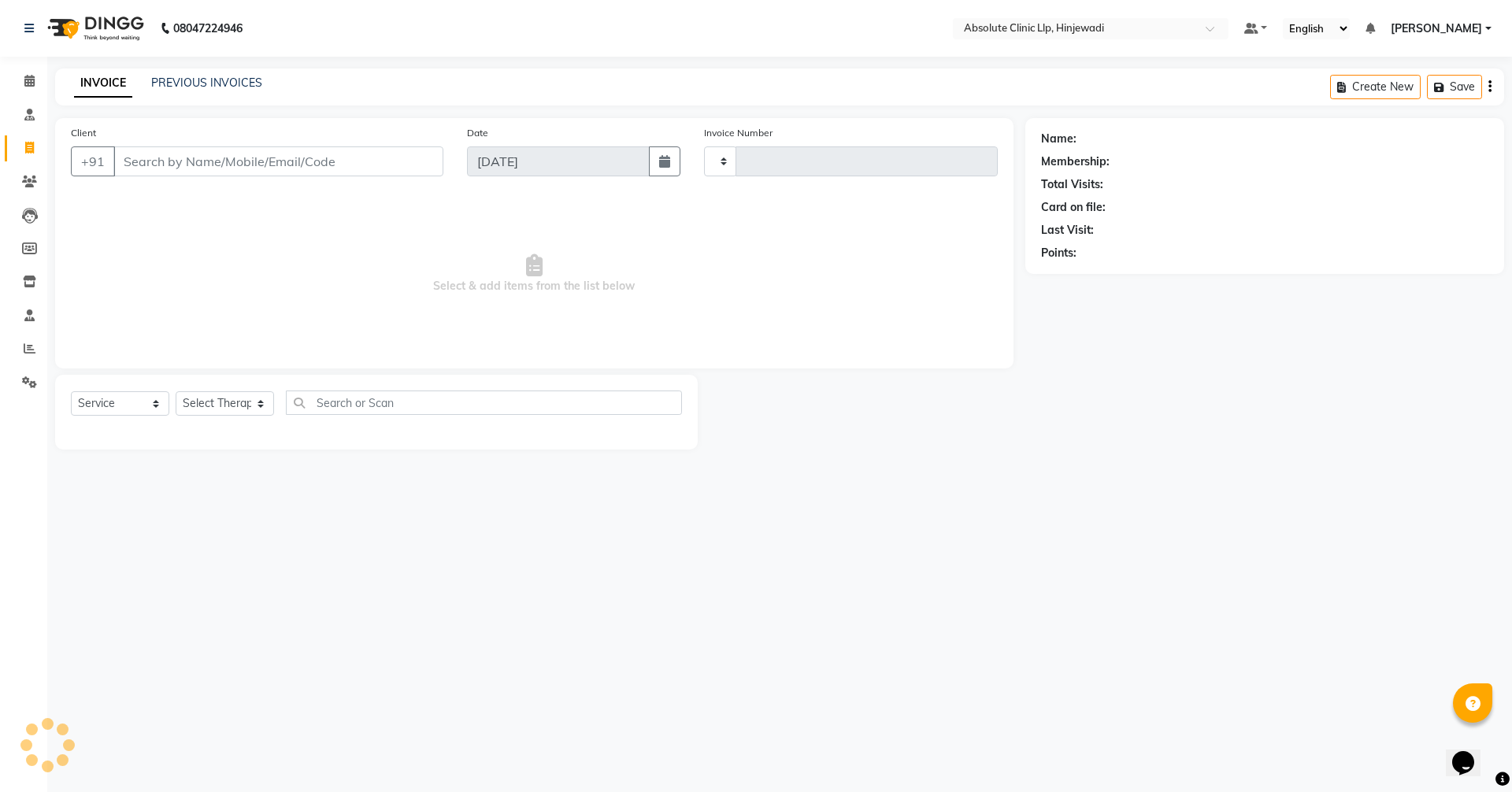
type input "2176"
select select "5113"
click at [255, 83] on link "PREVIOUS INVOICES" at bounding box center [207, 83] width 111 height 15
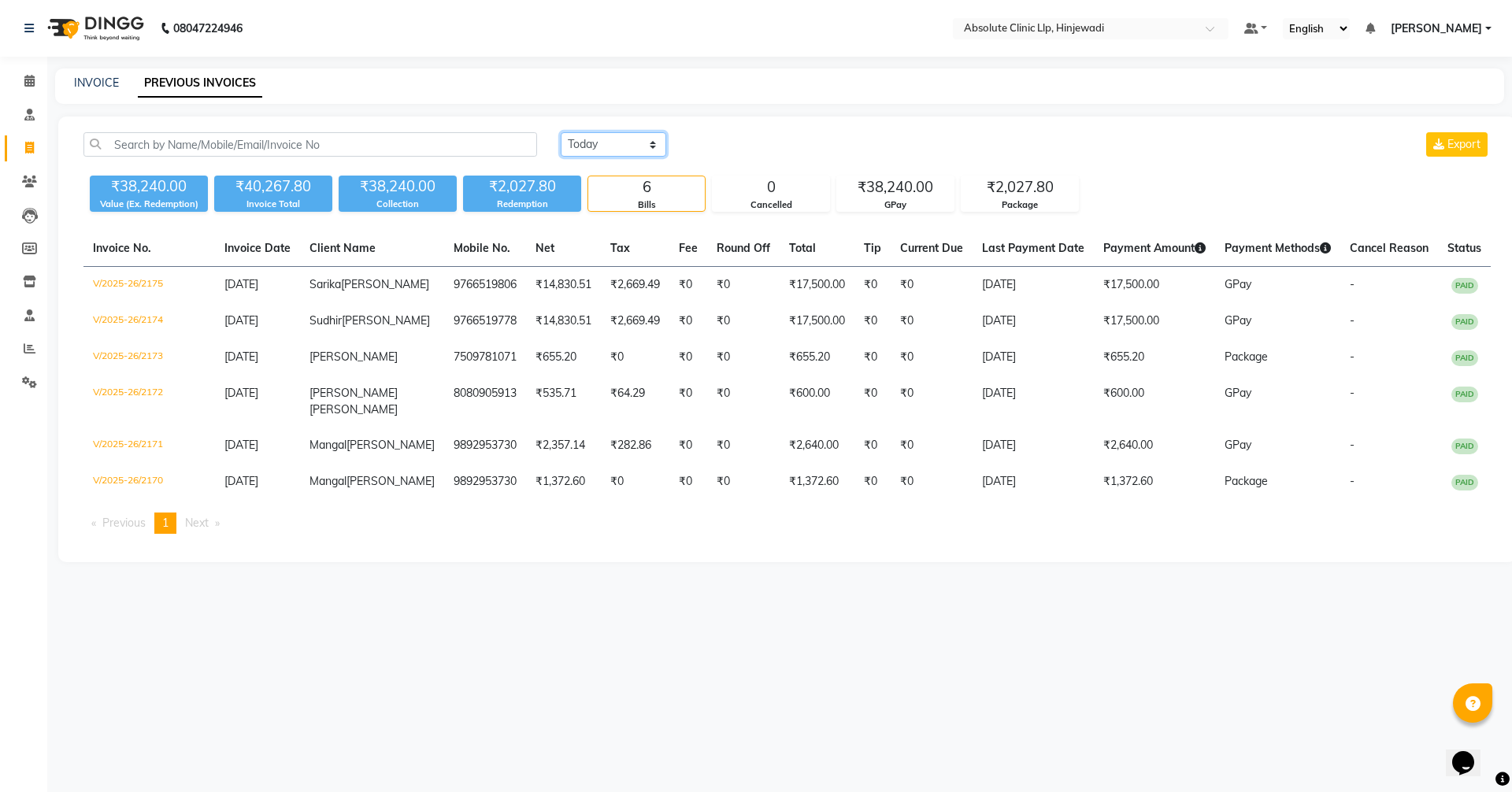
click at [638, 149] on select "[DATE] [DATE] Custom Range" at bounding box center [613, 144] width 106 height 24
select select "range"
click at [561, 132] on select "[DATE] [DATE] Custom Range" at bounding box center [613, 144] width 106 height 24
click at [731, 144] on input "[DATE]" at bounding box center [741, 144] width 110 height 22
select select "9"
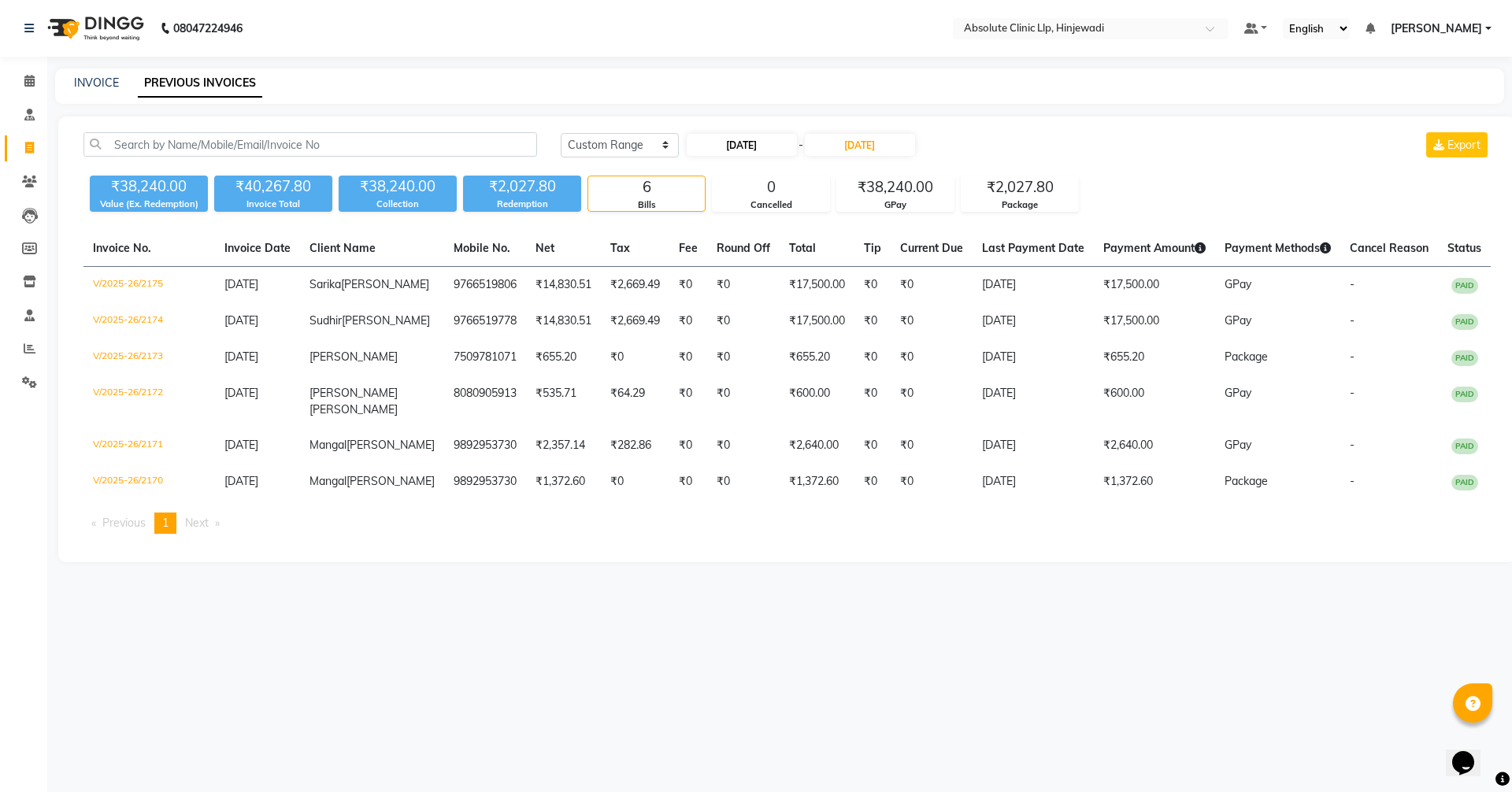
select select "2025"
click at [705, 223] on div "1" at bounding box center [702, 225] width 25 height 25
type input "[DATE]"
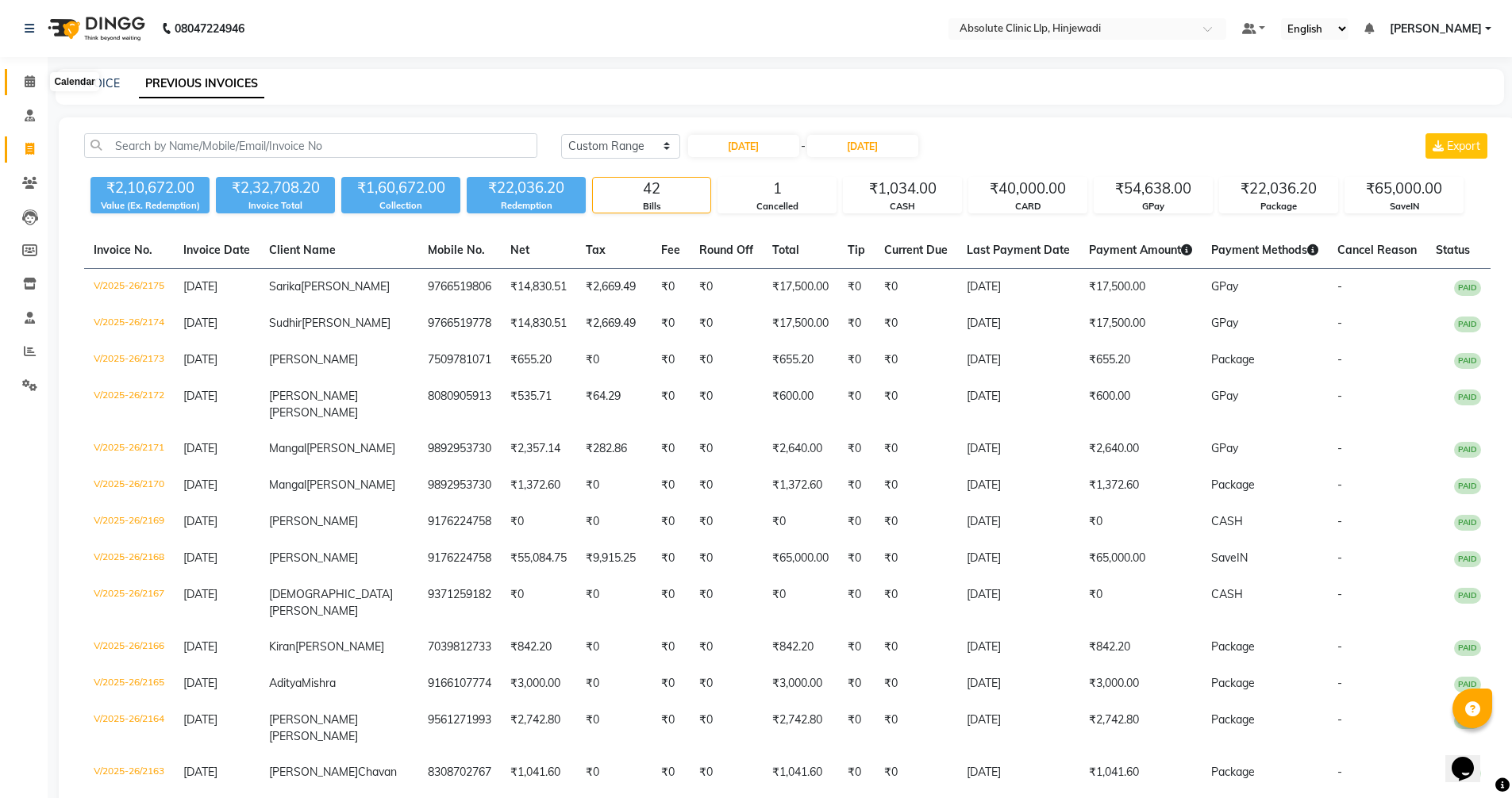
click at [28, 84] on icon at bounding box center [29, 81] width 11 height 12
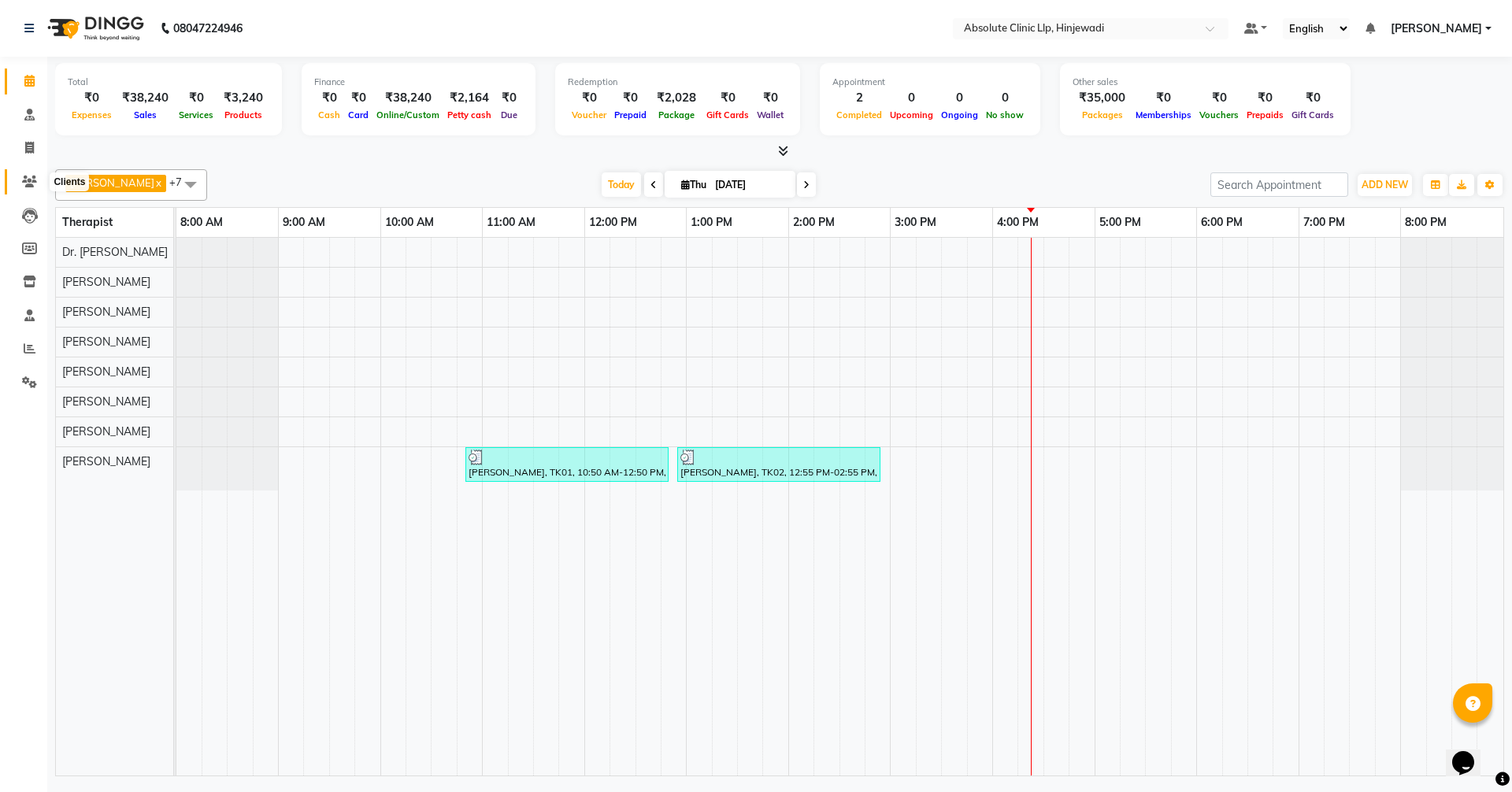
click at [35, 176] on icon at bounding box center [29, 181] width 15 height 12
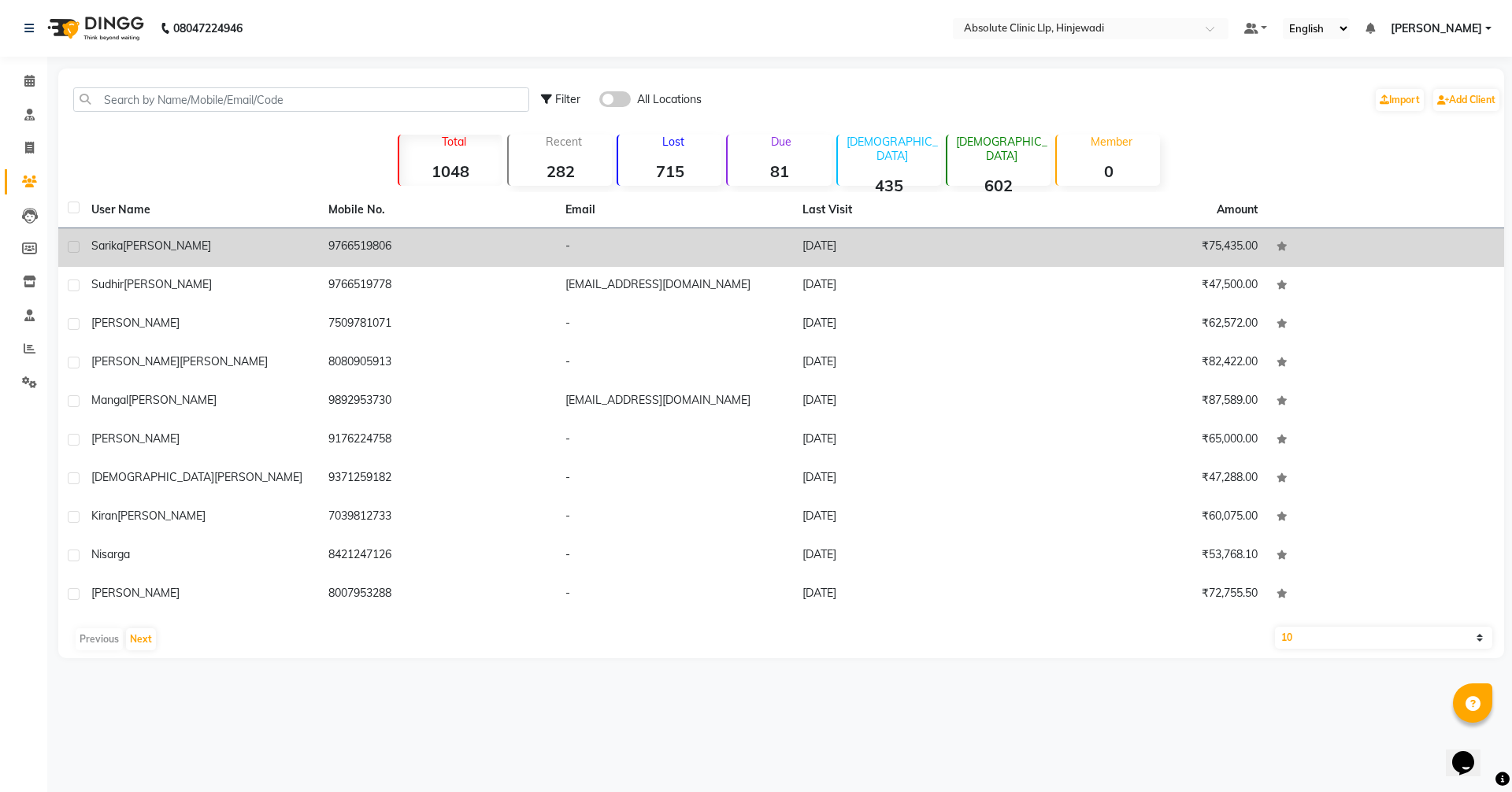
click at [136, 248] on span "[PERSON_NAME]" at bounding box center [167, 246] width 88 height 15
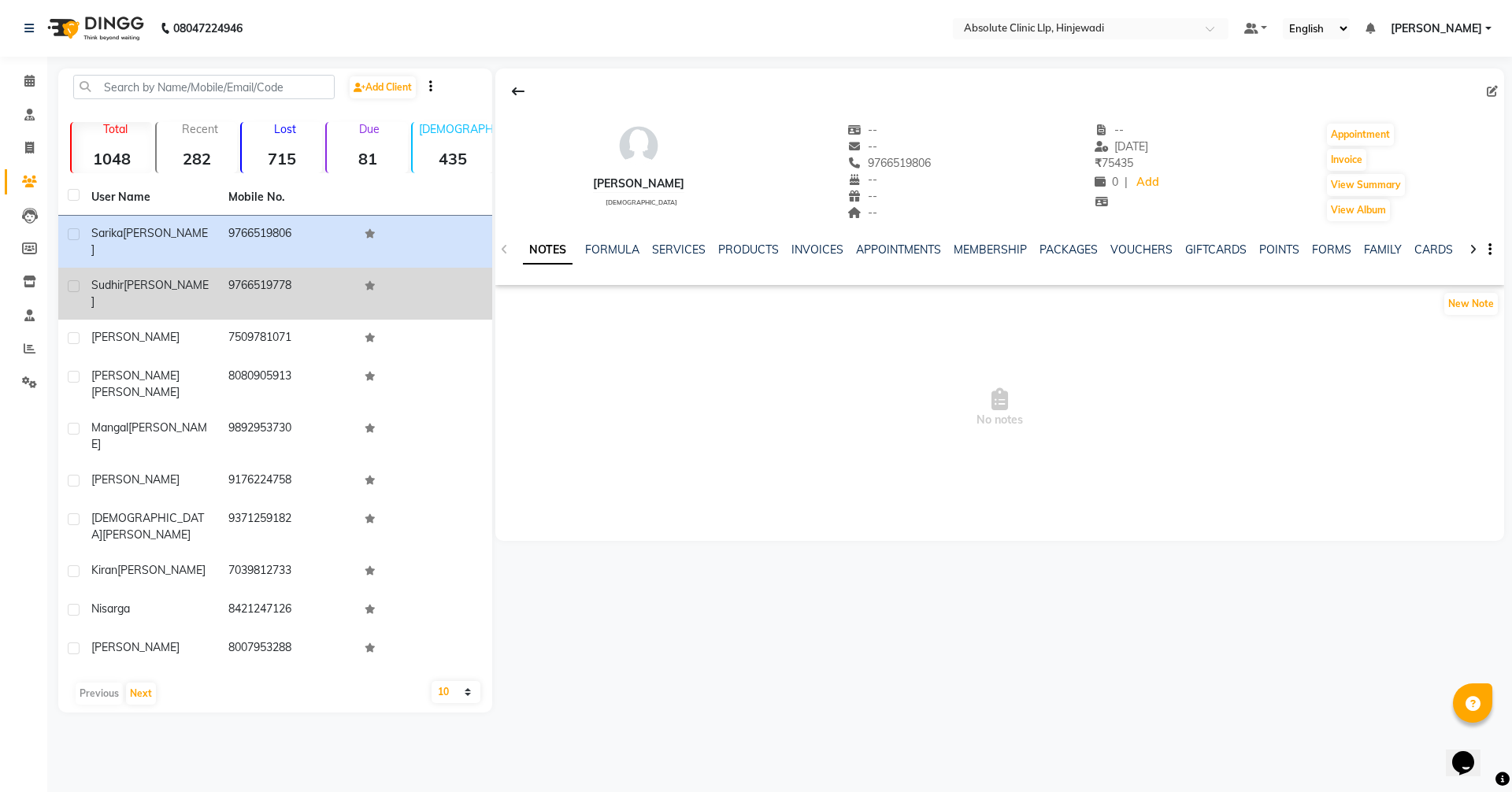
click at [185, 277] on div "[PERSON_NAME]" at bounding box center [150, 293] width 118 height 33
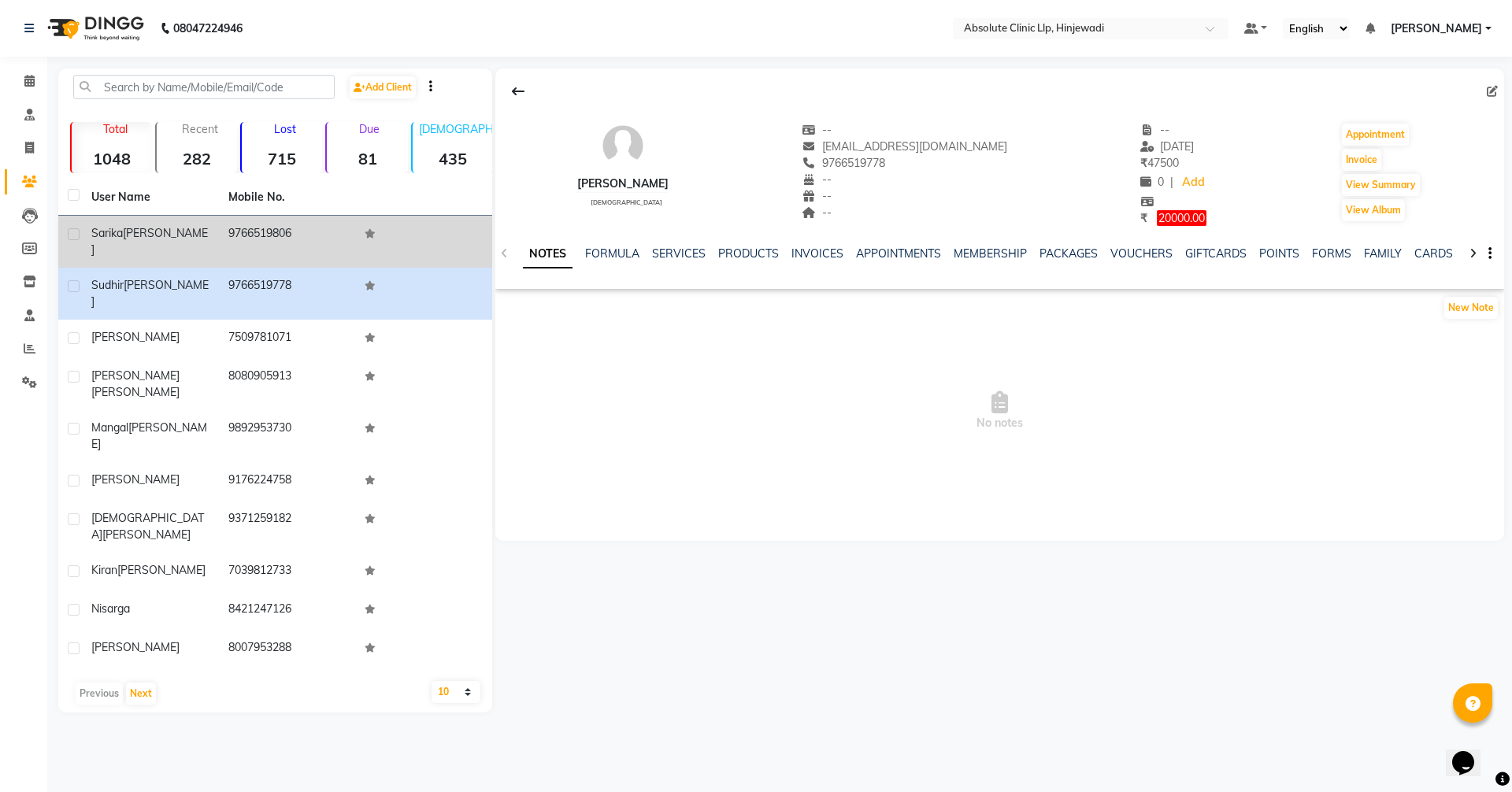
click at [147, 222] on td "[PERSON_NAME]" at bounding box center [151, 242] width 137 height 52
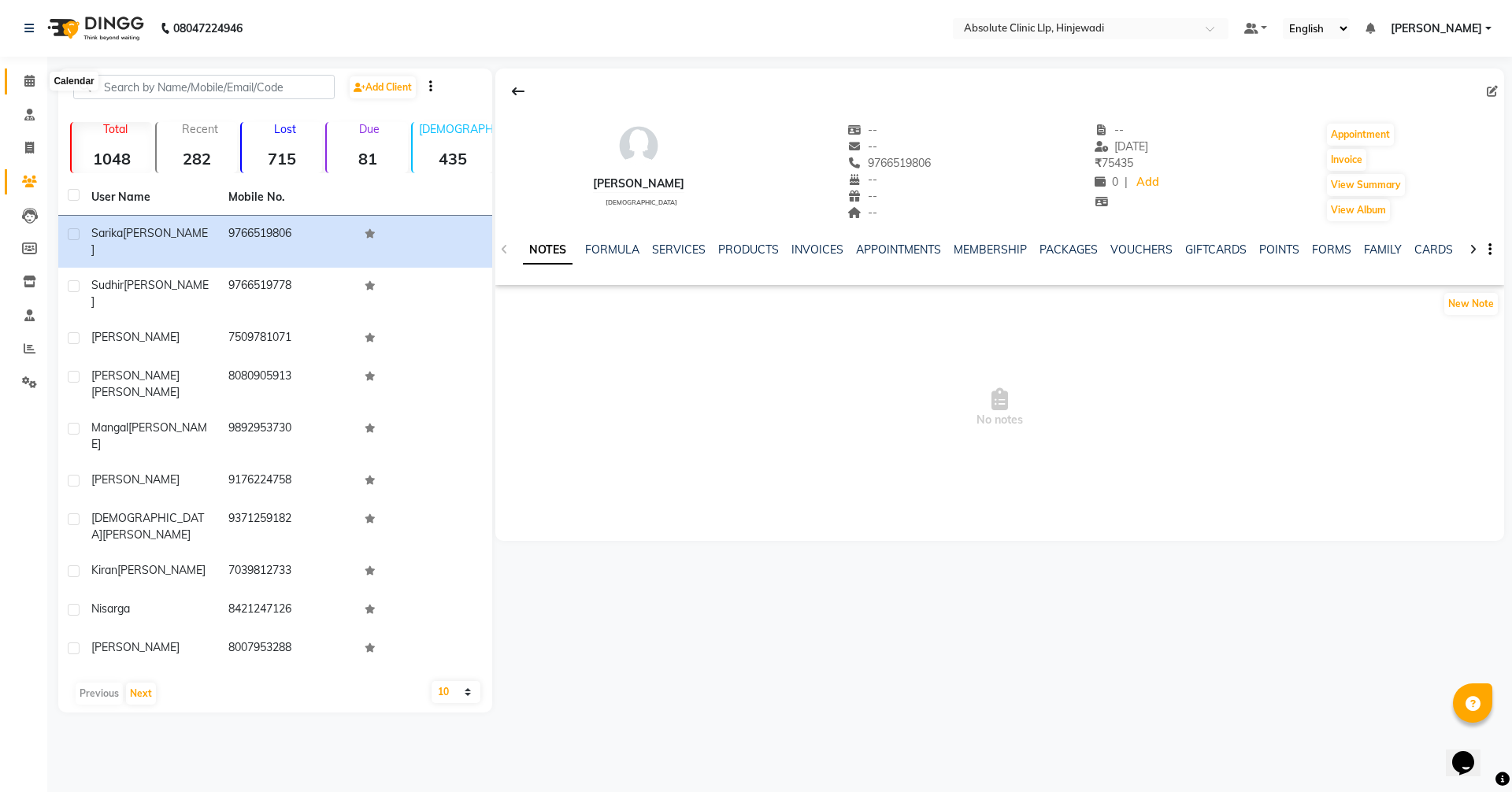
click at [29, 78] on icon at bounding box center [29, 81] width 10 height 12
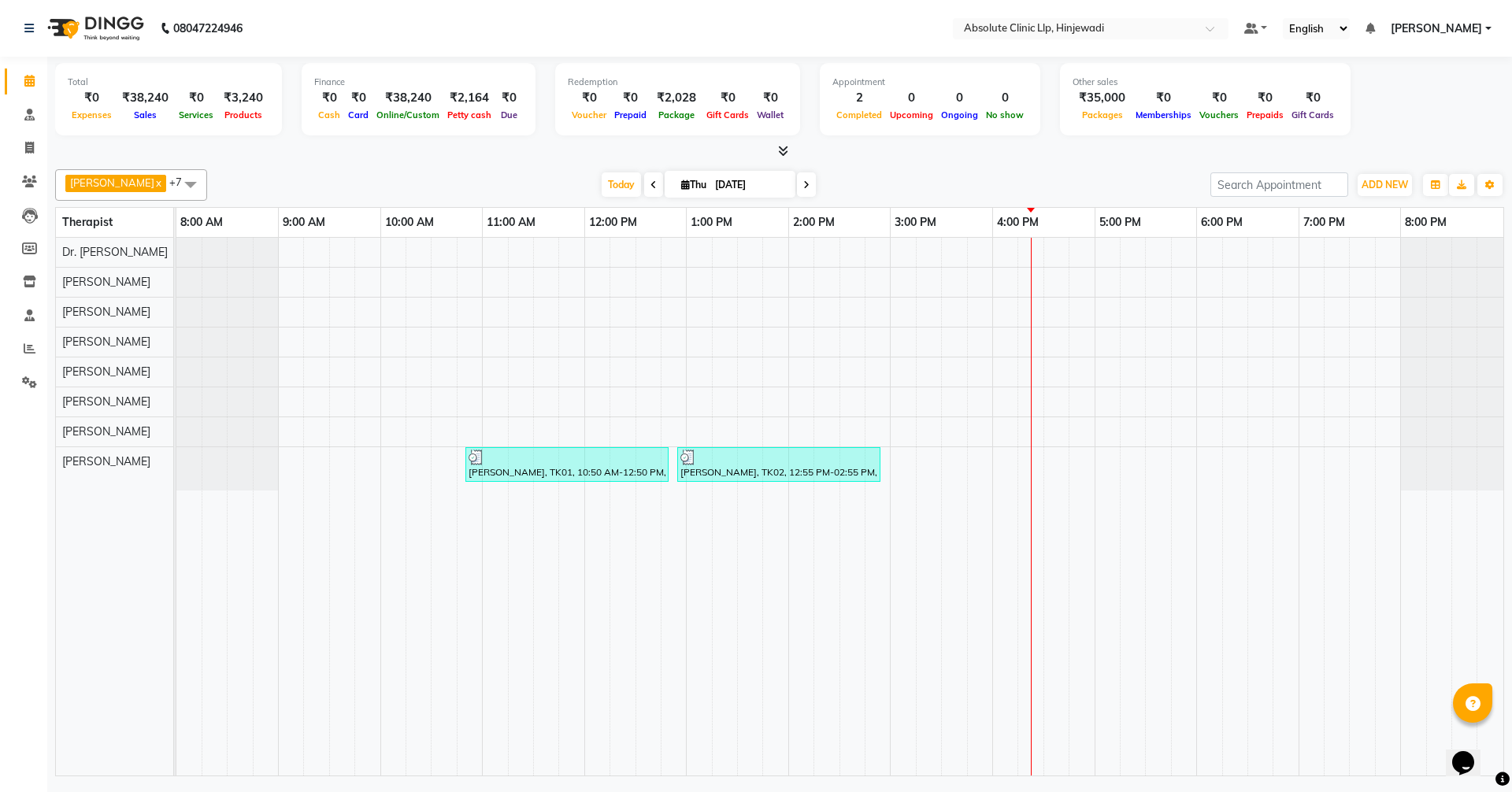
click at [897, 457] on div "[PERSON_NAME], TK01, 10:50 AM-12:50 PM, Skin Treatment - Peel(Face) (₹2000) [PE…" at bounding box center [839, 507] width 1327 height 538
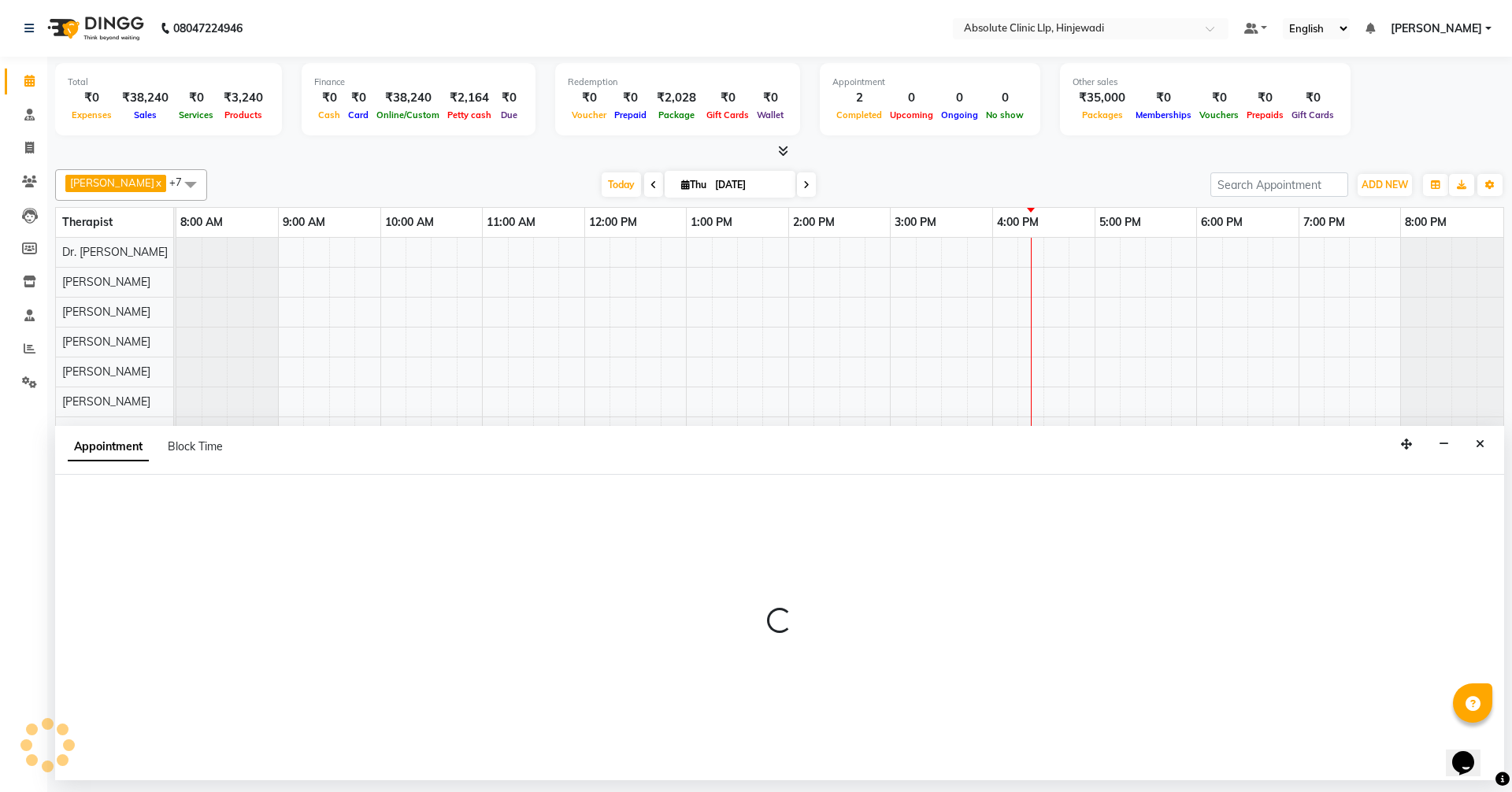
select select "77023"
select select "tentative"
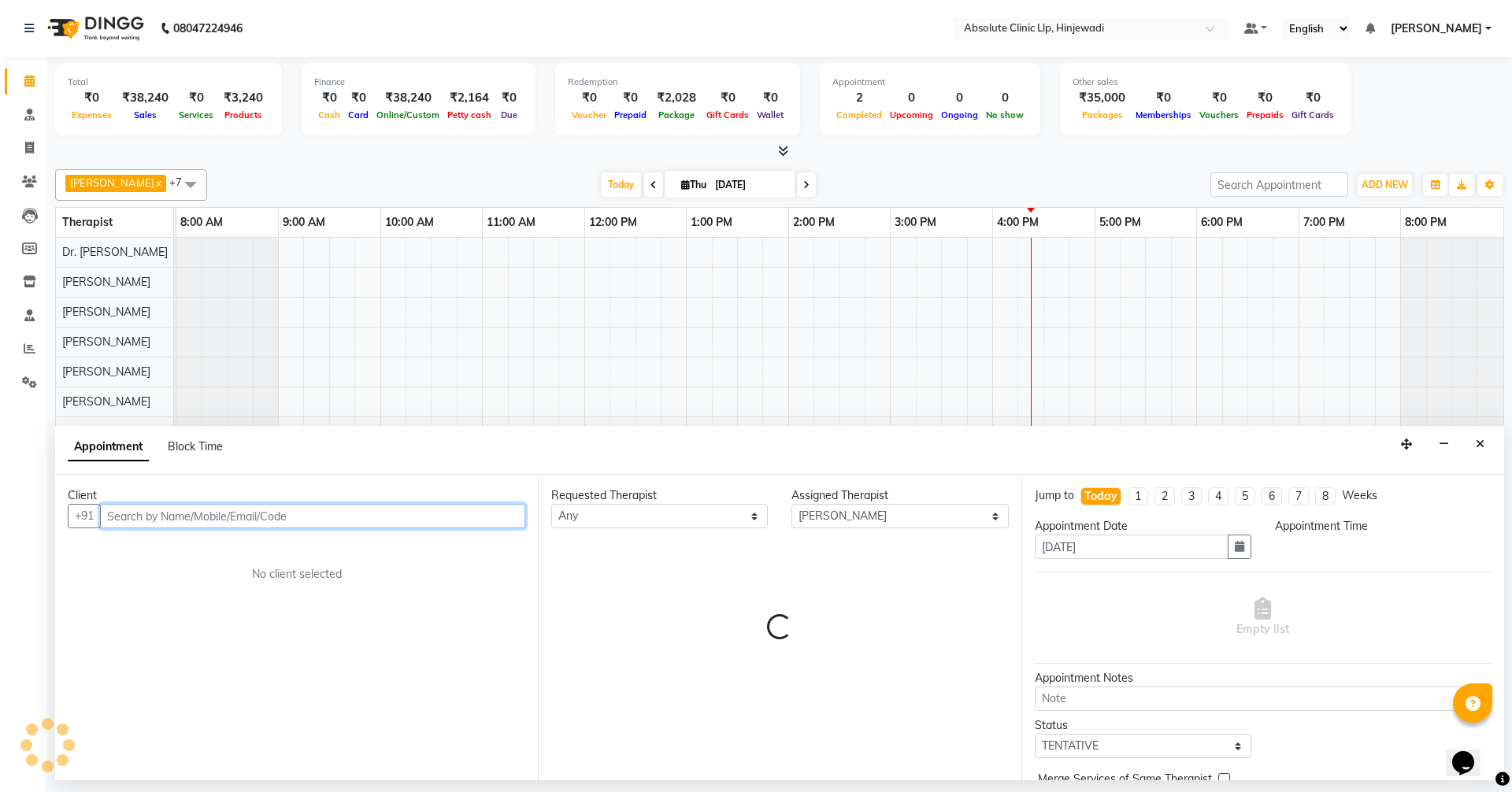
select select "900"
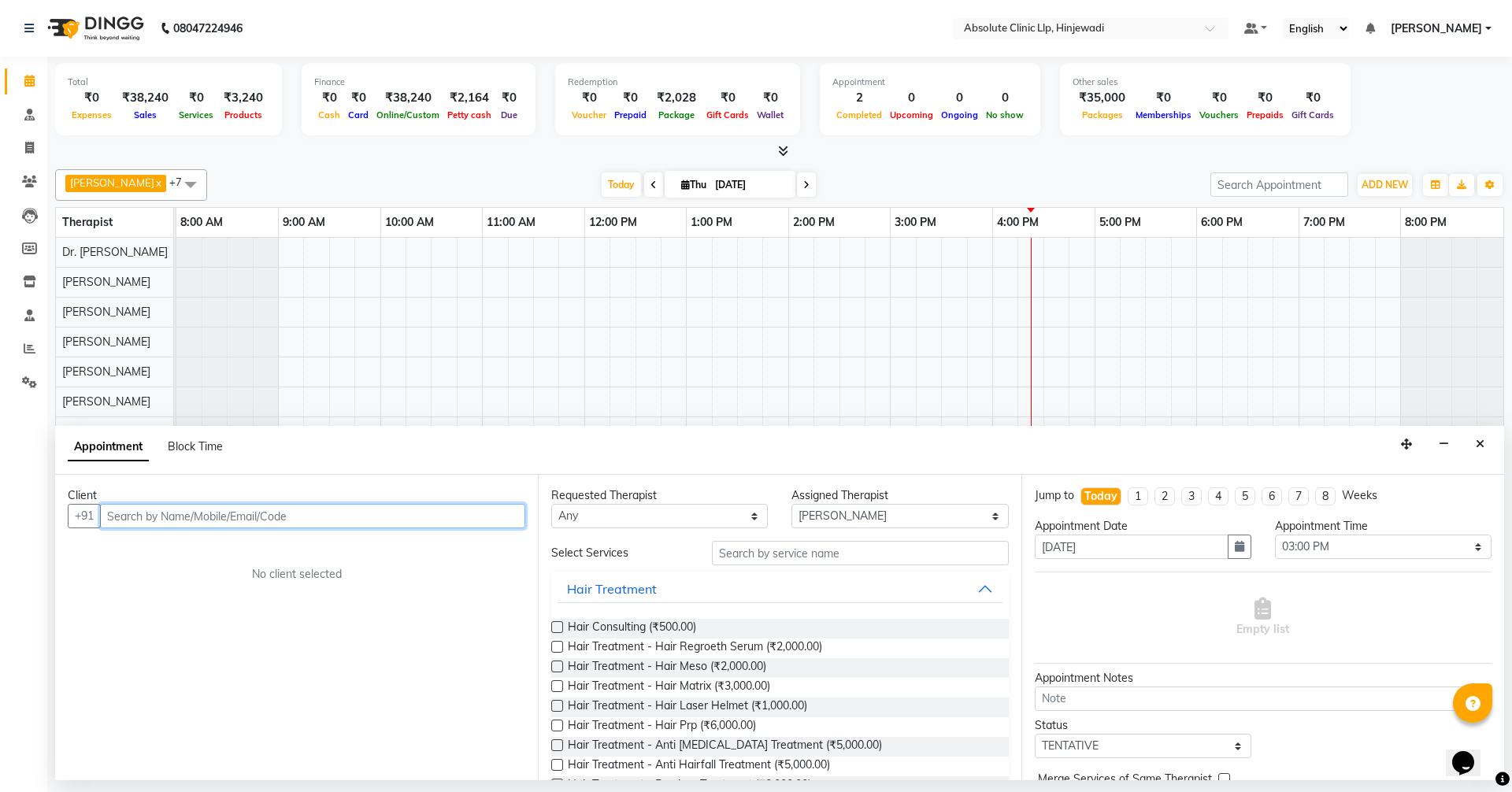
click at [388, 513] on input "text" at bounding box center [313, 516] width 425 height 24
click at [290, 560] on button "[PERSON_NAME] 9766519806" at bounding box center [212, 549] width 222 height 25
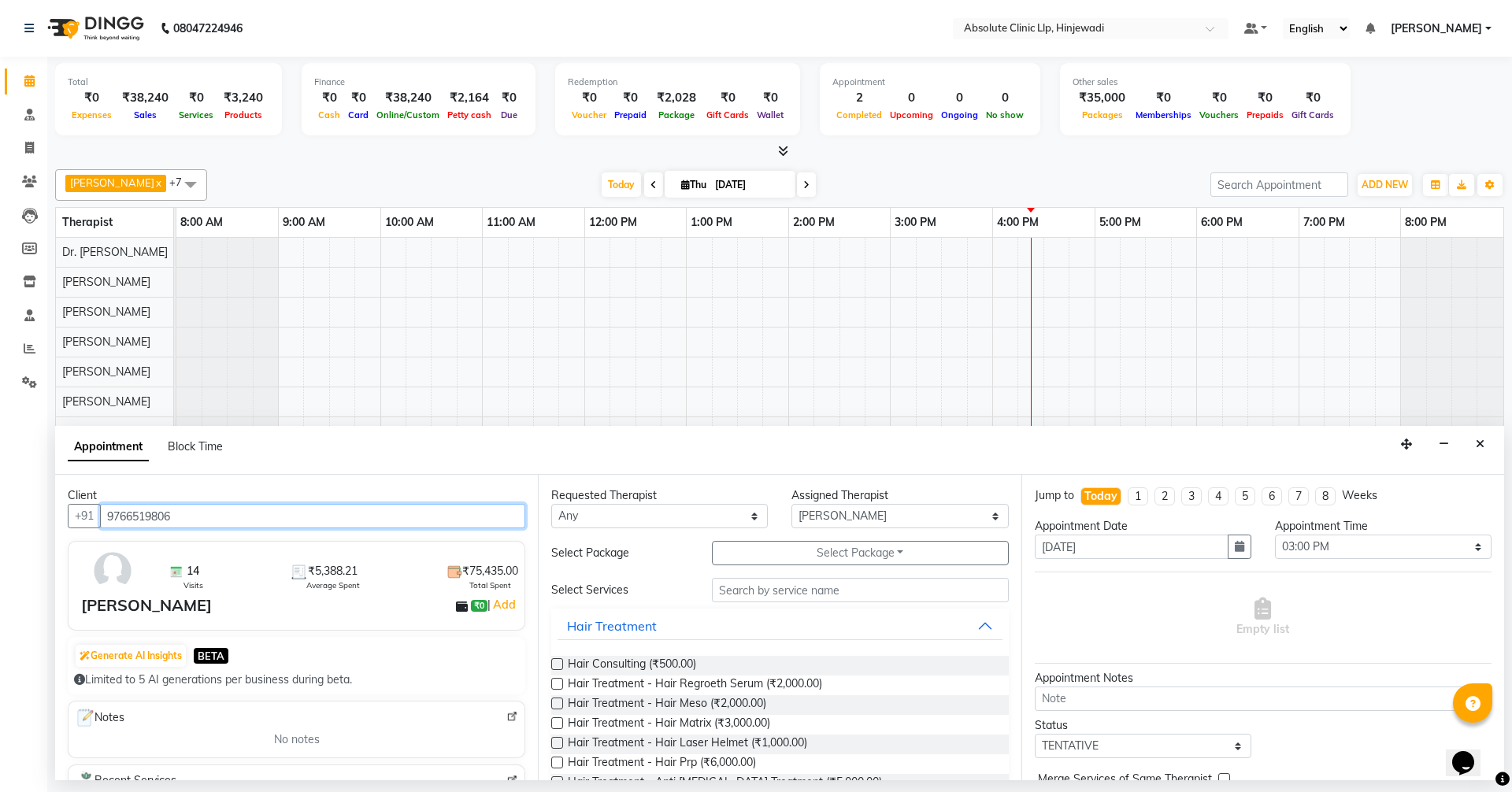
type input "9766519806"
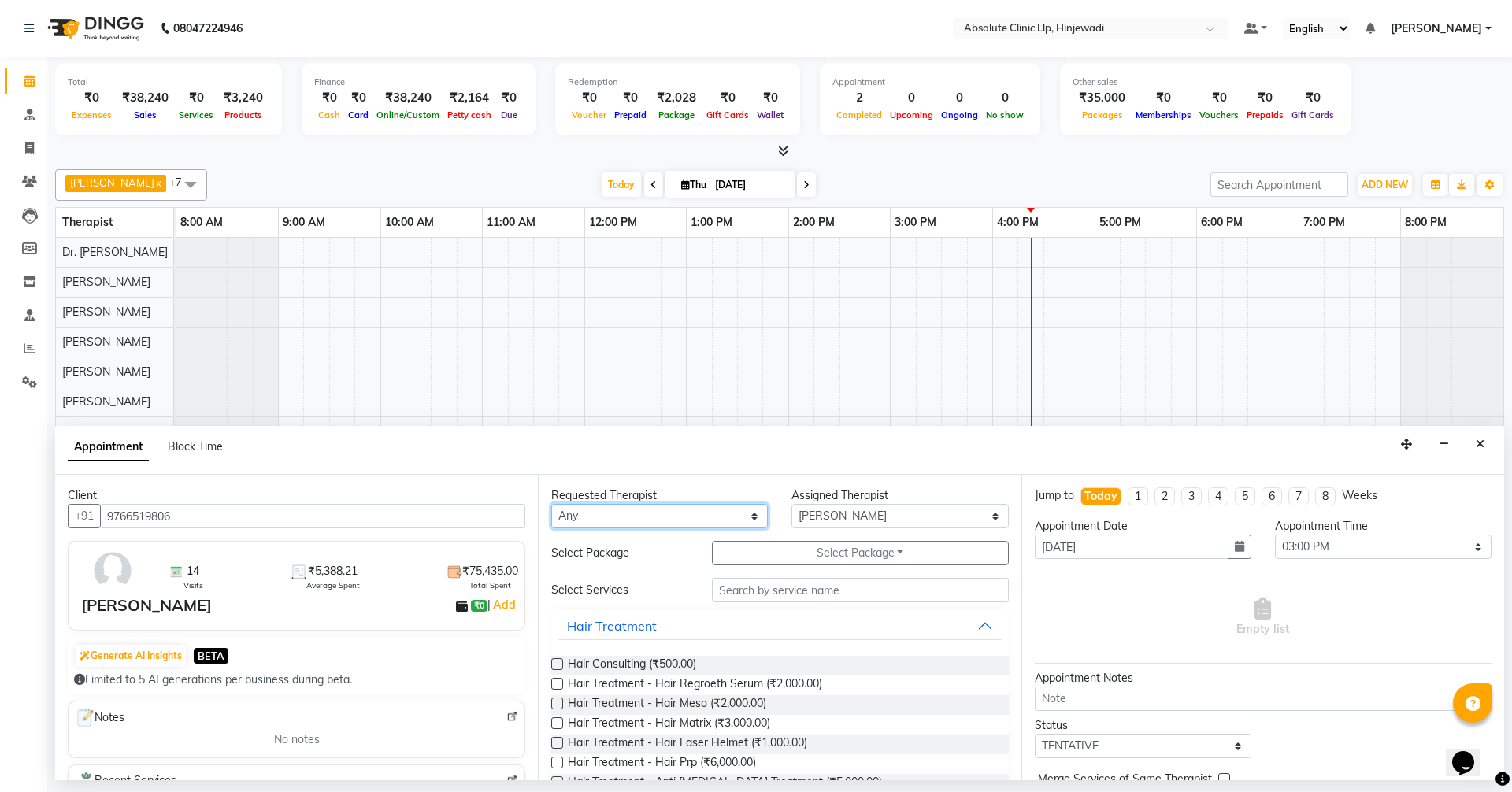
click at [697, 526] on select "Any [PERSON_NAME] DHANANJAY [PERSON_NAME] Dr. [PERSON_NAME] [PERSON_NAME] [PERS…" at bounding box center [659, 516] width 217 height 24
select select "77023"
click at [551, 504] on select "Any [PERSON_NAME] DHANANJAY [PERSON_NAME] Dr. [PERSON_NAME] [PERSON_NAME] [PERS…" at bounding box center [659, 516] width 217 height 24
click at [736, 589] on input "text" at bounding box center [860, 591] width 297 height 24
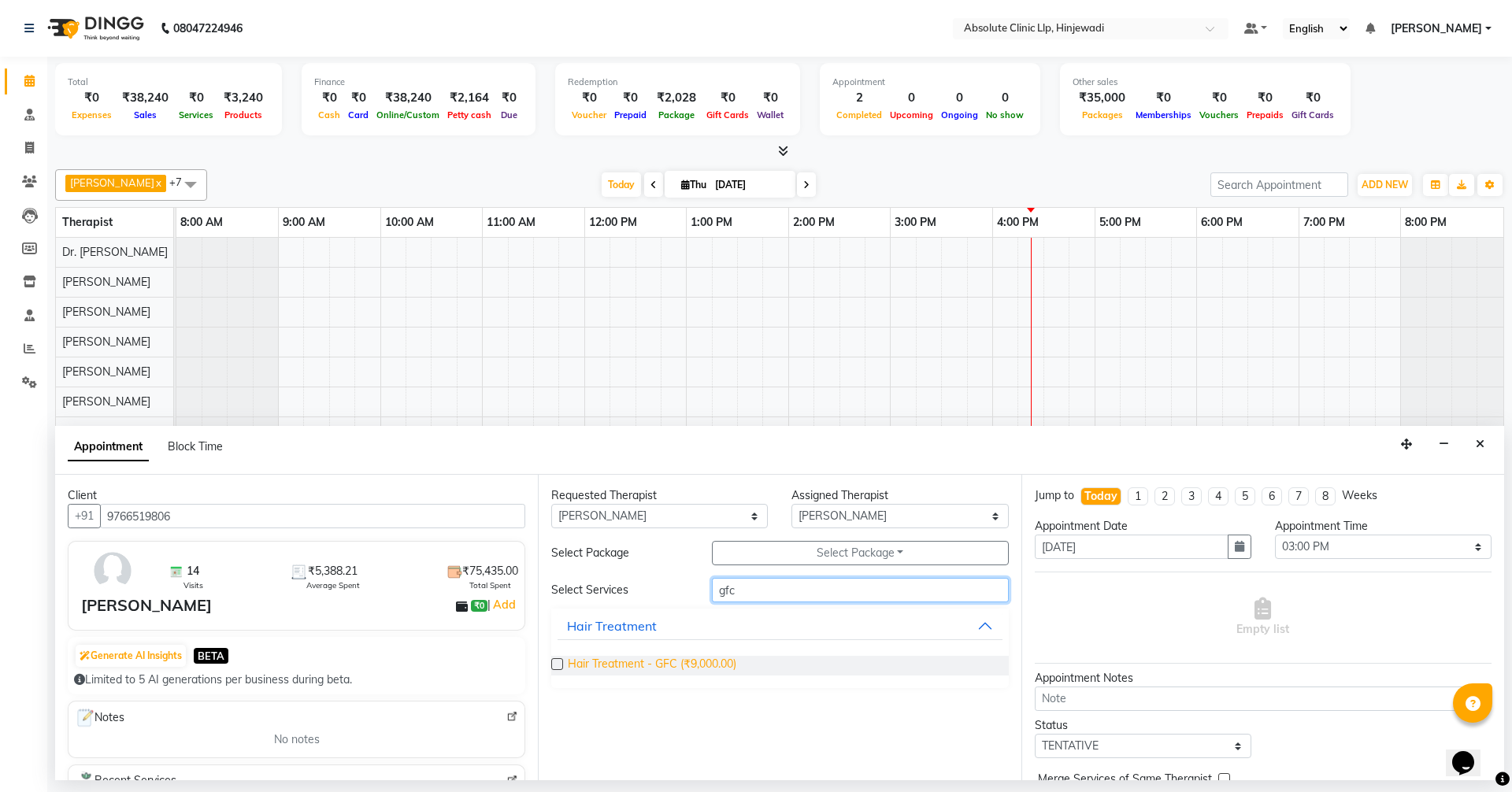
type input "gfc"
click at [700, 672] on span "Hair Treatment - GFC (₹9,000.00)" at bounding box center [652, 666] width 168 height 19
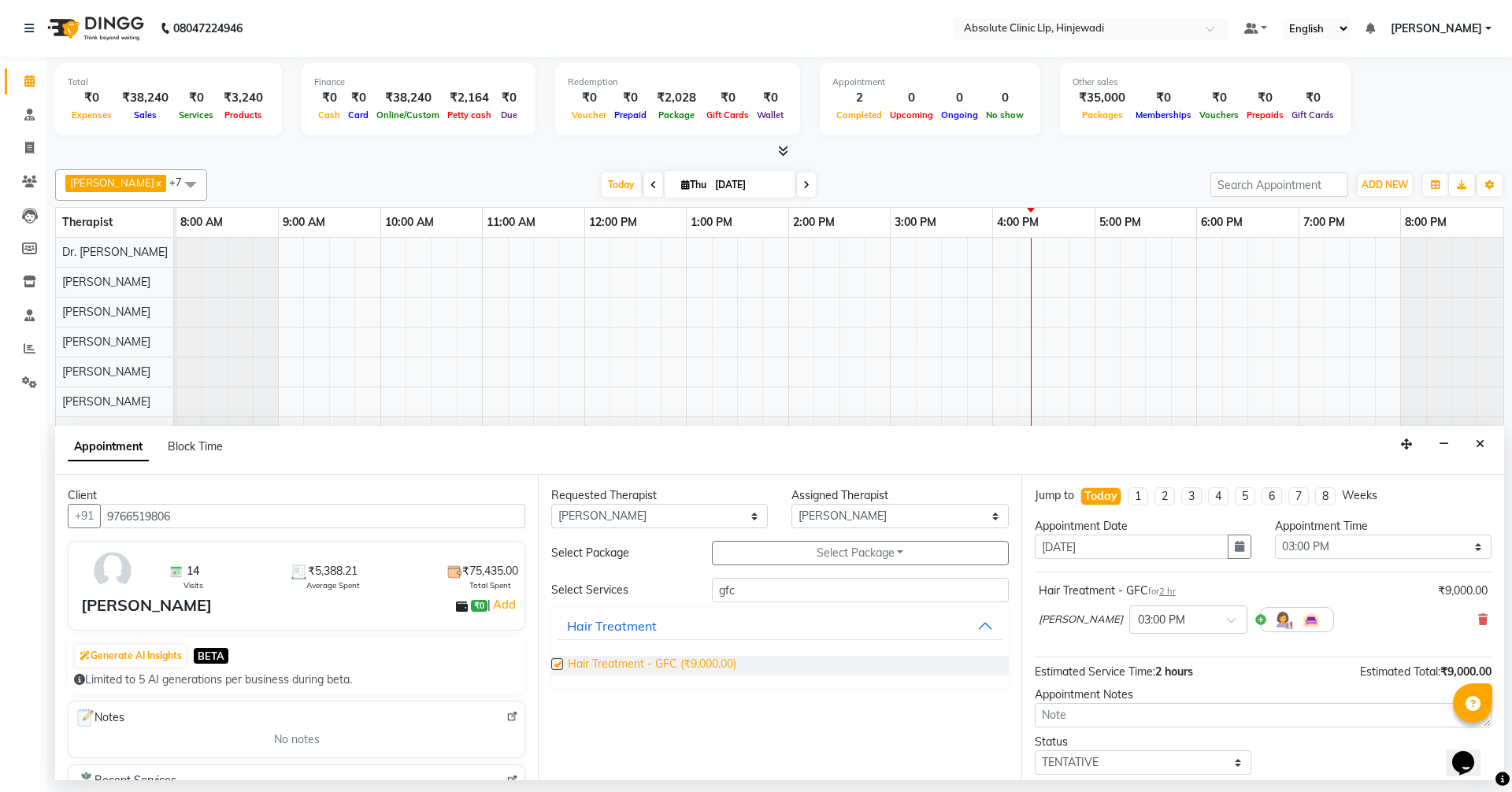
checkbox input "false"
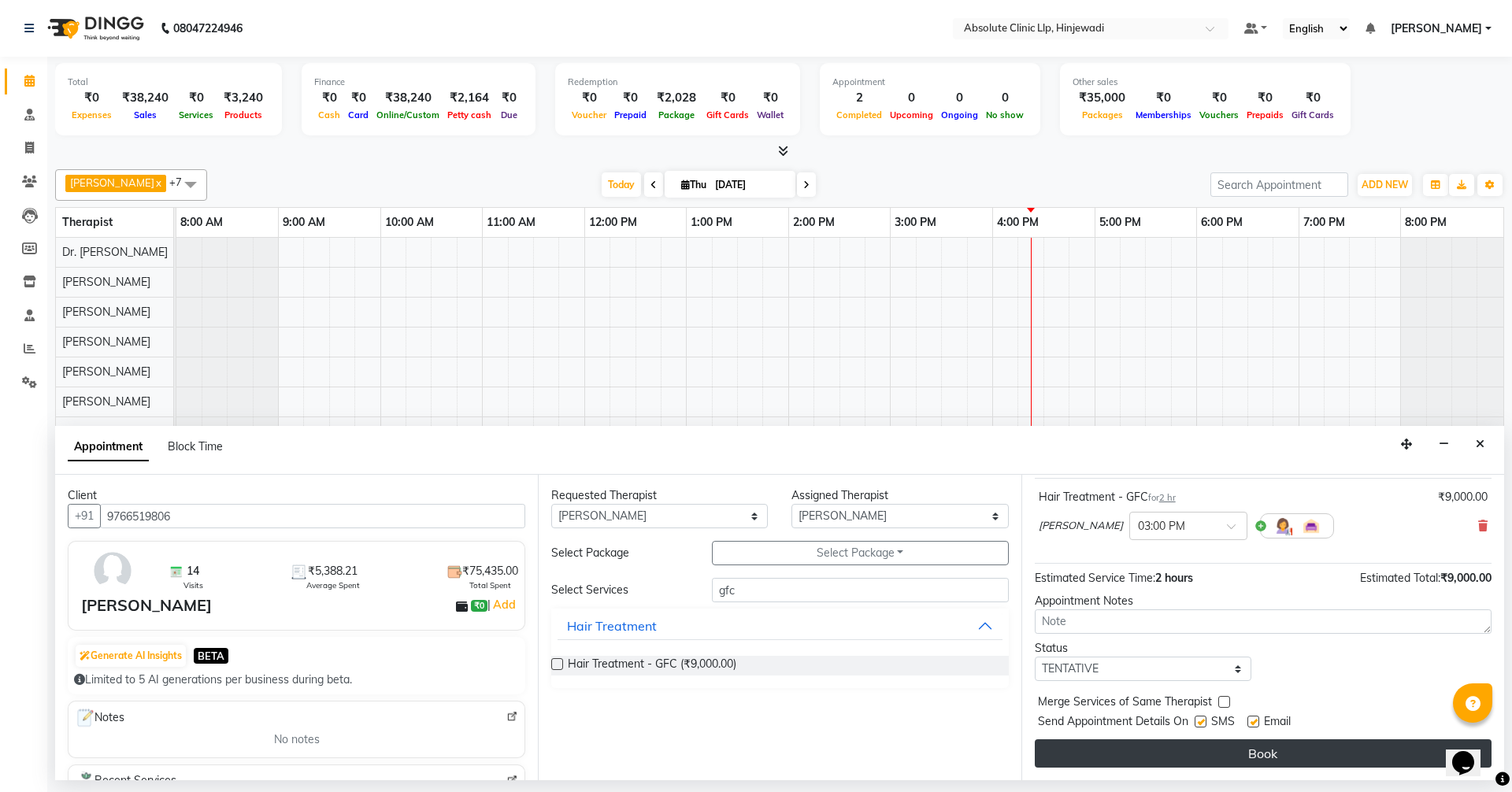
click at [1259, 753] on button "Book" at bounding box center [1263, 753] width 457 height 28
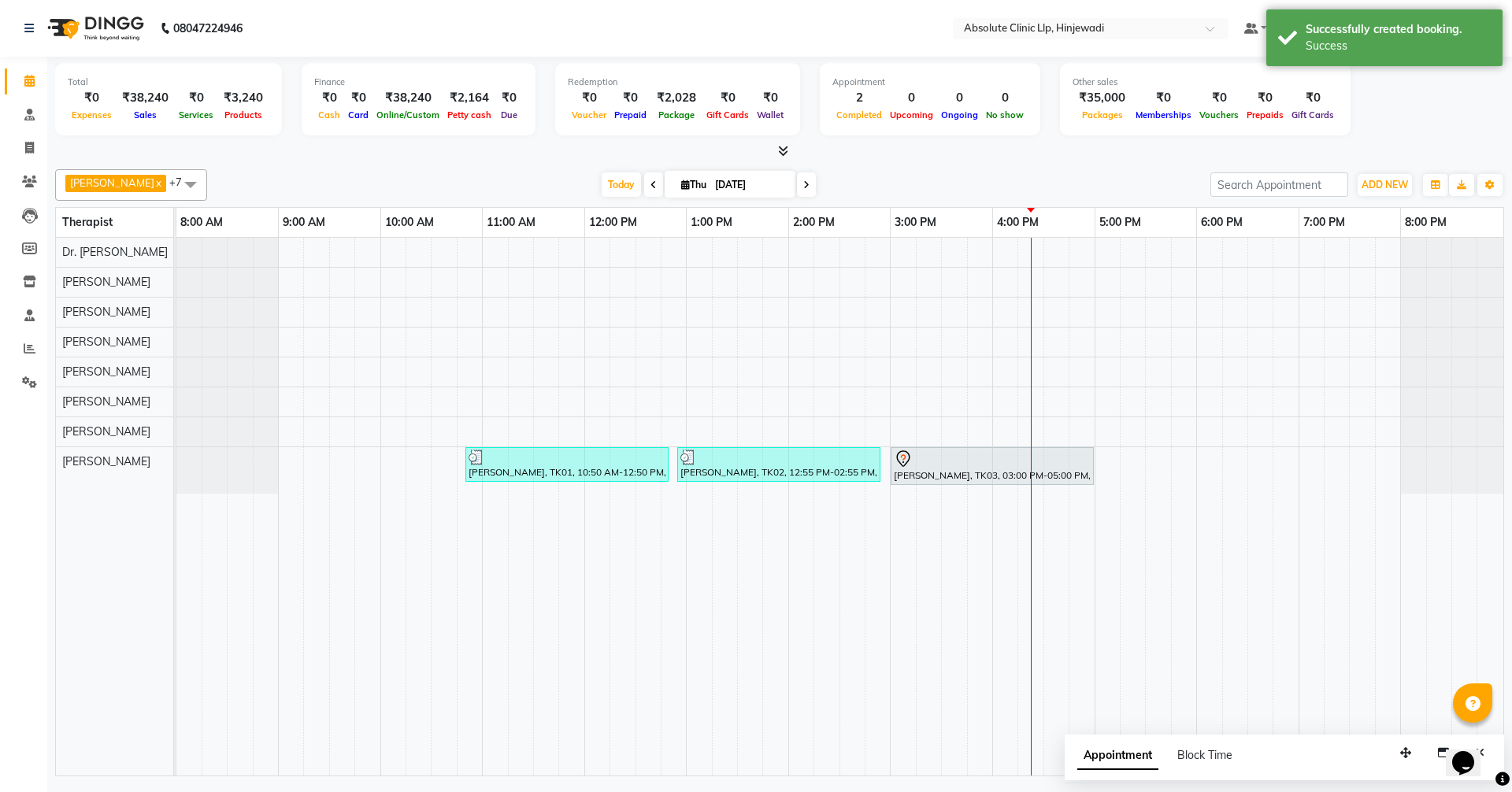
click at [896, 495] on td at bounding box center [903, 507] width 25 height 538
click at [895, 495] on td at bounding box center [903, 507] width 25 height 538
click at [641, 176] on span "Today" at bounding box center [621, 185] width 39 height 24
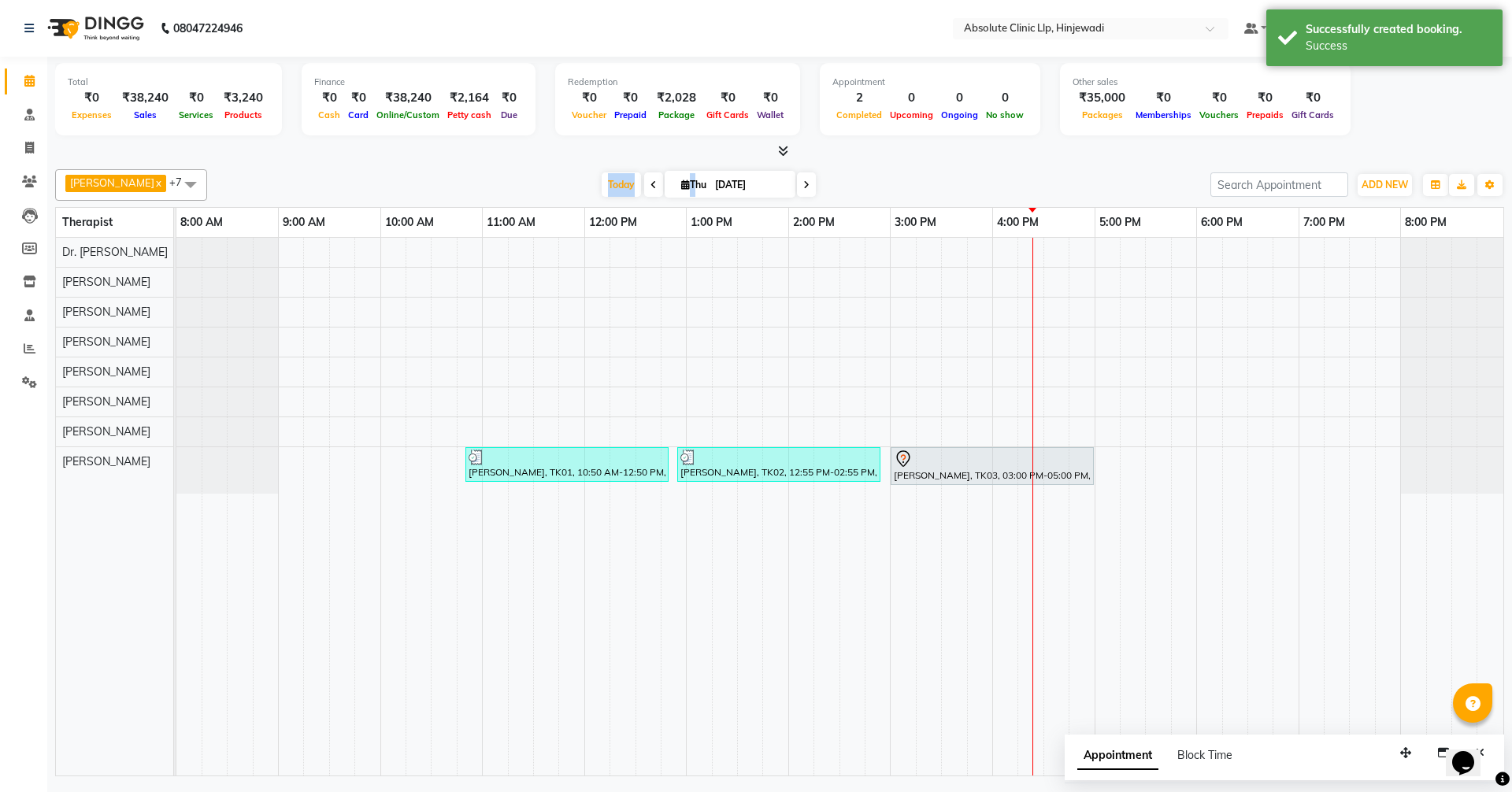
click at [901, 494] on td at bounding box center [903, 507] width 25 height 538
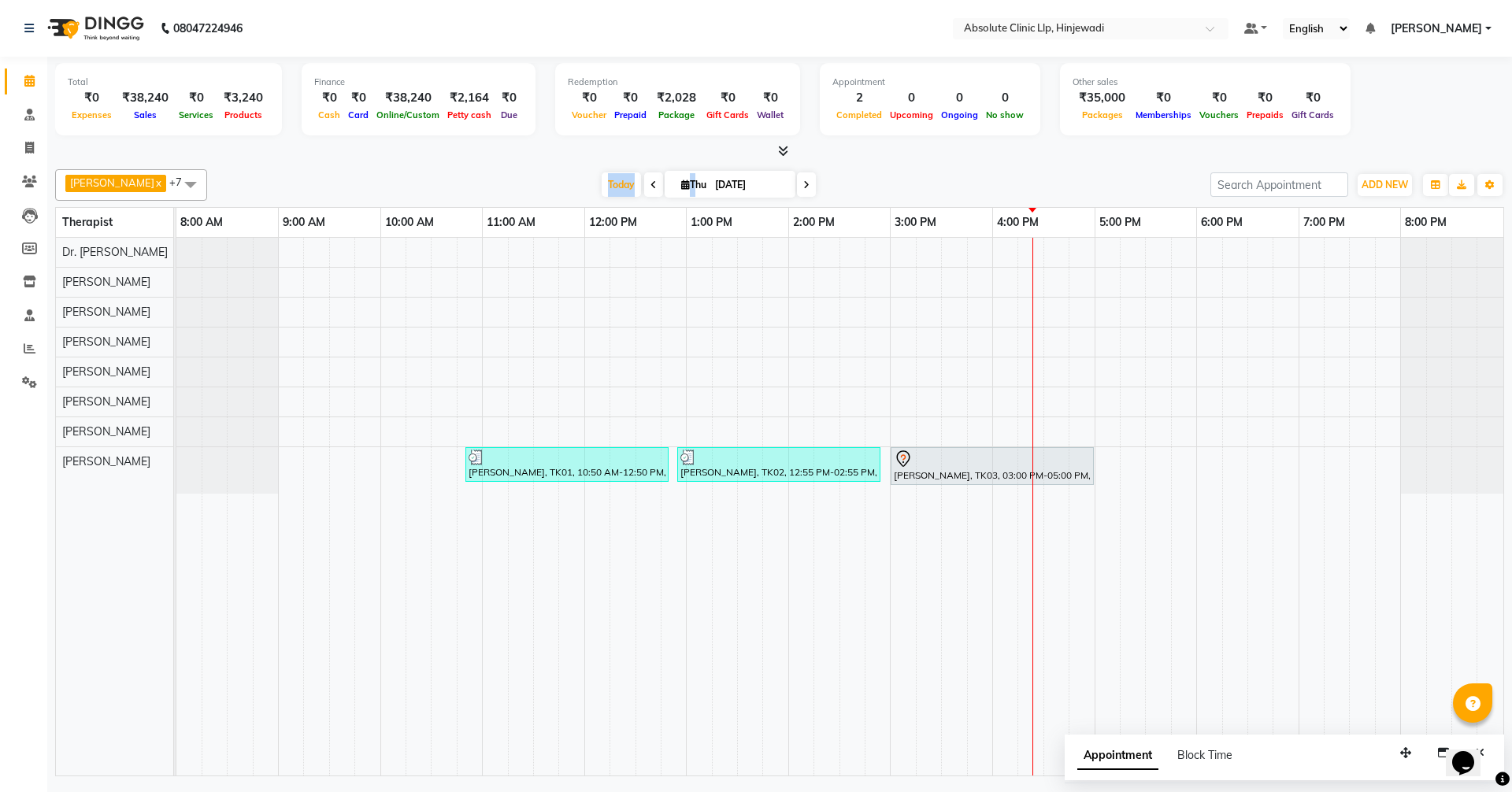
click at [901, 494] on td at bounding box center [903, 507] width 25 height 538
click at [930, 486] on div "[PERSON_NAME], TK01, 10:50 AM-12:50 PM, Skin Treatment - Peel(Face) (₹2000) [PE…" at bounding box center [839, 507] width 1327 height 538
select select "77023"
select select "tentative"
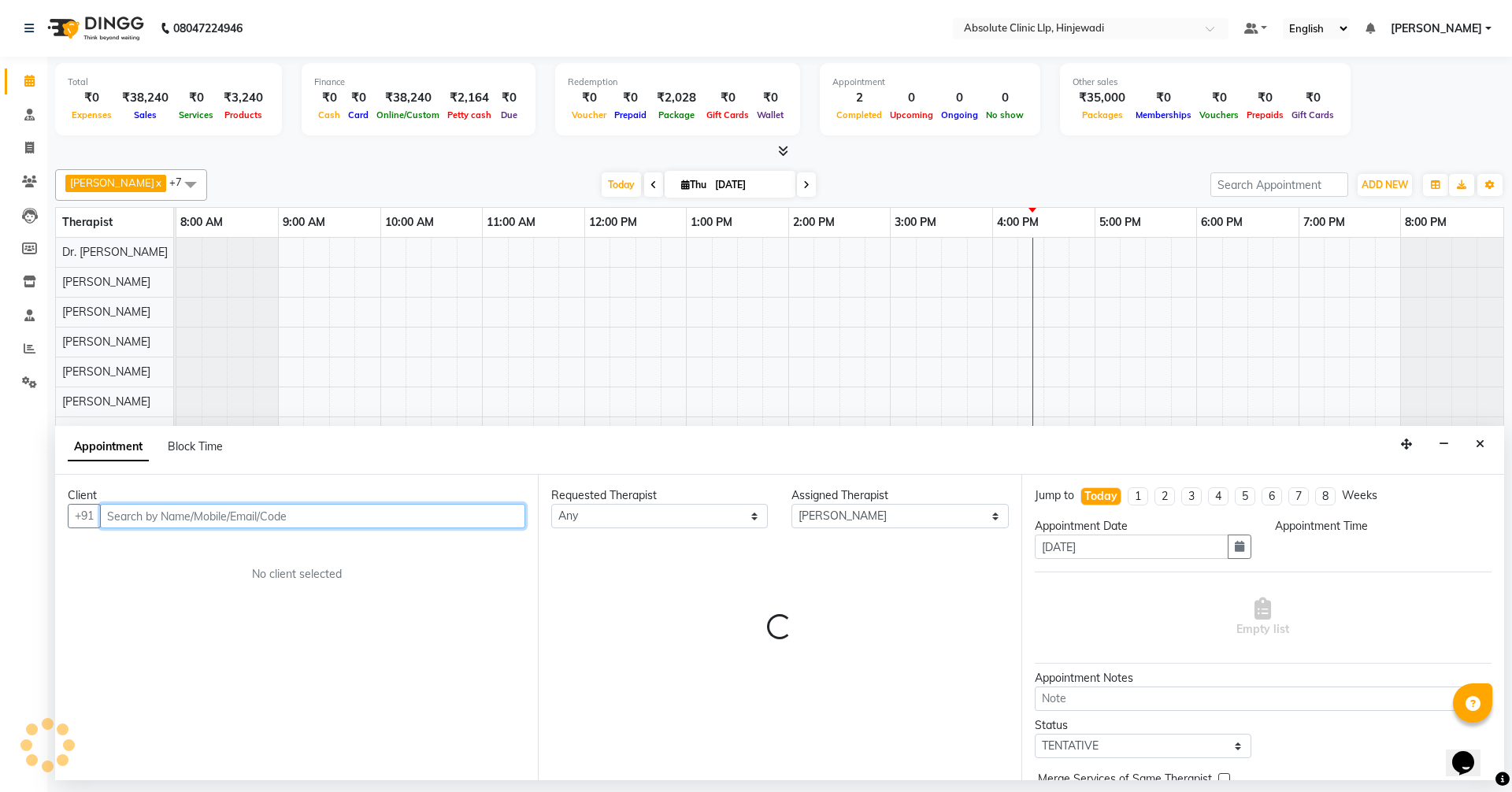
select select "915"
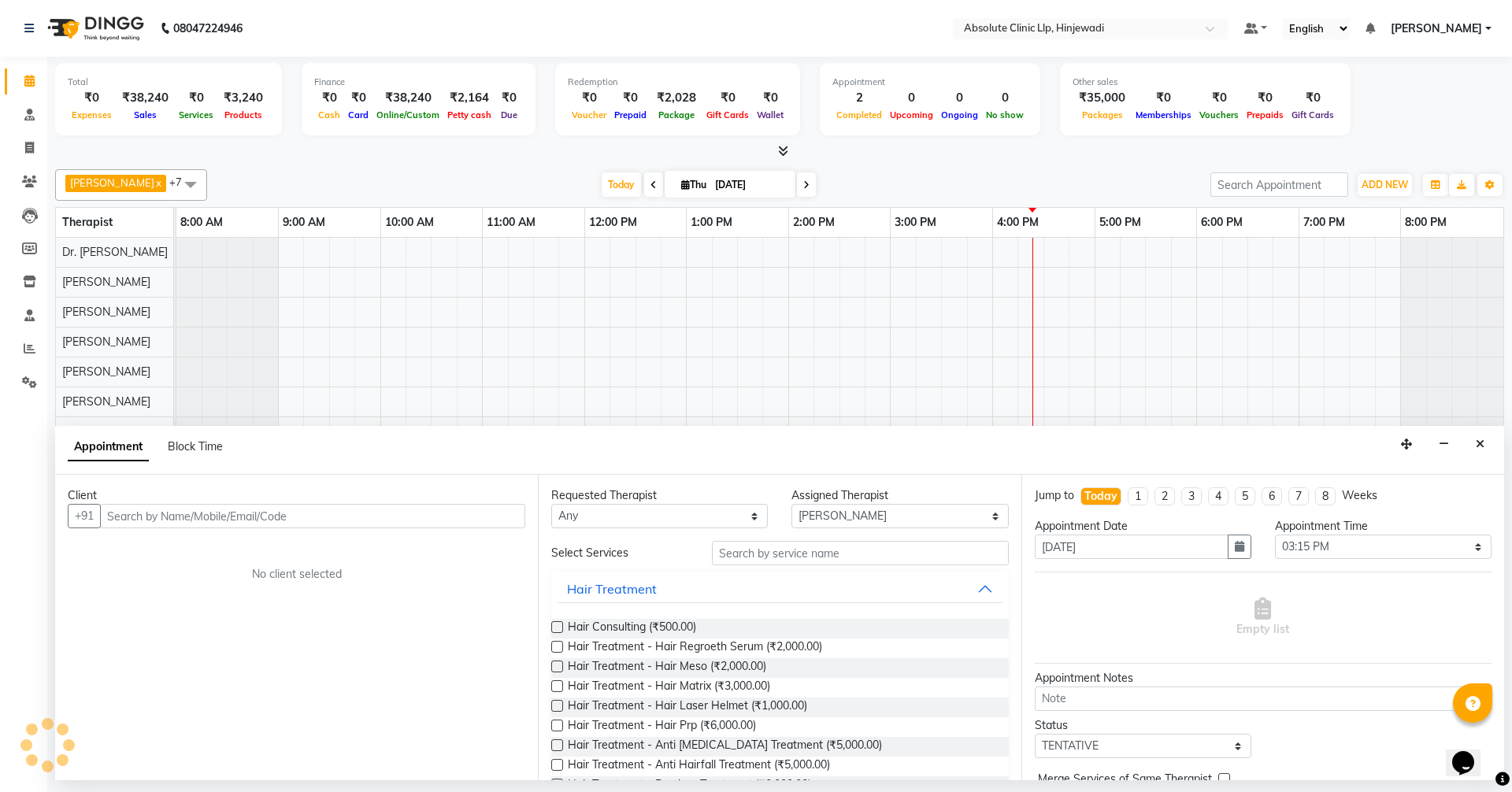
click at [1460, 441] on div "Appointment Block Time" at bounding box center [779, 450] width 1449 height 49
click at [1475, 444] on button "Close" at bounding box center [1480, 445] width 23 height 24
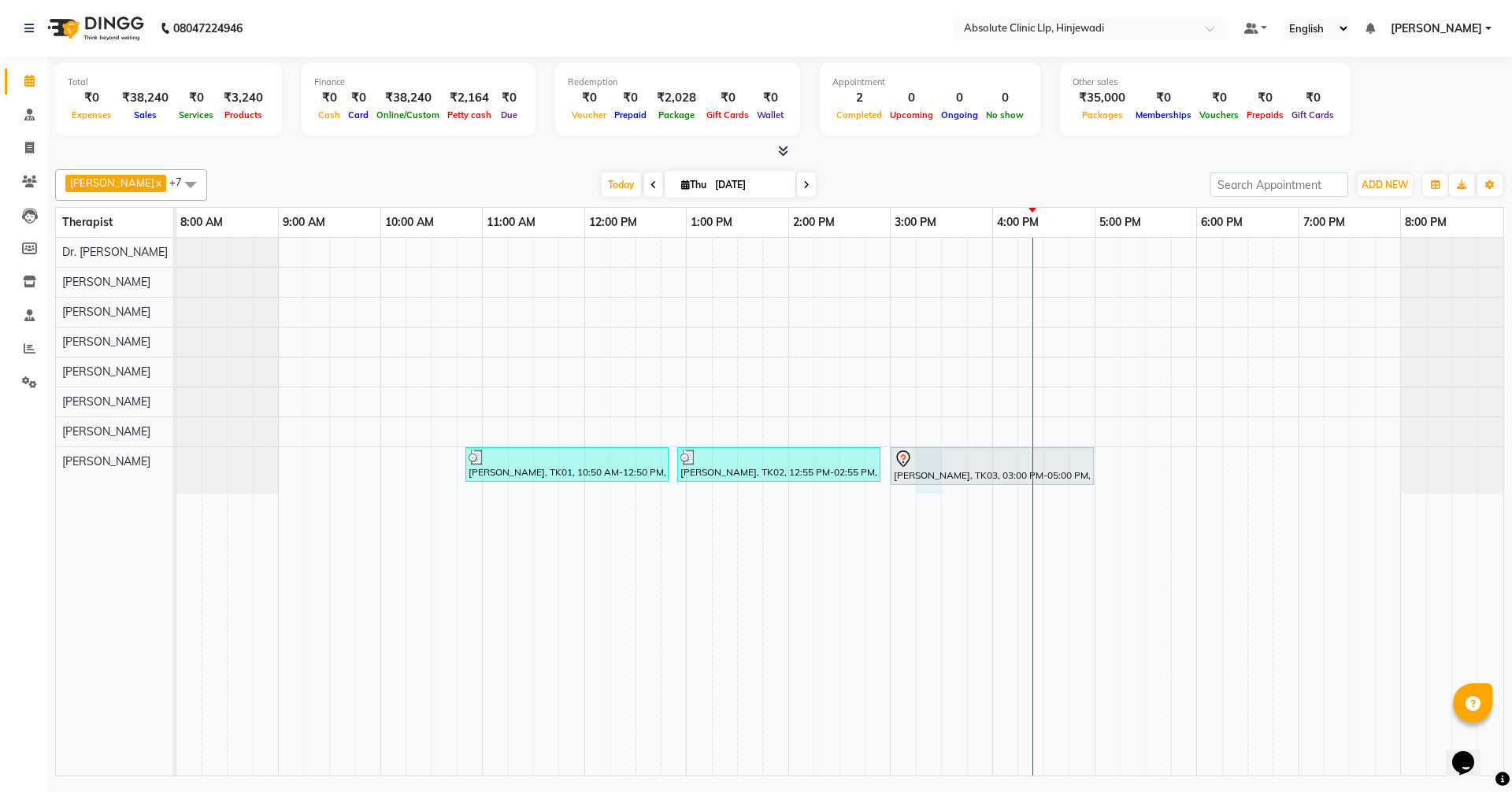
click at [918, 493] on div "[PERSON_NAME], TK01, 10:50 AM-12:50 PM, Skin Treatment - Peel(Face) (₹2000) [PE…" at bounding box center [839, 507] width 1327 height 538
select select "77023"
select select "915"
select select "tentative"
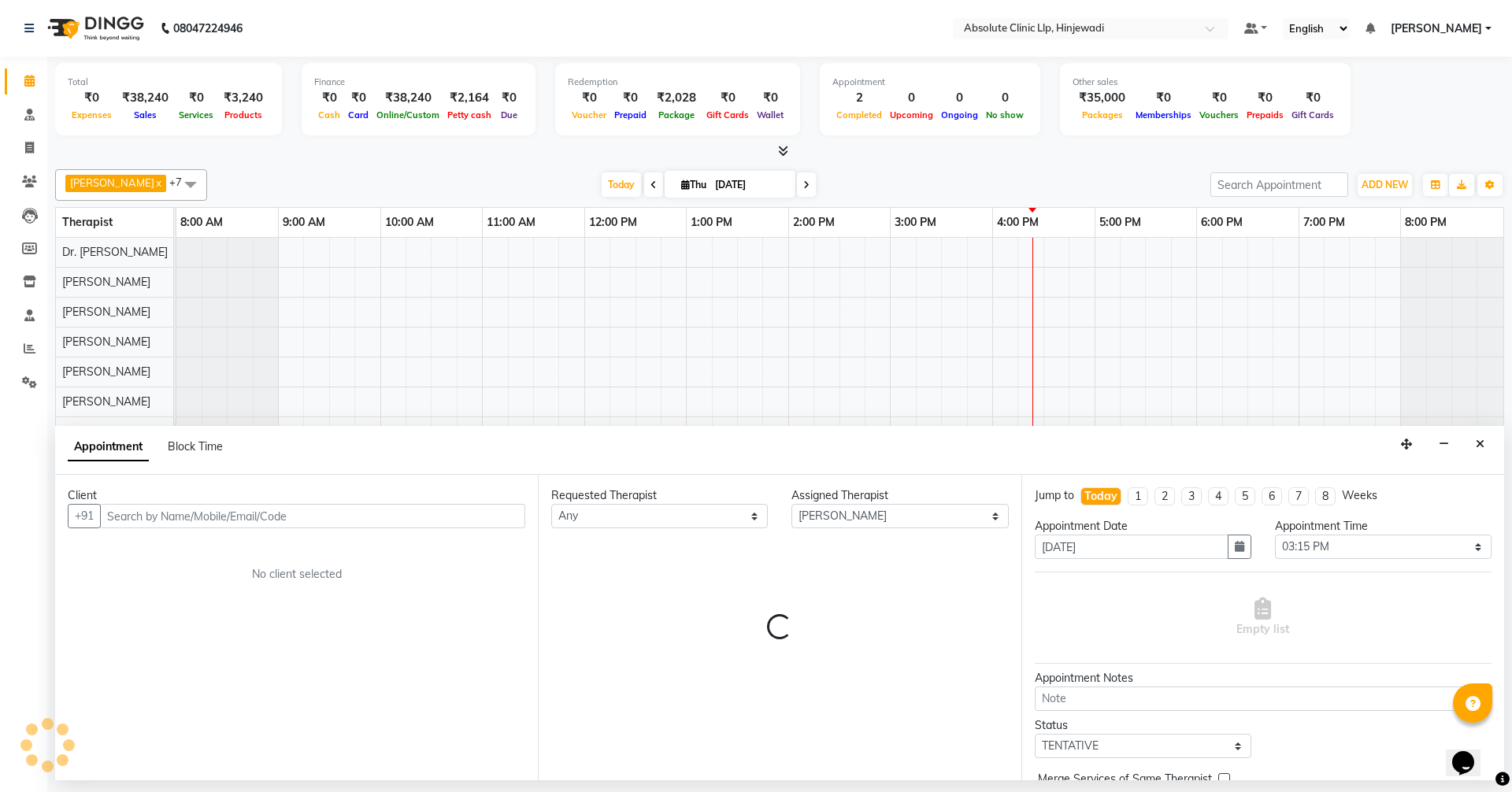
click at [449, 512] on input "text" at bounding box center [313, 516] width 425 height 24
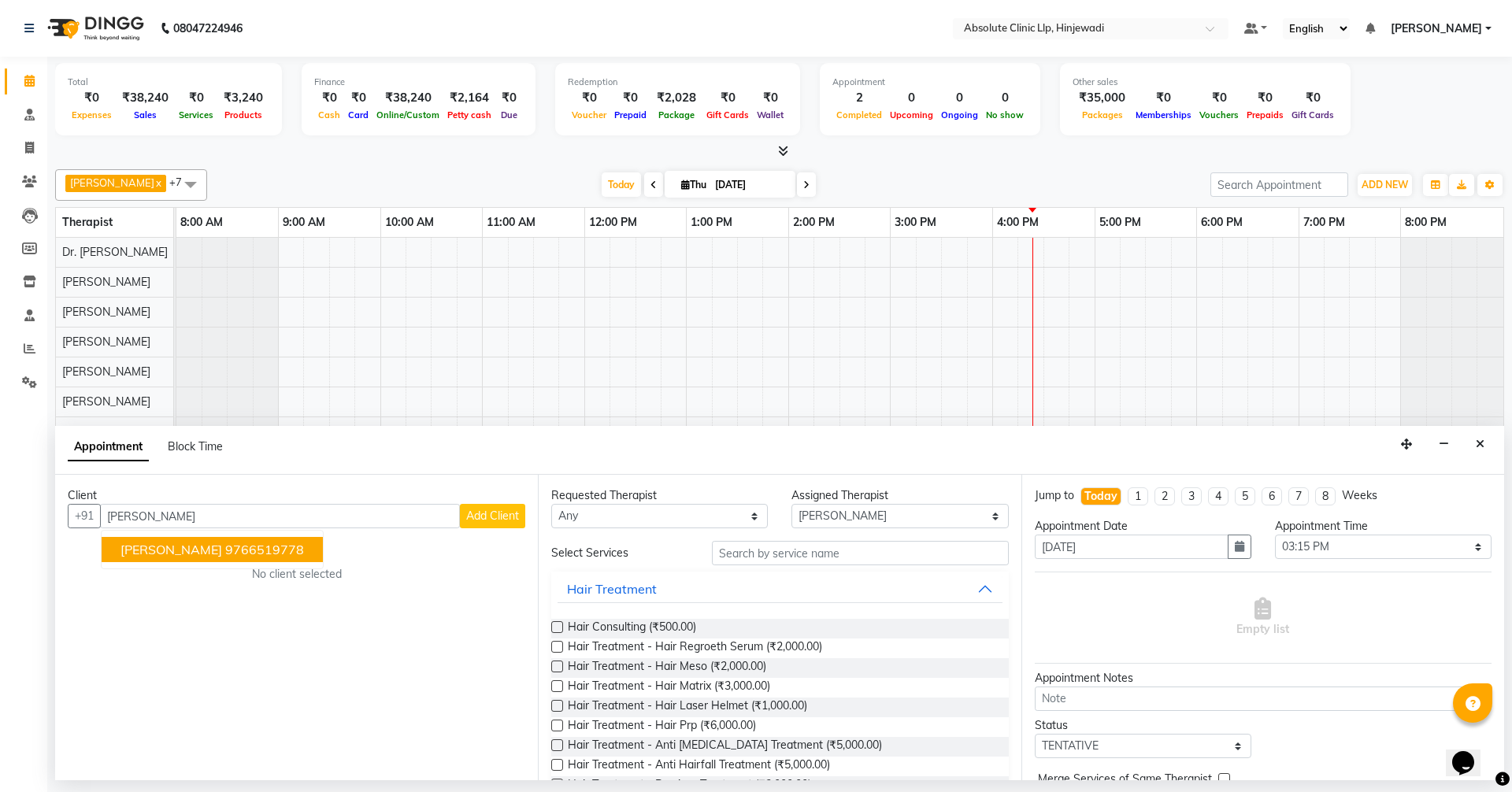
click at [278, 546] on ngb-highlight "9766519778" at bounding box center [265, 550] width 79 height 16
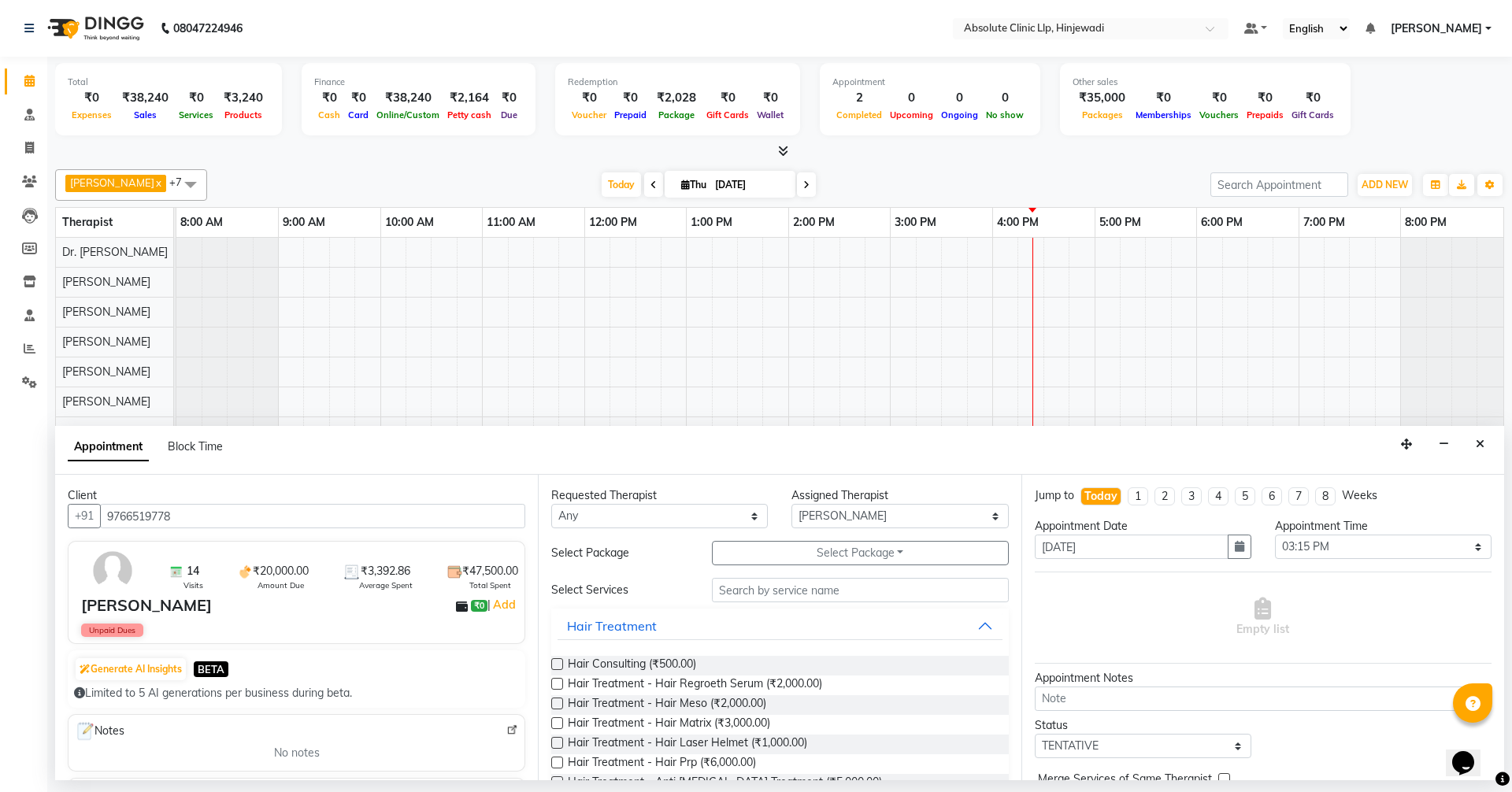
type input "9766519778"
click at [751, 514] on select "Any [PERSON_NAME] DHANANJAY [PERSON_NAME] Dr. [PERSON_NAME] [PERSON_NAME] [PERS…" at bounding box center [659, 516] width 217 height 24
select select "77023"
click at [551, 504] on select "Any [PERSON_NAME] DHANANJAY [PERSON_NAME] Dr. [PERSON_NAME] [PERSON_NAME] [PERS…" at bounding box center [659, 516] width 217 height 24
click at [768, 589] on input "text" at bounding box center [860, 591] width 297 height 24
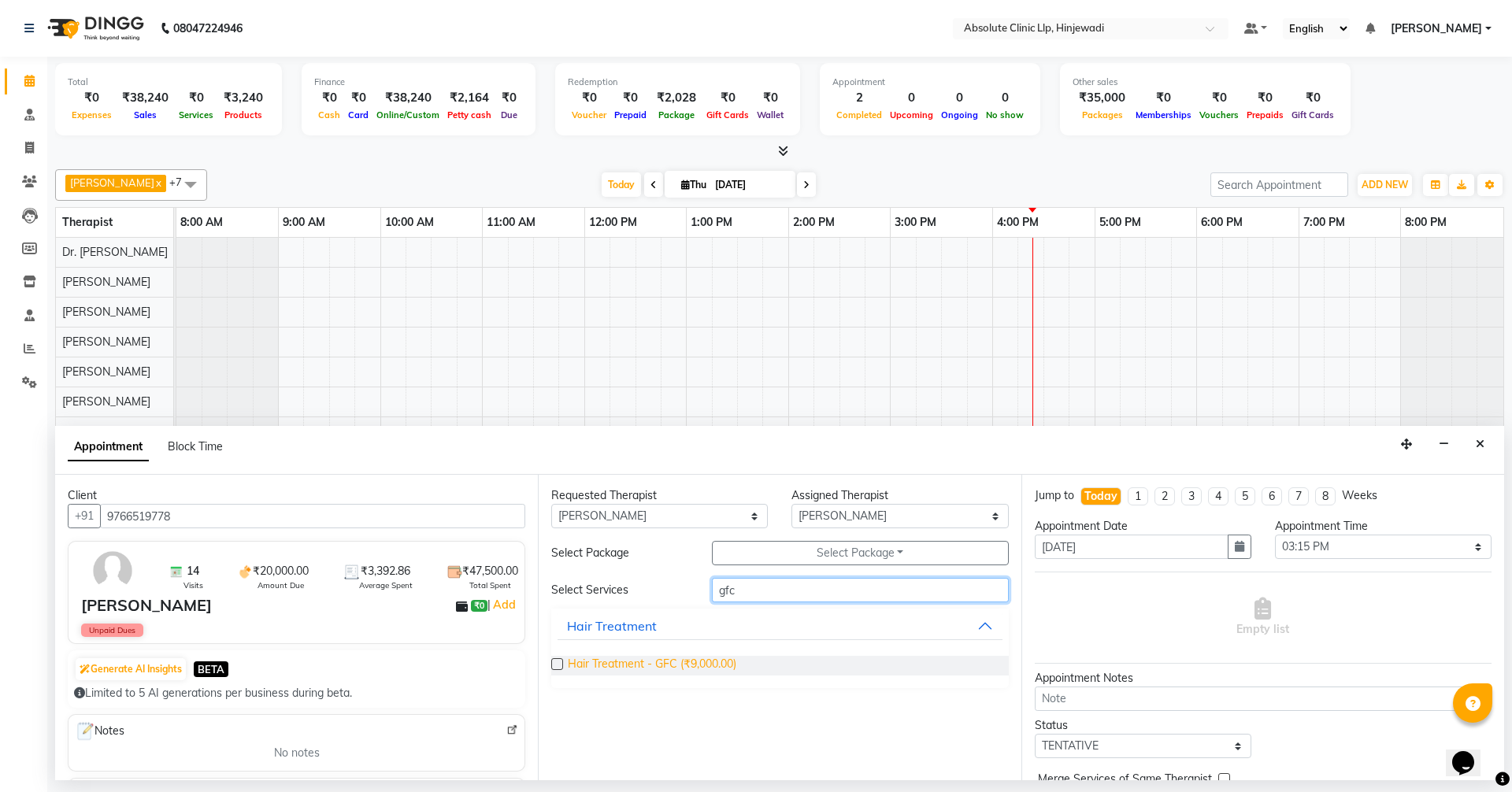
type input "gfc"
click at [724, 662] on span "Hair Treatment - GFC (₹9,000.00)" at bounding box center [652, 666] width 168 height 19
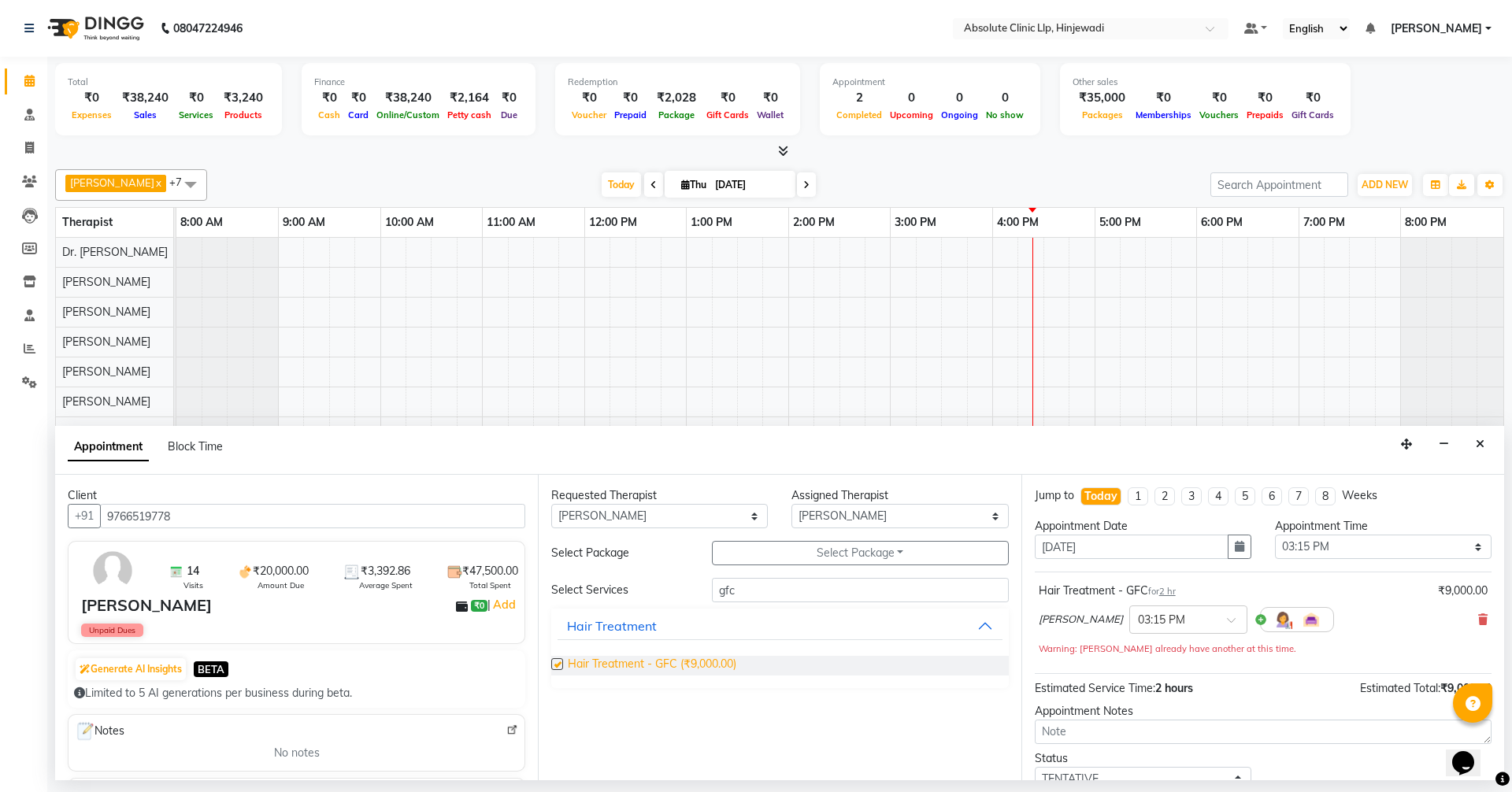
checkbox input "false"
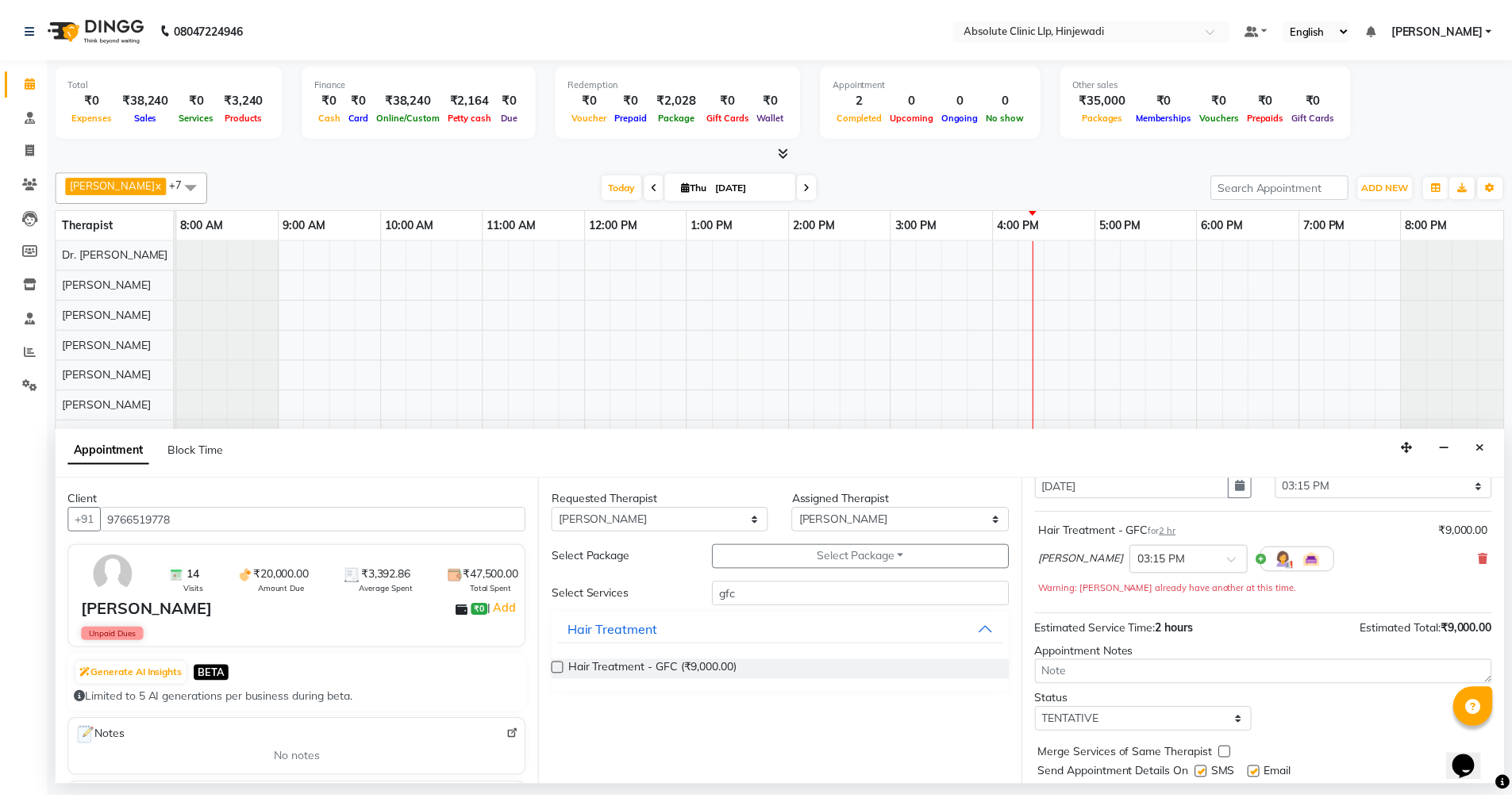
scroll to position [111, 0]
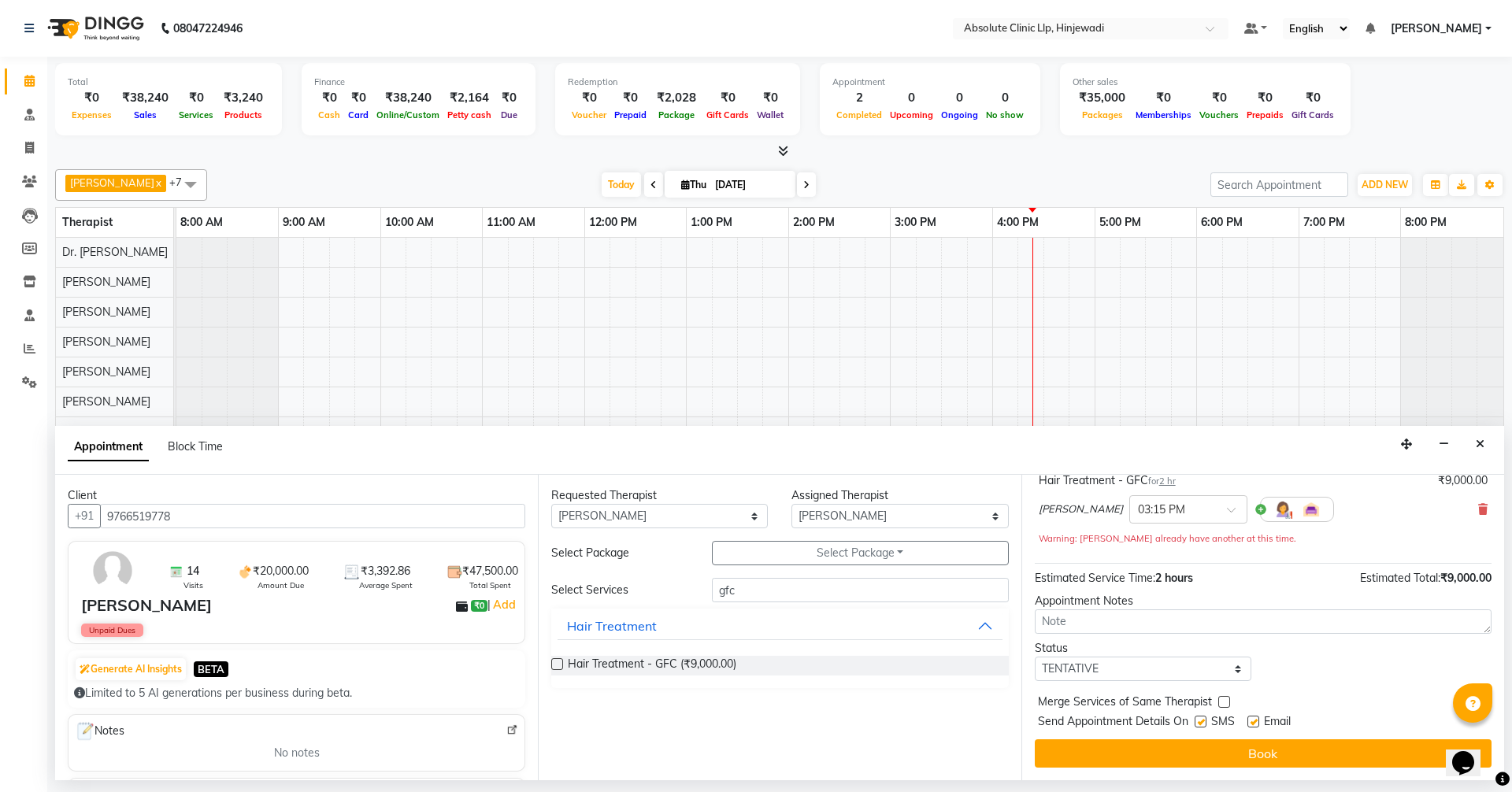
click at [1251, 721] on label at bounding box center [1253, 722] width 12 height 12
click at [1251, 721] on input "checkbox" at bounding box center [1252, 724] width 10 height 10
checkbox input "false"
click at [1204, 721] on label at bounding box center [1200, 722] width 12 height 12
click at [1204, 721] on input "checkbox" at bounding box center [1199, 724] width 10 height 10
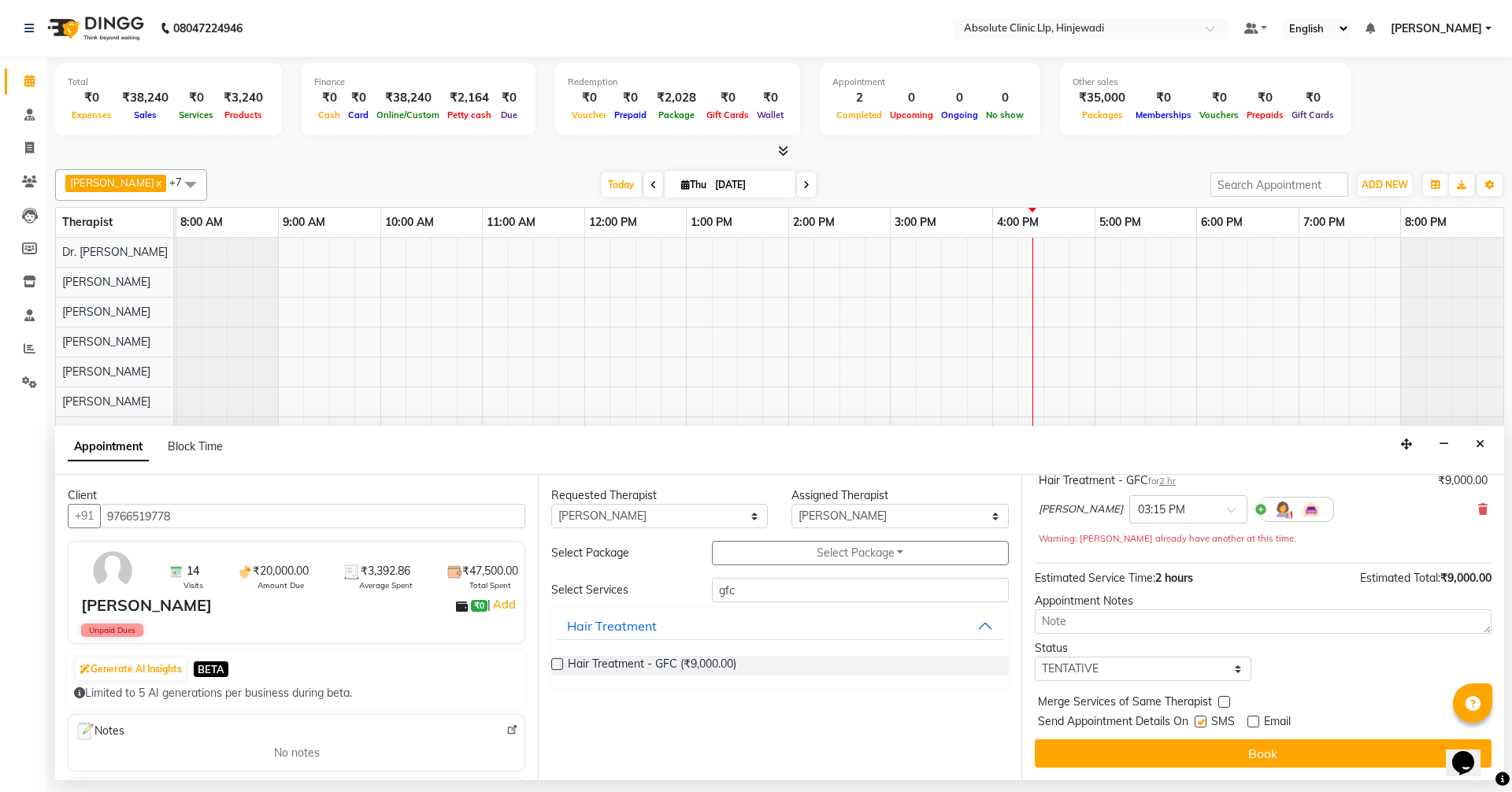
checkbox input "false"
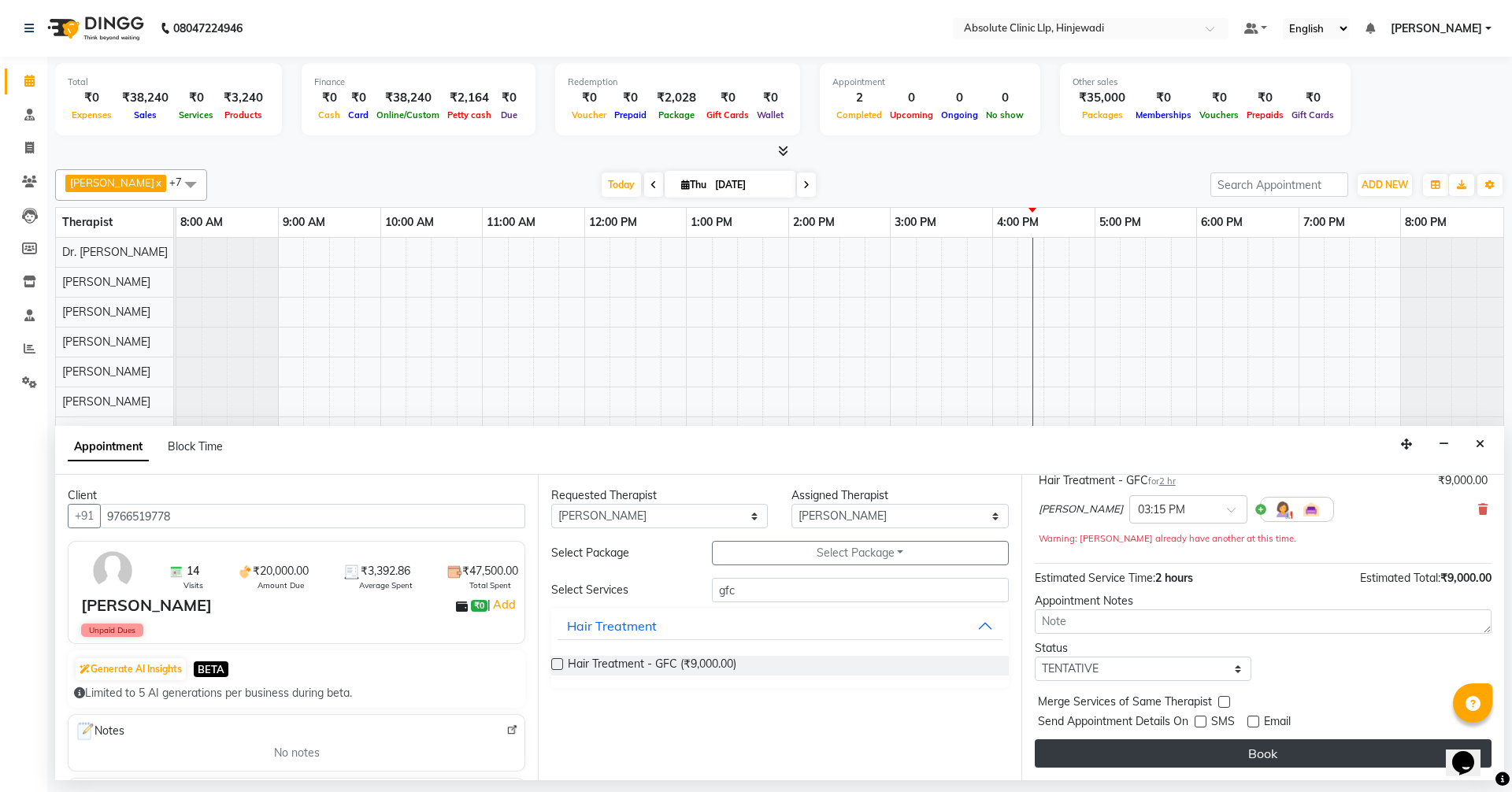
click at [1264, 755] on button "Book" at bounding box center [1263, 753] width 457 height 28
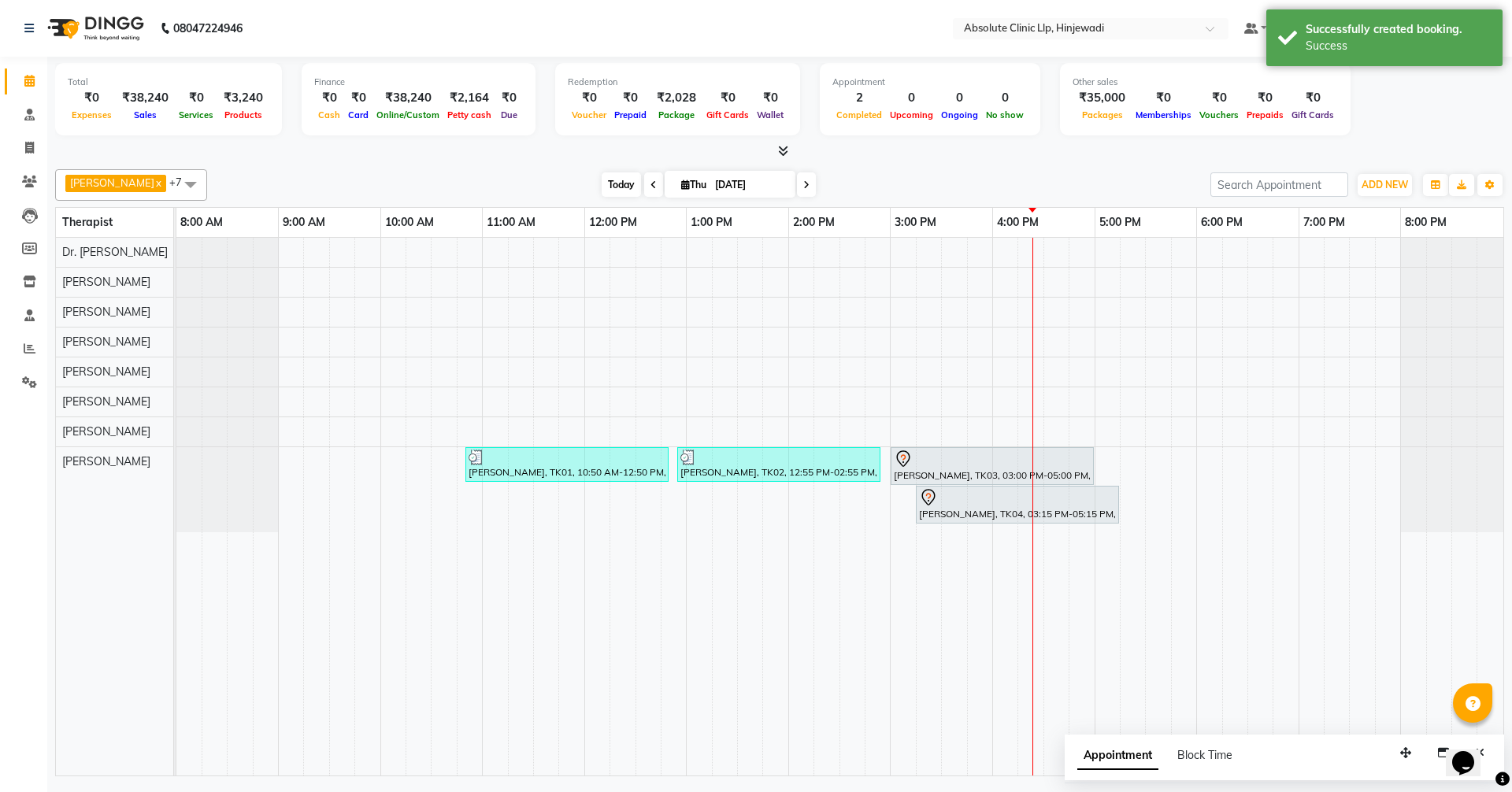
click at [641, 185] on span "Today" at bounding box center [621, 185] width 39 height 24
click at [33, 147] on icon at bounding box center [29, 147] width 9 height 12
select select "service"
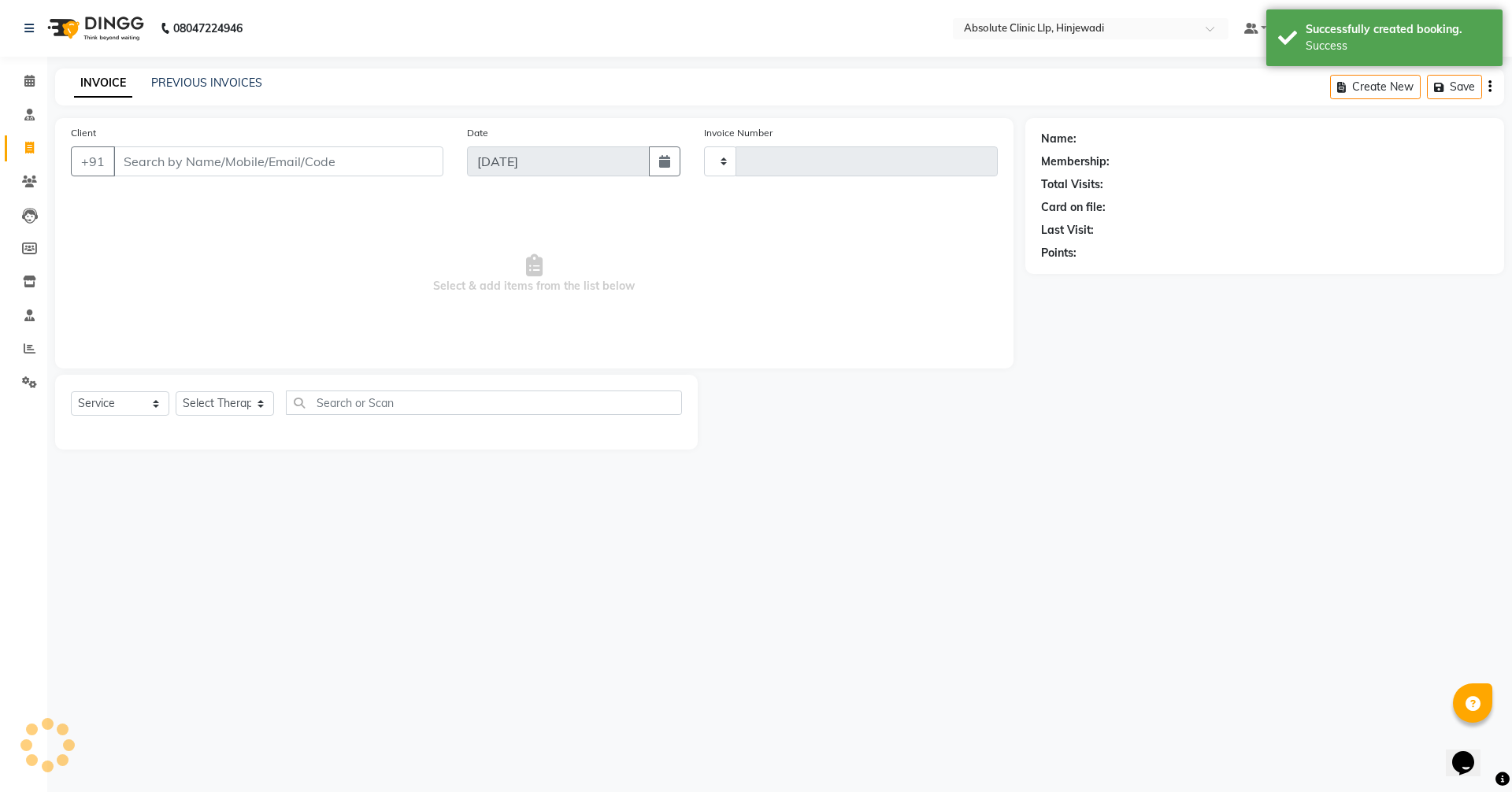
type input "2176"
select select "5113"
click at [212, 89] on link "PREVIOUS INVOICES" at bounding box center [207, 83] width 111 height 15
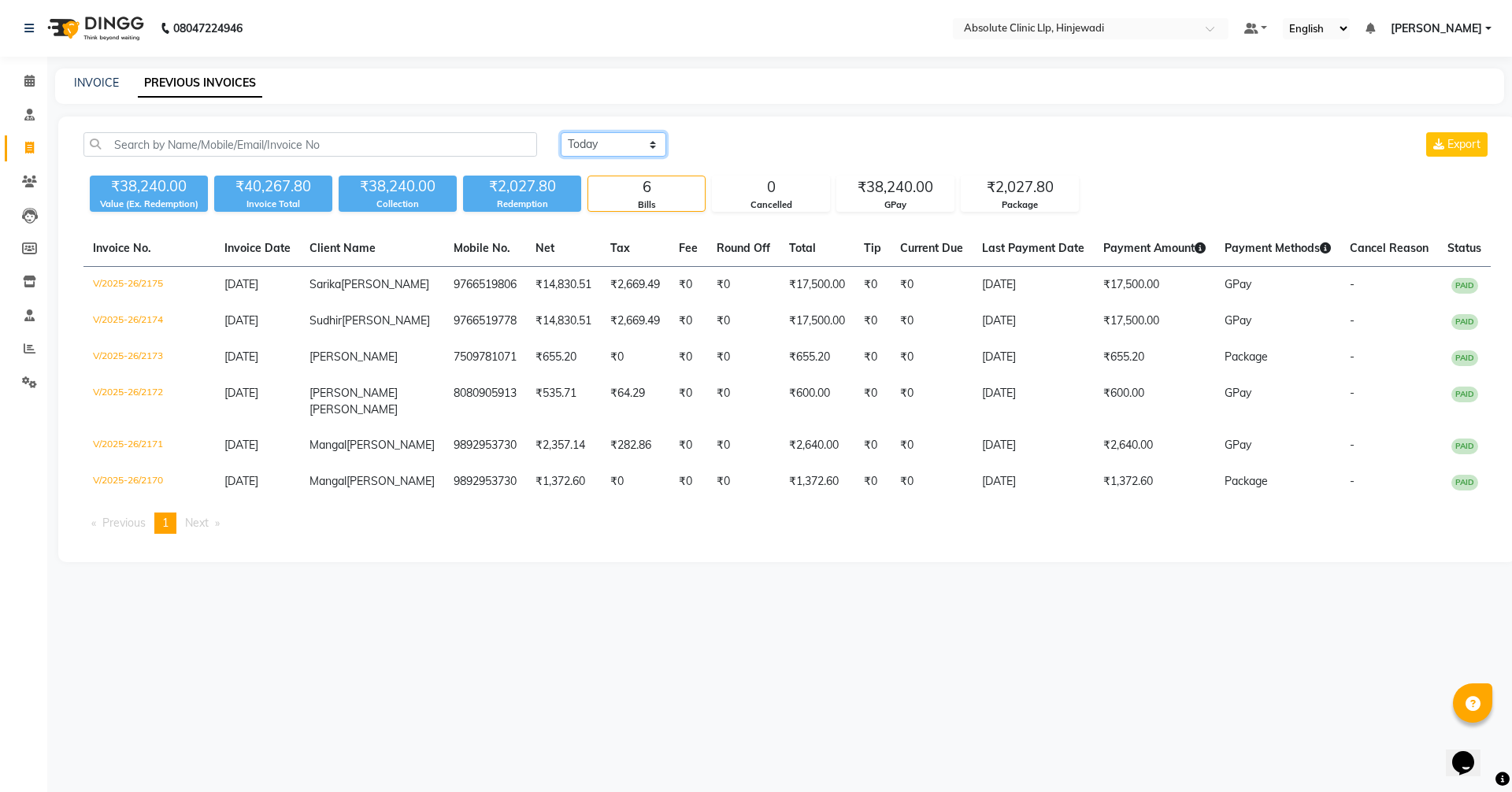
click at [609, 141] on select "[DATE] [DATE] Custom Range" at bounding box center [613, 144] width 106 height 24
select select "range"
click at [561, 132] on select "[DATE] [DATE] Custom Range" at bounding box center [613, 144] width 106 height 24
click at [731, 141] on input "[DATE]" at bounding box center [741, 144] width 110 height 22
select select "9"
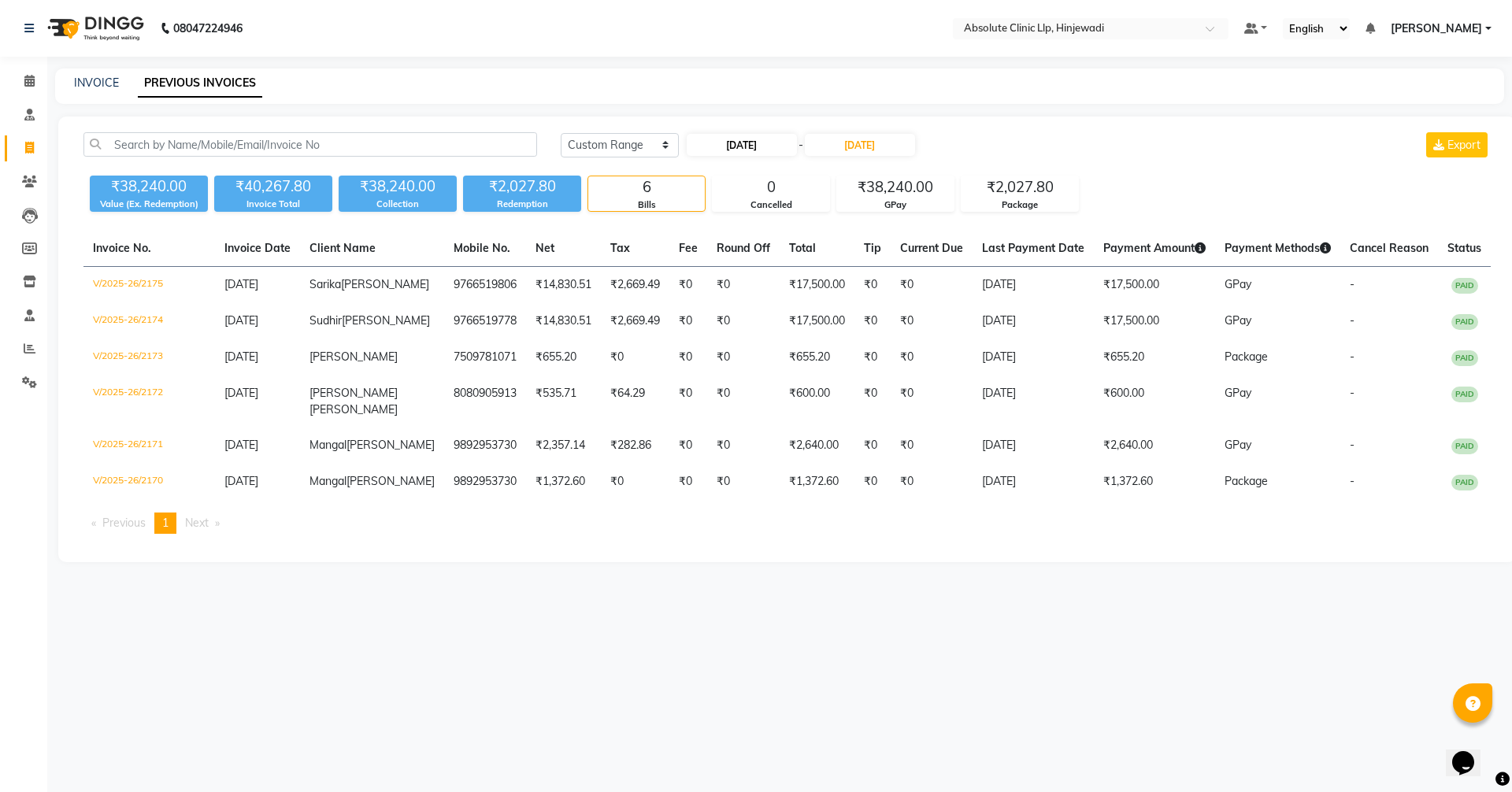
select select "2025"
click at [710, 222] on div "1" at bounding box center [702, 225] width 25 height 25
type input "[DATE]"
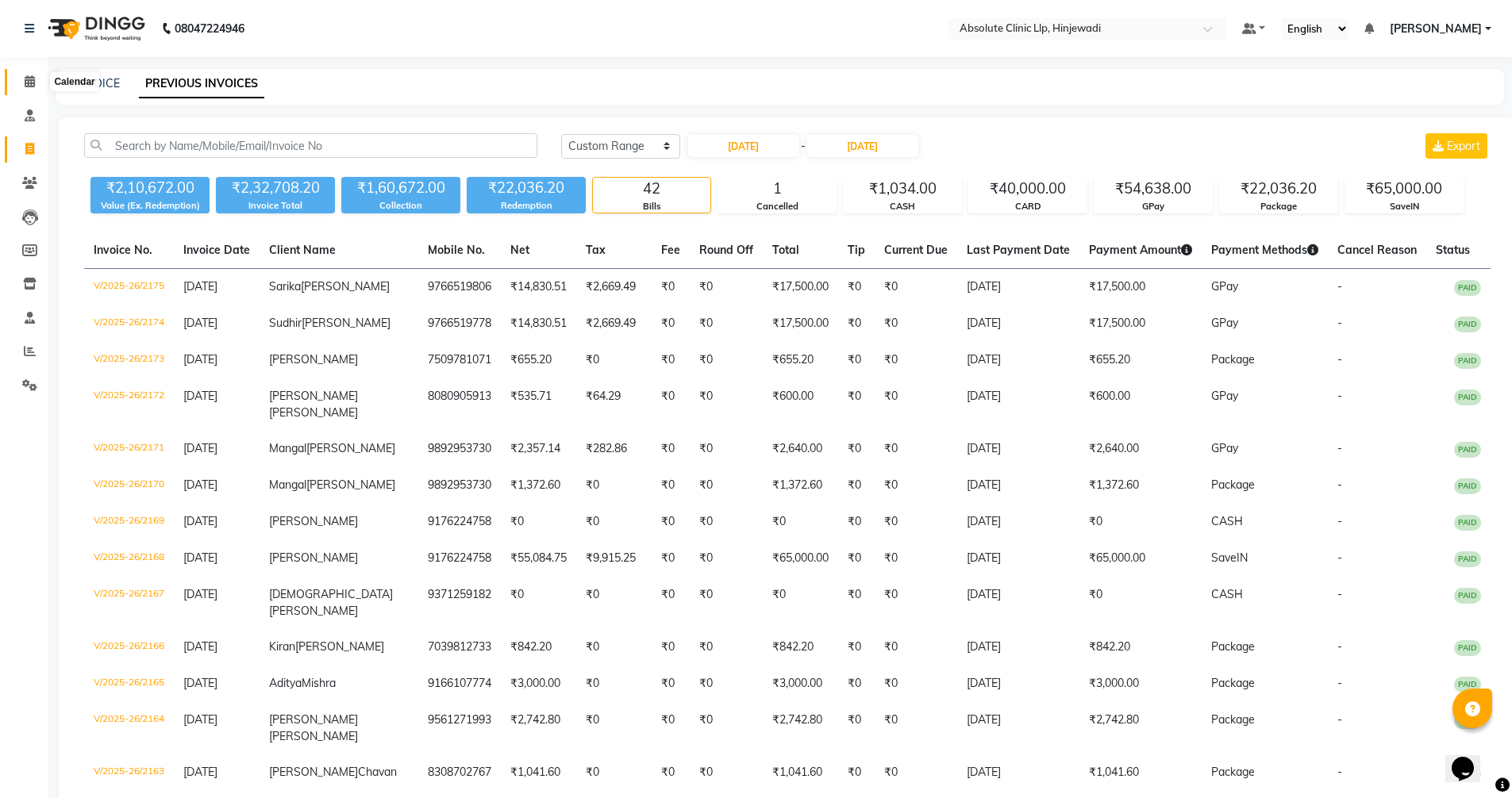
click at [30, 74] on span at bounding box center [30, 82] width 28 height 18
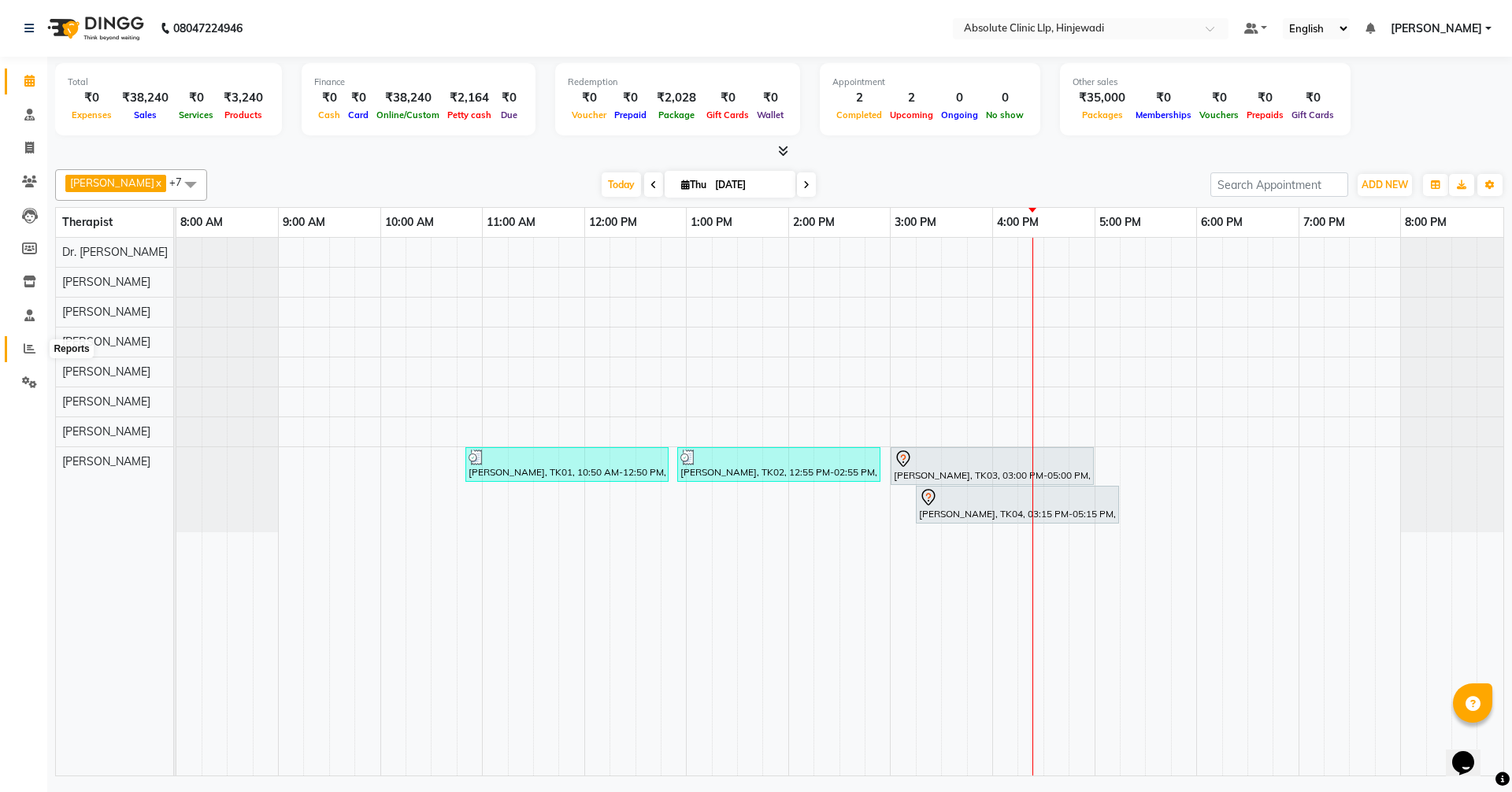
click at [20, 349] on span at bounding box center [30, 349] width 27 height 18
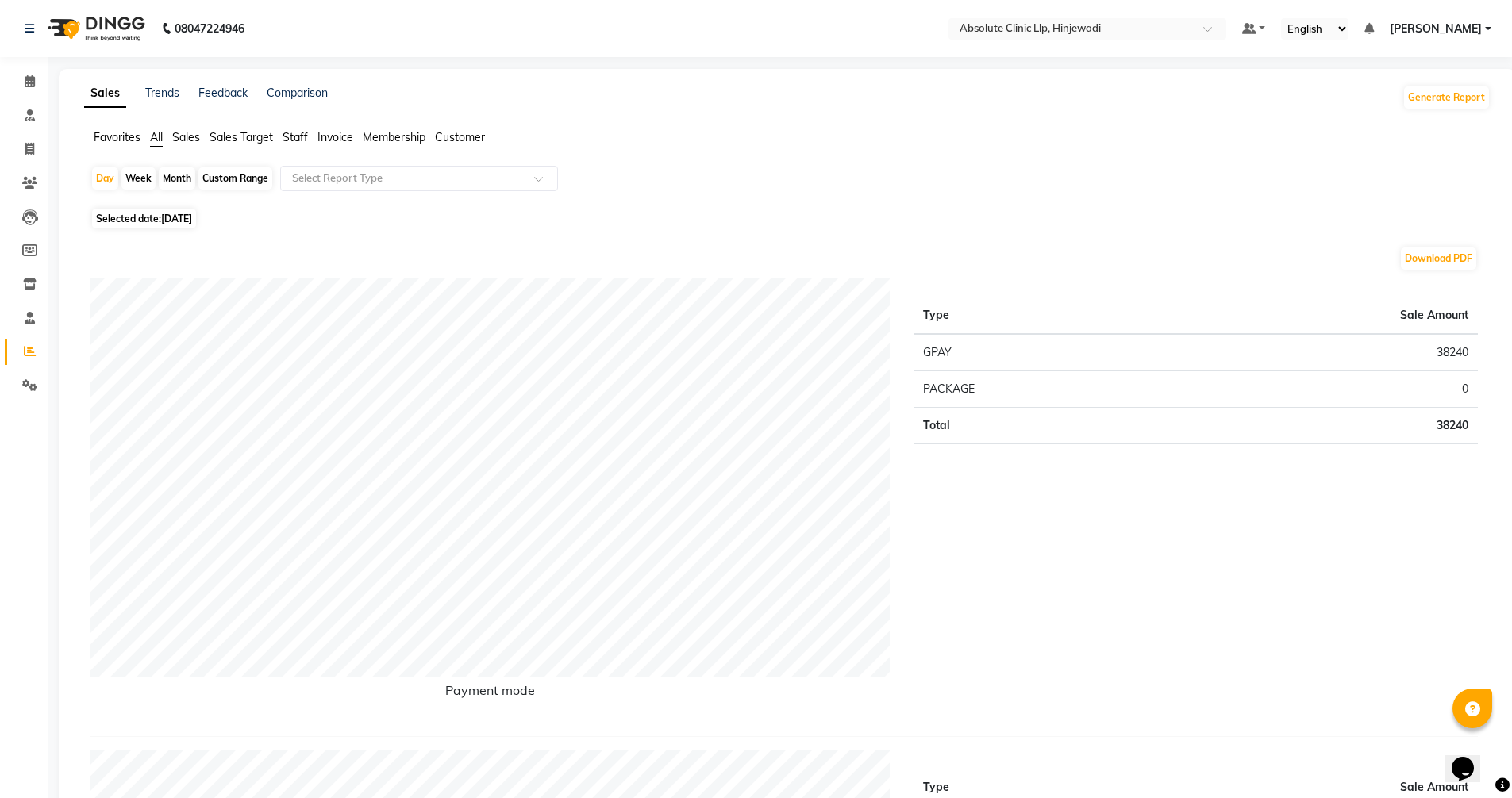
click at [175, 179] on div "Month" at bounding box center [177, 178] width 37 height 22
select select "9"
select select "2025"
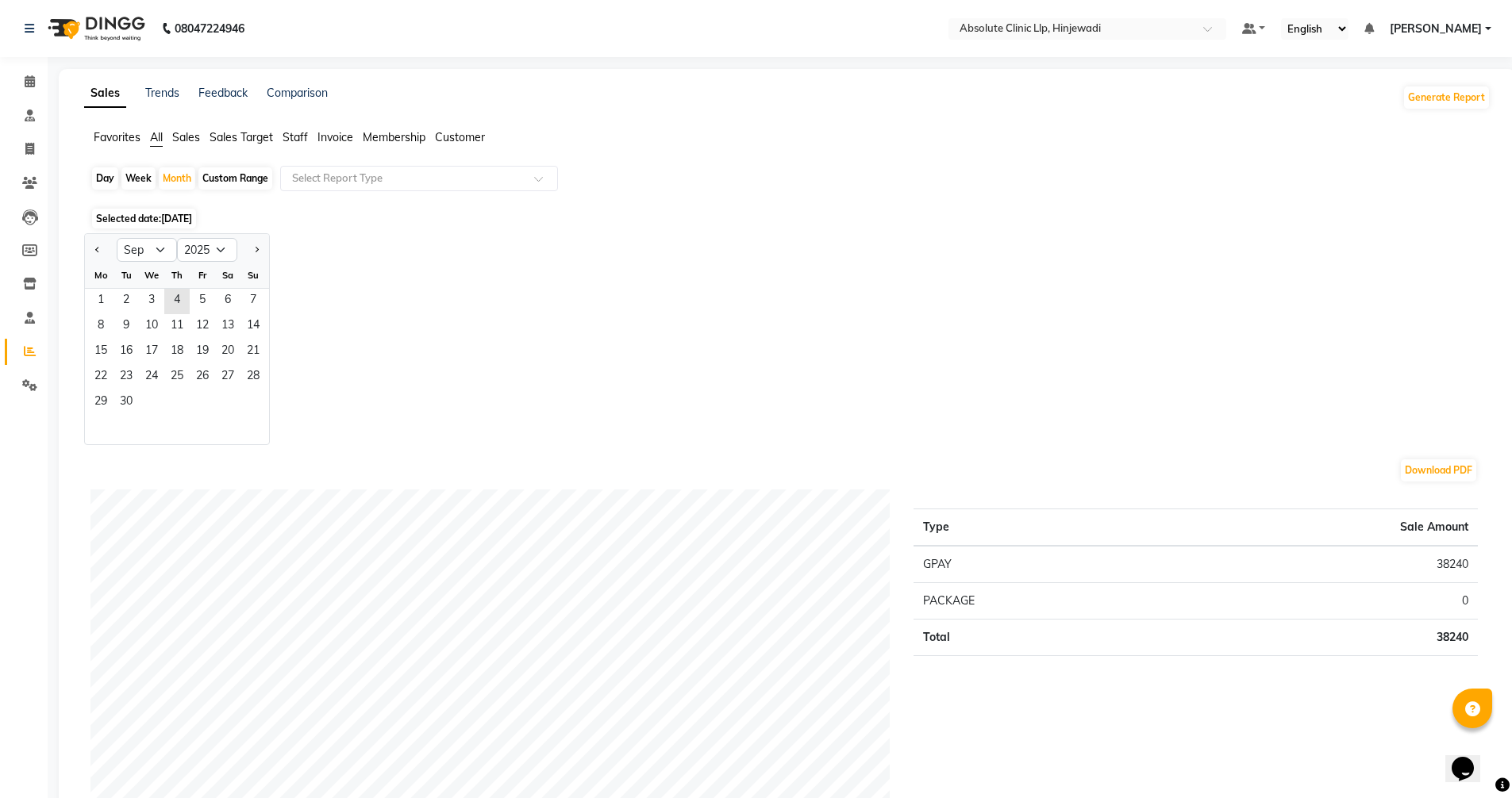
click at [192, 136] on span "Sales" at bounding box center [186, 137] width 28 height 15
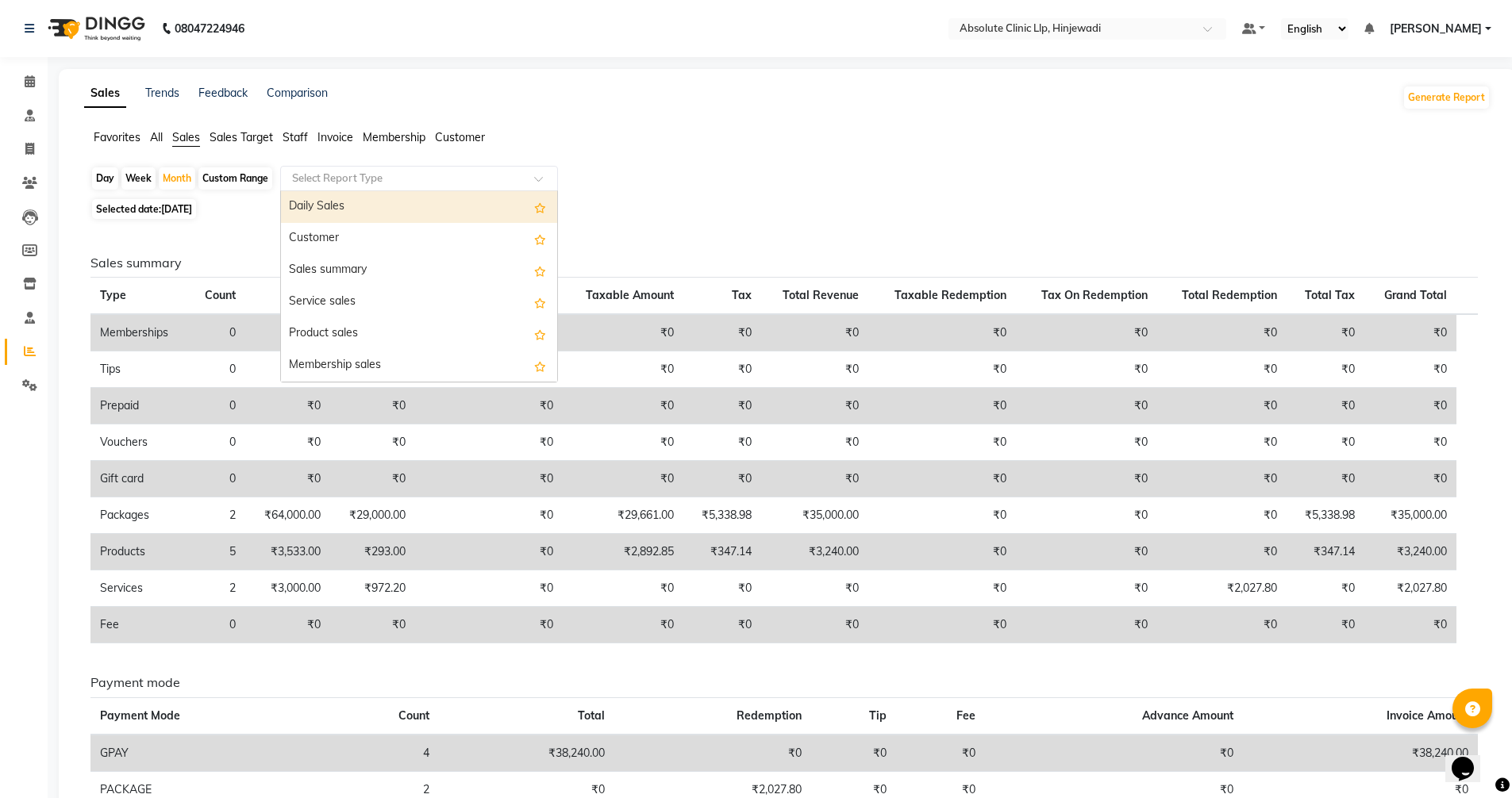
click at [466, 170] on input "text" at bounding box center [404, 179] width 229 height 16
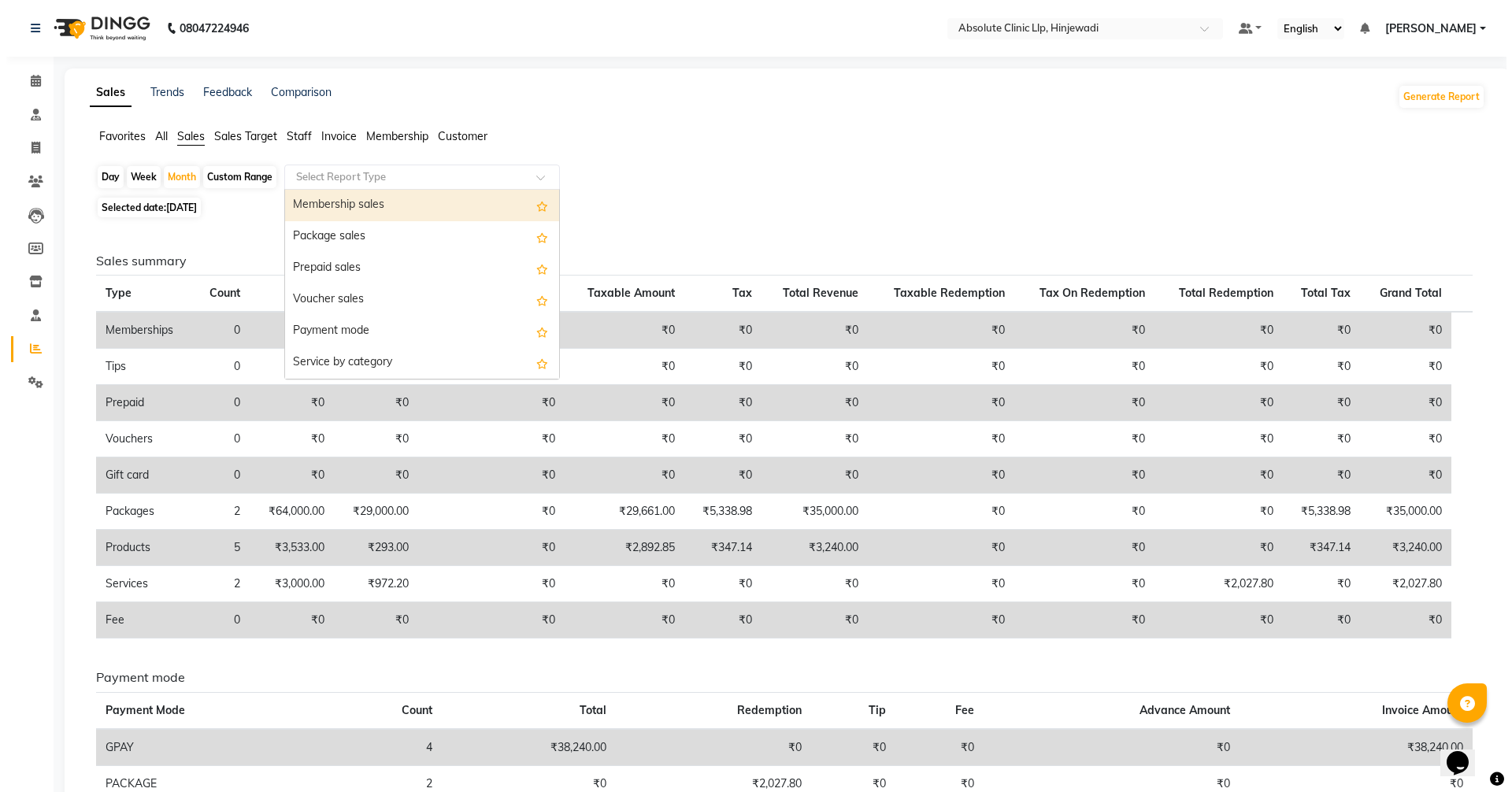
scroll to position [221, 0]
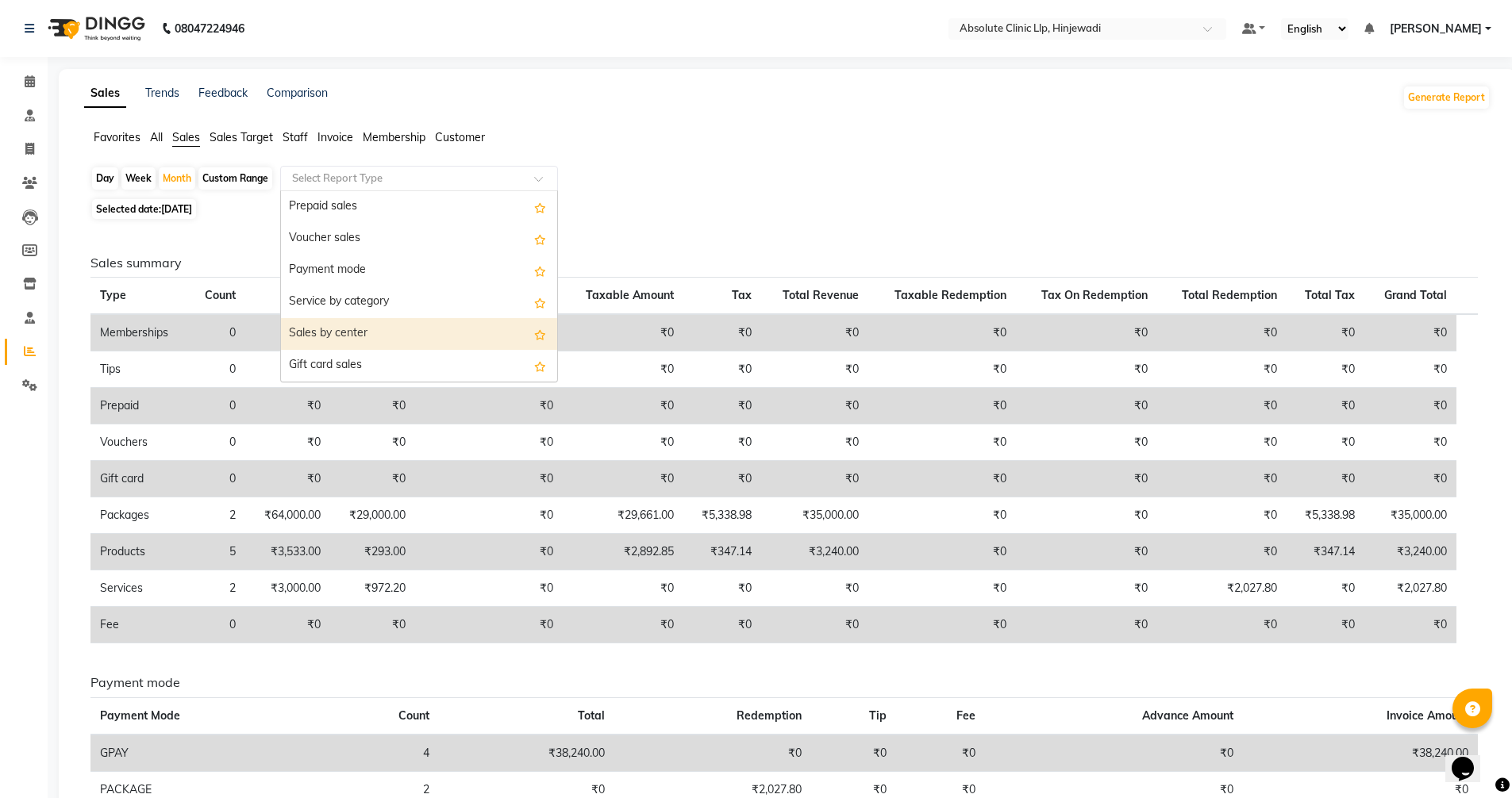
click at [355, 335] on div "Sales by center" at bounding box center [419, 334] width 276 height 32
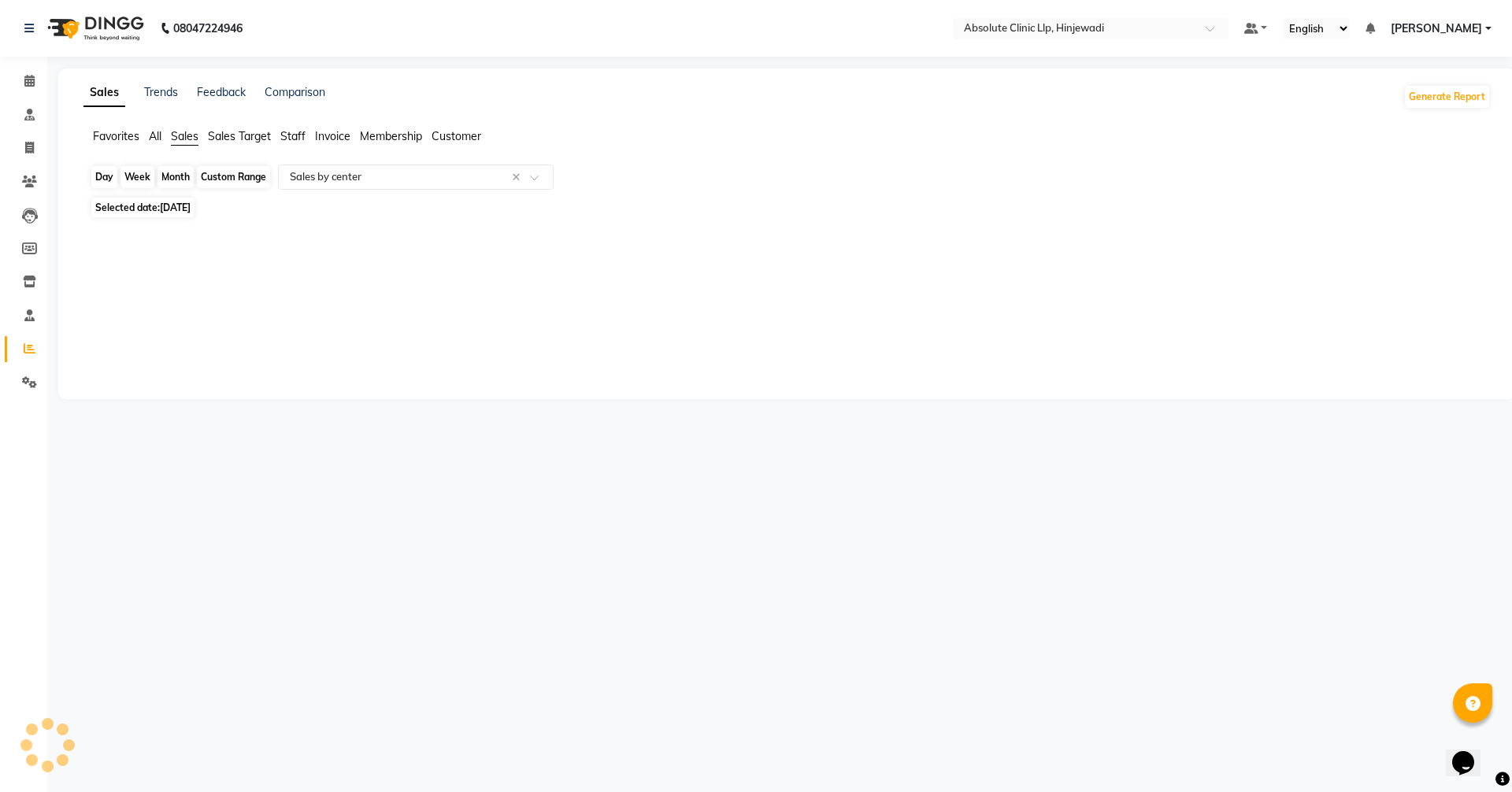
click at [180, 178] on div "Month" at bounding box center [176, 176] width 36 height 22
select select "9"
select select "2025"
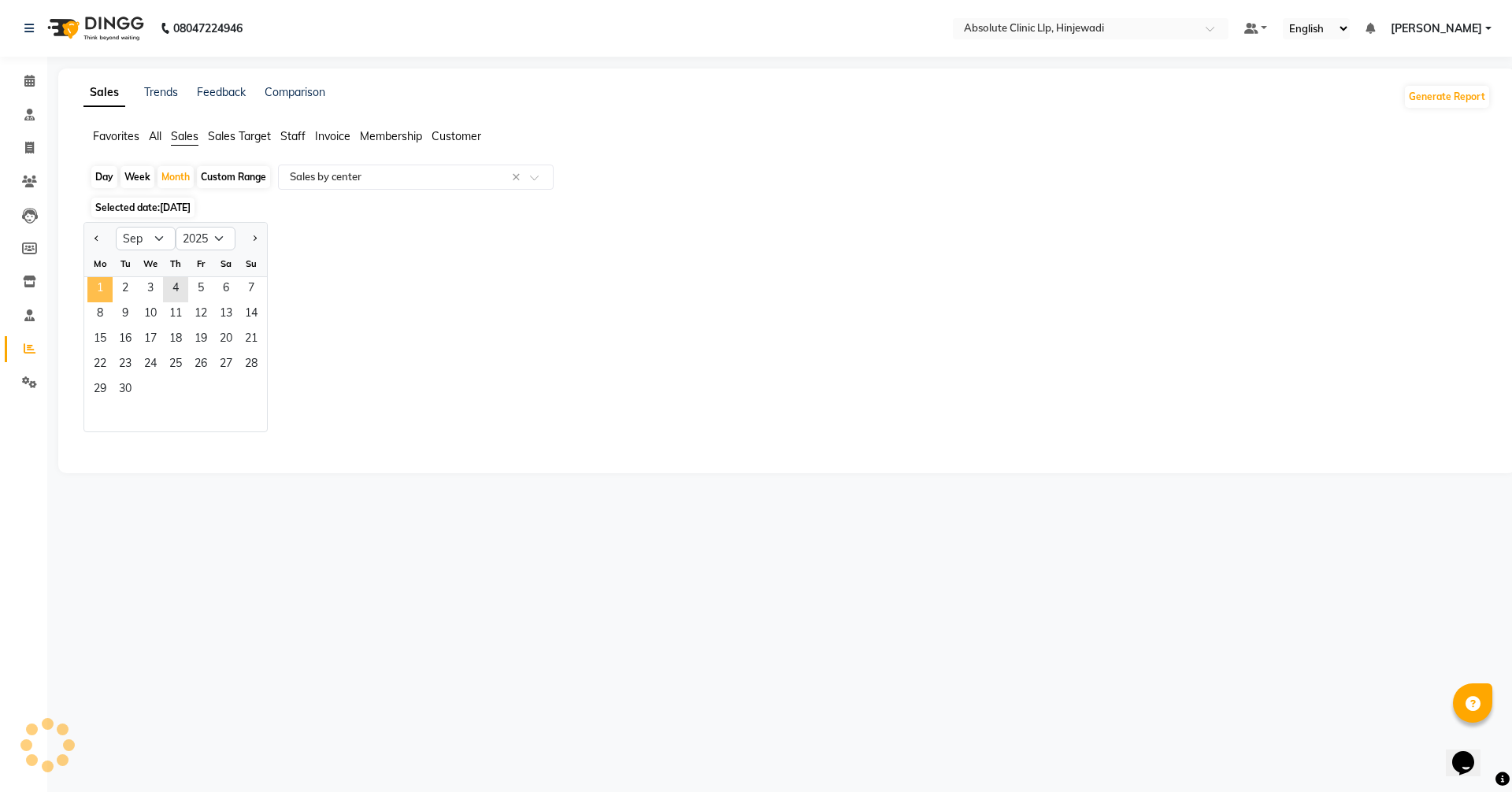
click at [104, 289] on span "1" at bounding box center [100, 289] width 25 height 25
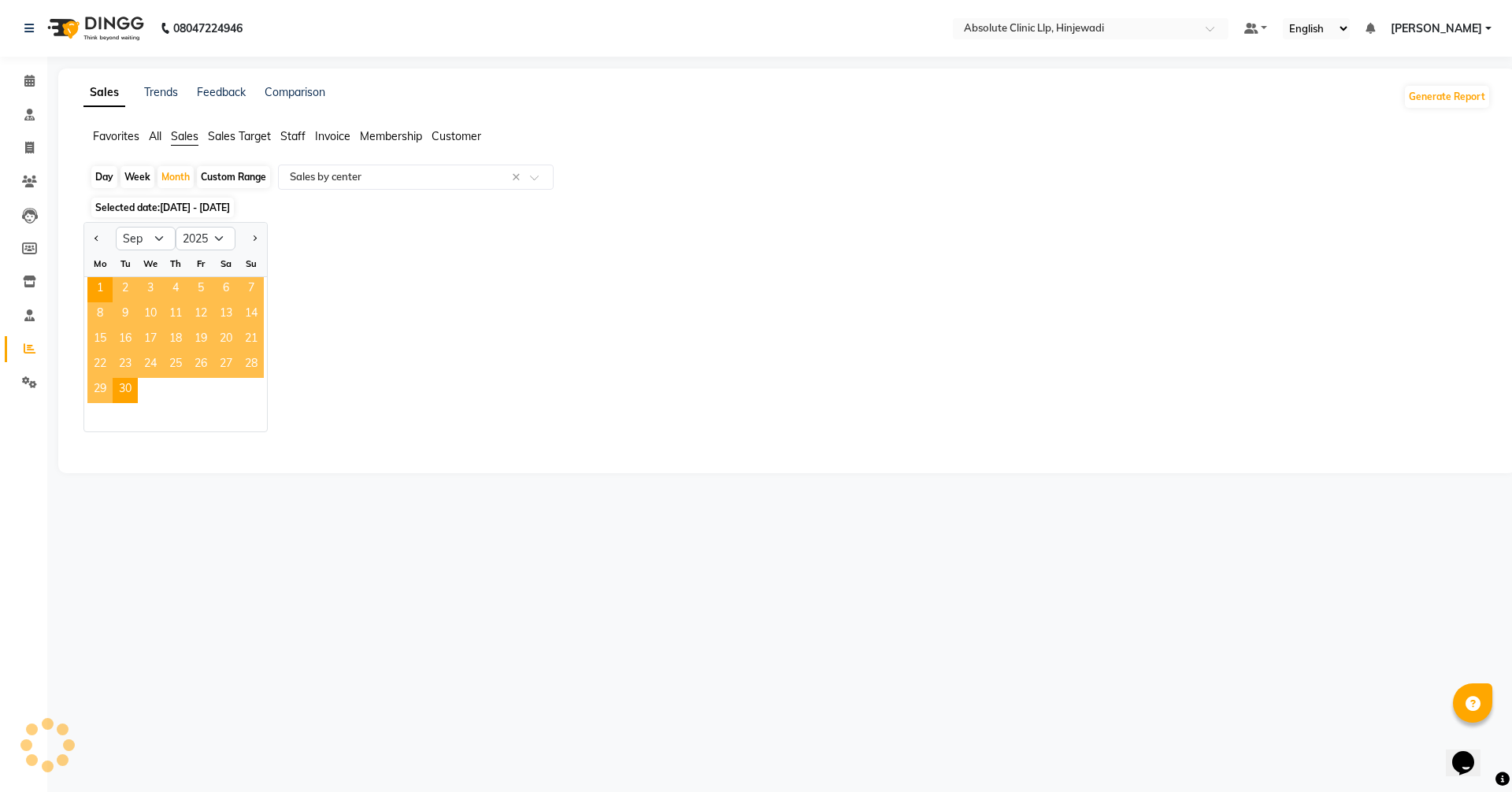
select select "full_report"
select select "csv"
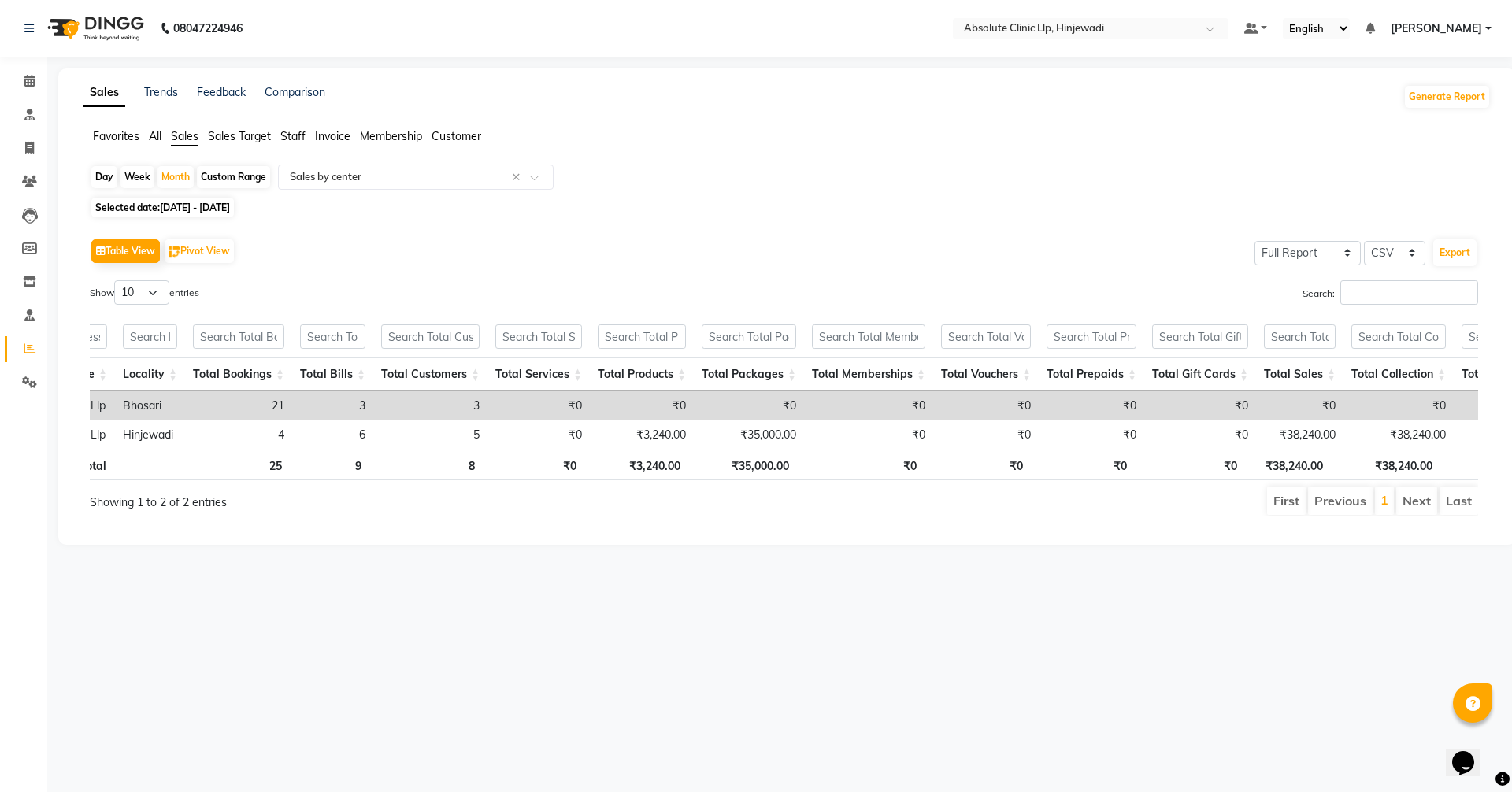
scroll to position [0, 0]
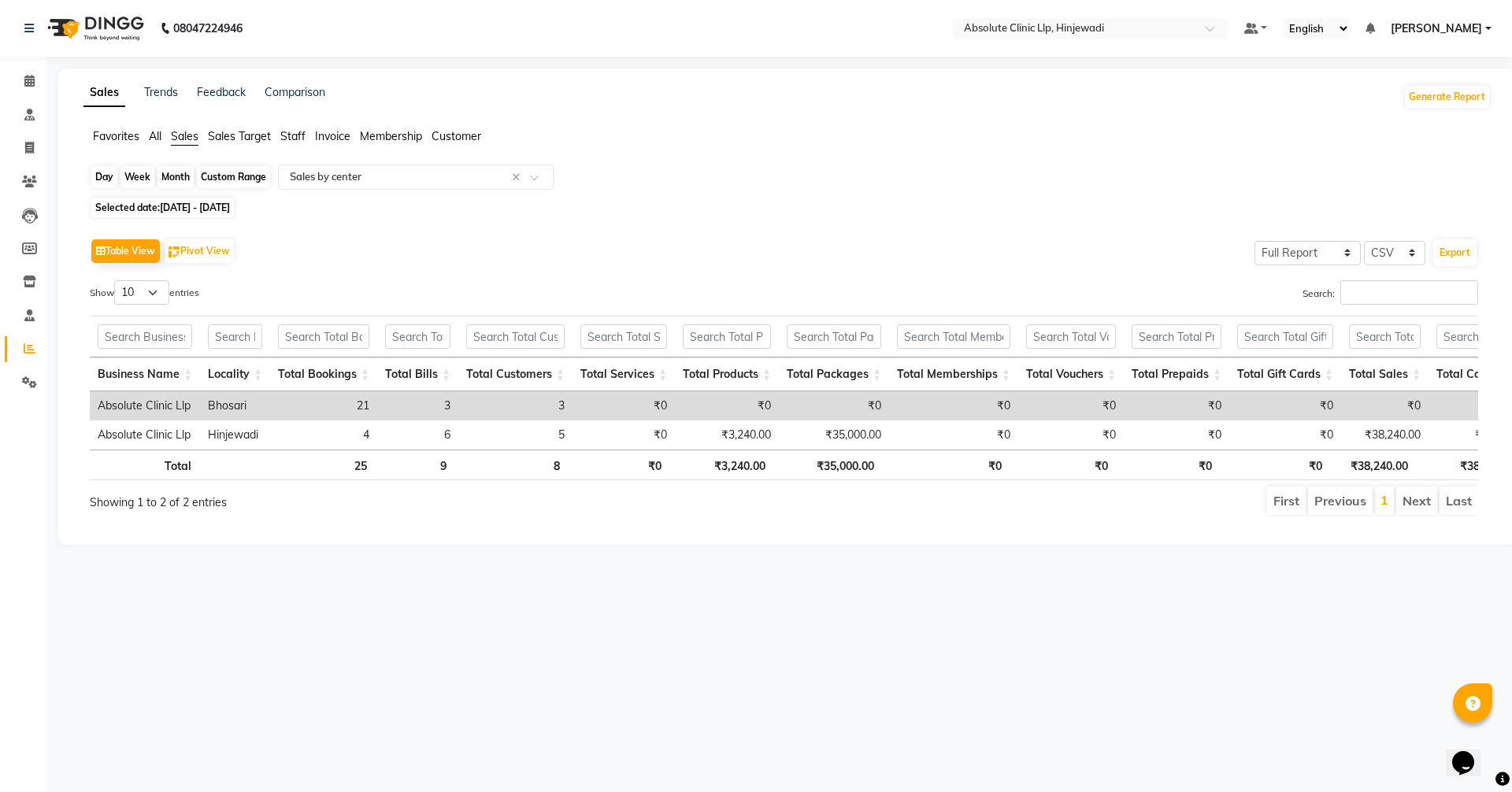
click at [168, 180] on div "Month" at bounding box center [176, 176] width 36 height 22
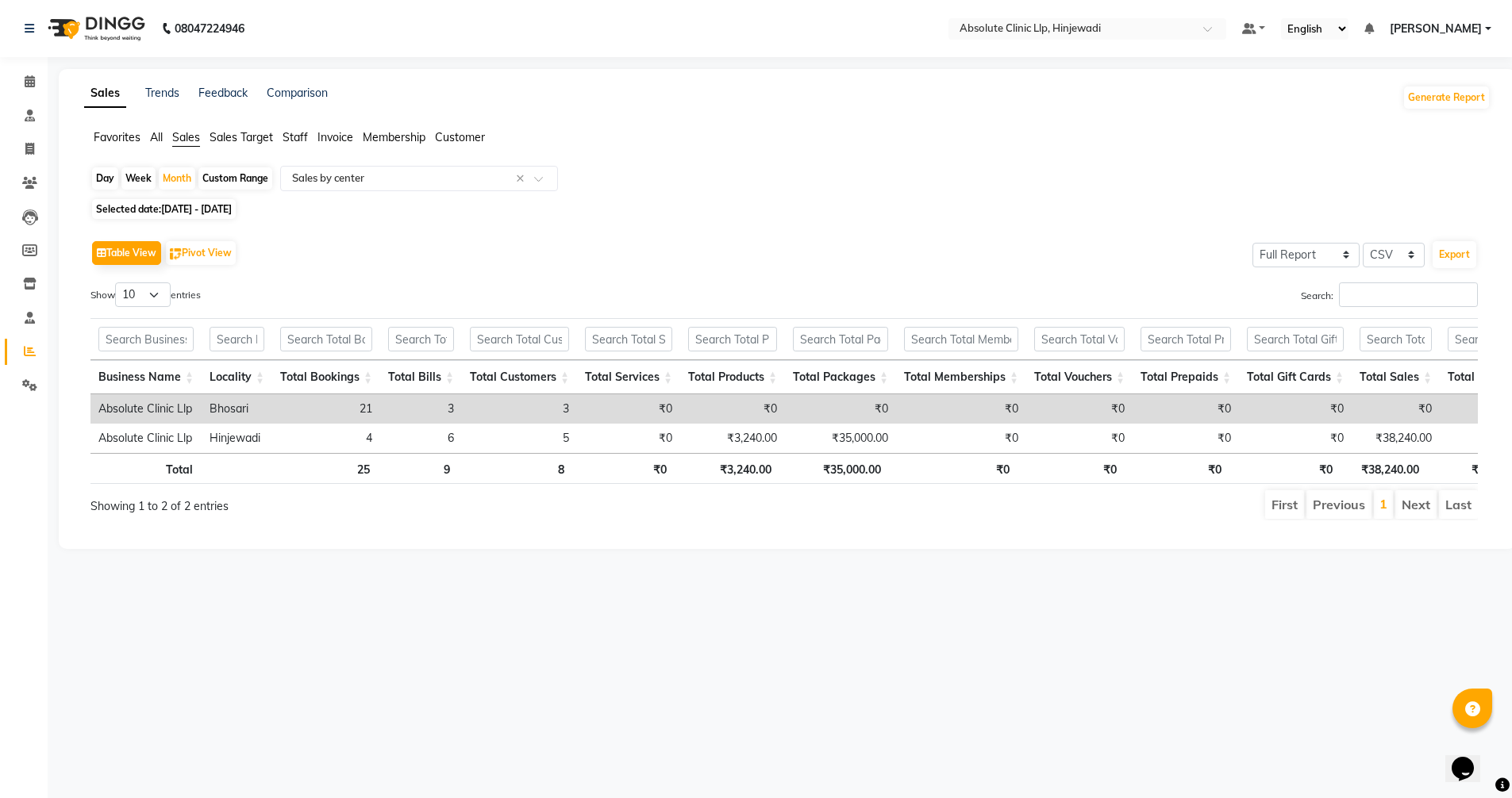
select select "9"
select select "2025"
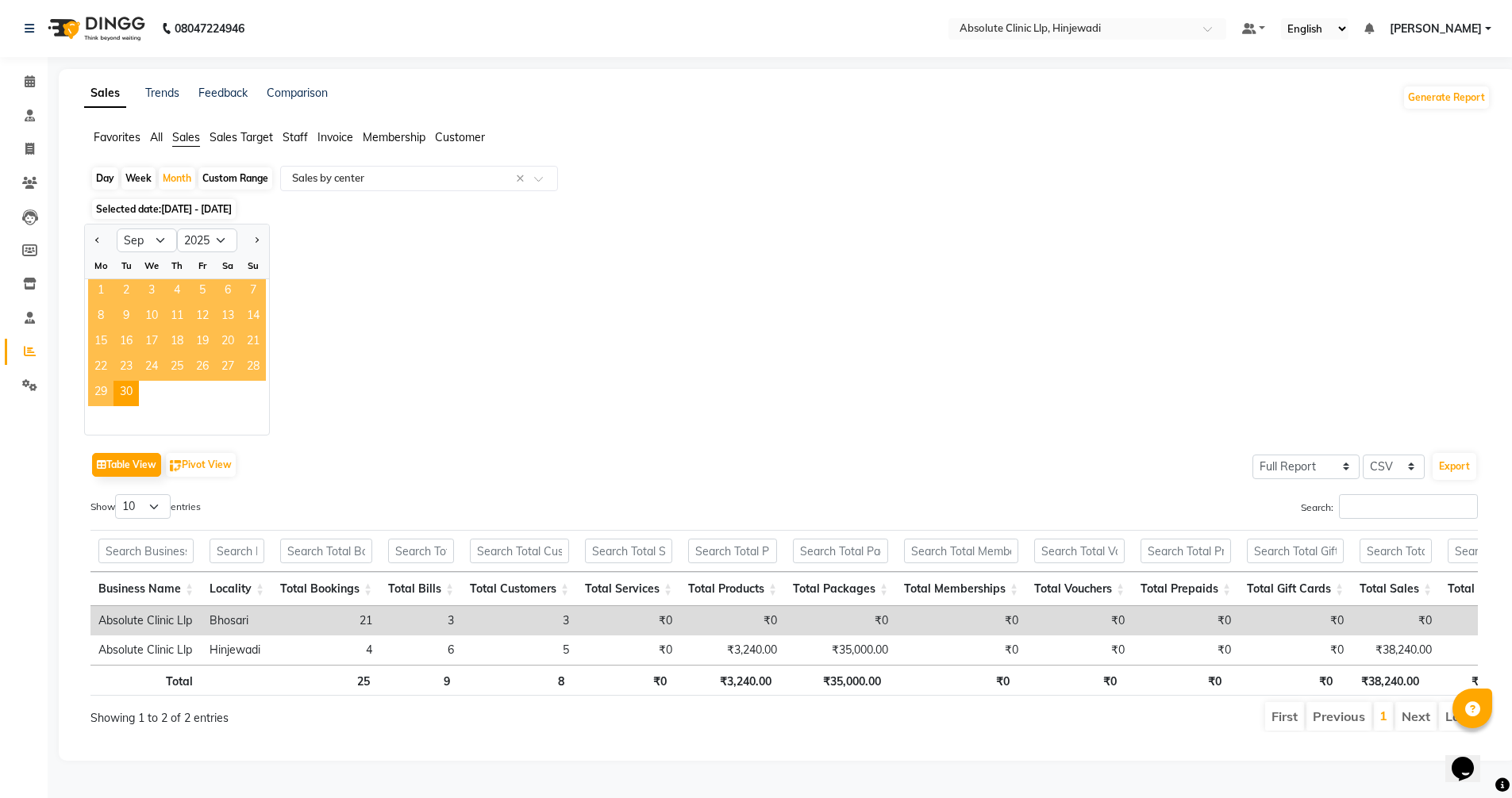
click at [101, 283] on span "1" at bounding box center [101, 291] width 25 height 25
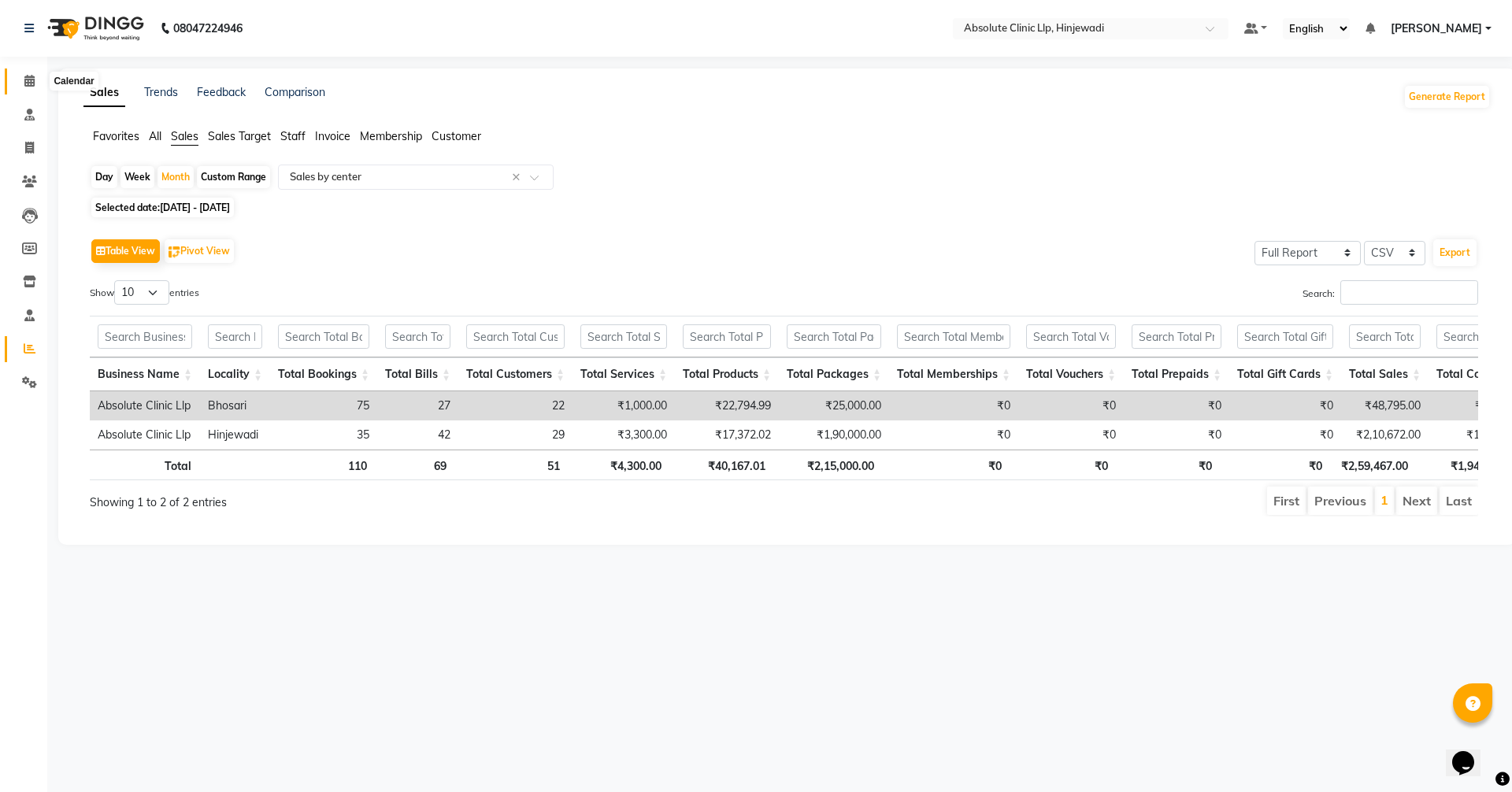
click at [26, 79] on icon at bounding box center [29, 81] width 10 height 12
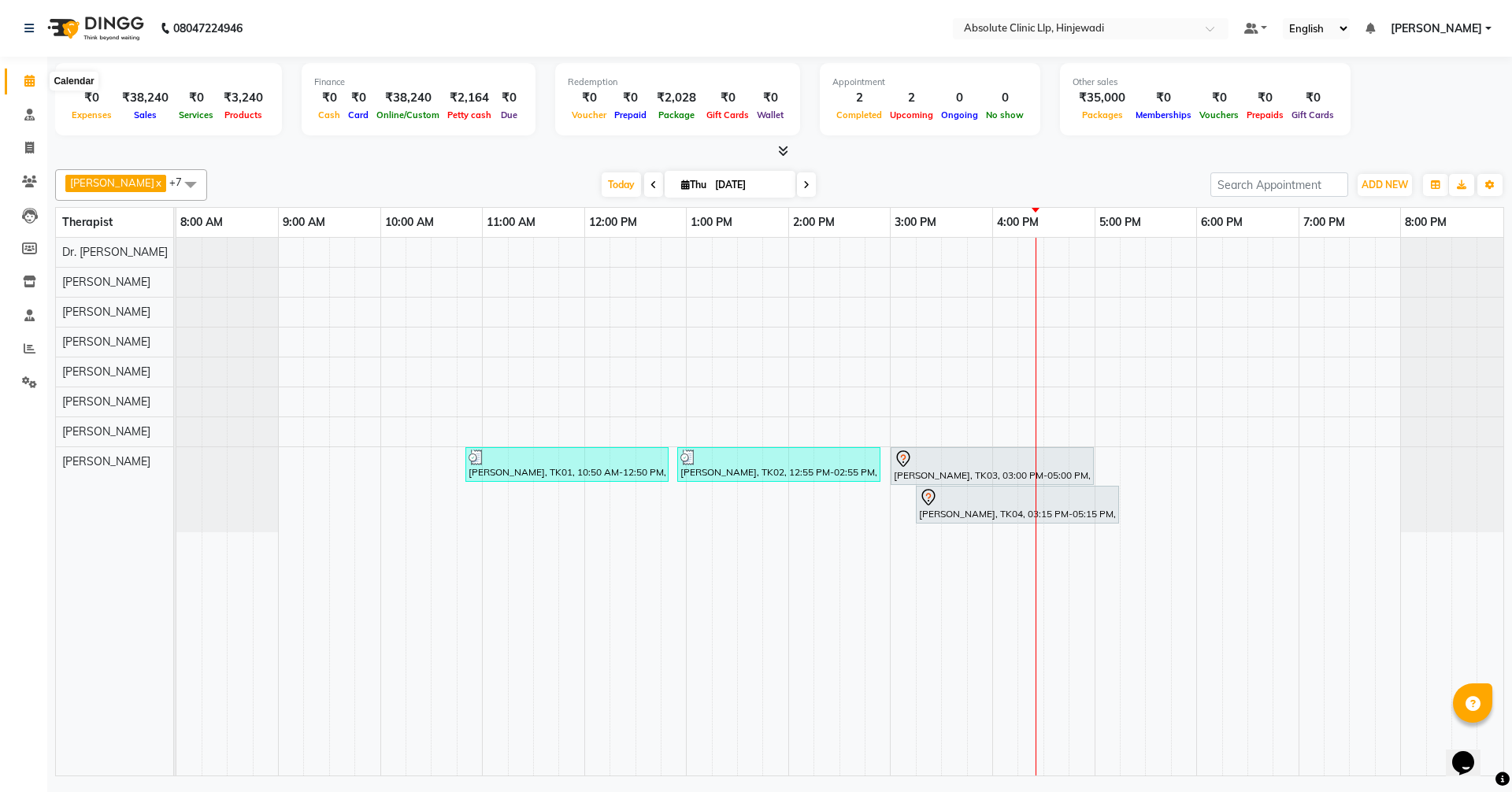
click at [25, 77] on icon at bounding box center [29, 81] width 10 height 12
